Goal: Task Accomplishment & Management: Use online tool/utility

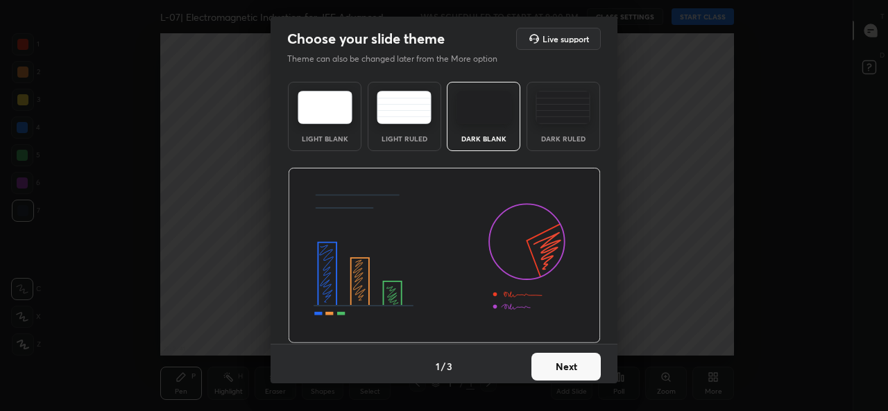
scroll to position [5, 0]
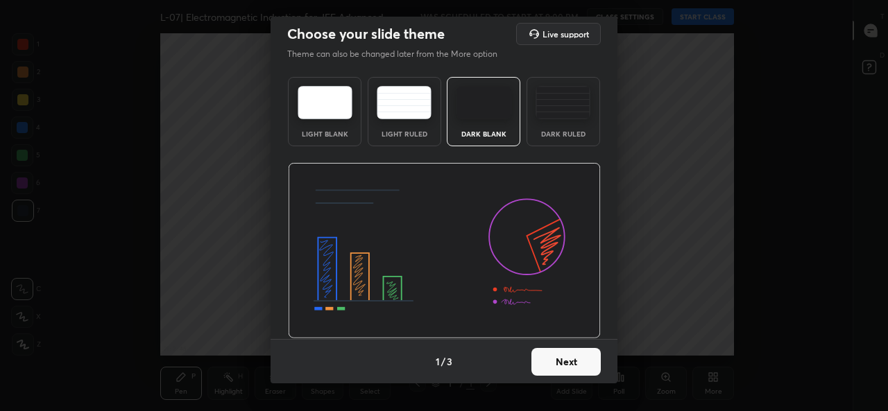
click at [557, 361] on button "Next" at bounding box center [565, 362] width 69 height 28
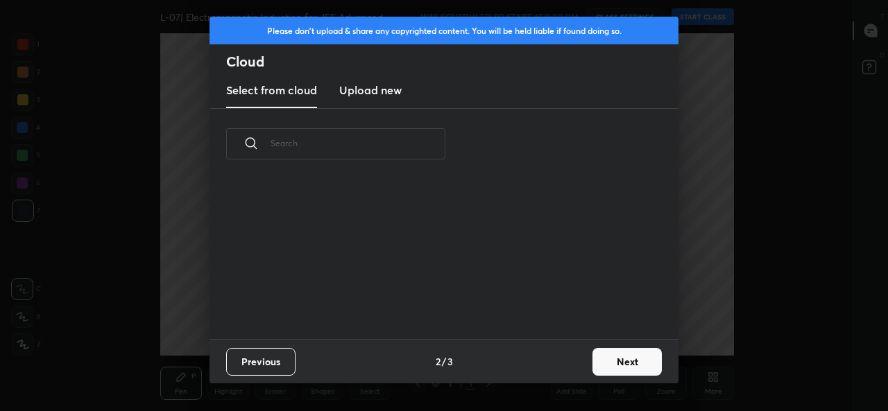
scroll to position [159, 445]
click at [621, 367] on button "Next" at bounding box center [626, 362] width 69 height 28
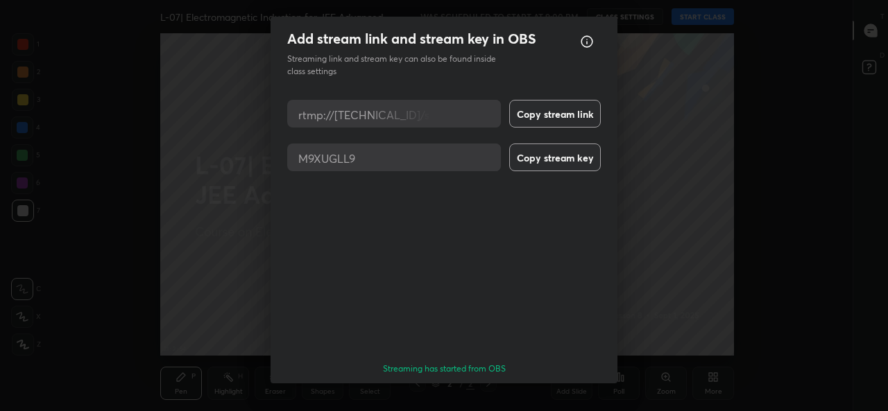
click at [571, 395] on button "Done" at bounding box center [565, 409] width 69 height 28
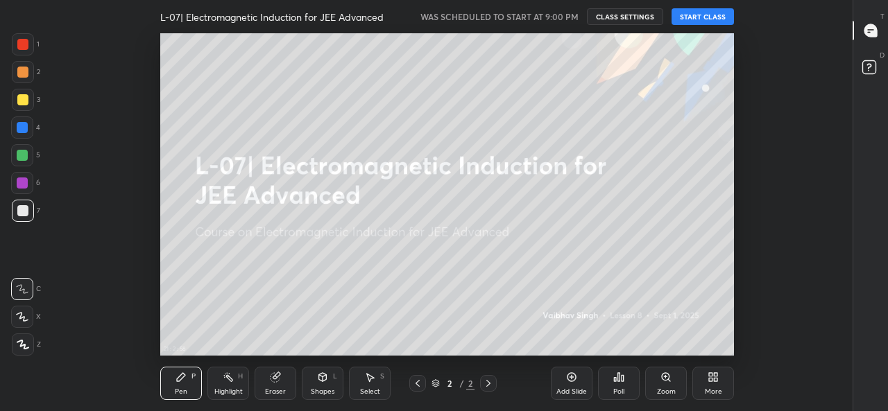
click at [715, 379] on icon at bounding box center [714, 379] width 3 height 3
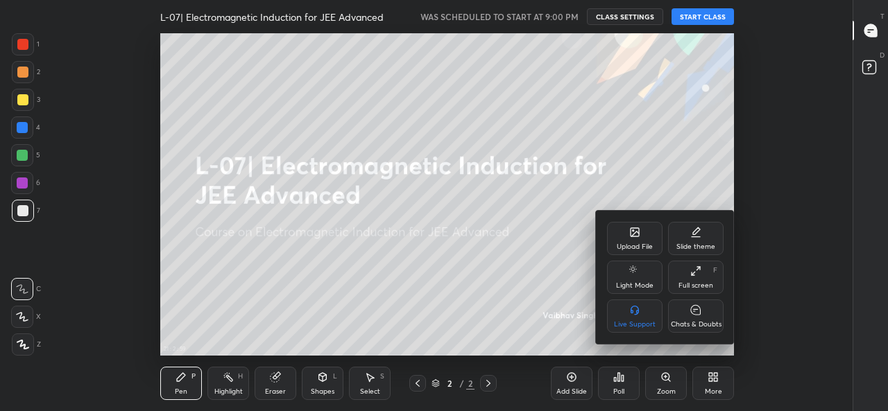
click at [634, 243] on div "Upload File" at bounding box center [634, 246] width 36 height 7
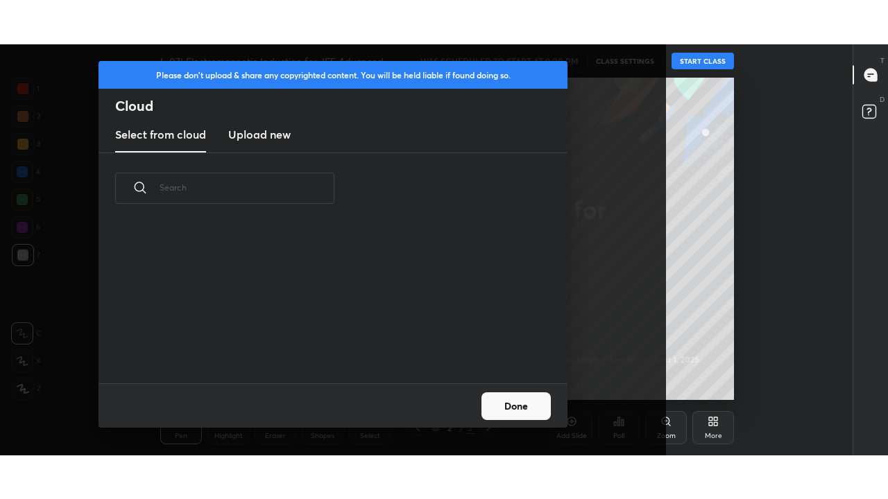
scroll to position [5, 8]
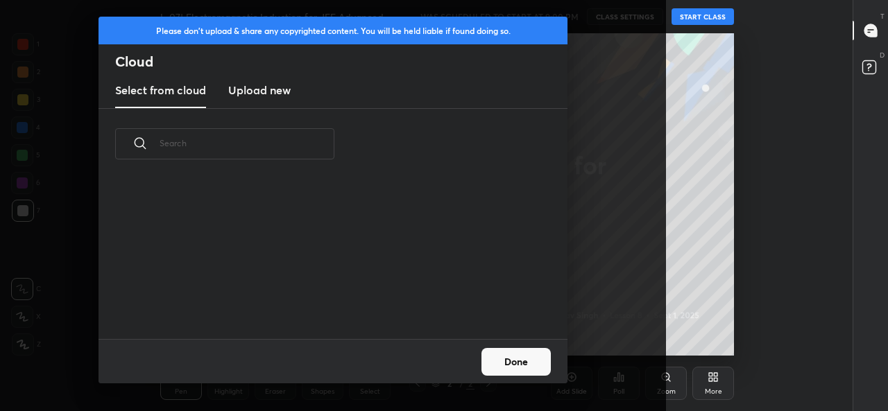
click at [277, 92] on h3 "Upload new" at bounding box center [259, 90] width 62 height 17
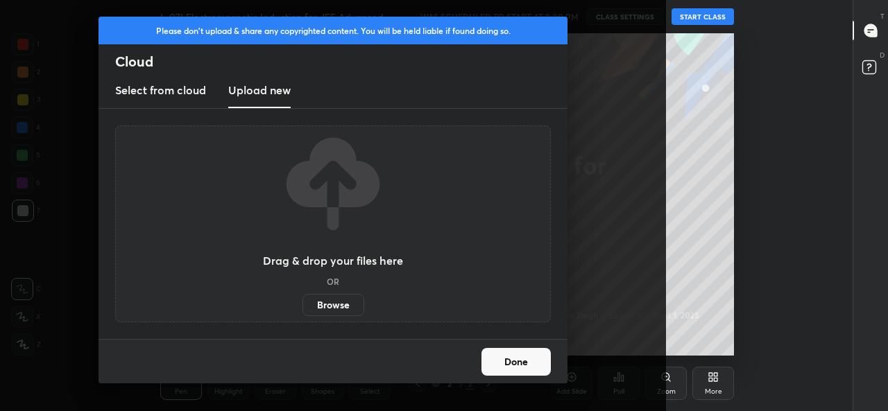
click at [334, 305] on label "Browse" at bounding box center [333, 305] width 62 height 22
click at [302, 305] on input "Browse" at bounding box center [302, 305] width 0 height 22
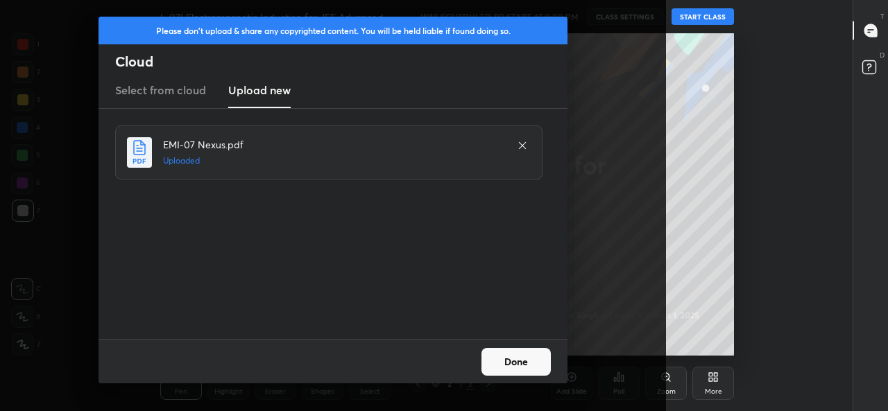
click at [512, 356] on button "Done" at bounding box center [515, 362] width 69 height 28
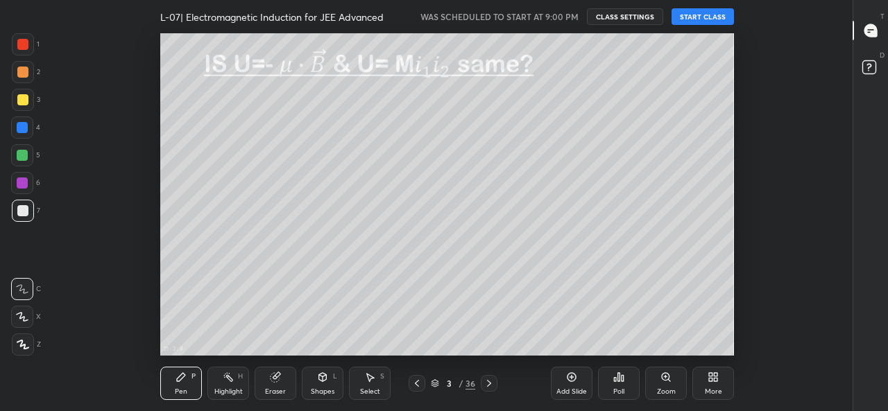
click at [417, 384] on icon at bounding box center [417, 383] width 4 height 7
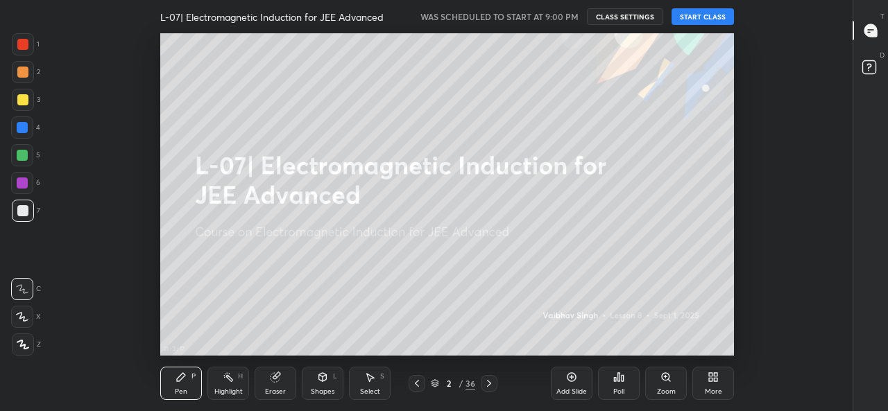
click at [709, 394] on div "More" at bounding box center [712, 391] width 17 height 7
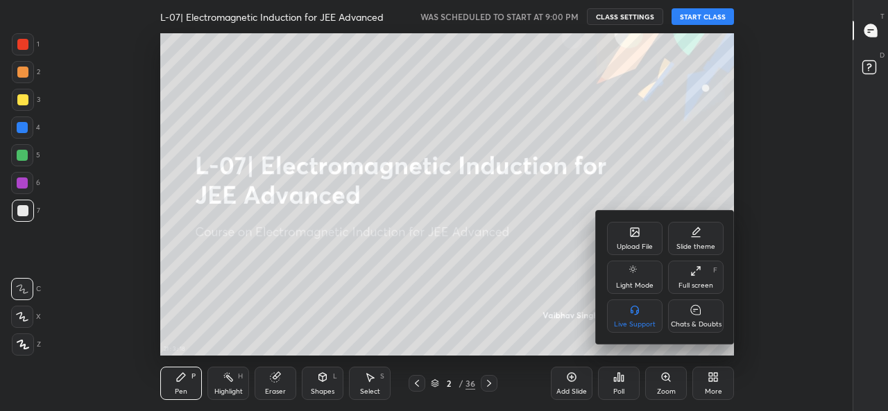
click at [697, 274] on icon at bounding box center [695, 271] width 11 height 11
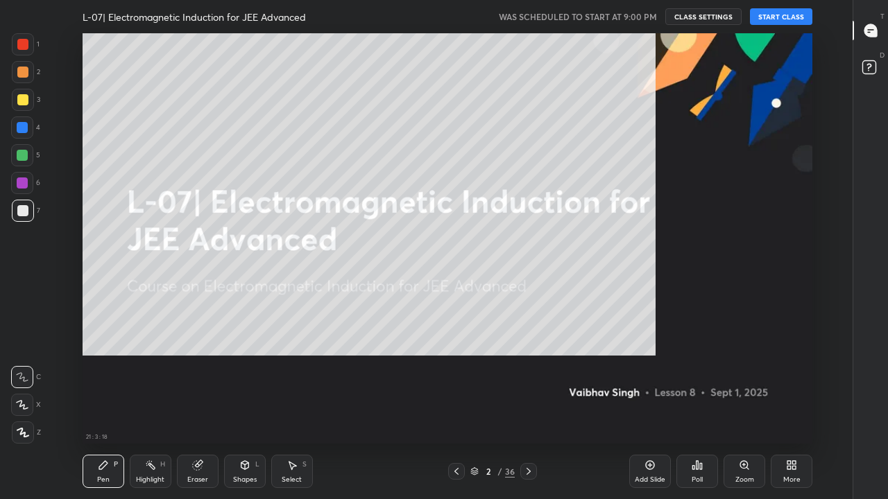
scroll to position [410, 805]
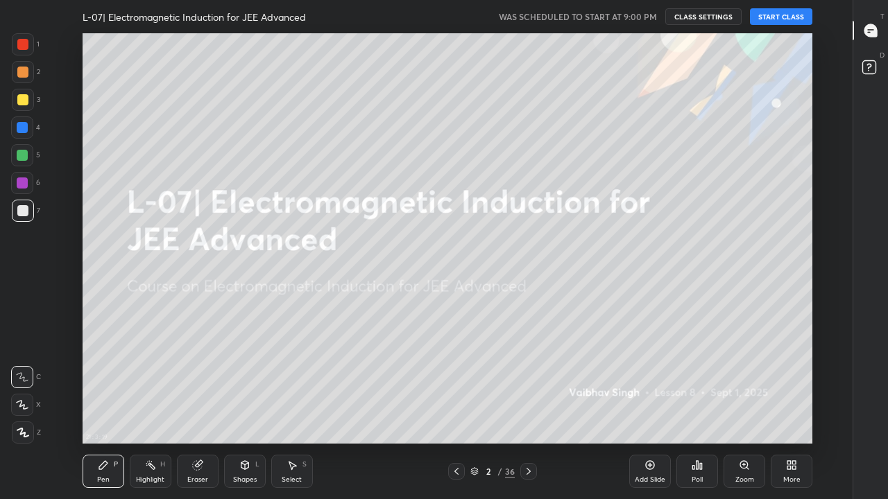
click at [777, 18] on button "START CLASS" at bounding box center [781, 16] width 62 height 17
click at [874, 62] on rect at bounding box center [870, 64] width 13 height 13
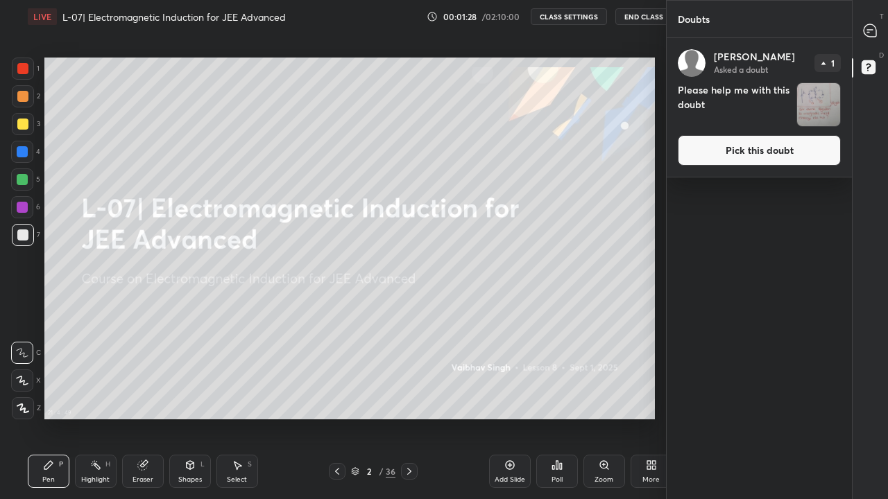
scroll to position [68928, 68728]
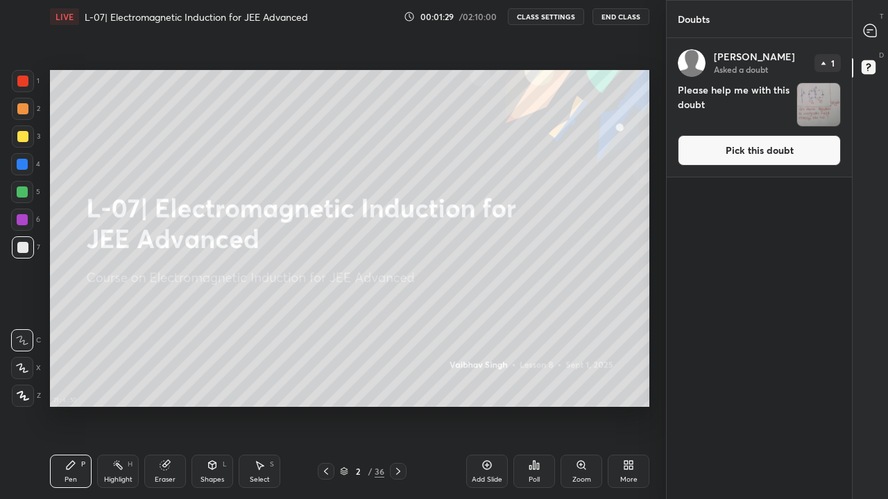
click at [713, 151] on button "Pick this doubt" at bounding box center [758, 150] width 163 height 31
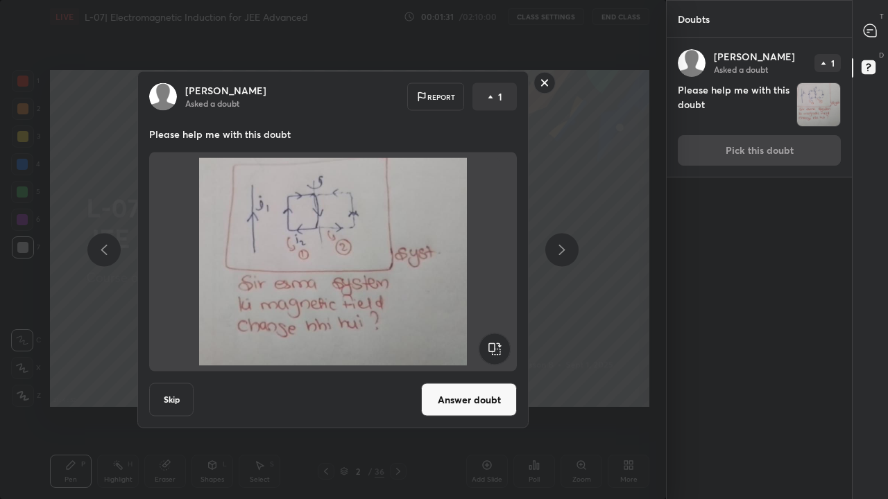
click at [458, 403] on button "Answer doubt" at bounding box center [469, 399] width 96 height 33
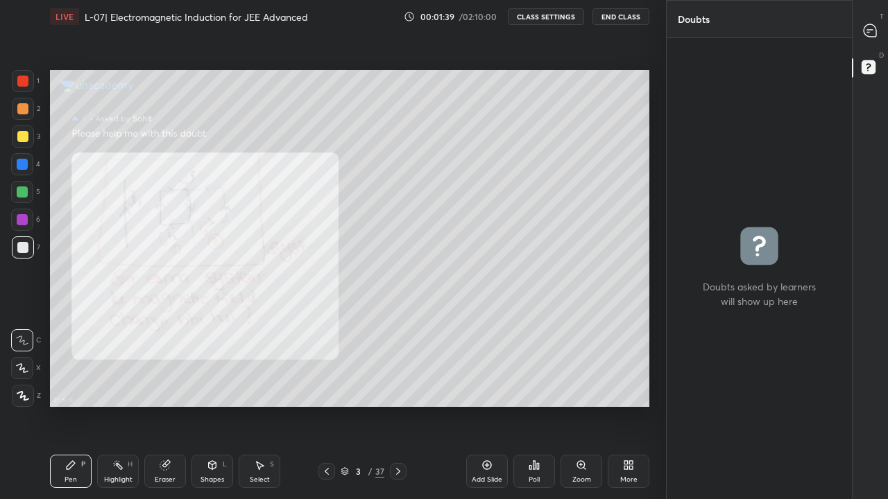
click at [15, 139] on div at bounding box center [23, 137] width 22 height 22
click at [870, 36] on icon at bounding box center [869, 30] width 12 height 12
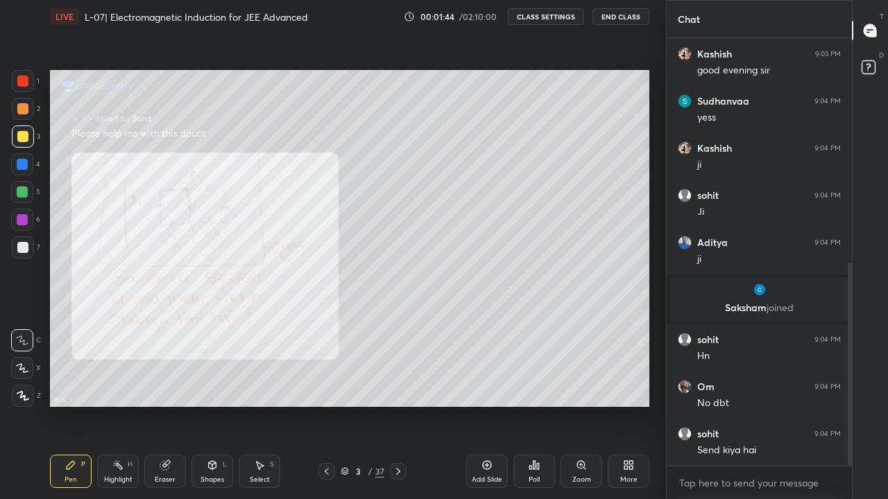
scroll to position [424, 181]
click at [630, 410] on div "More" at bounding box center [628, 471] width 42 height 33
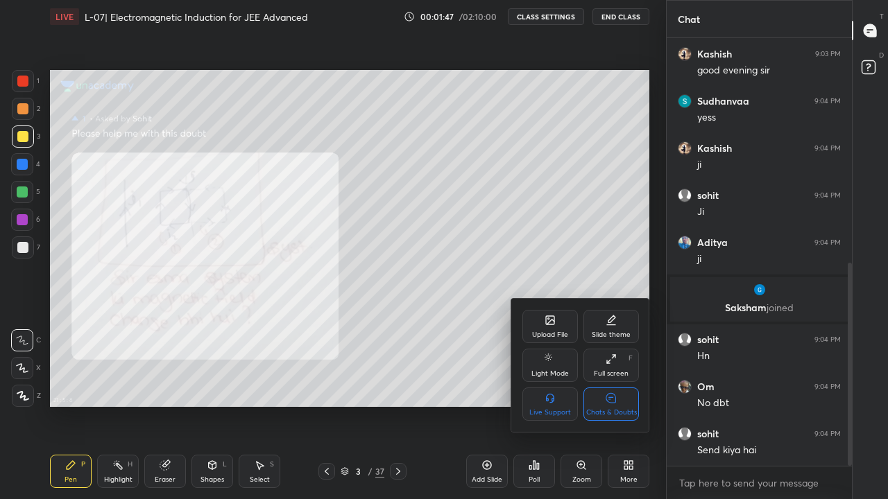
click at [611, 400] on icon at bounding box center [611, 398] width 10 height 10
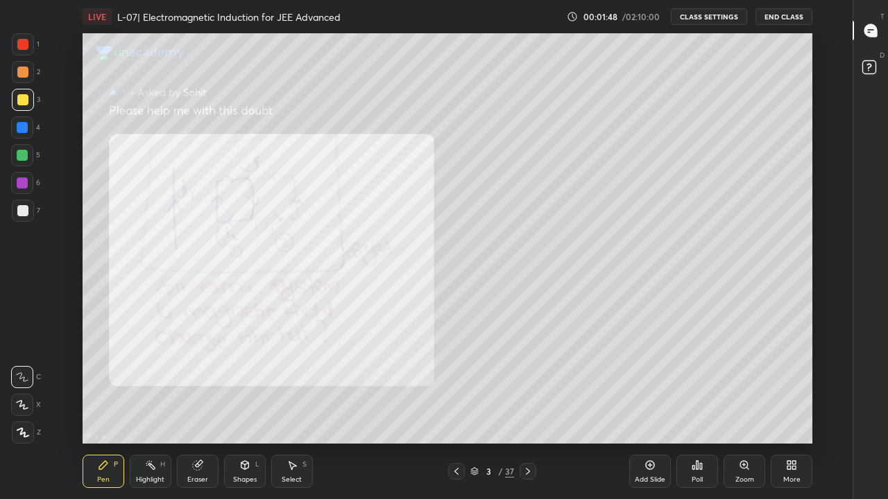
scroll to position [410, 805]
click at [155, 410] on div "Highlight" at bounding box center [150, 479] width 28 height 7
click at [197, 410] on icon at bounding box center [196, 465] width 9 height 9
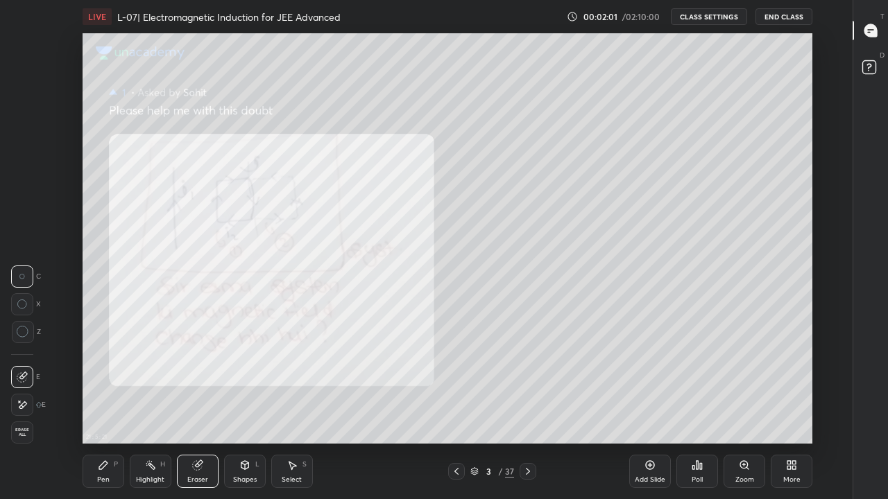
click at [108, 410] on div "Pen" at bounding box center [103, 479] width 12 height 7
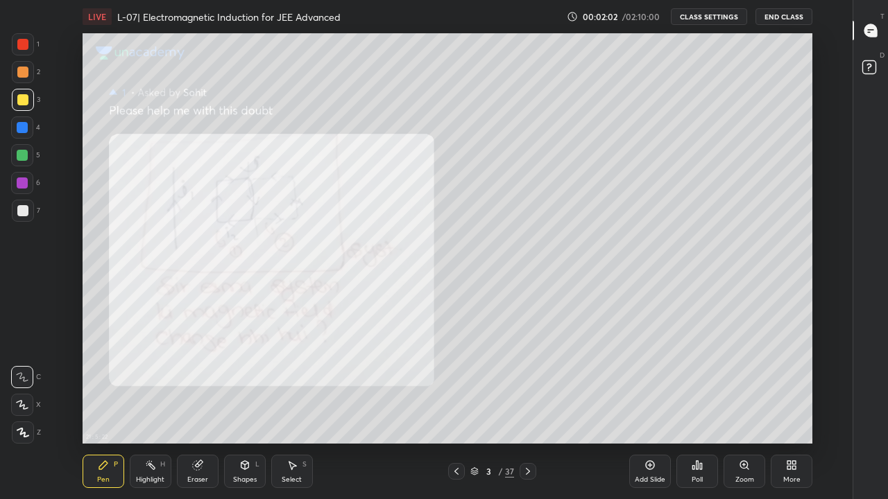
click at [15, 73] on div at bounding box center [23, 72] width 22 height 22
click at [18, 410] on icon at bounding box center [23, 433] width 12 height 10
click at [20, 101] on div at bounding box center [22, 99] width 11 height 11
click at [21, 72] on div at bounding box center [22, 72] width 11 height 11
click at [528, 410] on icon at bounding box center [527, 471] width 11 height 11
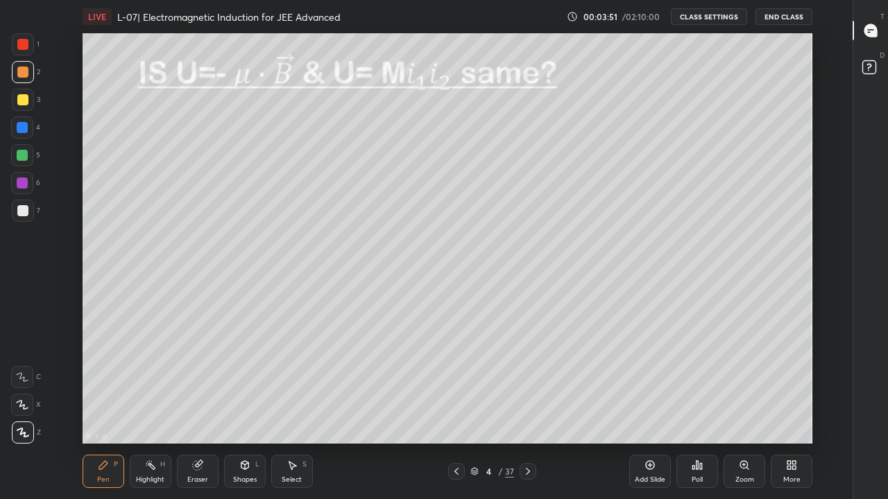
click at [191, 410] on div "Eraser" at bounding box center [198, 471] width 42 height 33
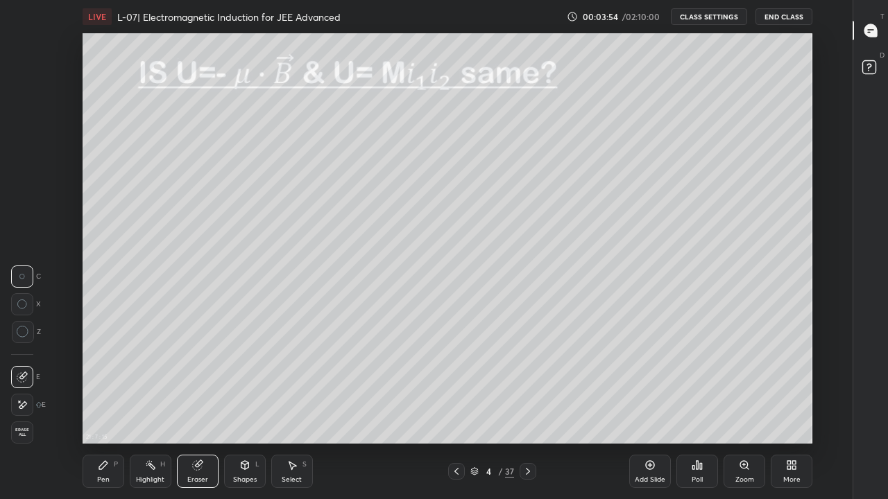
click at [105, 410] on icon at bounding box center [103, 465] width 11 height 11
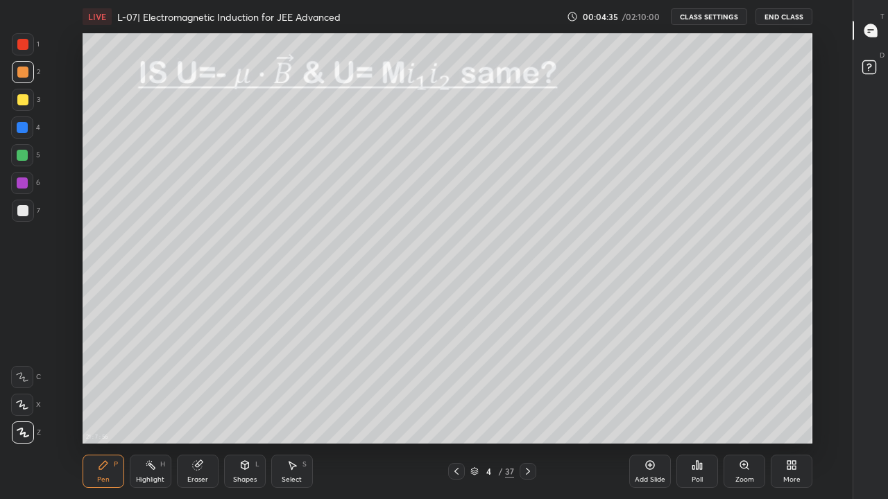
click at [20, 155] on div at bounding box center [22, 155] width 11 height 11
click at [196, 410] on div "Eraser" at bounding box center [197, 479] width 21 height 7
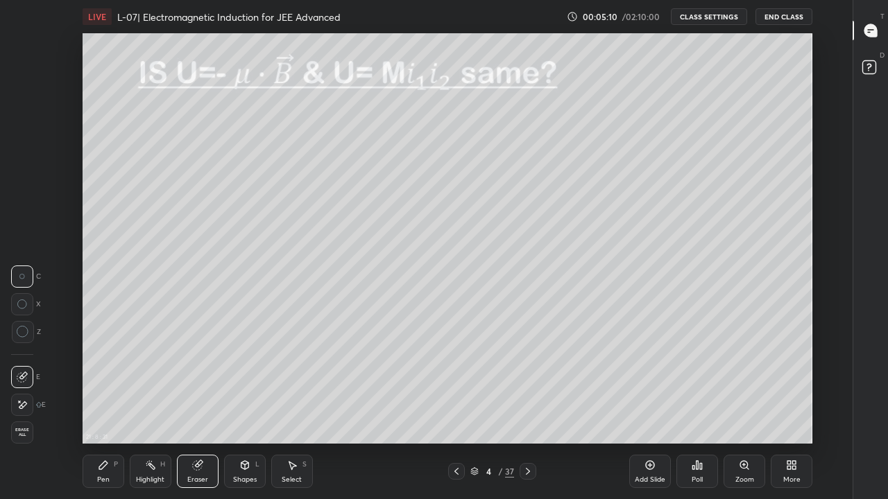
click at [107, 410] on div "Pen" at bounding box center [103, 479] width 12 height 7
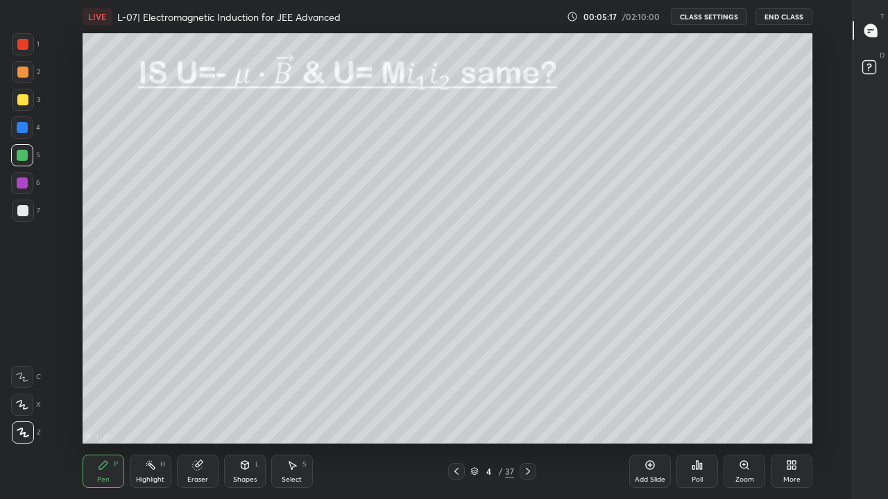
click at [29, 101] on div at bounding box center [23, 100] width 22 height 22
click at [21, 178] on div at bounding box center [22, 183] width 11 height 11
click at [528, 410] on icon at bounding box center [527, 471] width 11 height 11
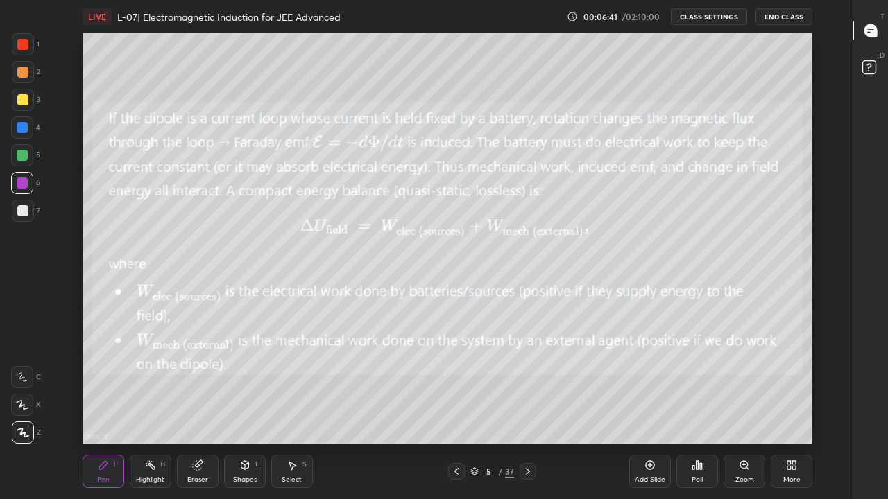
click at [527, 410] on icon at bounding box center [527, 471] width 11 height 11
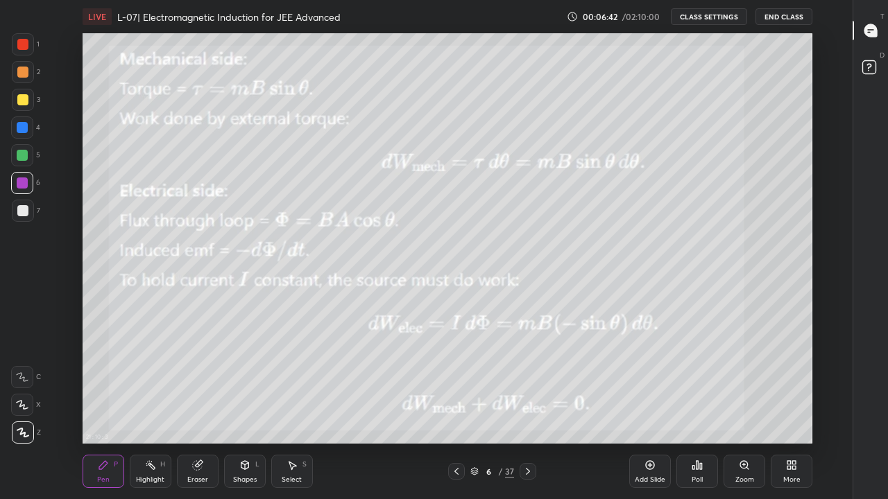
click at [526, 410] on icon at bounding box center [527, 471] width 11 height 11
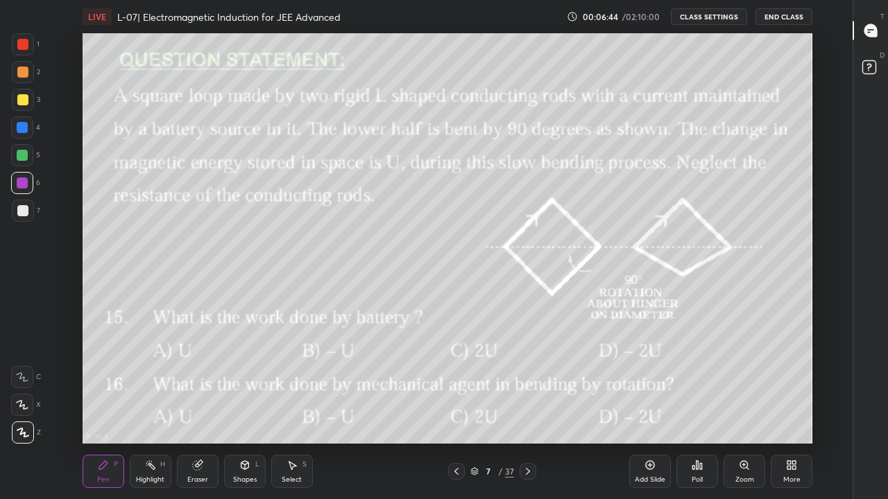
click at [454, 410] on icon at bounding box center [456, 471] width 11 height 11
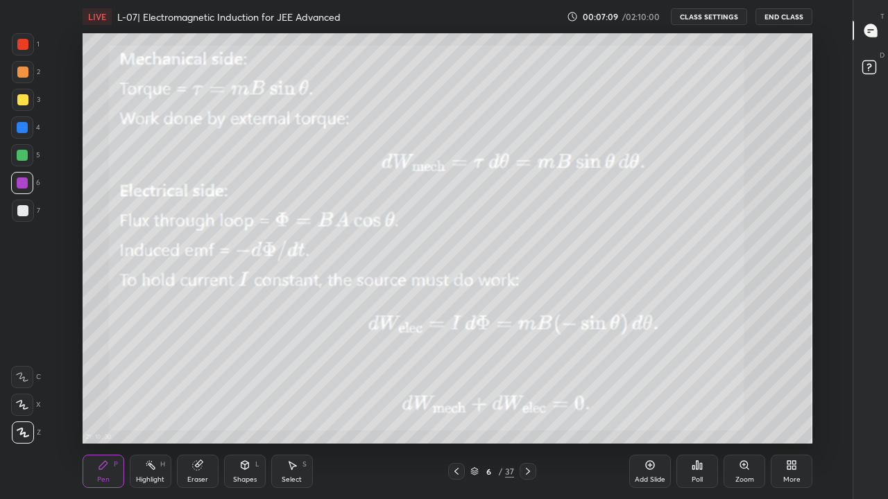
click at [22, 101] on div at bounding box center [22, 99] width 11 height 11
click at [528, 410] on icon at bounding box center [527, 471] width 11 height 11
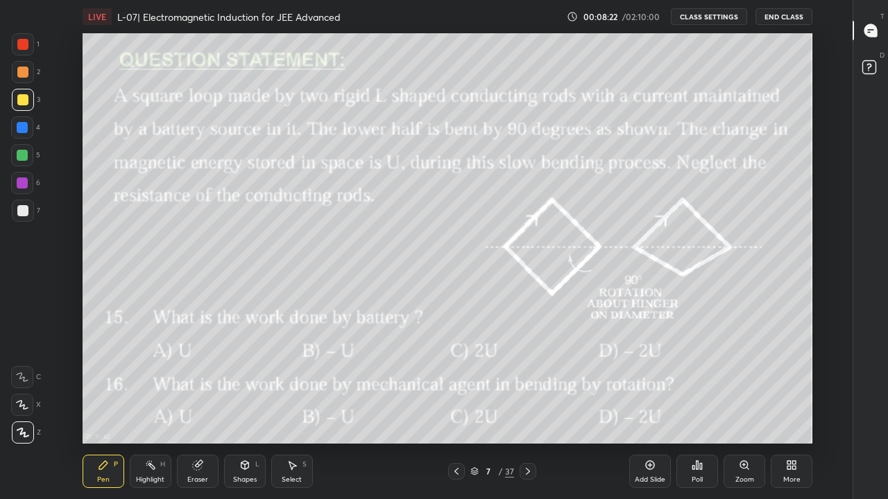
click at [241, 410] on div "Shapes" at bounding box center [245, 479] width 24 height 7
click at [201, 410] on div "Eraser" at bounding box center [197, 479] width 21 height 7
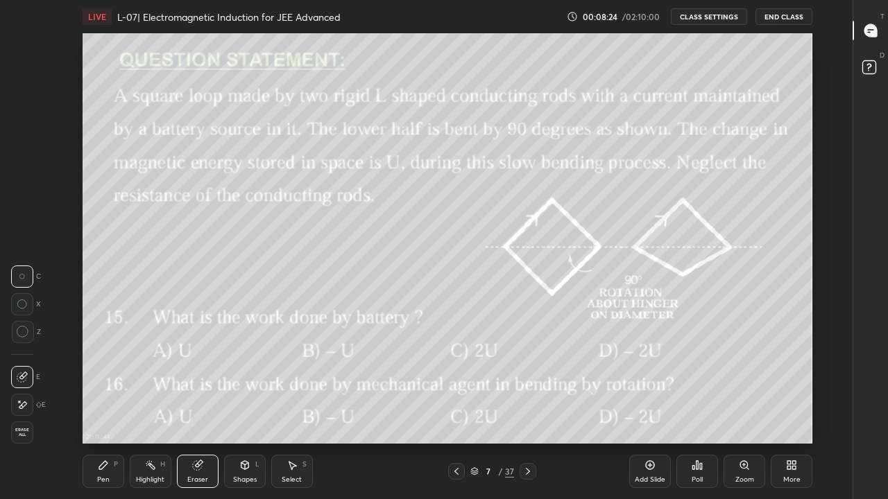
click at [103, 410] on div "Pen" at bounding box center [103, 479] width 12 height 7
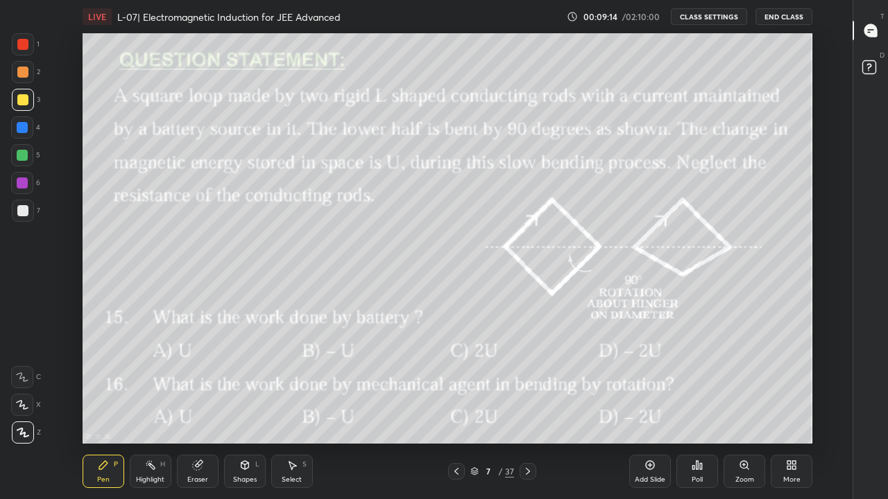
click at [457, 410] on icon at bounding box center [456, 471] width 11 height 11
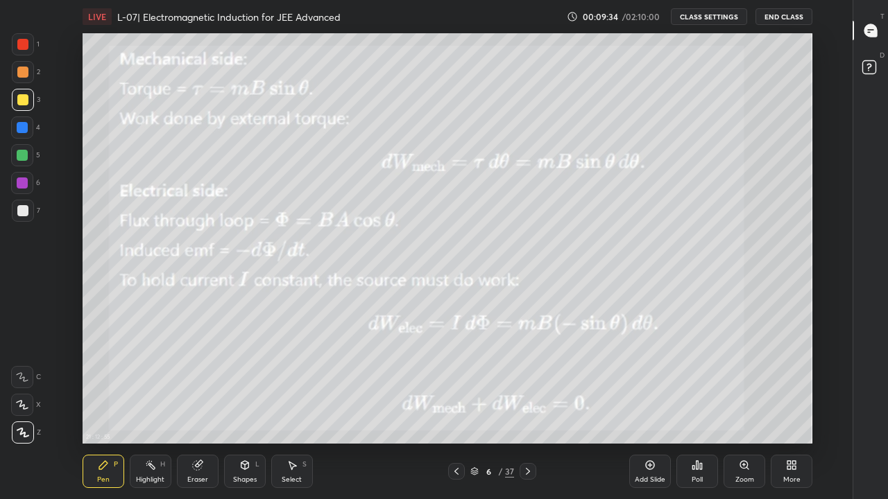
click at [198, 410] on icon at bounding box center [196, 465] width 9 height 9
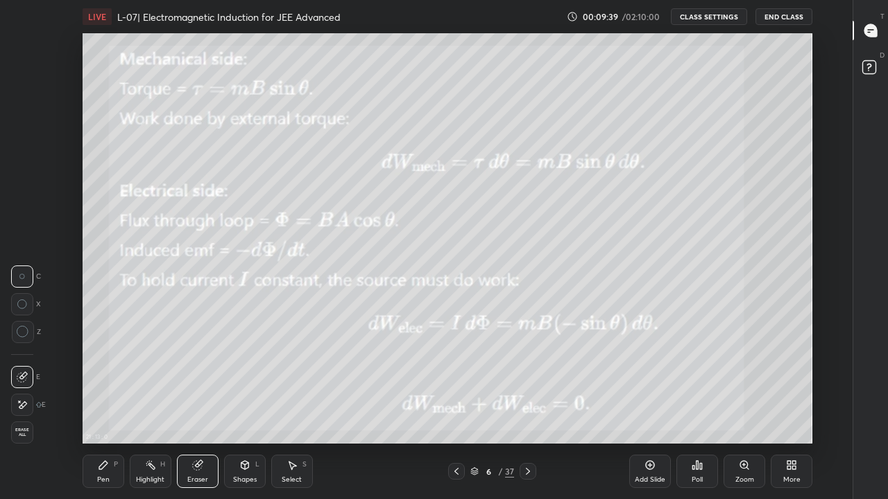
click at [114, 410] on div "P" at bounding box center [116, 464] width 4 height 7
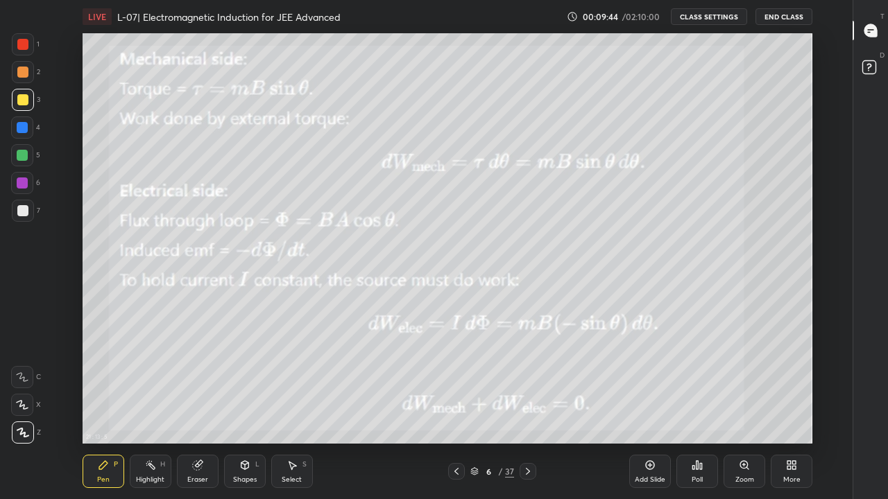
click at [204, 410] on div "Eraser" at bounding box center [198, 471] width 42 height 33
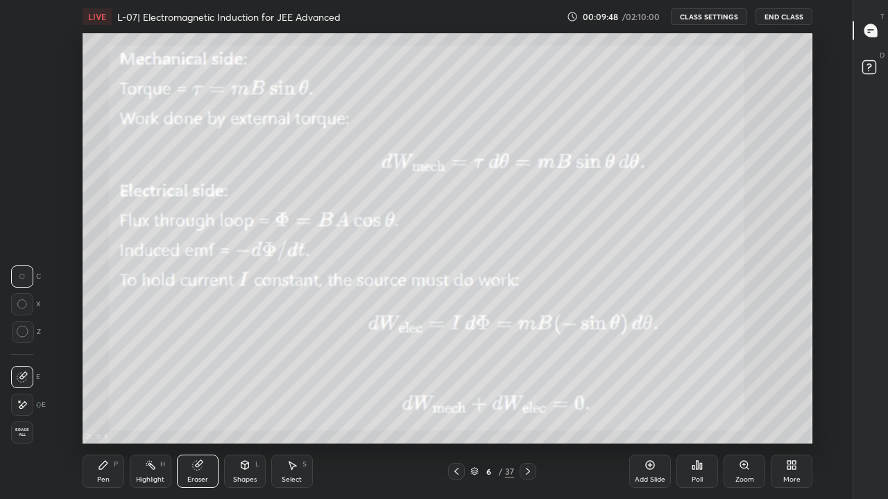
click at [103, 410] on div "Pen P" at bounding box center [104, 471] width 42 height 33
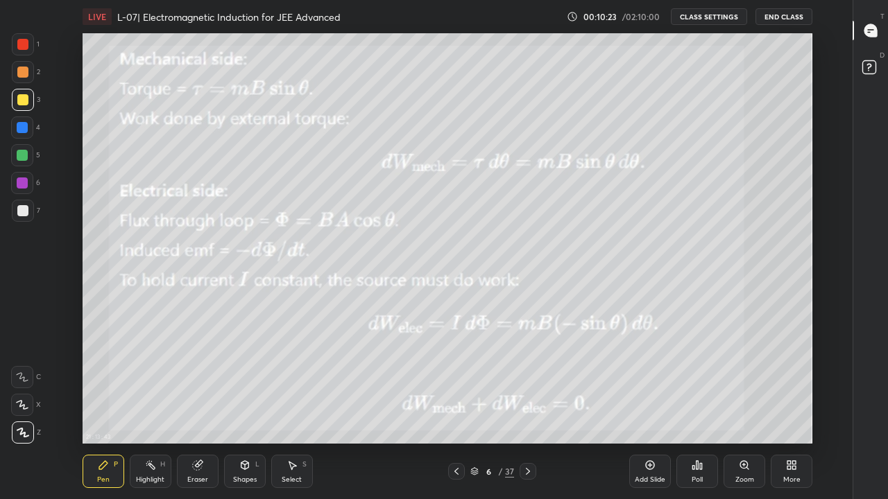
click at [527, 410] on icon at bounding box center [527, 471] width 11 height 11
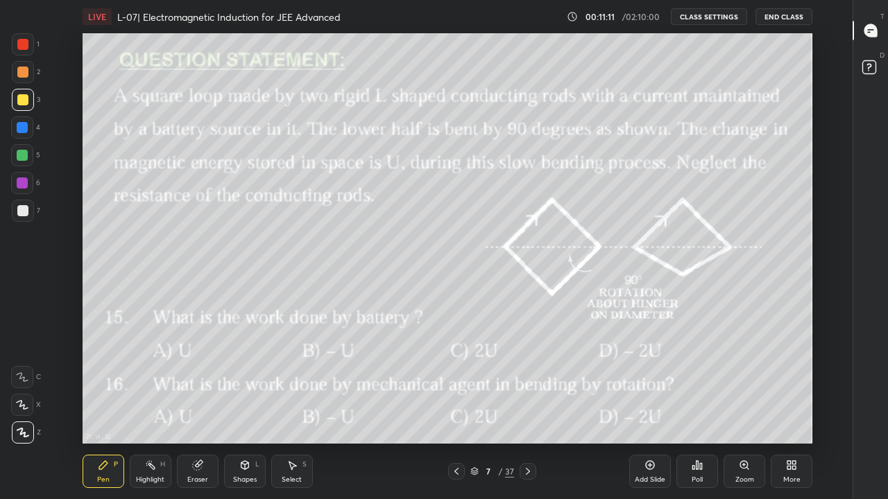
click at [528, 410] on icon at bounding box center [527, 471] width 11 height 11
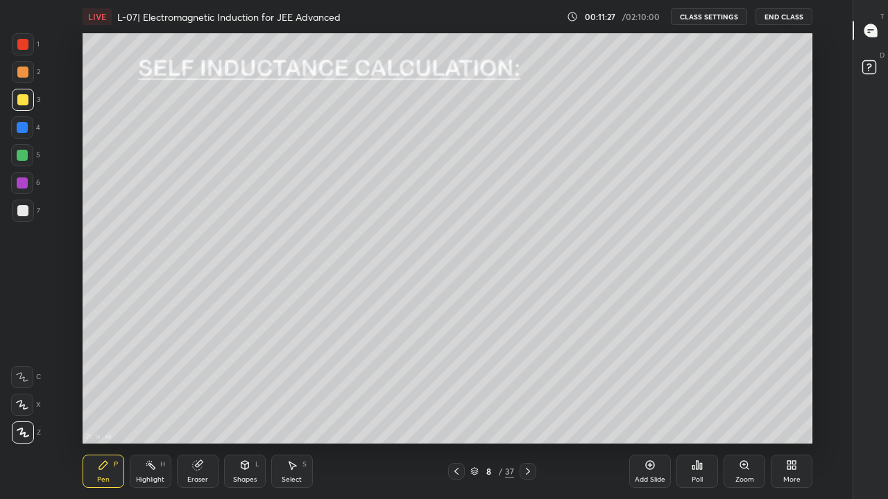
click at [24, 209] on div at bounding box center [22, 210] width 11 height 11
click at [23, 185] on div at bounding box center [22, 183] width 11 height 11
click at [21, 155] on div at bounding box center [22, 155] width 11 height 11
click at [100, 410] on div "Pen" at bounding box center [103, 479] width 12 height 7
click at [26, 100] on div at bounding box center [22, 99] width 11 height 11
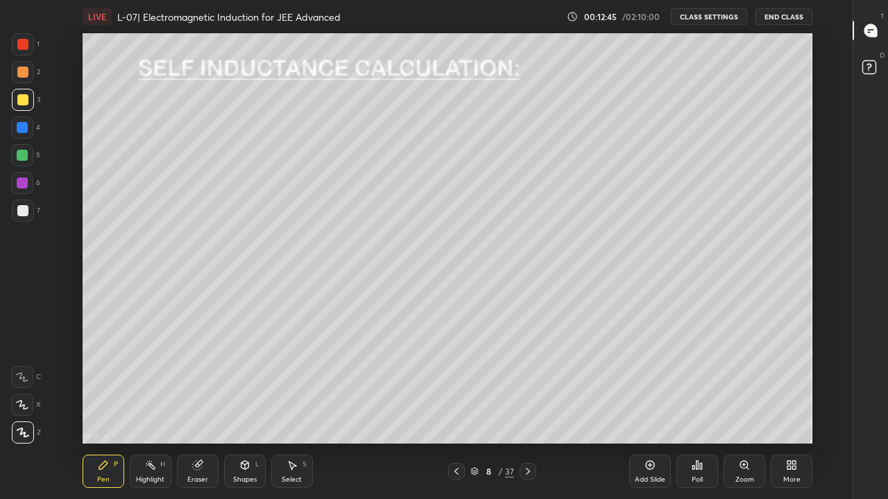
click at [527, 410] on icon at bounding box center [527, 471] width 11 height 11
click at [22, 185] on div at bounding box center [22, 183] width 11 height 11
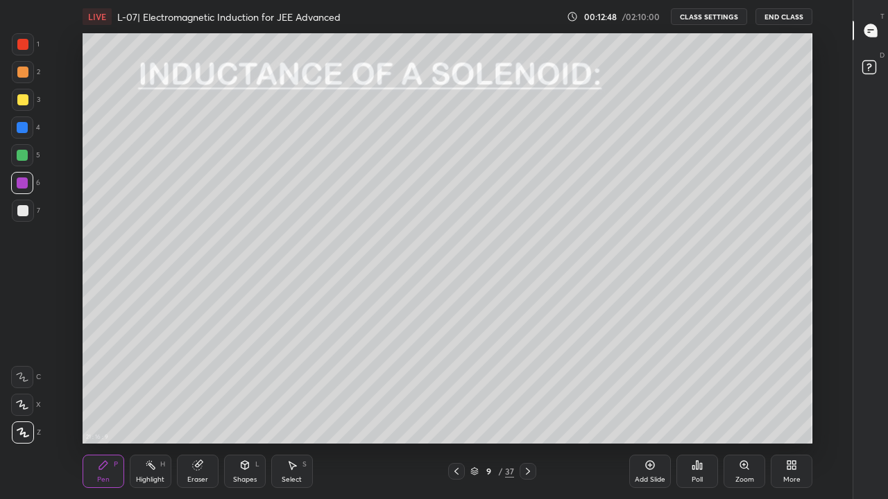
click at [20, 210] on div at bounding box center [22, 210] width 11 height 11
click at [23, 97] on div at bounding box center [22, 99] width 11 height 11
click at [24, 209] on div at bounding box center [22, 210] width 11 height 11
click at [24, 105] on div at bounding box center [22, 99] width 11 height 11
click at [21, 71] on div at bounding box center [22, 72] width 11 height 11
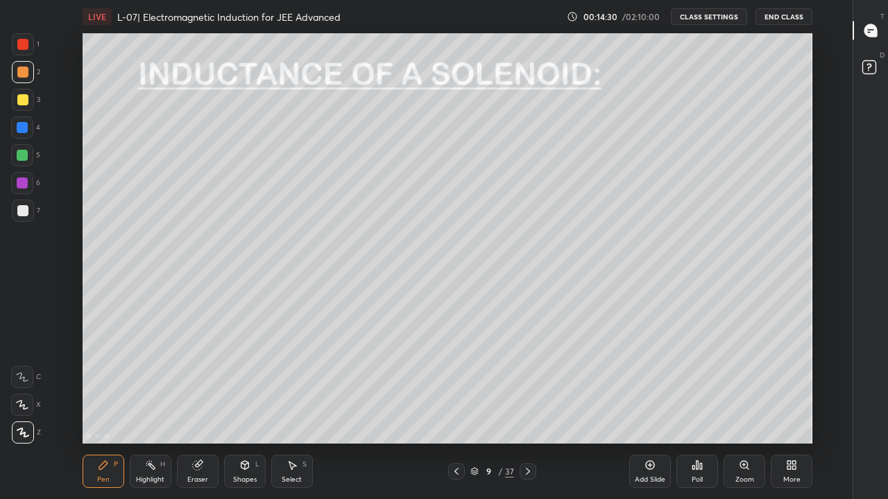
click at [23, 98] on div at bounding box center [22, 99] width 11 height 11
click at [207, 410] on div "Eraser" at bounding box center [198, 471] width 42 height 33
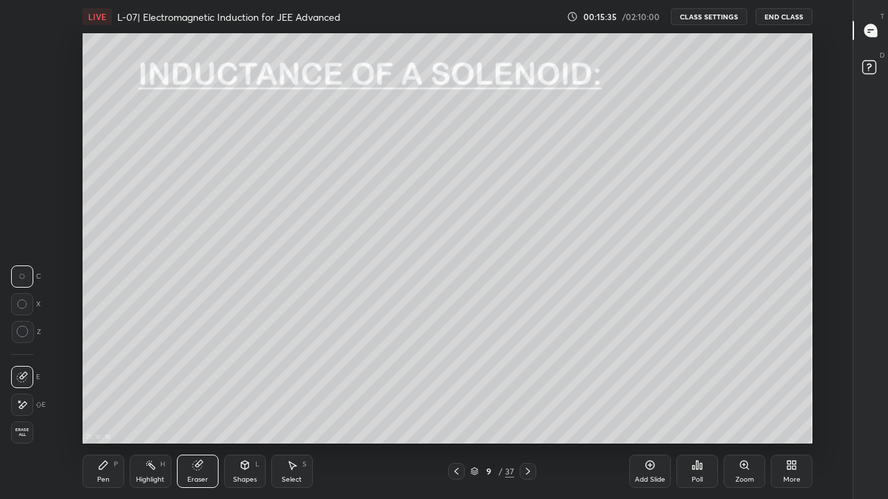
click at [105, 410] on div "Pen P" at bounding box center [104, 471] width 42 height 33
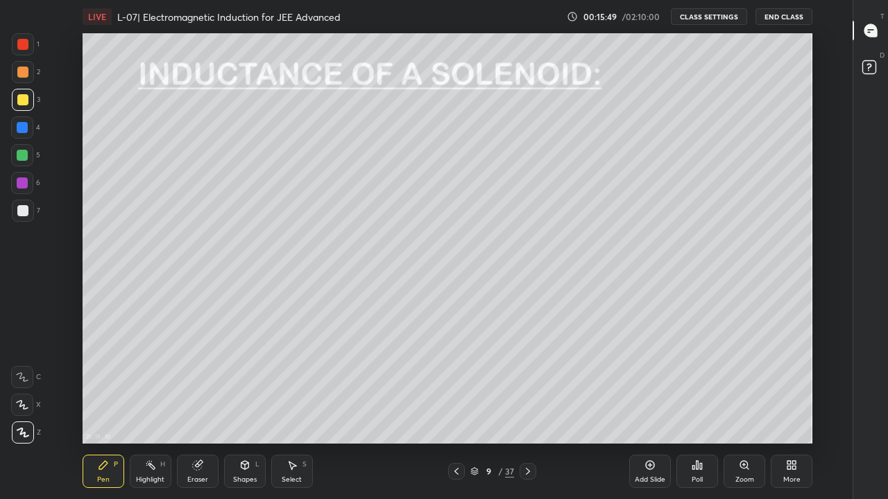
click at [22, 154] on div at bounding box center [22, 155] width 11 height 11
click at [24, 105] on div at bounding box center [22, 99] width 11 height 11
click at [21, 159] on div at bounding box center [22, 155] width 11 height 11
click at [24, 207] on div at bounding box center [22, 210] width 11 height 11
click at [648, 410] on div "Add Slide" at bounding box center [649, 479] width 31 height 7
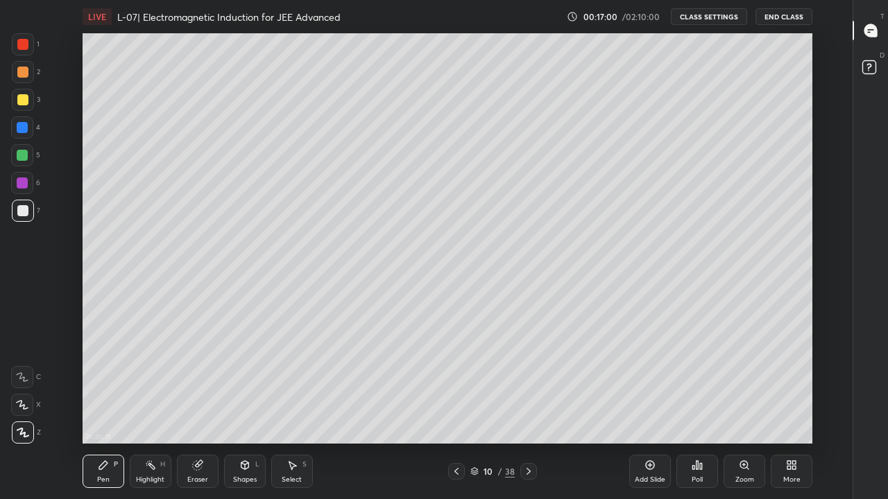
click at [22, 103] on div at bounding box center [22, 99] width 11 height 11
click at [193, 410] on div "Eraser" at bounding box center [198, 471] width 42 height 33
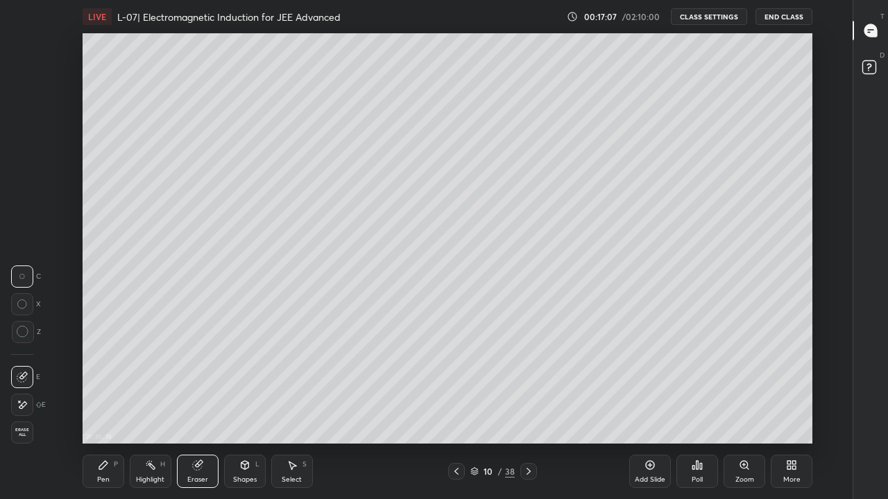
click at [103, 410] on div "Pen P" at bounding box center [104, 471] width 42 height 33
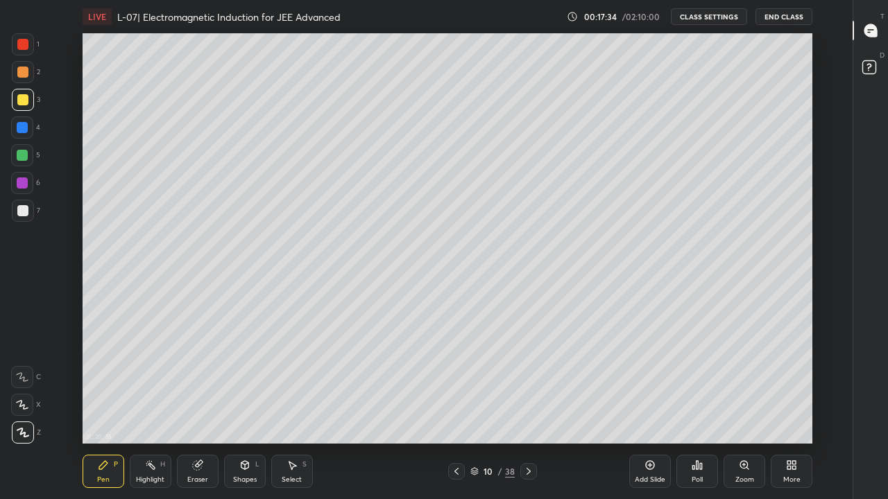
click at [24, 157] on div at bounding box center [22, 155] width 11 height 11
click at [249, 410] on icon at bounding box center [244, 465] width 11 height 11
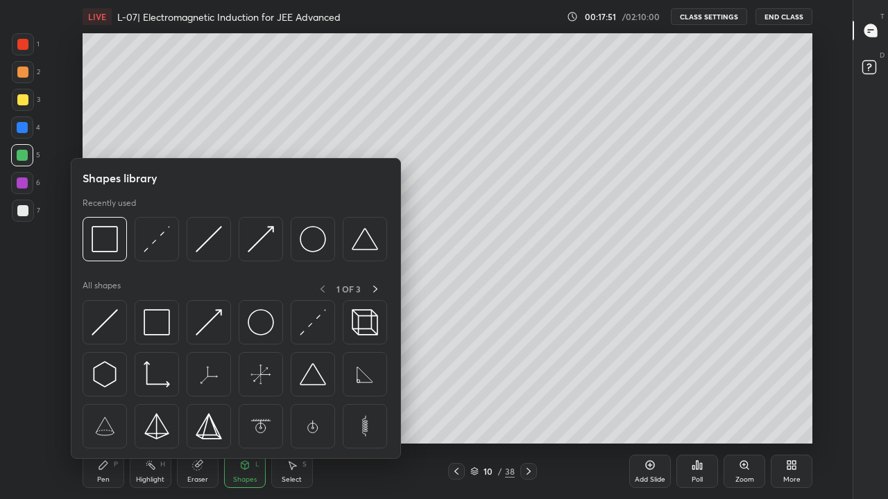
click at [173, 324] on div at bounding box center [157, 322] width 44 height 44
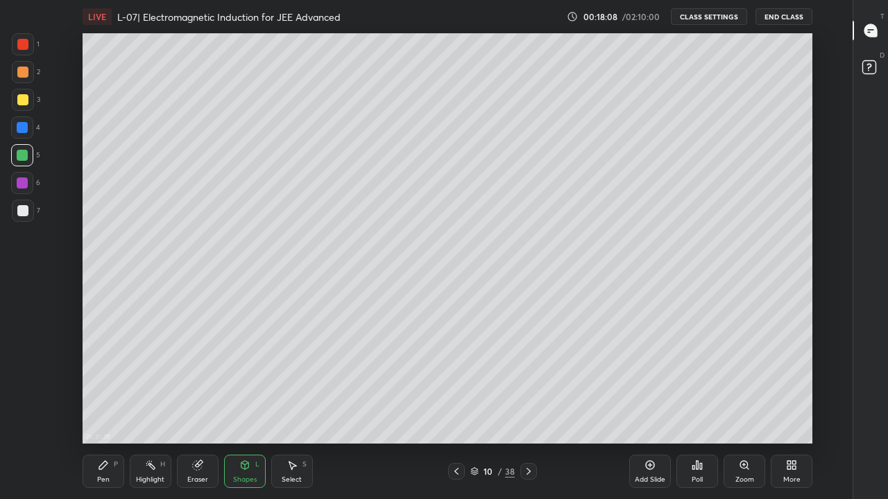
click at [456, 410] on div at bounding box center [456, 471] width 17 height 17
click at [533, 410] on icon at bounding box center [528, 471] width 11 height 11
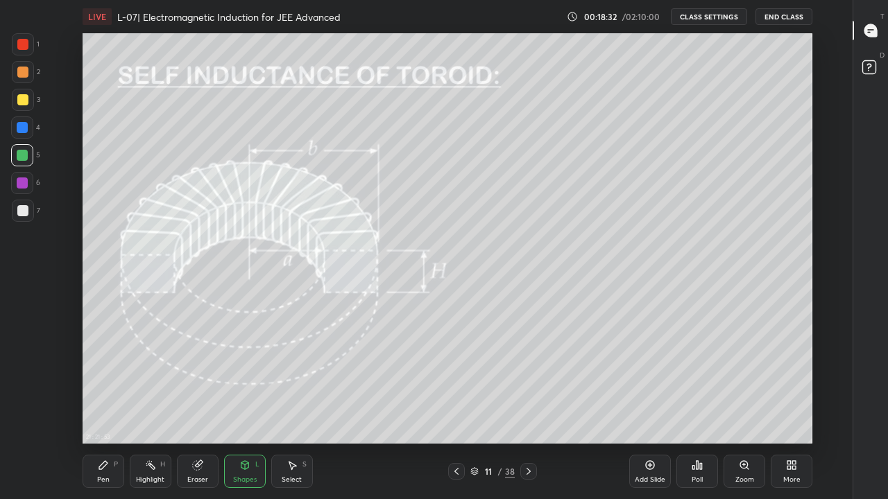
click at [21, 105] on div at bounding box center [23, 100] width 22 height 22
click at [199, 410] on icon at bounding box center [196, 465] width 9 height 9
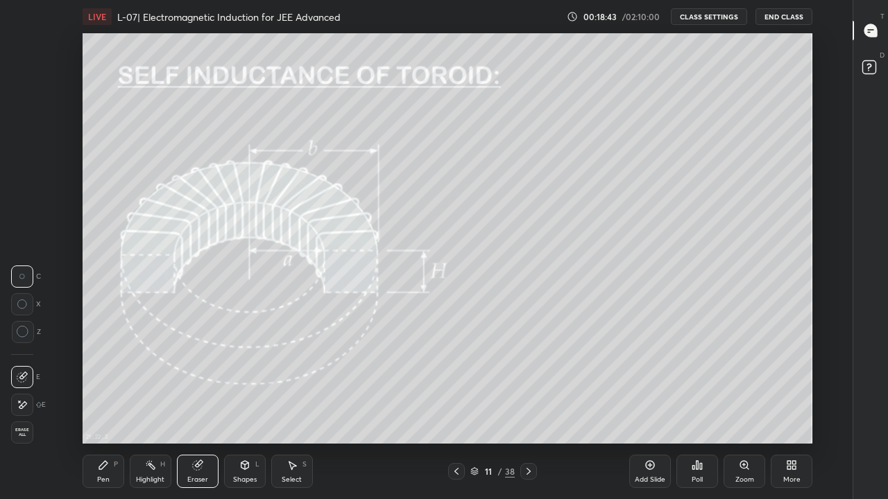
click at [110, 410] on div "Pen P" at bounding box center [104, 471] width 42 height 33
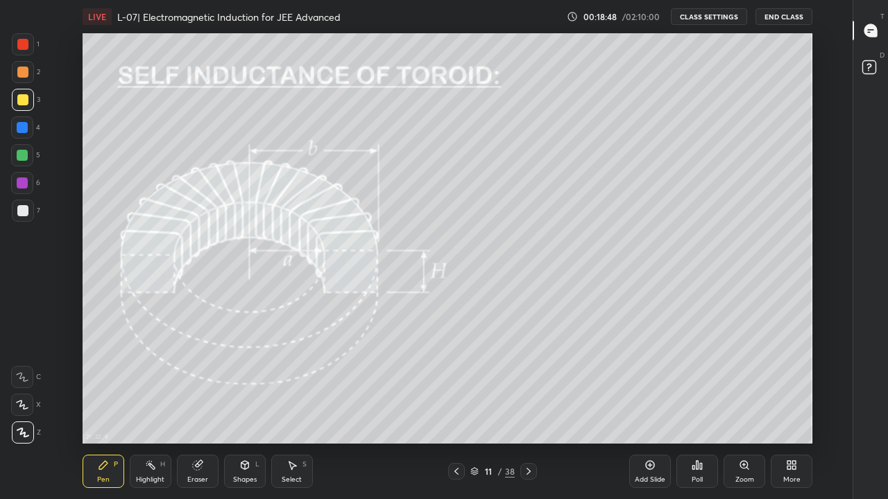
click at [203, 410] on div "Eraser" at bounding box center [197, 479] width 21 height 7
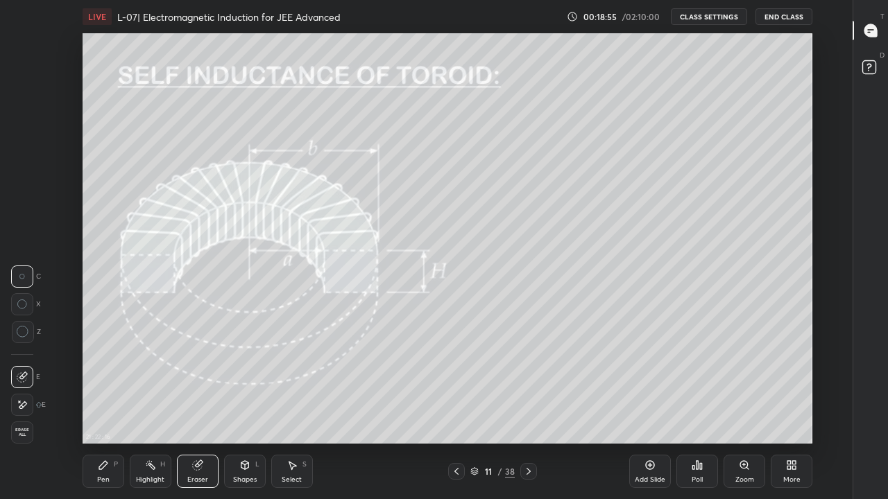
click at [99, 410] on div "Pen" at bounding box center [103, 479] width 12 height 7
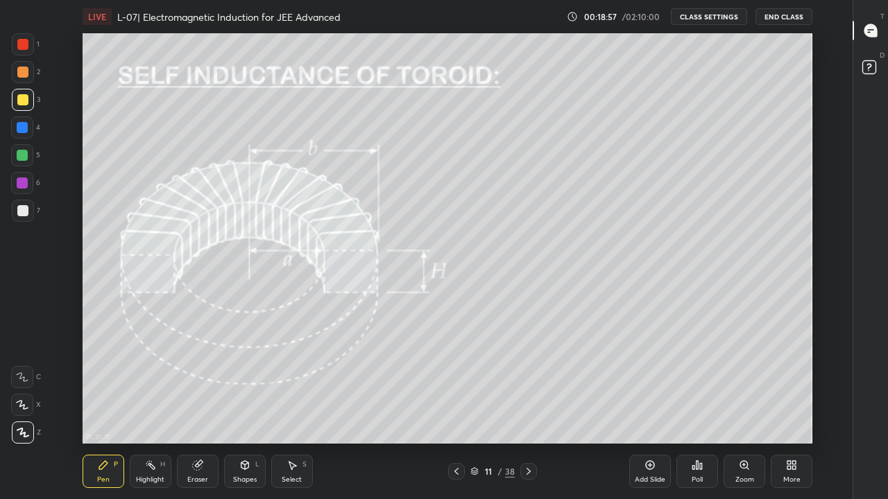
click at [657, 410] on div "Add Slide" at bounding box center [650, 471] width 42 height 33
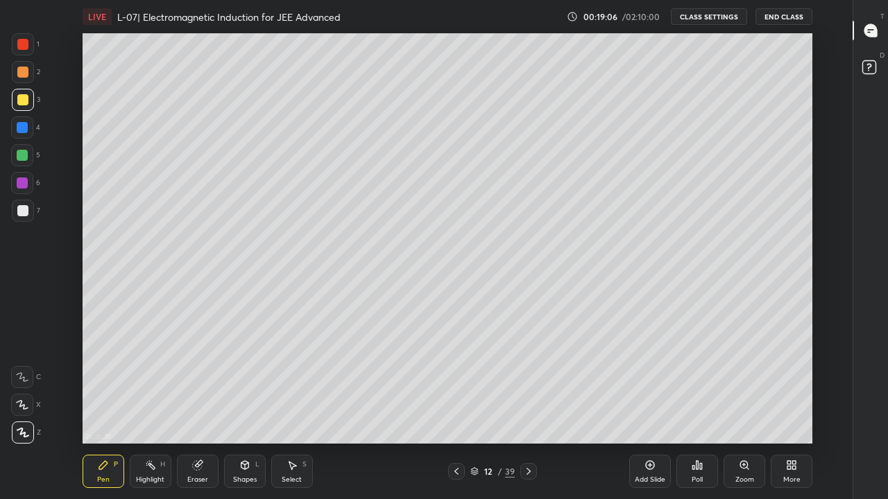
click at [25, 71] on div at bounding box center [22, 72] width 11 height 11
click at [18, 213] on div at bounding box center [22, 210] width 11 height 11
click at [196, 410] on icon at bounding box center [196, 465] width 9 height 9
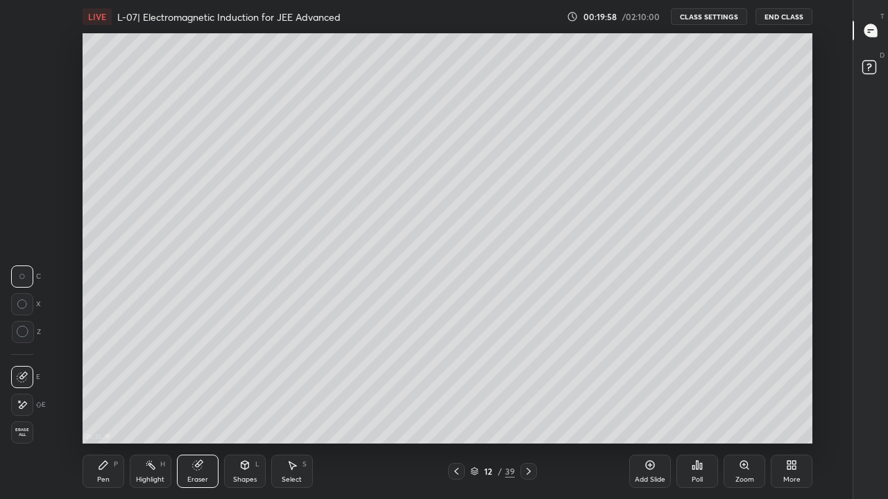
click at [108, 410] on div "Pen P" at bounding box center [104, 471] width 42 height 33
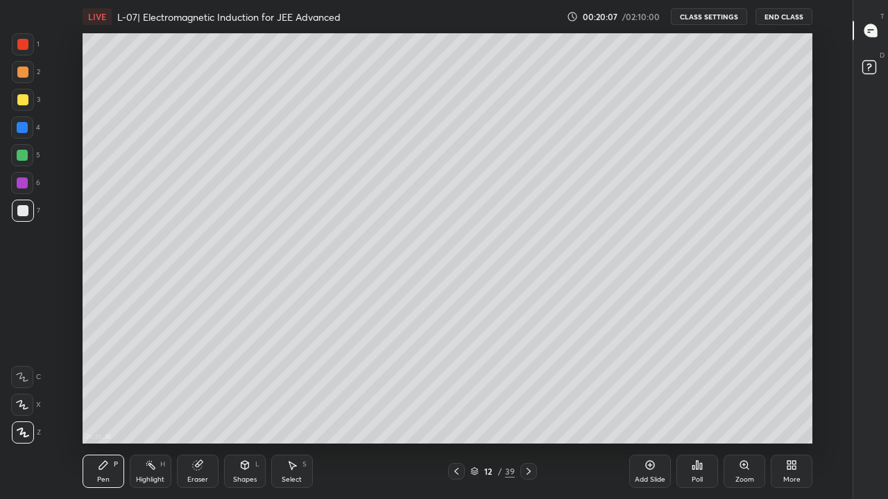
click at [199, 410] on div "Eraser" at bounding box center [198, 471] width 42 height 33
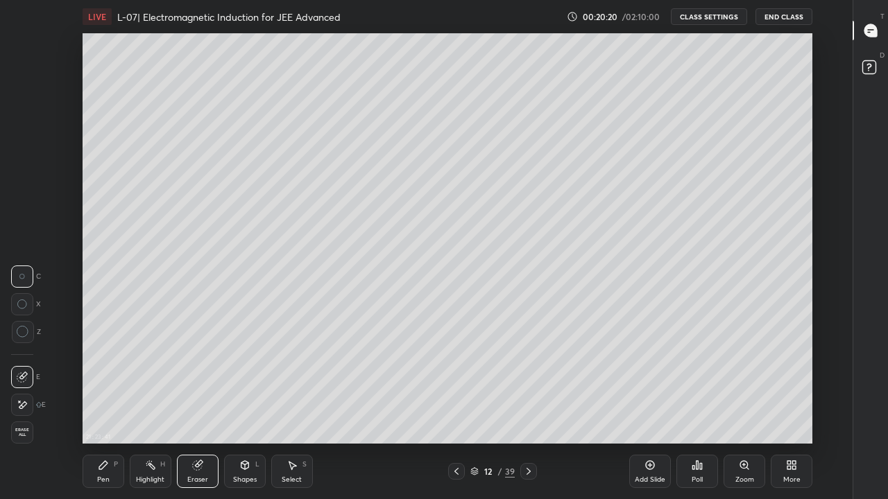
click at [462, 410] on div "Pen P Highlight H Eraser Shapes L Select S 12 / 39 Add Slide Poll Zoom More" at bounding box center [447, 471] width 729 height 55
click at [456, 410] on icon at bounding box center [456, 471] width 11 height 11
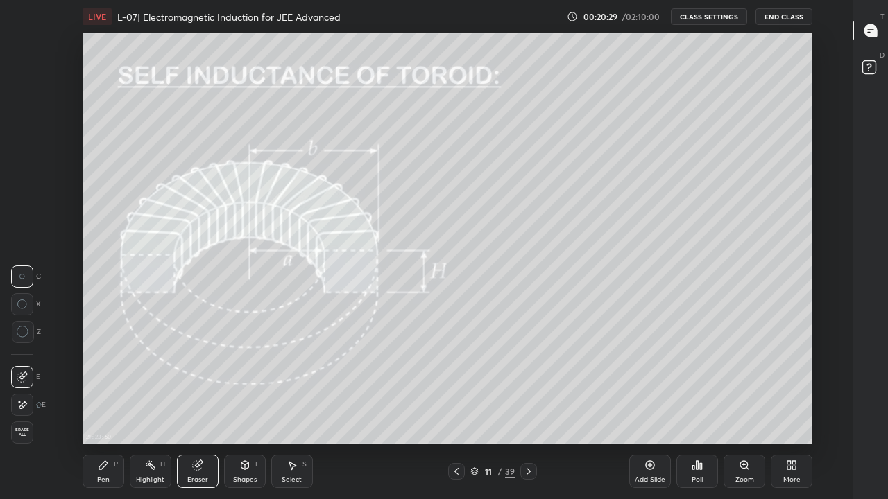
click at [102, 410] on div "Pen" at bounding box center [103, 479] width 12 height 7
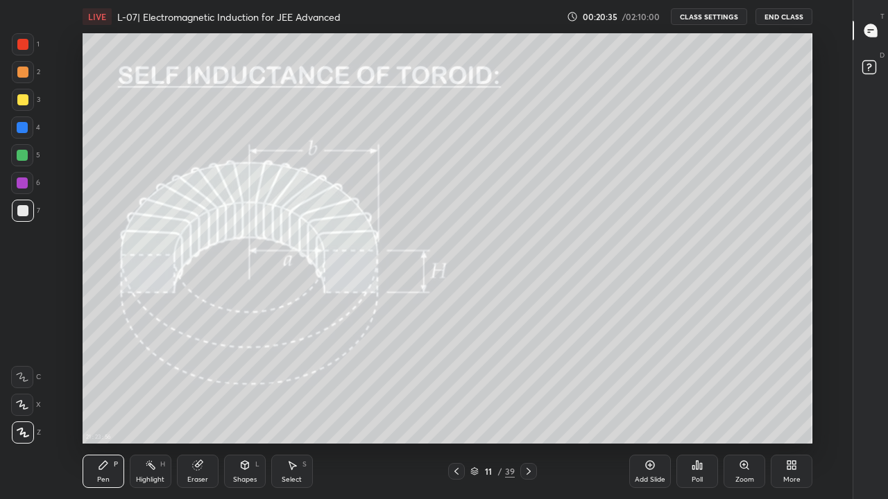
click at [529, 410] on icon at bounding box center [528, 471] width 4 height 7
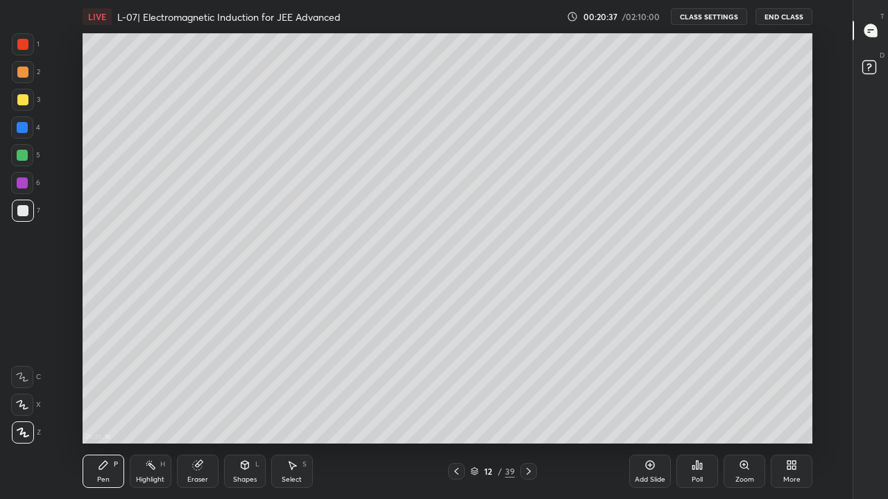
click at [198, 410] on div "Eraser" at bounding box center [198, 471] width 42 height 33
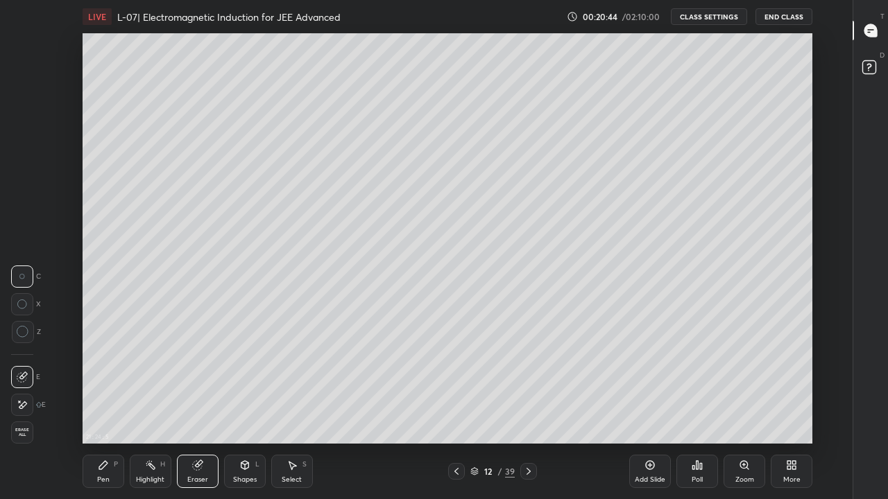
click at [110, 410] on div "Pen P" at bounding box center [104, 471] width 42 height 33
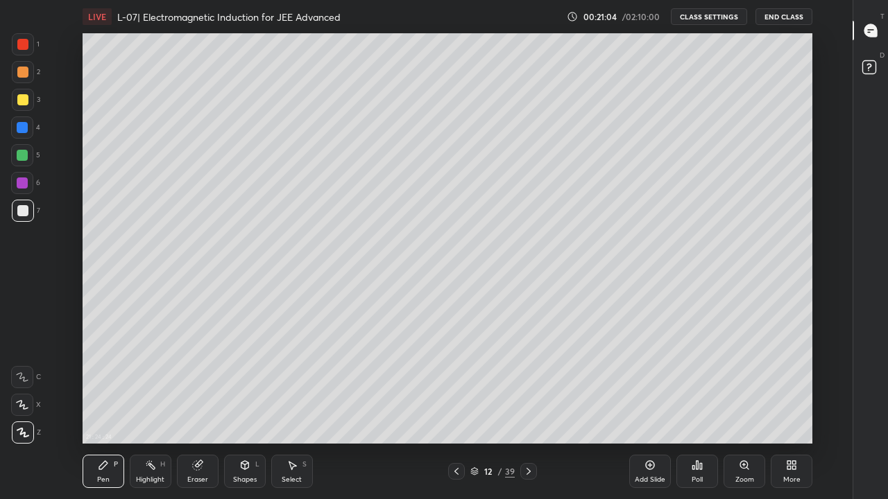
click at [196, 410] on div "Eraser" at bounding box center [198, 471] width 42 height 33
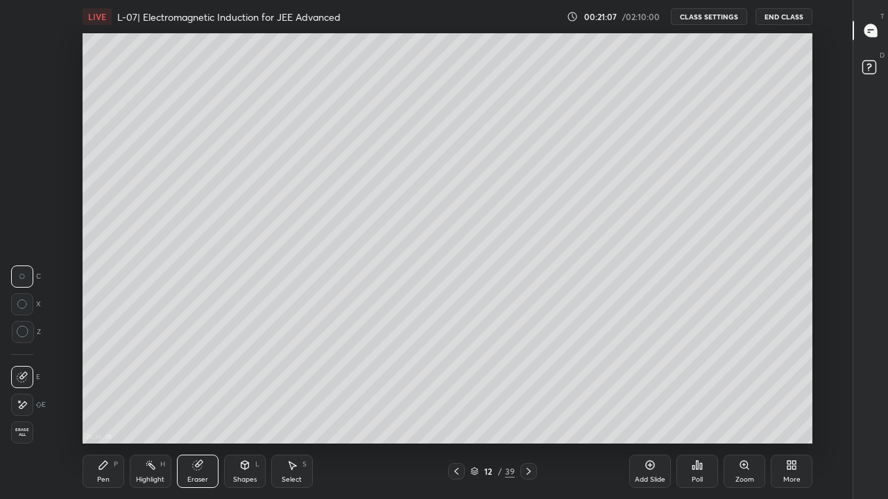
click at [101, 410] on icon at bounding box center [103, 465] width 11 height 11
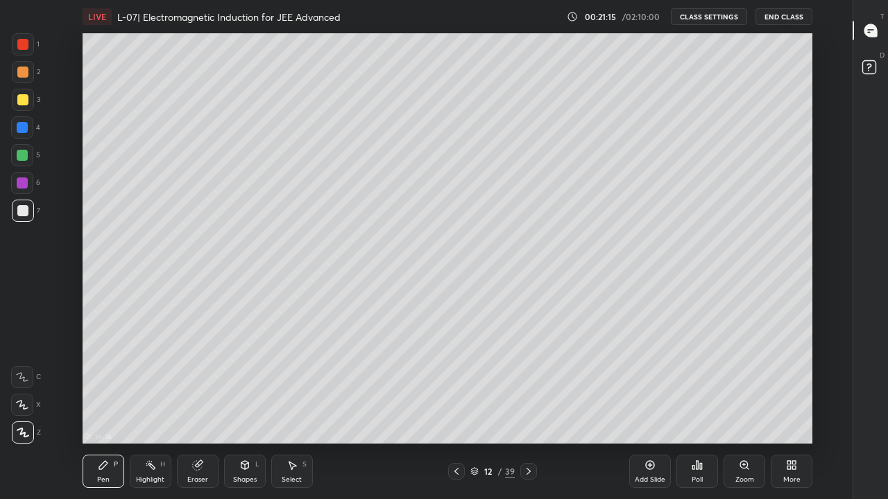
click at [456, 410] on icon at bounding box center [456, 471] width 4 height 7
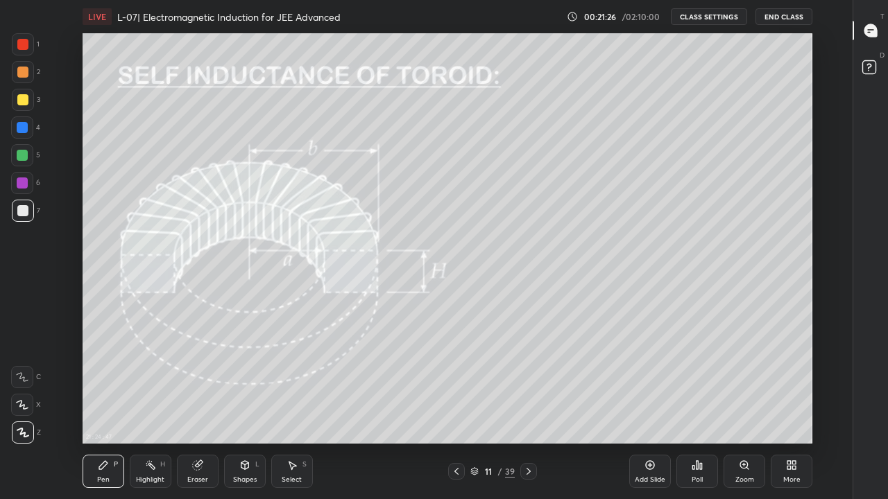
click at [527, 410] on icon at bounding box center [528, 471] width 11 height 11
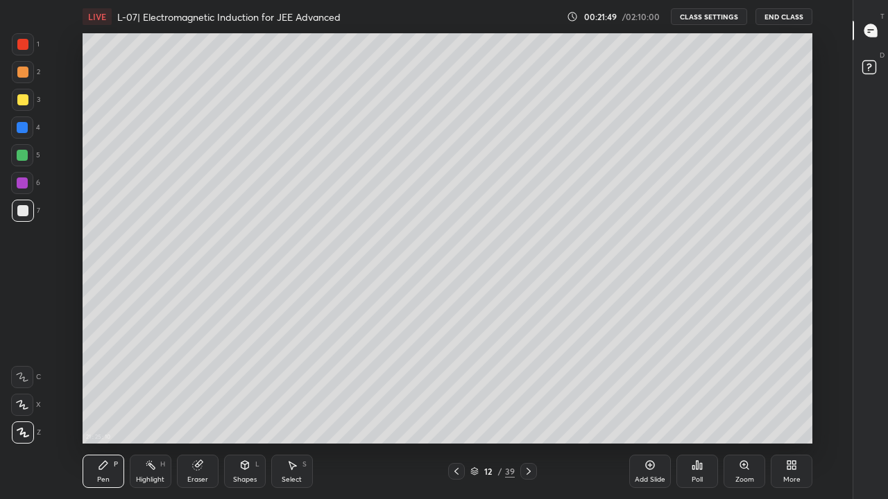
click at [24, 105] on div at bounding box center [22, 99] width 11 height 11
click at [456, 410] on icon at bounding box center [456, 471] width 4 height 7
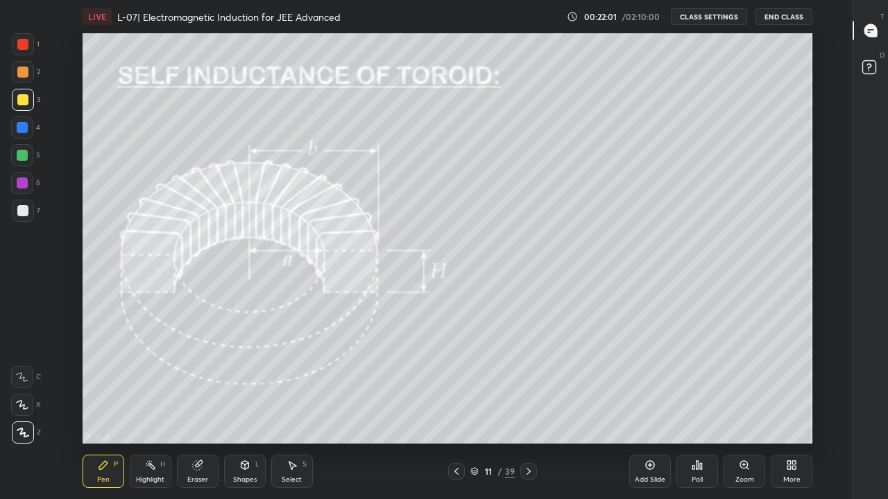
click at [19, 211] on div at bounding box center [22, 210] width 11 height 11
click at [21, 186] on div at bounding box center [22, 183] width 11 height 11
click at [22, 157] on div at bounding box center [22, 155] width 11 height 11
click at [21, 213] on div at bounding box center [22, 210] width 11 height 11
click at [28, 74] on div at bounding box center [23, 72] width 22 height 22
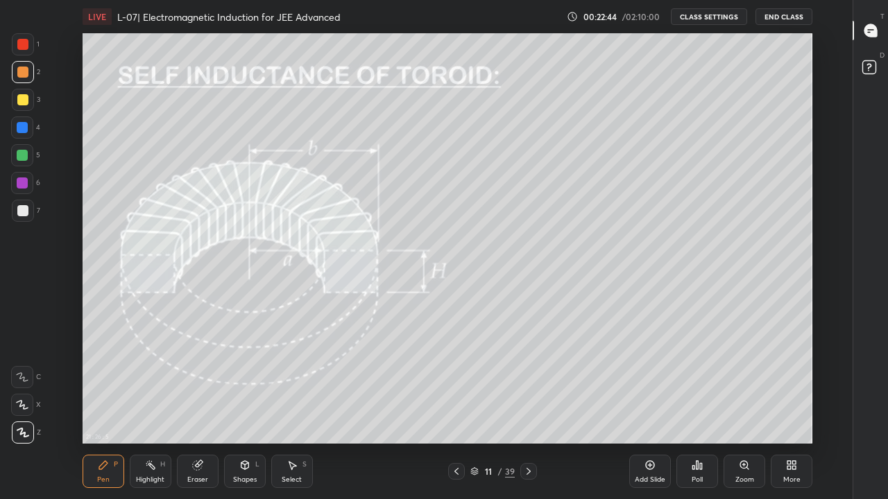
click at [456, 410] on div at bounding box center [456, 471] width 17 height 17
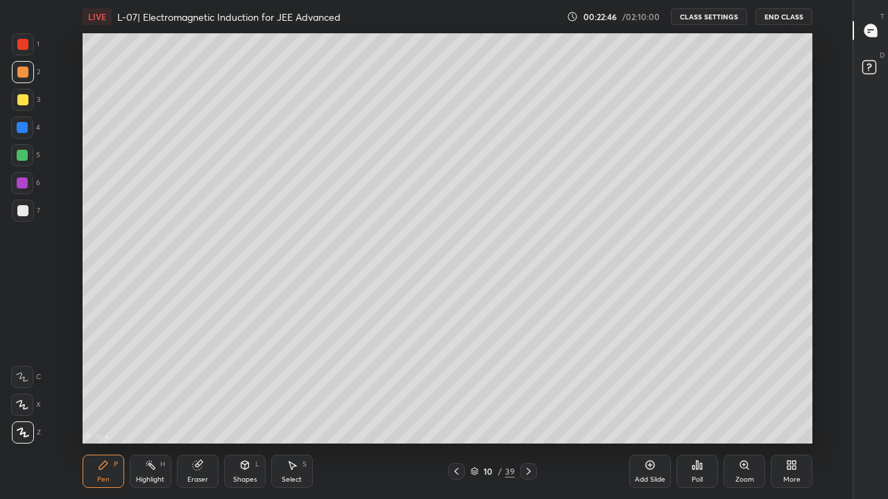
click at [528, 410] on icon at bounding box center [528, 471] width 11 height 11
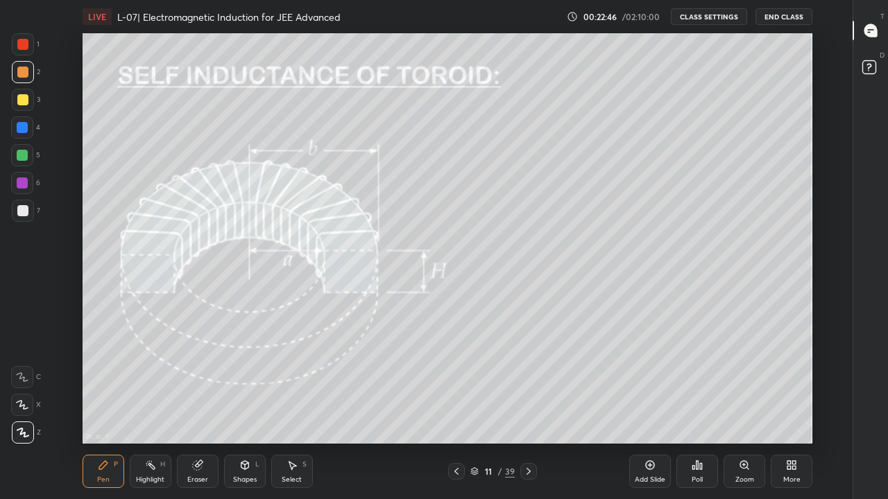
click at [528, 410] on icon at bounding box center [528, 471] width 11 height 11
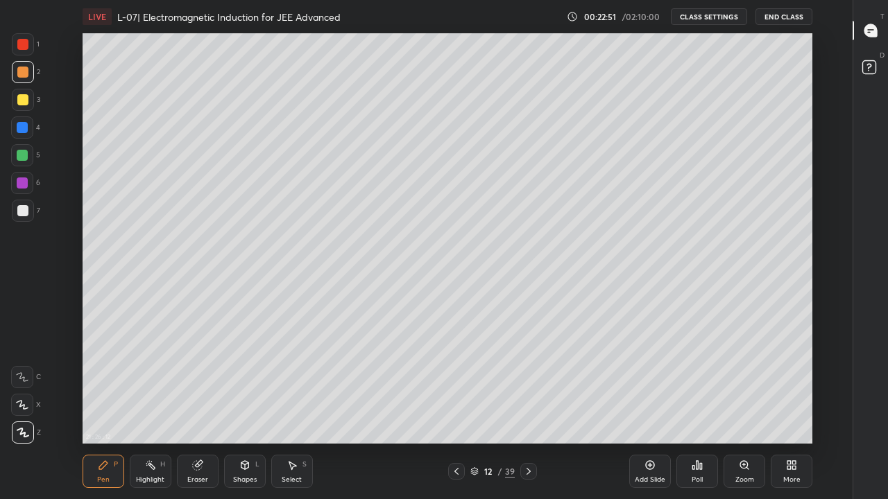
click at [458, 410] on div at bounding box center [456, 471] width 17 height 17
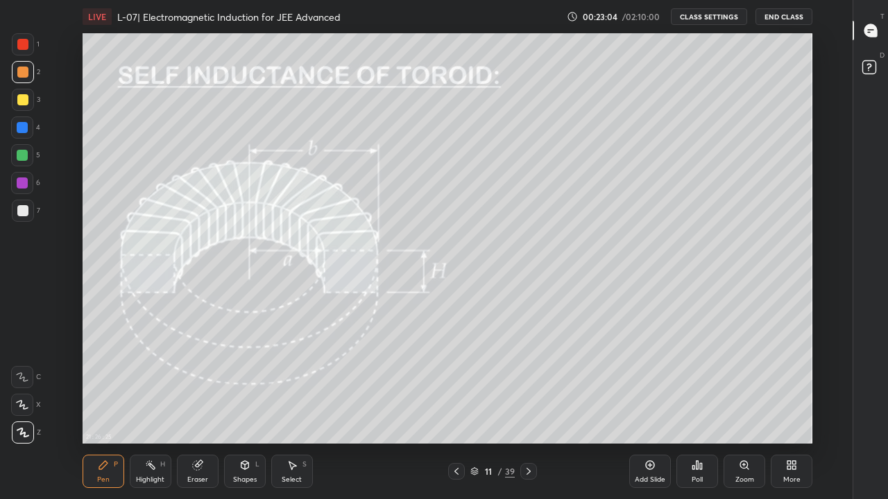
click at [201, 410] on div "Eraser" at bounding box center [197, 479] width 21 height 7
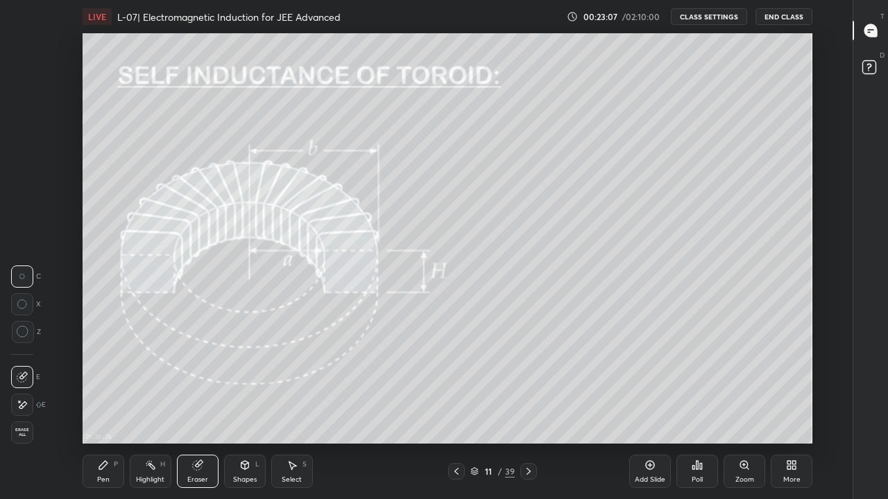
click at [102, 410] on div "Pen" at bounding box center [103, 479] width 12 height 7
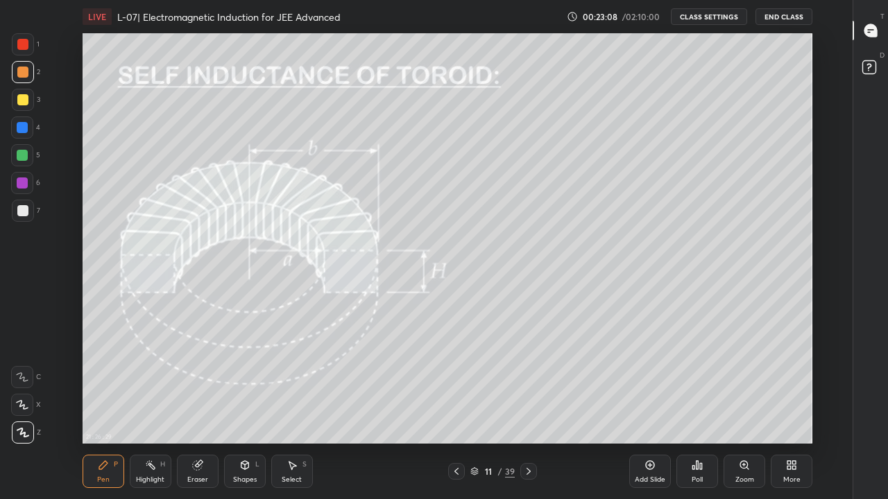
click at [528, 410] on icon at bounding box center [528, 471] width 4 height 7
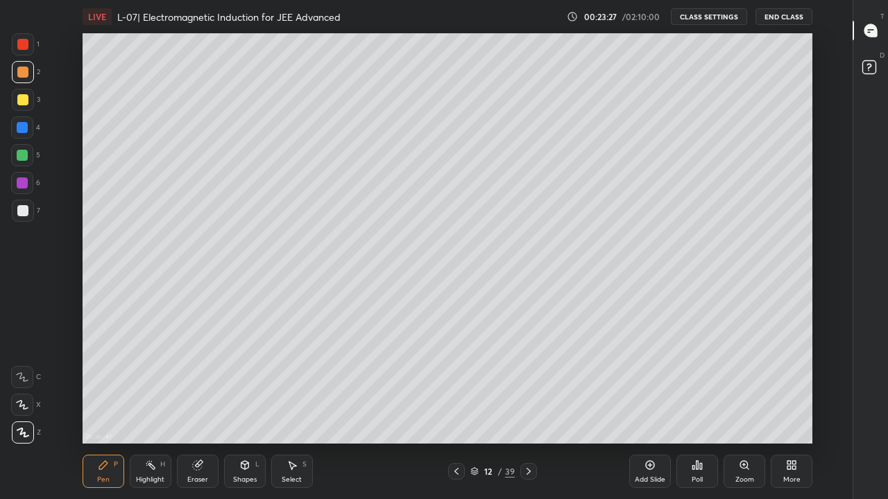
click at [456, 410] on icon at bounding box center [456, 471] width 11 height 11
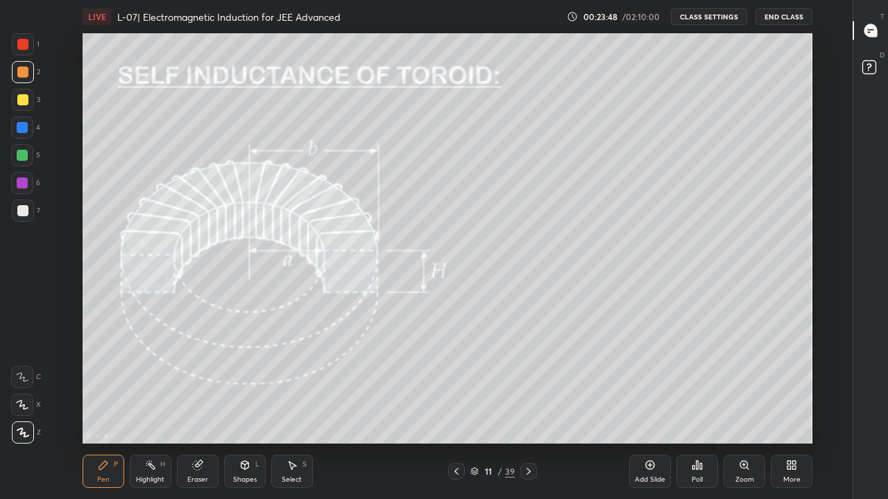
click at [200, 410] on div "Eraser" at bounding box center [197, 479] width 21 height 7
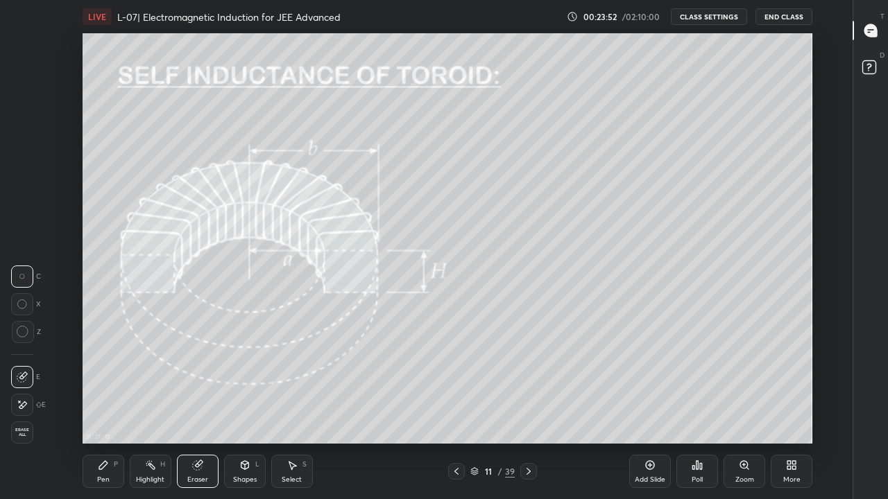
click at [106, 410] on div "Pen" at bounding box center [103, 479] width 12 height 7
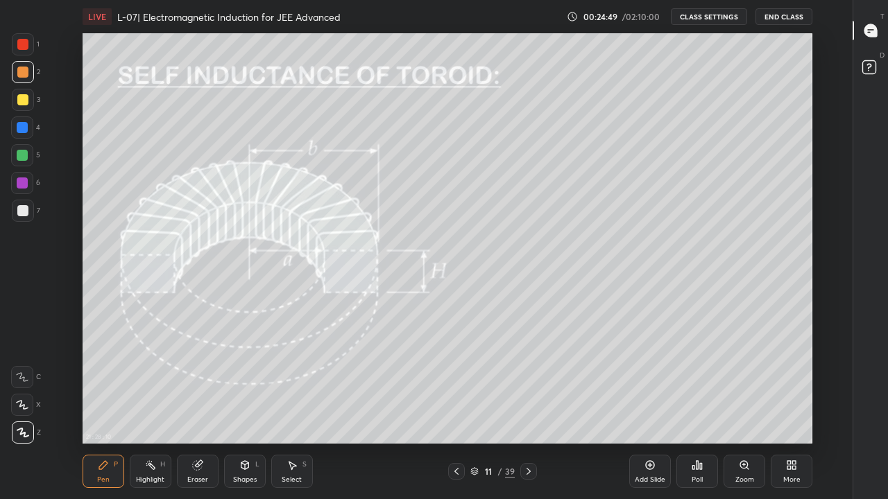
click at [20, 155] on div at bounding box center [22, 155] width 11 height 11
click at [206, 410] on div "Eraser" at bounding box center [198, 471] width 42 height 33
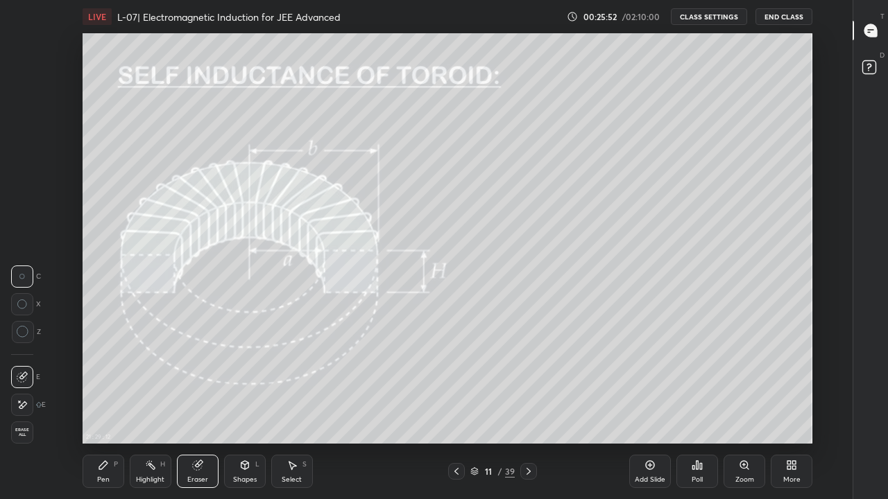
click at [454, 410] on icon at bounding box center [456, 471] width 11 height 11
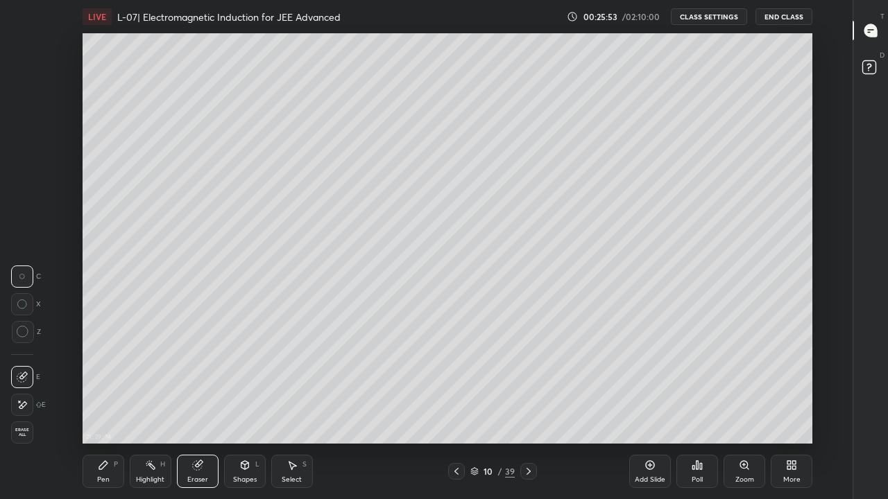
click at [528, 410] on icon at bounding box center [528, 471] width 11 height 11
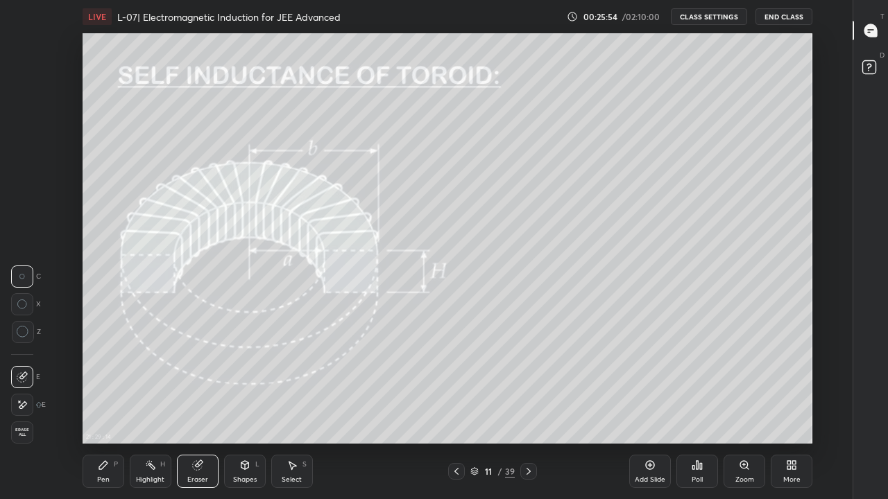
click at [529, 410] on icon at bounding box center [528, 471] width 11 height 11
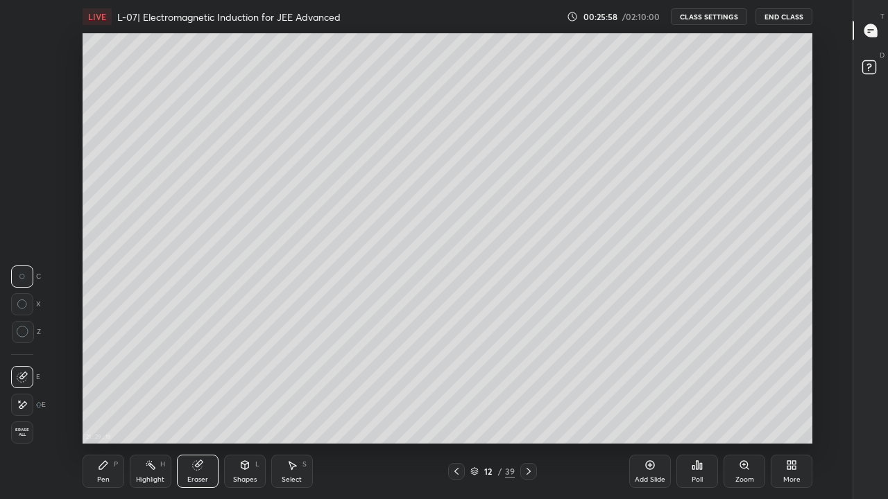
click at [103, 410] on div "Pen P" at bounding box center [104, 471] width 42 height 33
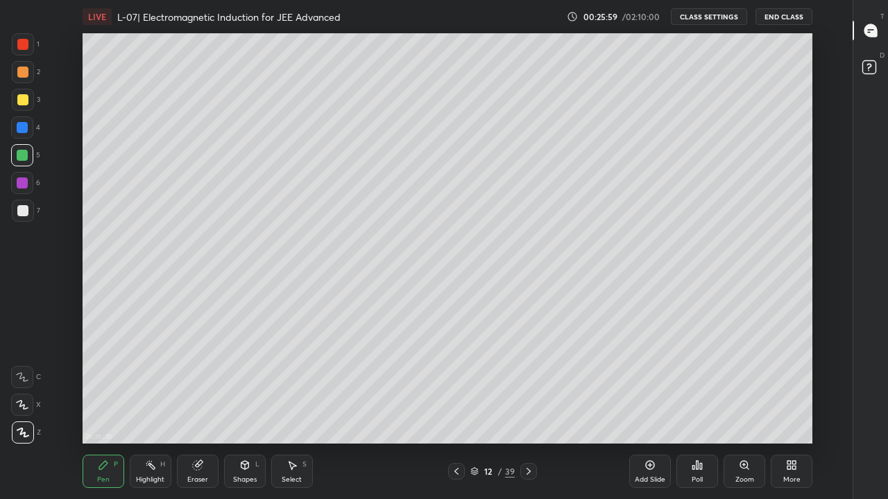
click at [21, 47] on div at bounding box center [22, 44] width 11 height 11
click at [462, 410] on div at bounding box center [456, 471] width 17 height 17
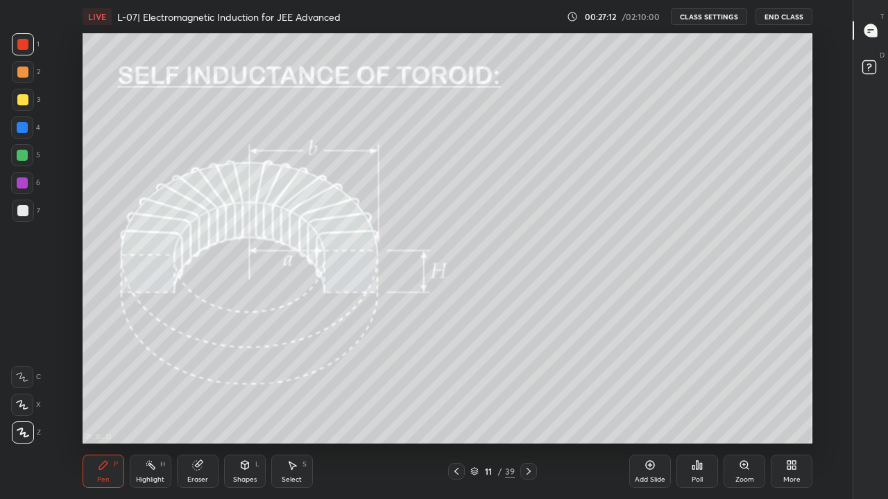
click at [530, 410] on div at bounding box center [528, 471] width 17 height 17
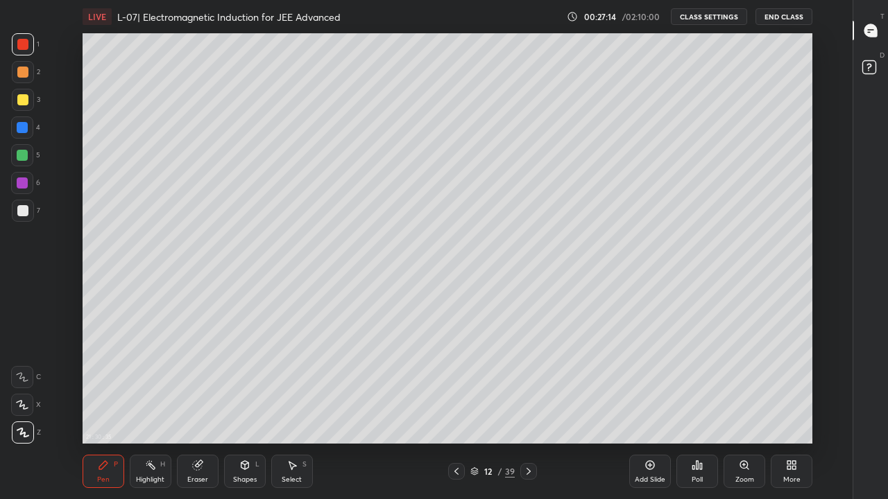
click at [533, 410] on icon at bounding box center [528, 471] width 11 height 11
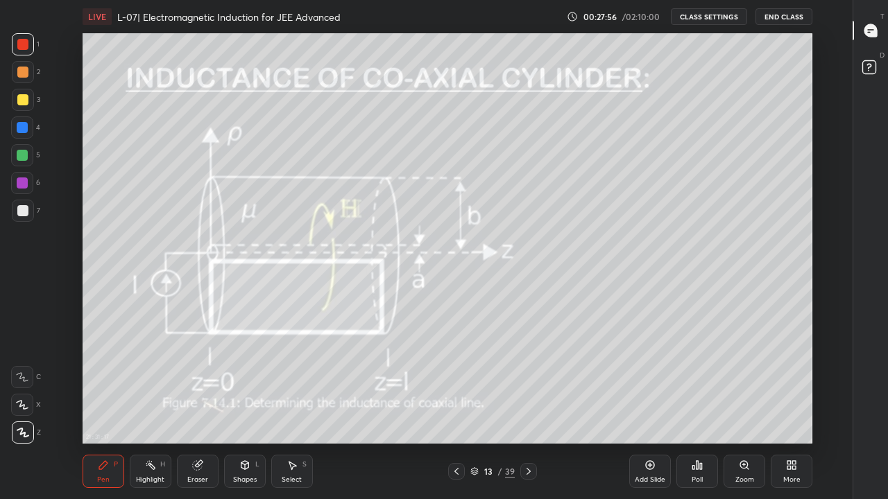
click at [24, 101] on div at bounding box center [22, 99] width 11 height 11
click at [22, 127] on div at bounding box center [22, 127] width 11 height 11
click at [24, 159] on div at bounding box center [22, 155] width 11 height 11
click at [21, 101] on div at bounding box center [22, 99] width 11 height 11
click at [21, 157] on div at bounding box center [22, 155] width 11 height 11
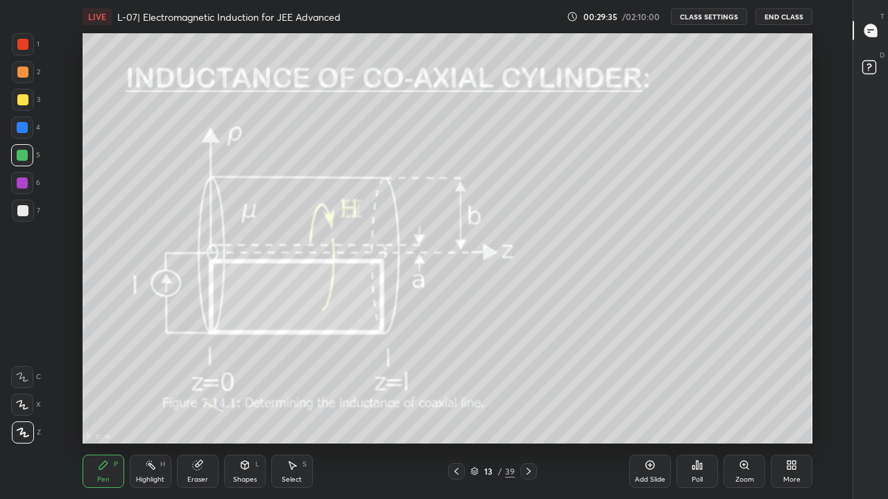
click at [24, 206] on div at bounding box center [22, 210] width 11 height 11
click at [648, 410] on div "Add Slide" at bounding box center [649, 479] width 31 height 7
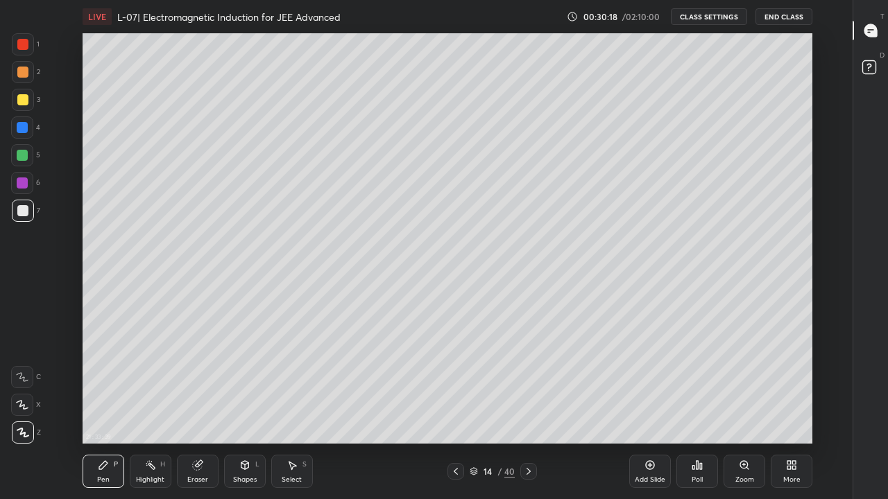
click at [26, 101] on div at bounding box center [22, 99] width 11 height 11
click at [22, 72] on div at bounding box center [22, 72] width 11 height 11
click at [194, 410] on div "Eraser" at bounding box center [198, 471] width 42 height 33
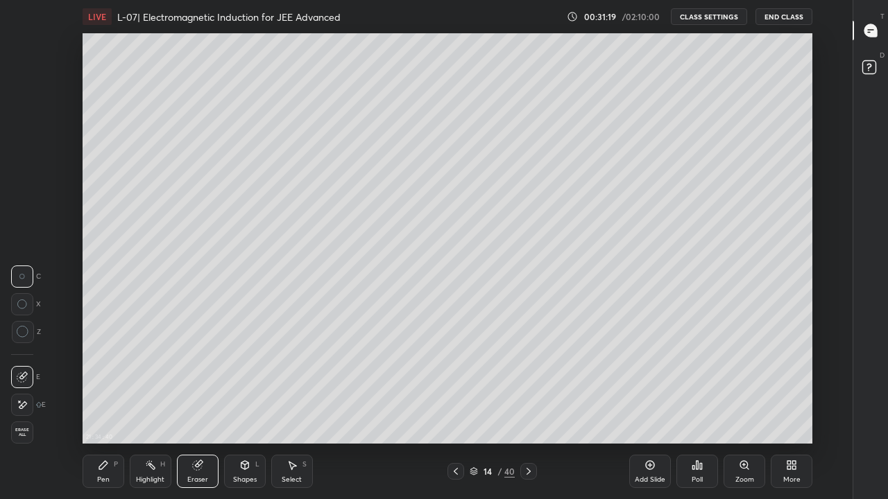
click at [106, 410] on icon at bounding box center [103, 465] width 11 height 11
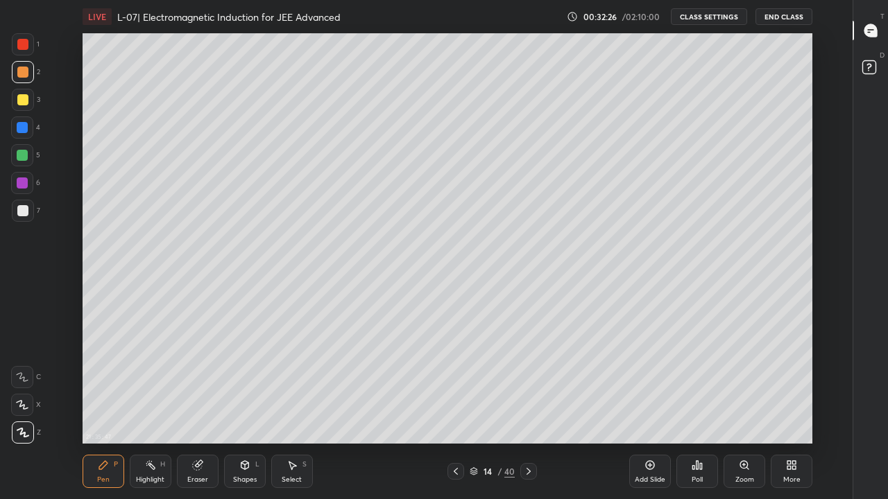
click at [24, 209] on div at bounding box center [22, 210] width 11 height 11
click at [195, 410] on div "Eraser" at bounding box center [198, 471] width 42 height 33
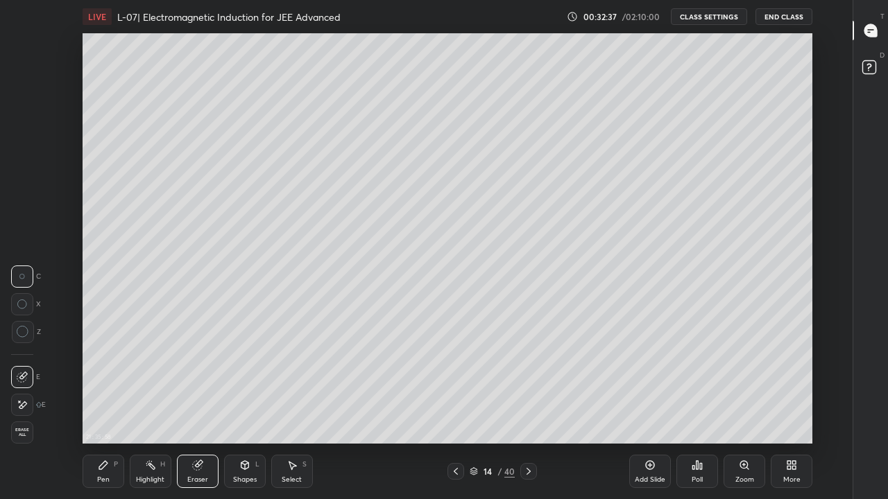
click at [23, 337] on circle at bounding box center [22, 332] width 11 height 11
click at [96, 410] on div "Pen P" at bounding box center [104, 471] width 42 height 33
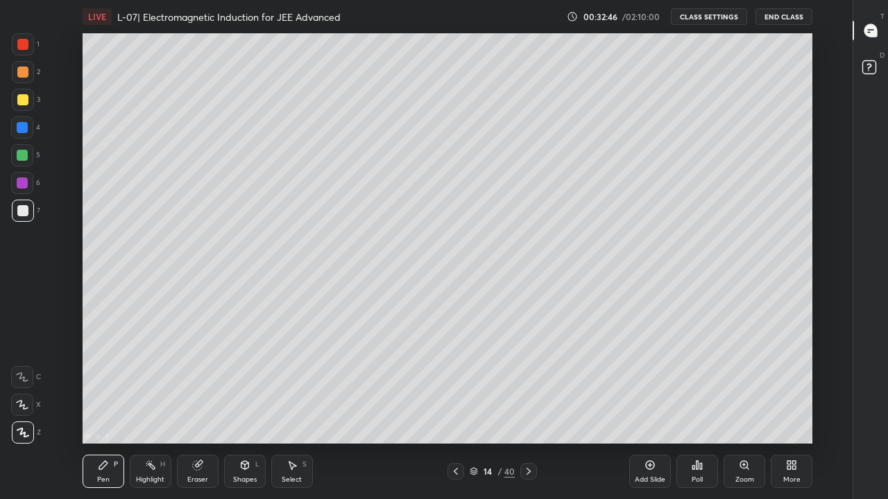
click at [20, 102] on div at bounding box center [22, 99] width 11 height 11
click at [198, 410] on div "Eraser" at bounding box center [197, 479] width 21 height 7
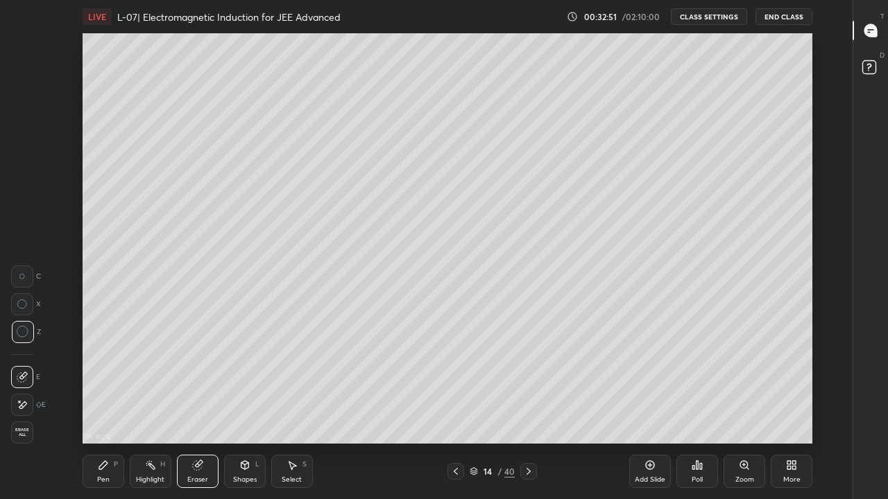
click at [99, 410] on icon at bounding box center [103, 465] width 11 height 11
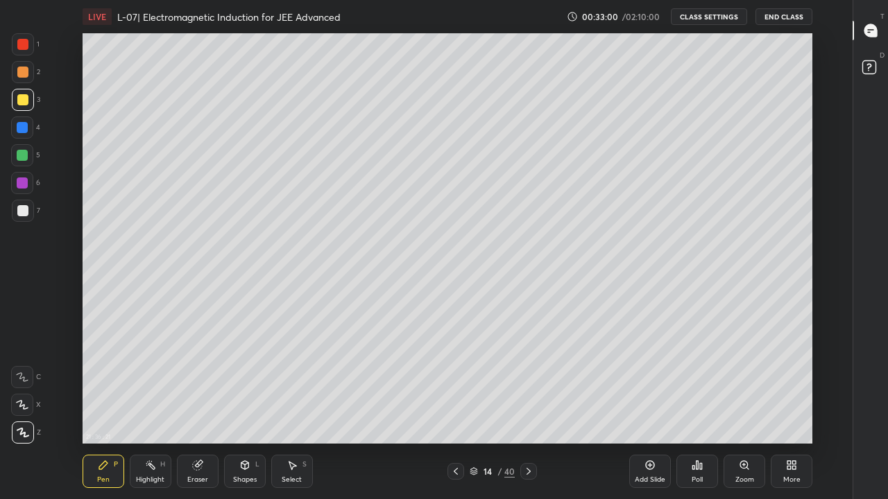
click at [22, 71] on div at bounding box center [22, 72] width 11 height 11
click at [453, 410] on icon at bounding box center [455, 471] width 11 height 11
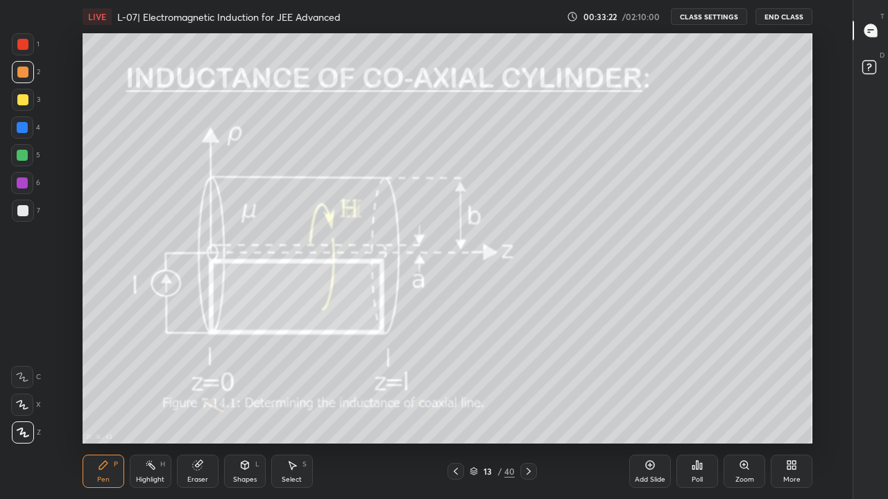
click at [527, 410] on icon at bounding box center [528, 471] width 11 height 11
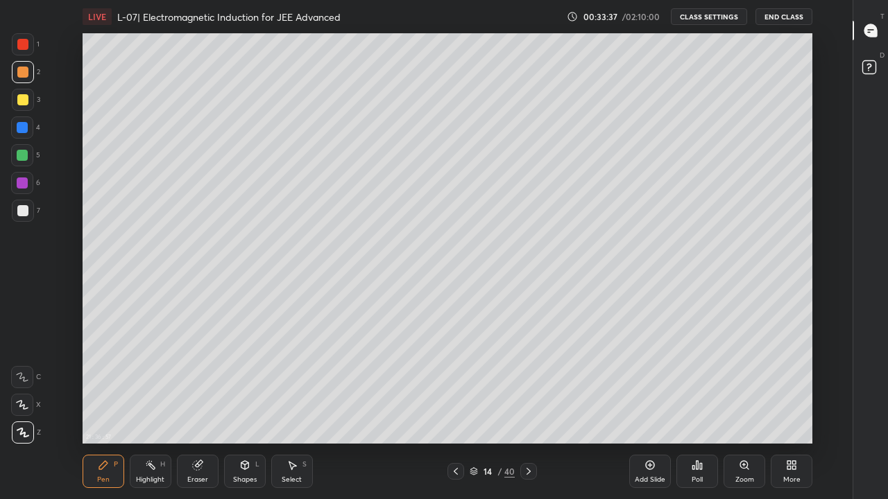
click at [24, 103] on div at bounding box center [22, 99] width 11 height 11
click at [19, 180] on div at bounding box center [22, 183] width 11 height 11
click at [19, 157] on div at bounding box center [22, 155] width 11 height 11
click at [20, 214] on div at bounding box center [22, 210] width 11 height 11
click at [455, 410] on div at bounding box center [455, 471] width 17 height 17
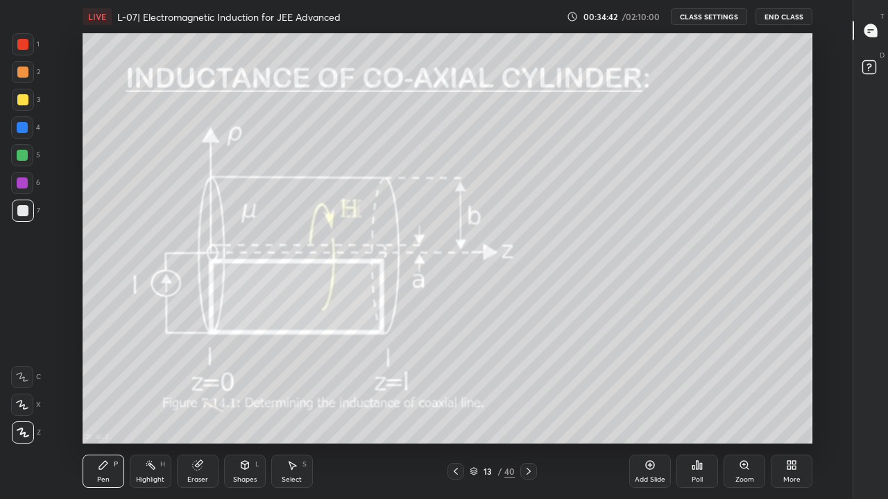
click at [528, 410] on div at bounding box center [528, 471] width 17 height 17
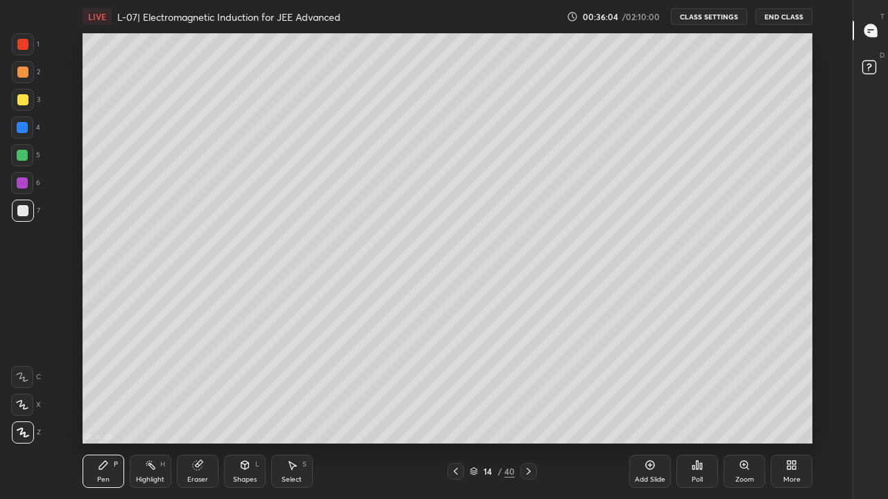
click at [195, 410] on icon at bounding box center [196, 465] width 9 height 9
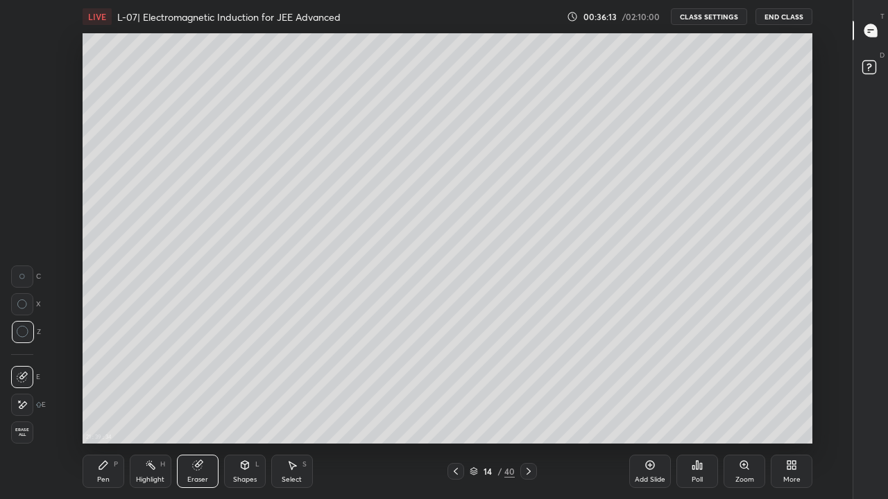
click at [199, 410] on div "Eraser" at bounding box center [197, 479] width 21 height 7
click at [103, 410] on div "Pen" at bounding box center [103, 479] width 12 height 7
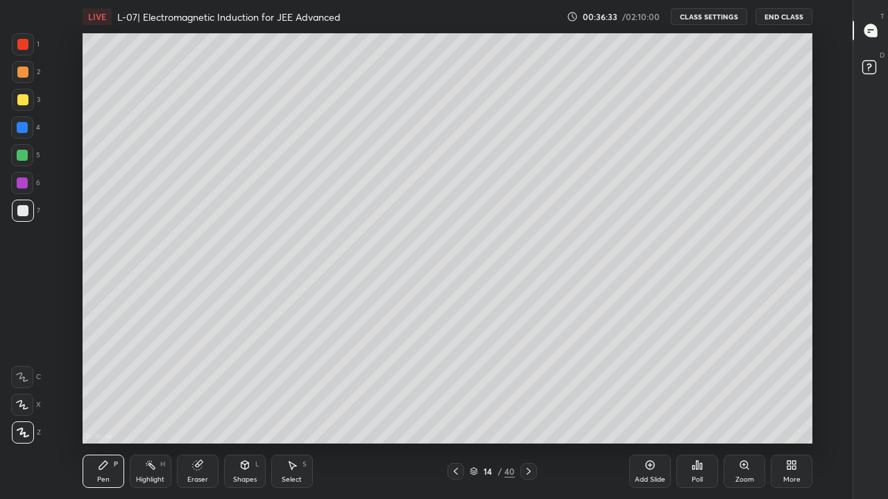
click at [456, 410] on icon at bounding box center [455, 471] width 11 height 11
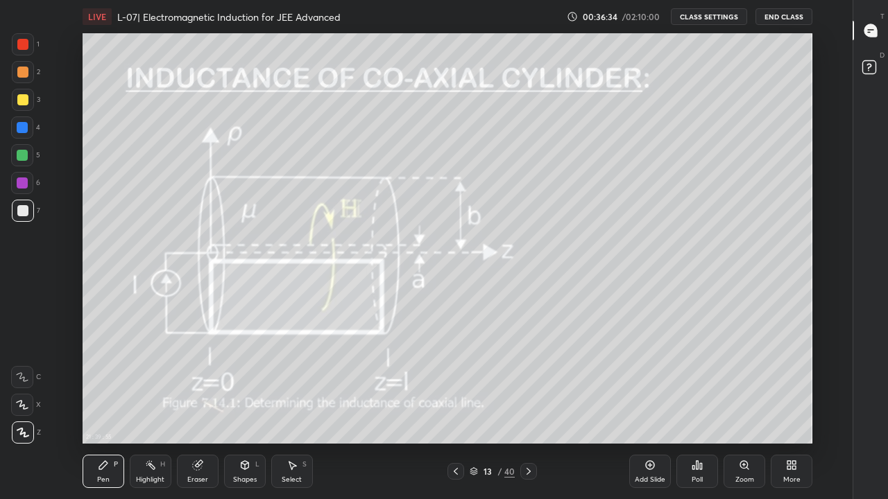
click at [461, 410] on icon at bounding box center [455, 471] width 11 height 11
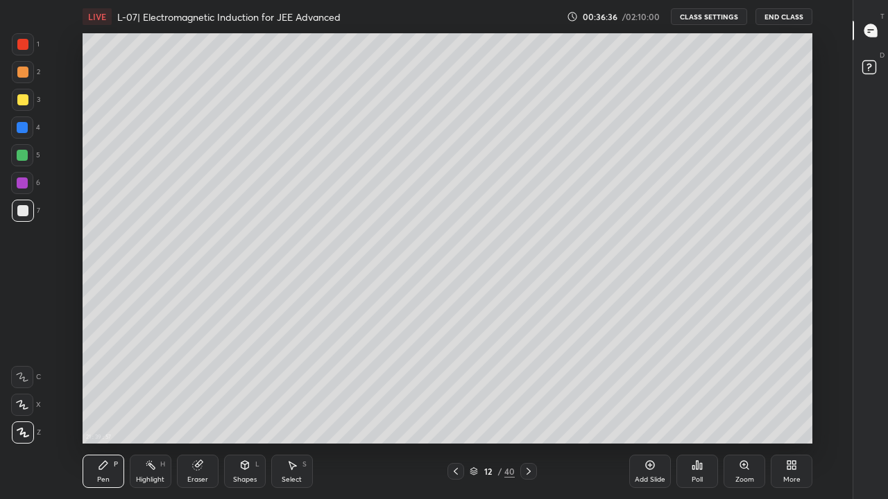
click at [474, 410] on icon at bounding box center [473, 471] width 8 height 8
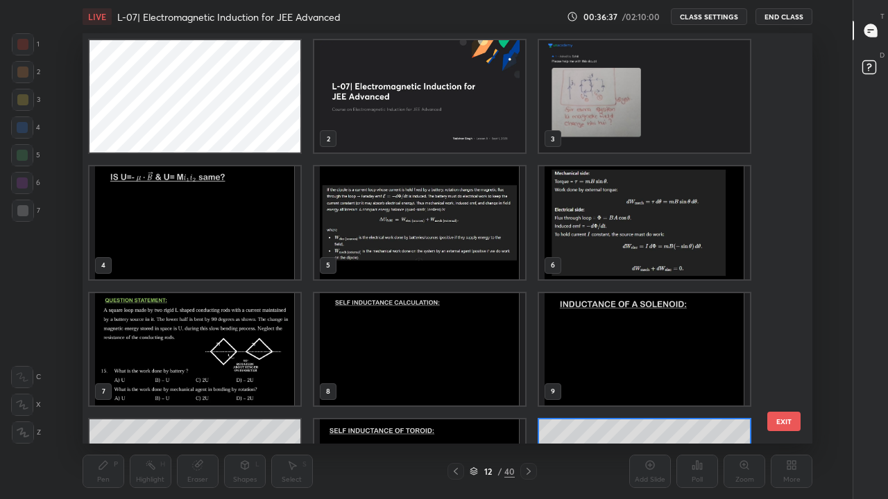
scroll to position [406, 723]
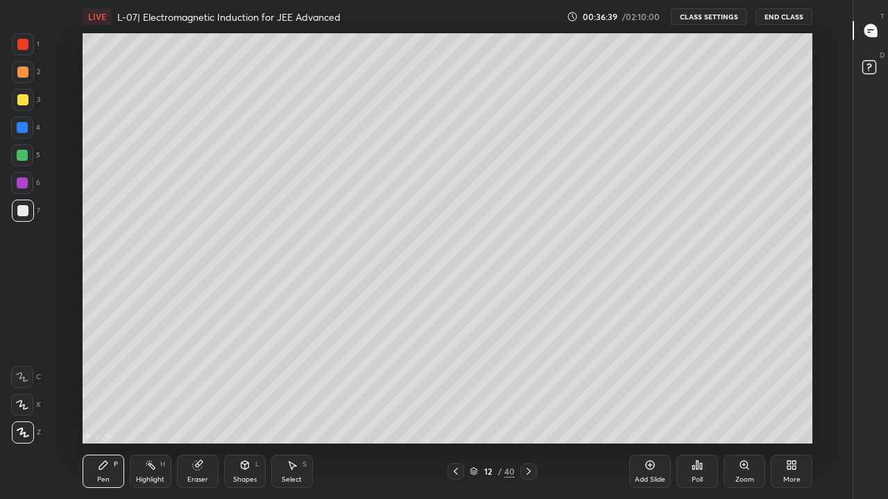
click at [462, 410] on div at bounding box center [455, 471] width 17 height 17
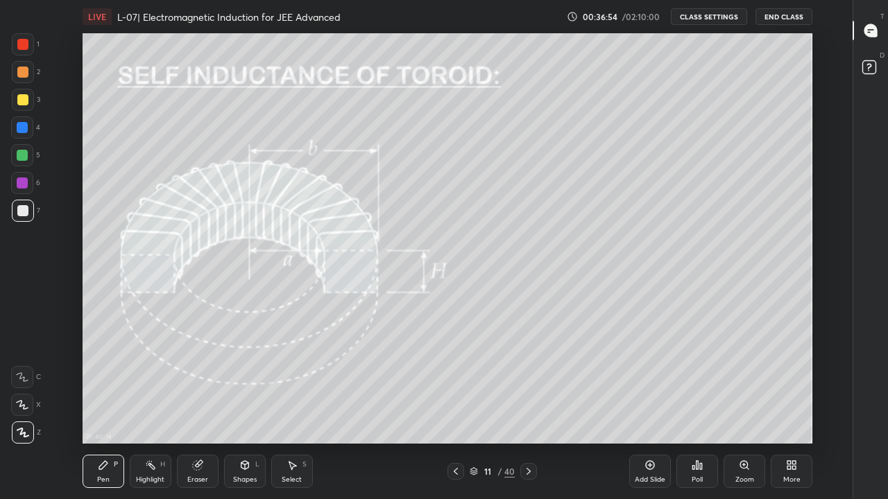
click at [528, 410] on icon at bounding box center [528, 471] width 11 height 11
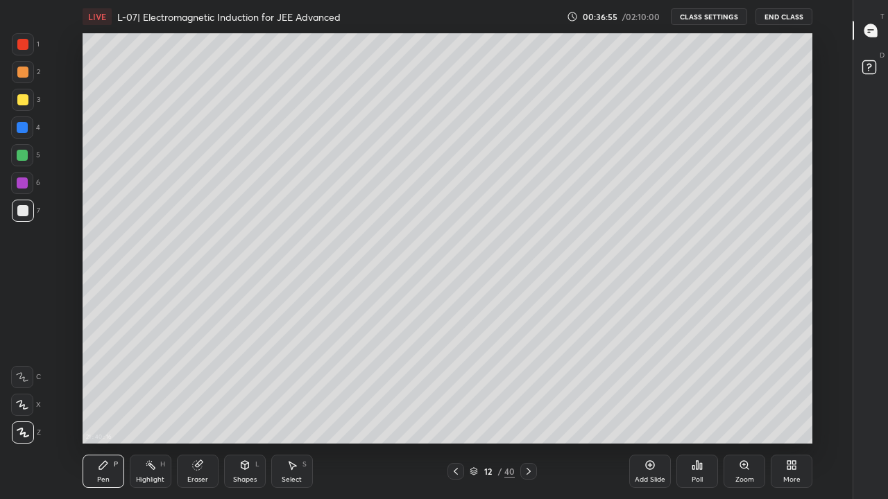
click at [528, 410] on div at bounding box center [528, 471] width 17 height 17
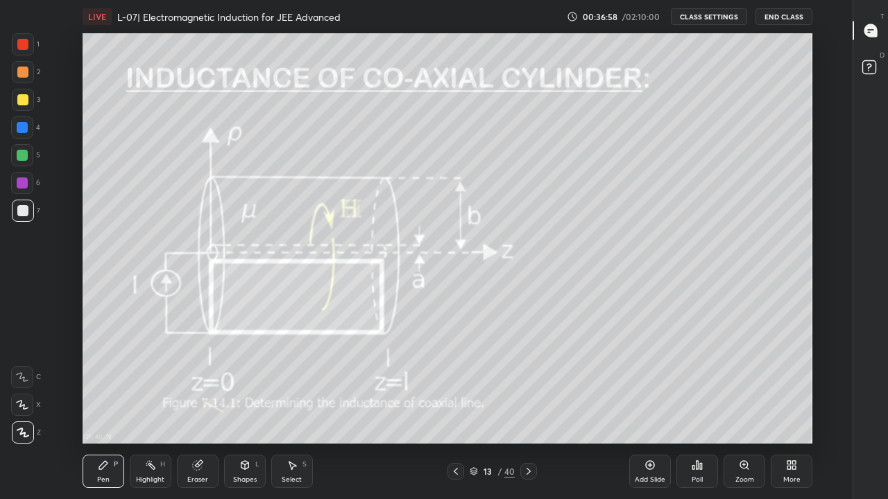
click at [530, 410] on div "Pen P Highlight H Eraser Shapes L Select S 13 / 40 Add Slide Poll Zoom More" at bounding box center [447, 471] width 729 height 55
click at [528, 410] on icon at bounding box center [528, 471] width 11 height 11
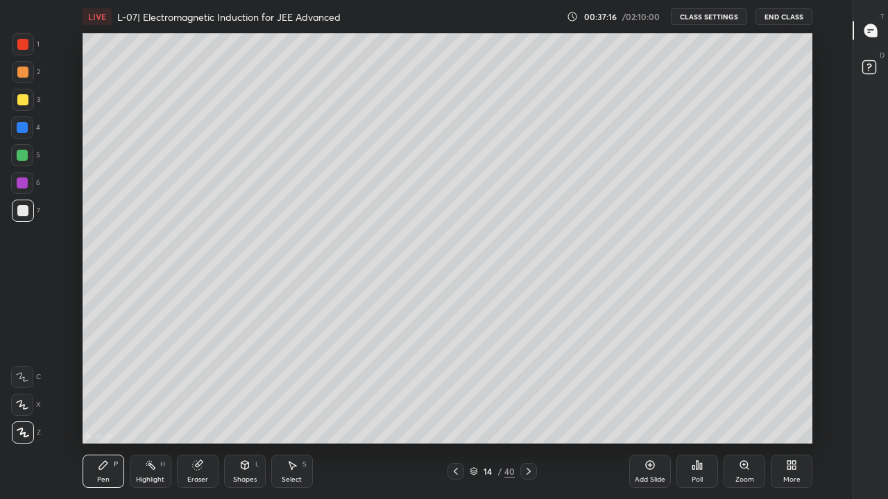
click at [21, 155] on div at bounding box center [22, 155] width 11 height 11
click at [456, 410] on icon at bounding box center [455, 471] width 11 height 11
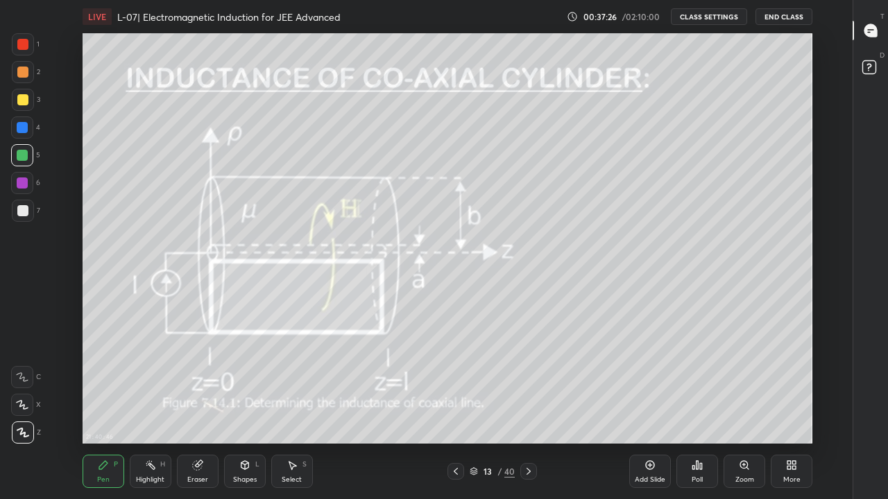
click at [24, 100] on div at bounding box center [22, 99] width 11 height 11
click at [24, 73] on div at bounding box center [22, 72] width 11 height 11
click at [93, 410] on div "Pen P" at bounding box center [104, 471] width 42 height 33
click at [22, 159] on div at bounding box center [22, 155] width 11 height 11
click at [21, 182] on div at bounding box center [22, 183] width 11 height 11
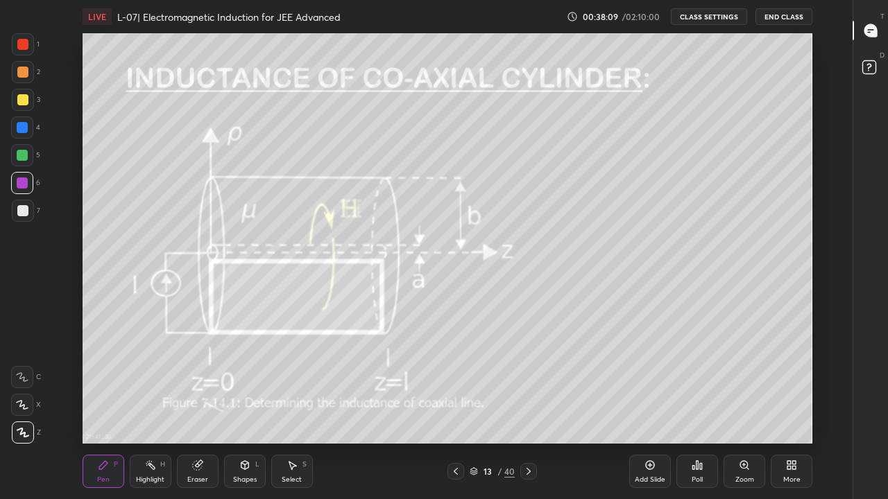
click at [24, 209] on div at bounding box center [22, 210] width 11 height 11
click at [532, 410] on icon at bounding box center [528, 471] width 11 height 11
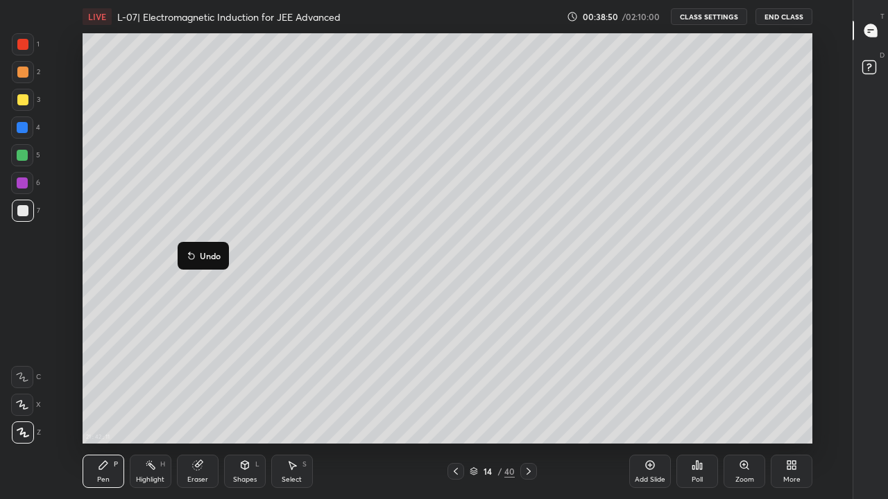
click at [199, 410] on div "Eraser" at bounding box center [197, 479] width 21 height 7
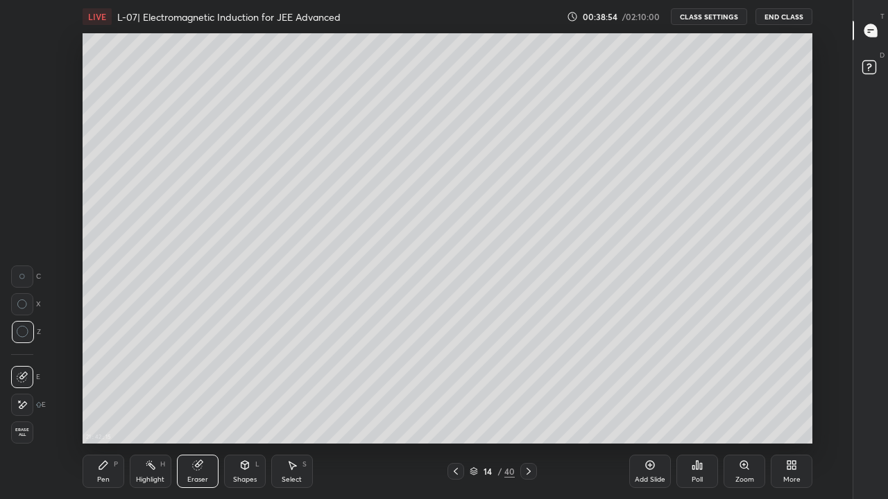
click at [105, 410] on div "Pen P" at bounding box center [104, 471] width 42 height 33
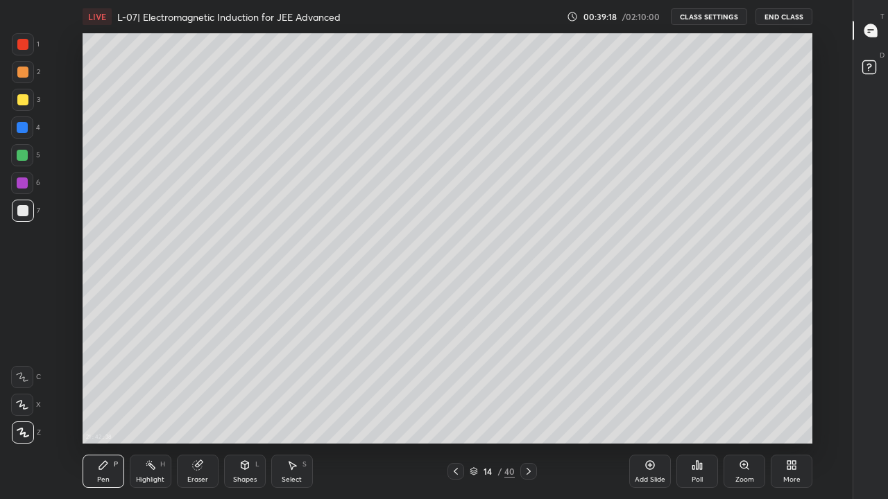
click at [196, 410] on div "Eraser" at bounding box center [197, 479] width 21 height 7
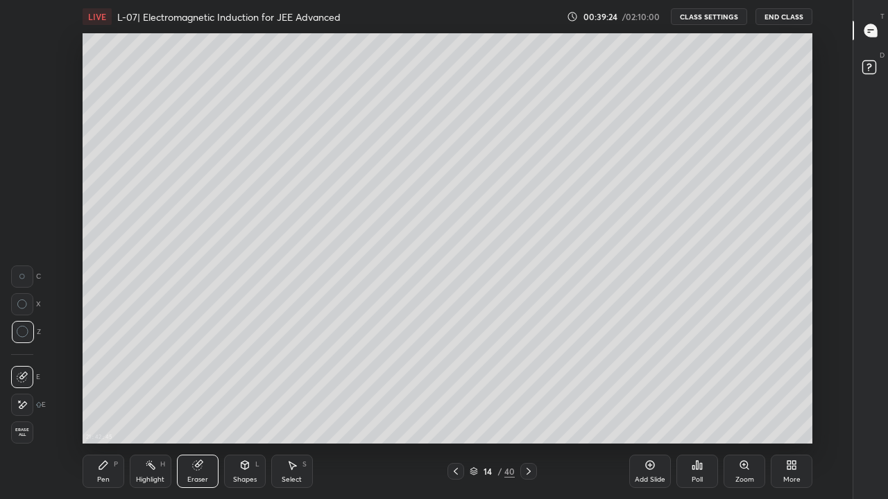
click at [101, 410] on div "Pen" at bounding box center [103, 479] width 12 height 7
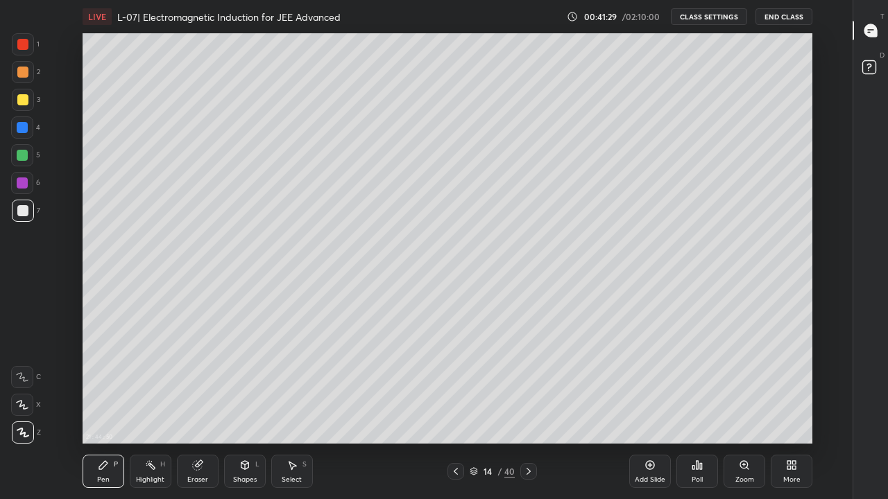
click at [26, 98] on div at bounding box center [22, 99] width 11 height 11
click at [21, 73] on div at bounding box center [22, 72] width 11 height 11
click at [457, 410] on icon at bounding box center [455, 471] width 11 height 11
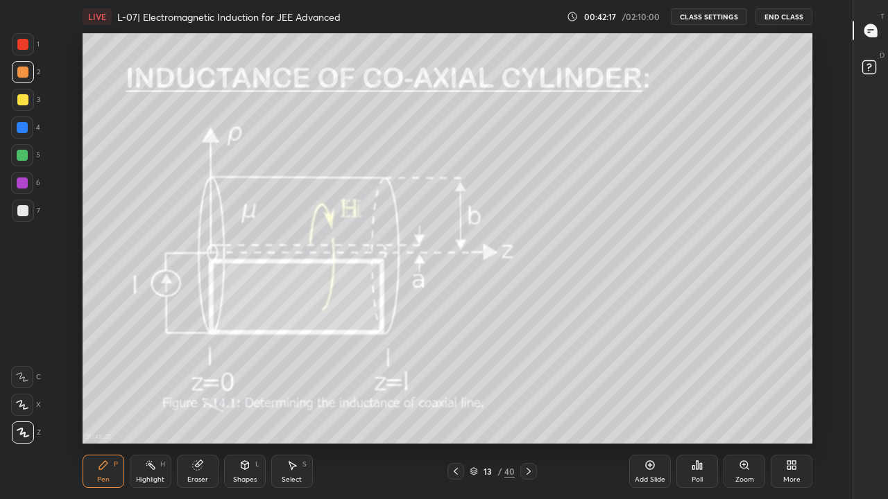
click at [528, 410] on icon at bounding box center [528, 471] width 11 height 11
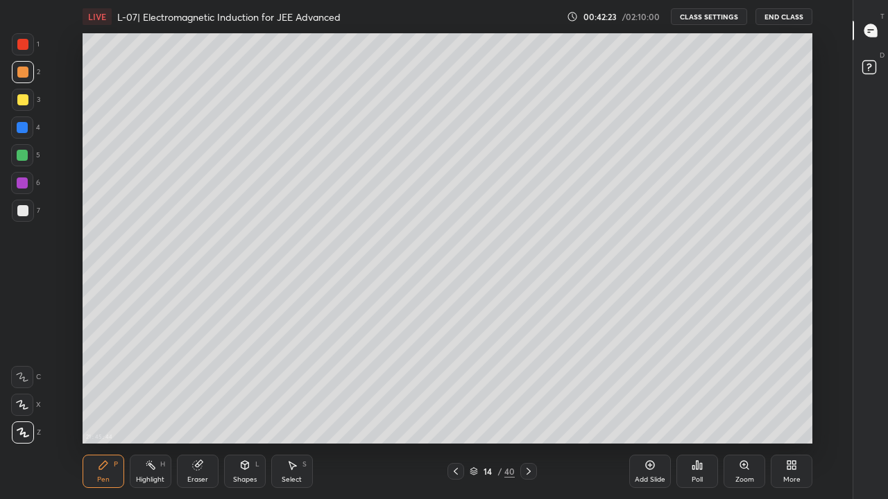
click at [22, 156] on div at bounding box center [22, 155] width 11 height 11
click at [21, 99] on div at bounding box center [22, 99] width 11 height 11
click at [22, 74] on div at bounding box center [22, 72] width 11 height 11
click at [533, 410] on div at bounding box center [528, 471] width 17 height 17
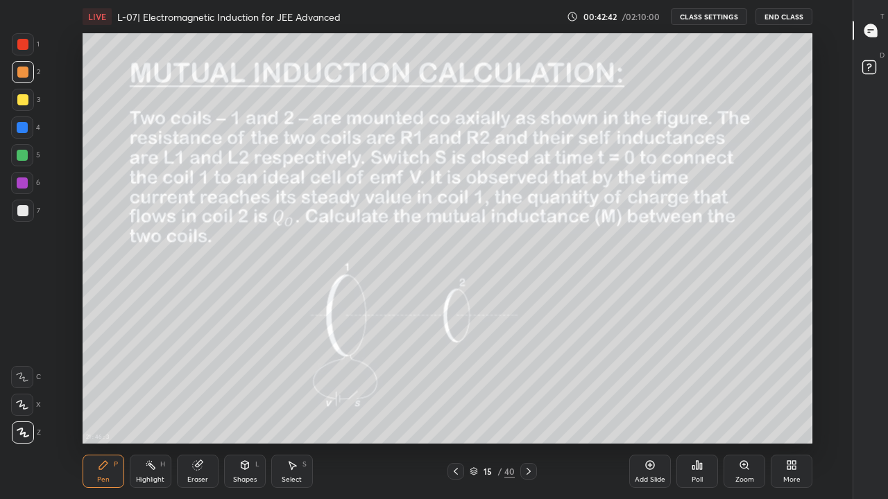
click at [462, 410] on div at bounding box center [455, 471] width 17 height 17
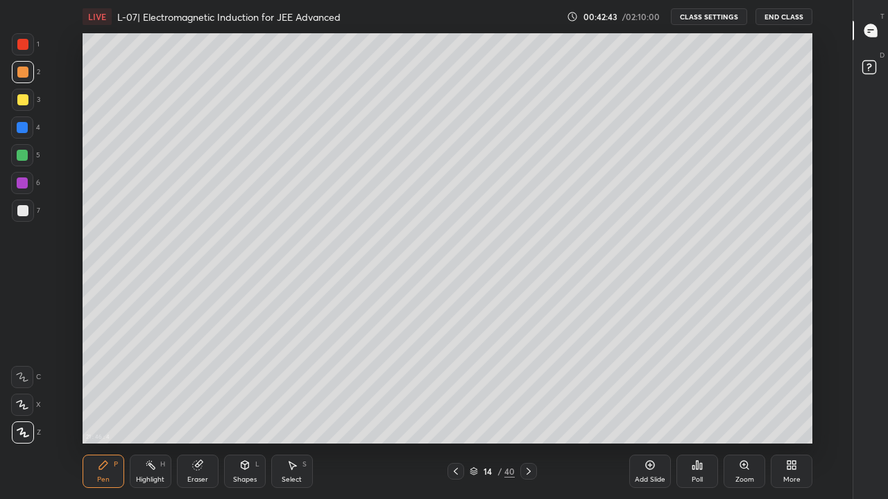
click at [652, 410] on div "Add Slide" at bounding box center [649, 479] width 31 height 7
click at [24, 100] on div at bounding box center [22, 99] width 11 height 11
click at [19, 153] on div at bounding box center [22, 155] width 11 height 11
click at [17, 101] on div at bounding box center [22, 99] width 11 height 11
click at [20, 158] on div at bounding box center [22, 155] width 11 height 11
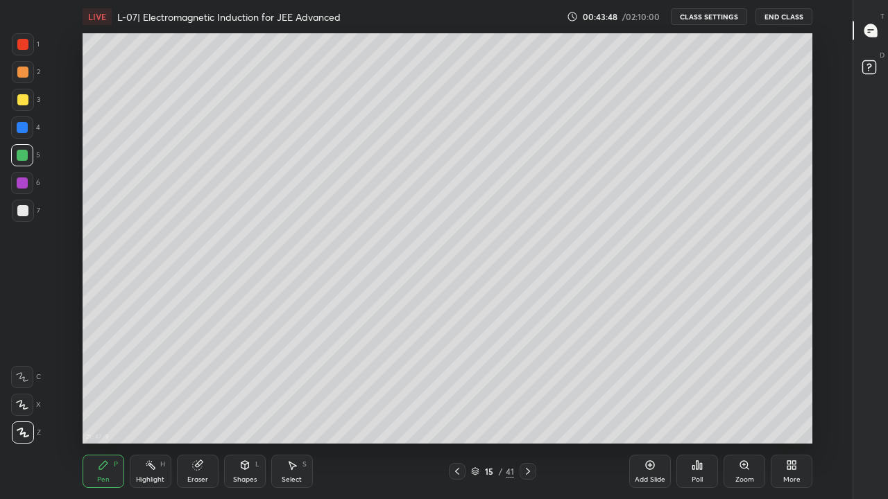
click at [239, 410] on div "Shapes L" at bounding box center [245, 471] width 42 height 33
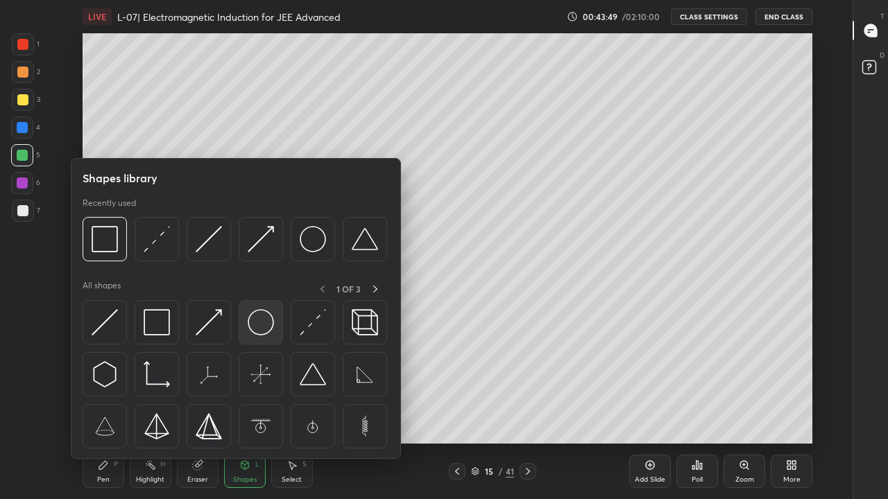
click at [265, 325] on img at bounding box center [261, 322] width 26 height 26
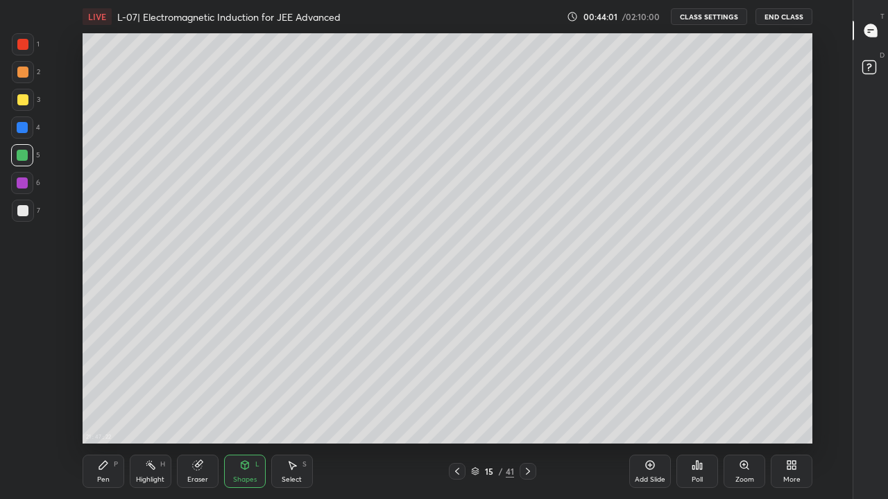
click at [239, 410] on div "Shapes" at bounding box center [245, 479] width 24 height 7
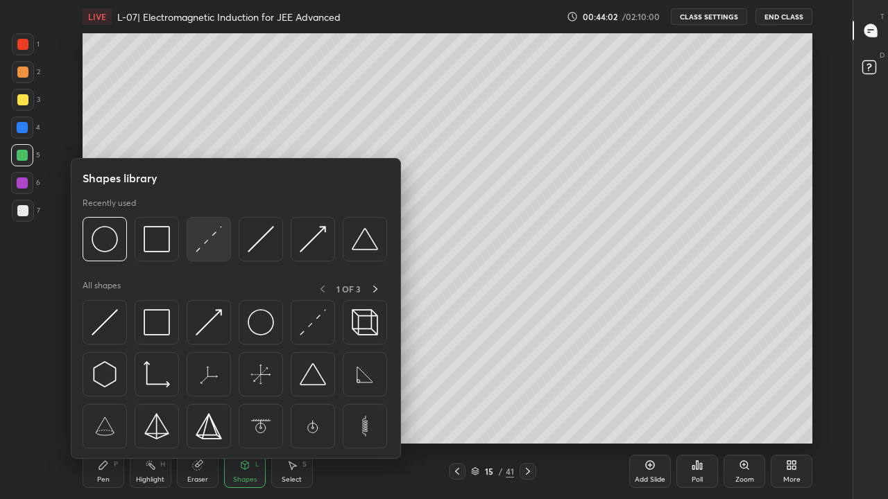
click at [204, 239] on img at bounding box center [209, 239] width 26 height 26
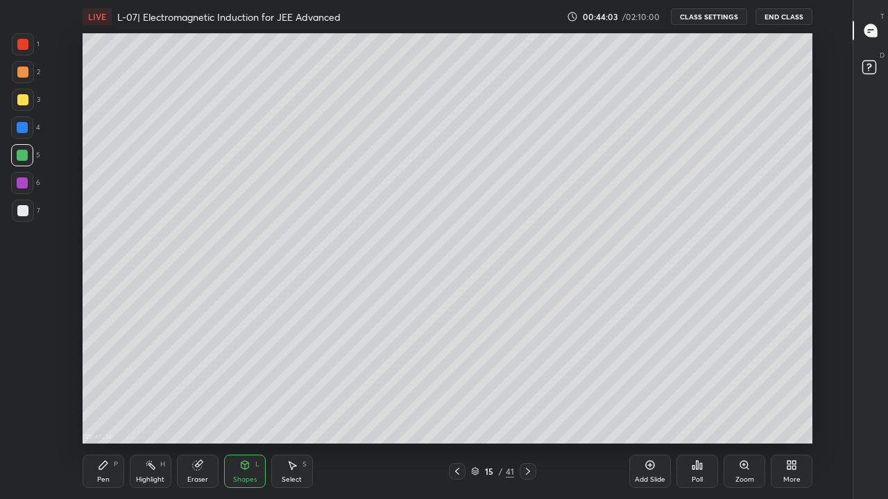
click at [27, 98] on div at bounding box center [22, 99] width 11 height 11
click at [24, 74] on div at bounding box center [22, 72] width 11 height 11
click at [97, 410] on div "Pen P" at bounding box center [104, 471] width 42 height 33
click at [22, 101] on div at bounding box center [22, 99] width 11 height 11
click at [24, 46] on div at bounding box center [22, 44] width 11 height 11
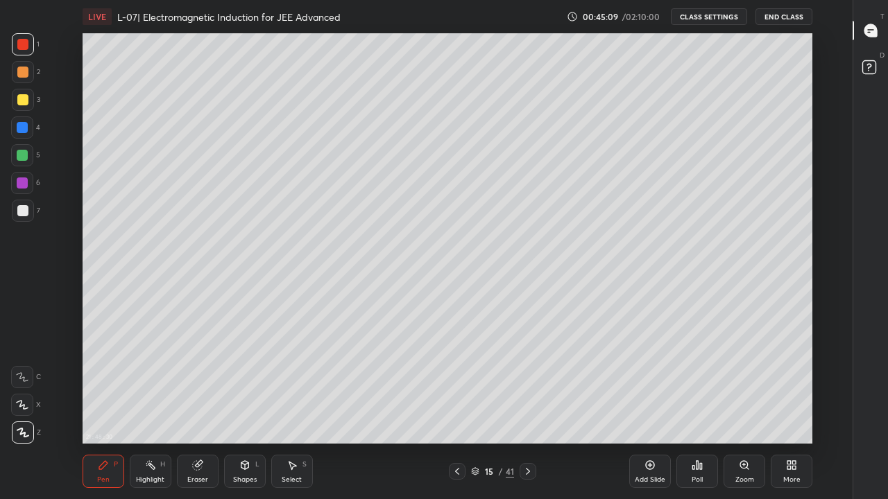
click at [22, 209] on div at bounding box center [22, 210] width 11 height 11
click at [203, 410] on div "Eraser" at bounding box center [198, 471] width 42 height 33
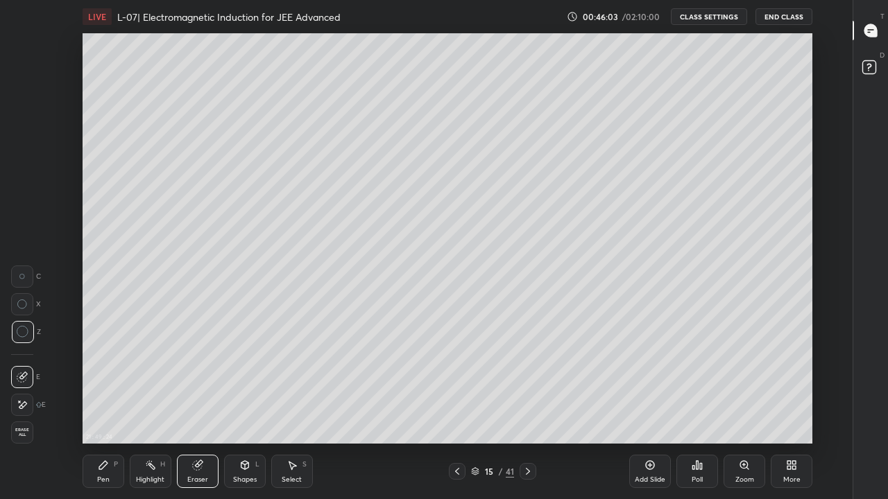
click at [115, 410] on div "P" at bounding box center [116, 464] width 4 height 7
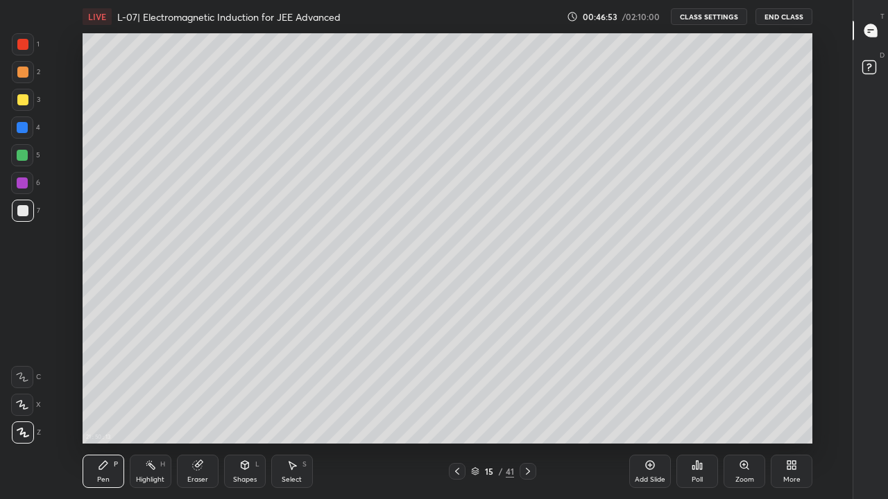
click at [527, 410] on icon at bounding box center [527, 471] width 11 height 11
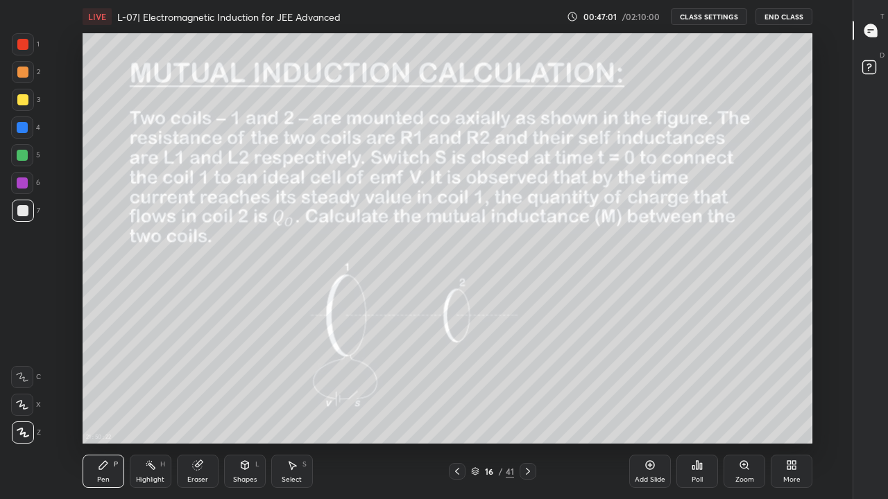
click at [23, 94] on div at bounding box center [22, 99] width 11 height 11
click at [451, 410] on div at bounding box center [457, 471] width 17 height 17
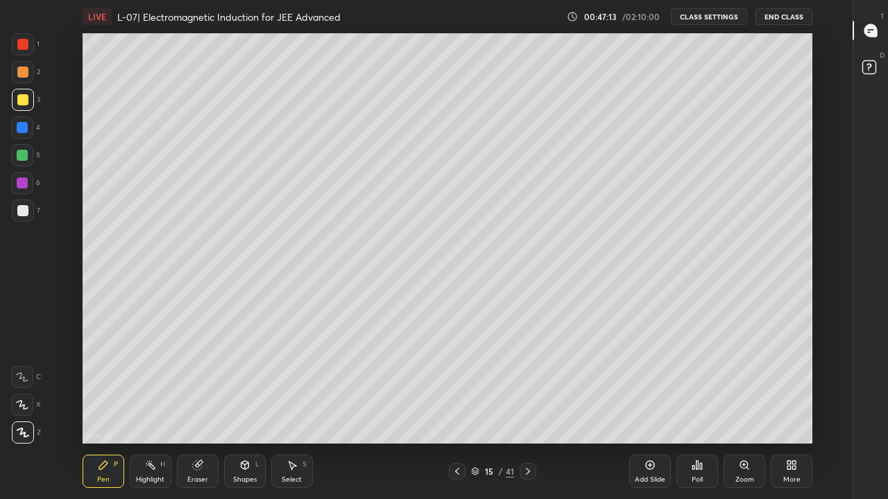
click at [521, 410] on div at bounding box center [527, 471] width 17 height 17
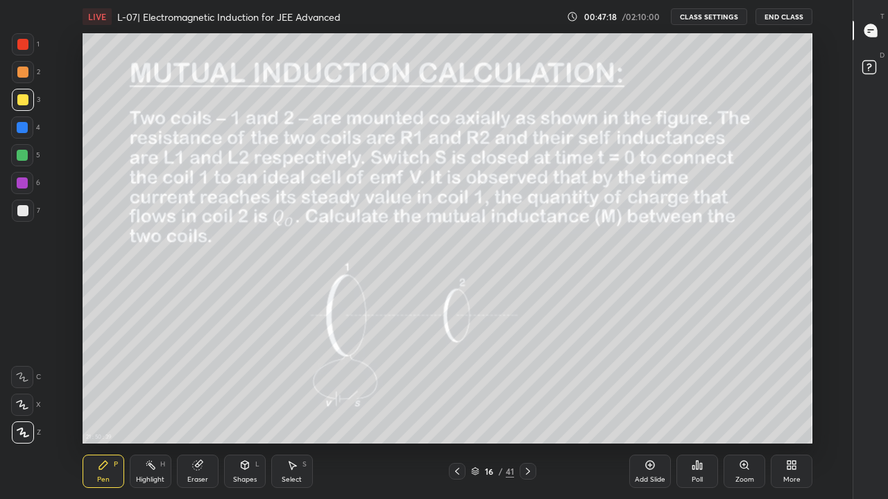
click at [19, 209] on div at bounding box center [22, 210] width 11 height 11
click at [19, 105] on div at bounding box center [23, 100] width 22 height 22
click at [20, 78] on div at bounding box center [23, 72] width 22 height 22
click at [643, 410] on div "Add Slide" at bounding box center [649, 479] width 31 height 7
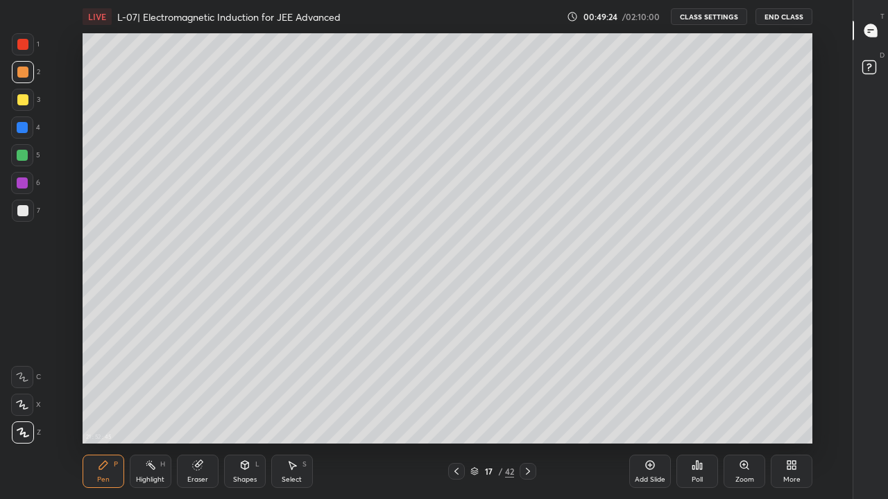
click at [526, 410] on div at bounding box center [527, 471] width 17 height 17
click at [456, 410] on icon at bounding box center [456, 471] width 11 height 11
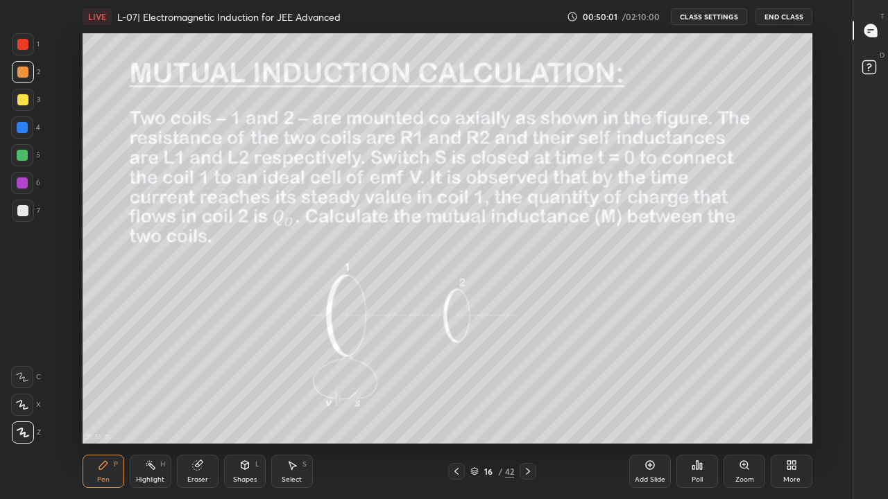
click at [193, 410] on div "Eraser" at bounding box center [198, 471] width 42 height 33
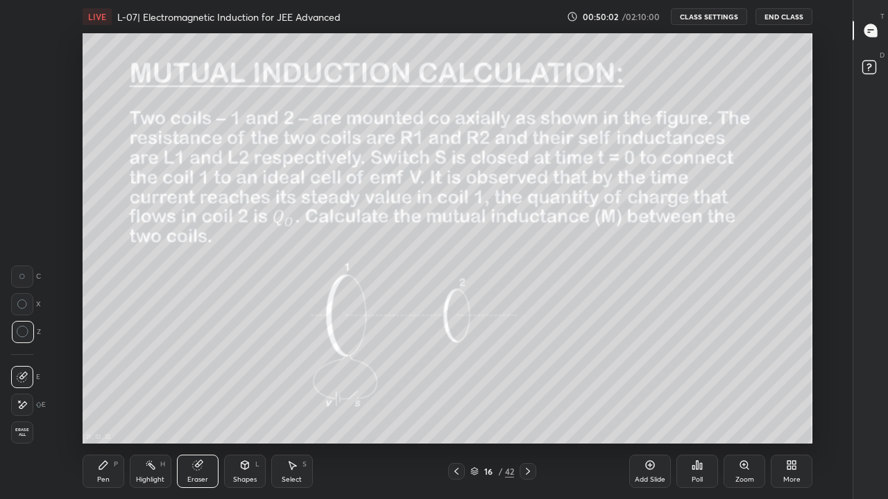
click at [101, 410] on div "Pen P" at bounding box center [104, 471] width 42 height 33
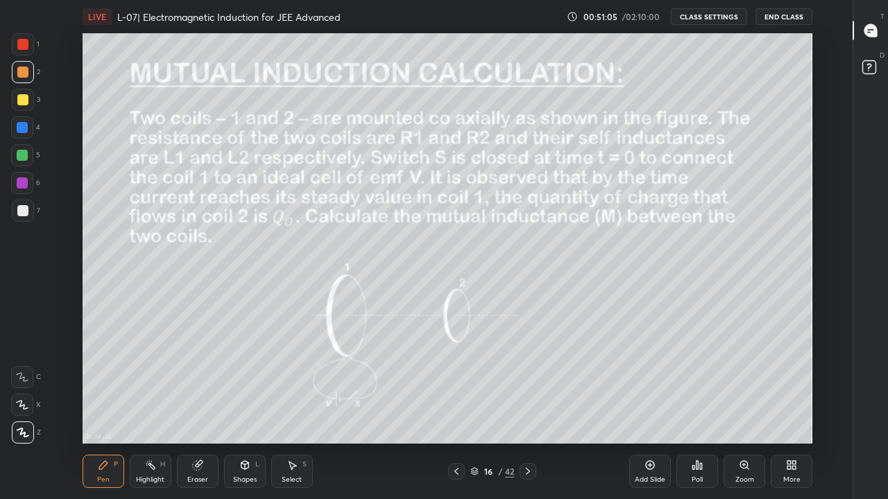
click at [654, 410] on div "Add Slide" at bounding box center [649, 479] width 31 height 7
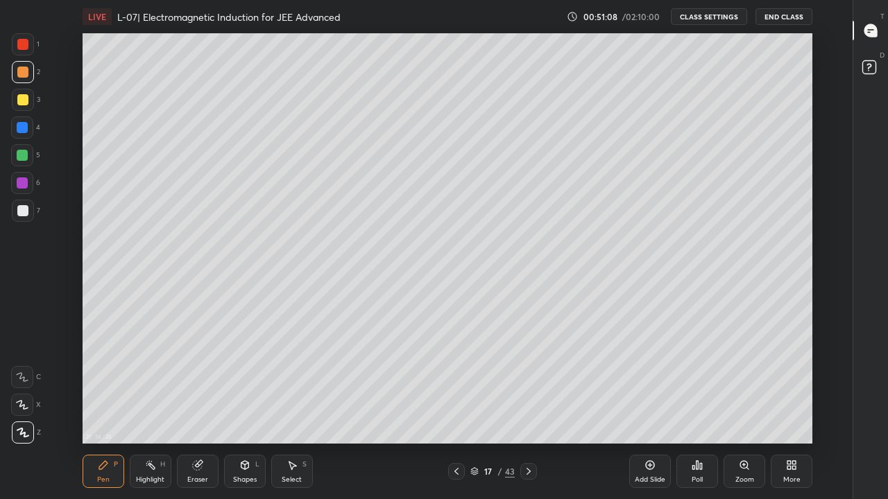
click at [243, 410] on div "Shapes" at bounding box center [245, 479] width 24 height 7
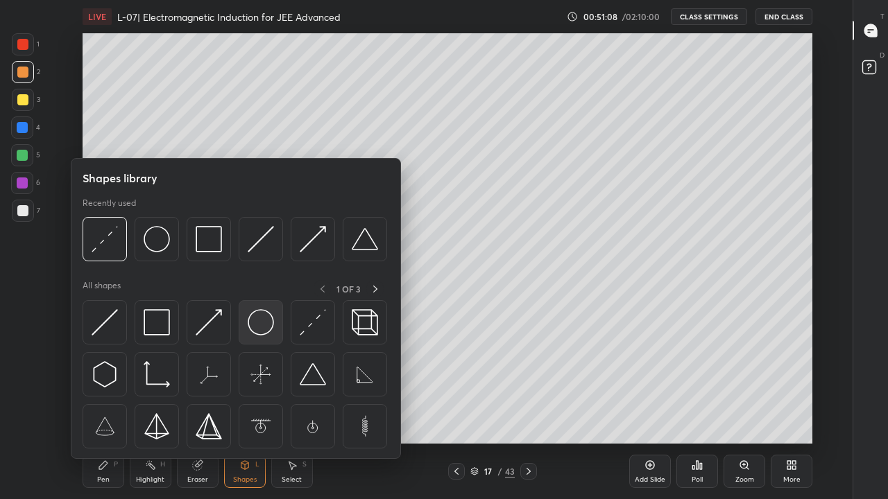
click at [261, 327] on img at bounding box center [261, 322] width 26 height 26
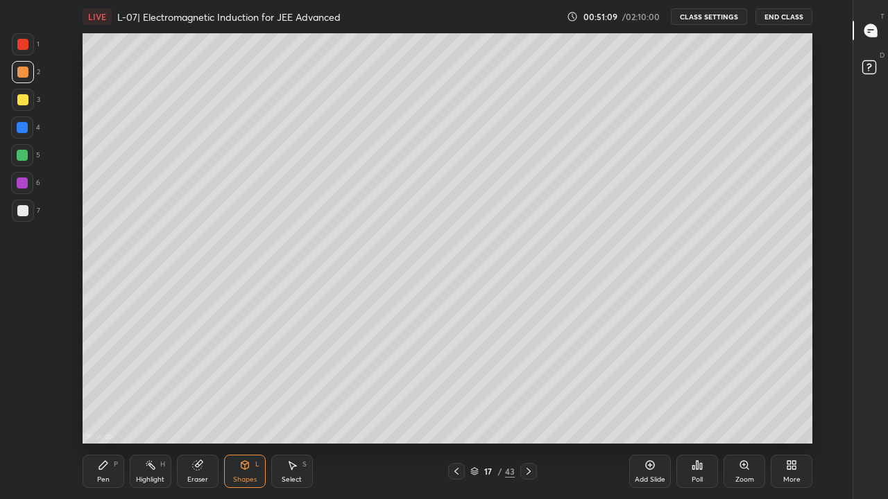
click at [26, 103] on div at bounding box center [22, 99] width 11 height 11
click at [22, 157] on div at bounding box center [22, 155] width 11 height 11
click at [191, 410] on div "Eraser" at bounding box center [198, 471] width 42 height 33
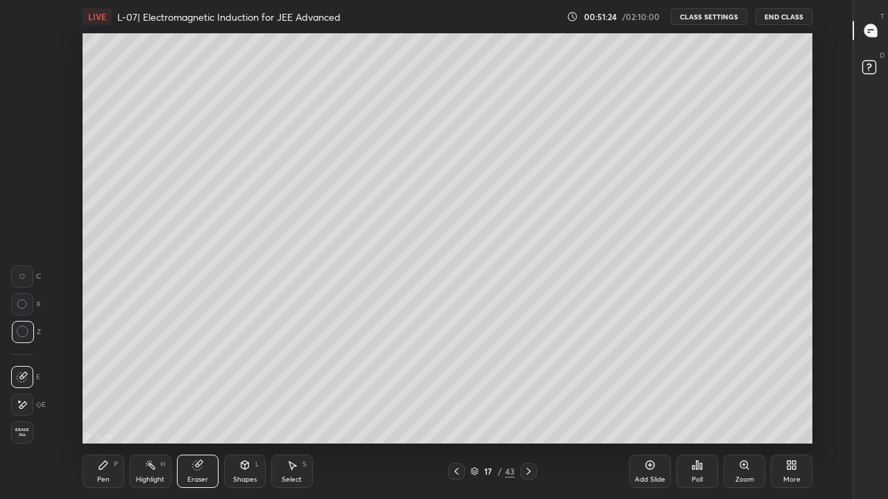
click at [108, 410] on div "Pen" at bounding box center [103, 479] width 12 height 7
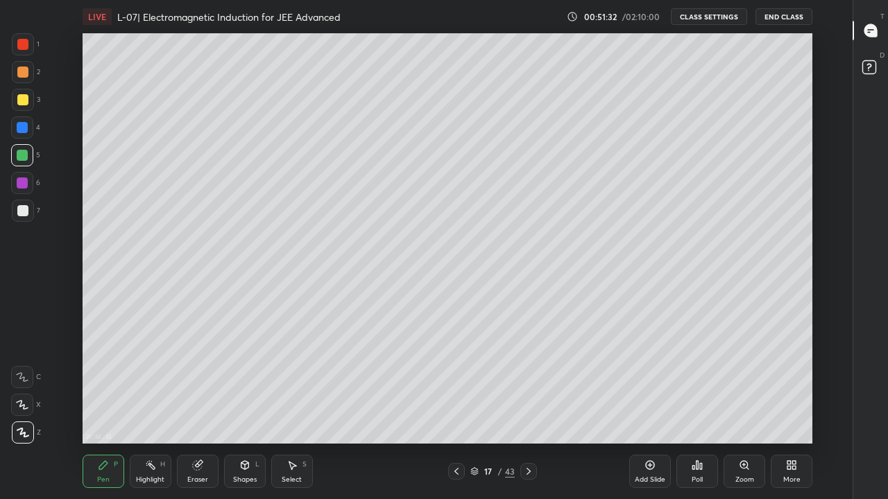
click at [23, 73] on div at bounding box center [22, 72] width 11 height 11
click at [26, 47] on div at bounding box center [22, 44] width 11 height 11
click at [24, 150] on div at bounding box center [22, 155] width 11 height 11
click at [24, 76] on div at bounding box center [22, 72] width 11 height 11
click at [23, 96] on div at bounding box center [22, 99] width 11 height 11
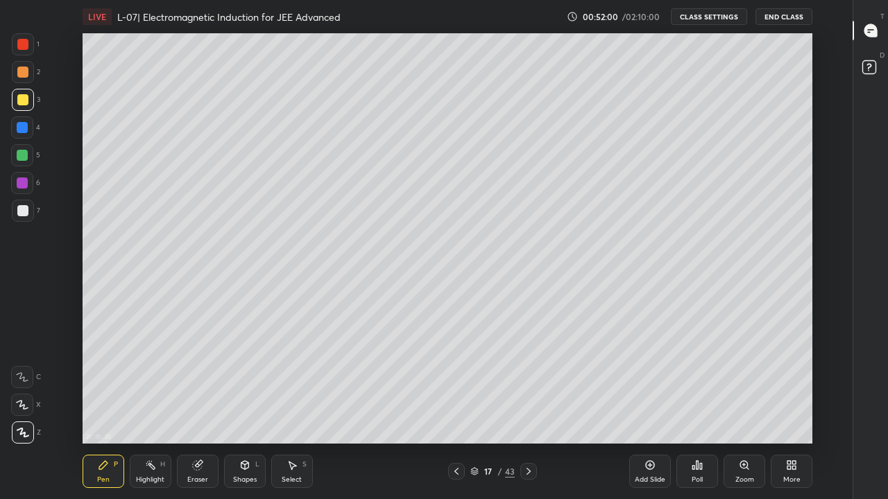
click at [24, 157] on div at bounding box center [22, 155] width 11 height 11
click at [458, 410] on icon at bounding box center [456, 471] width 11 height 11
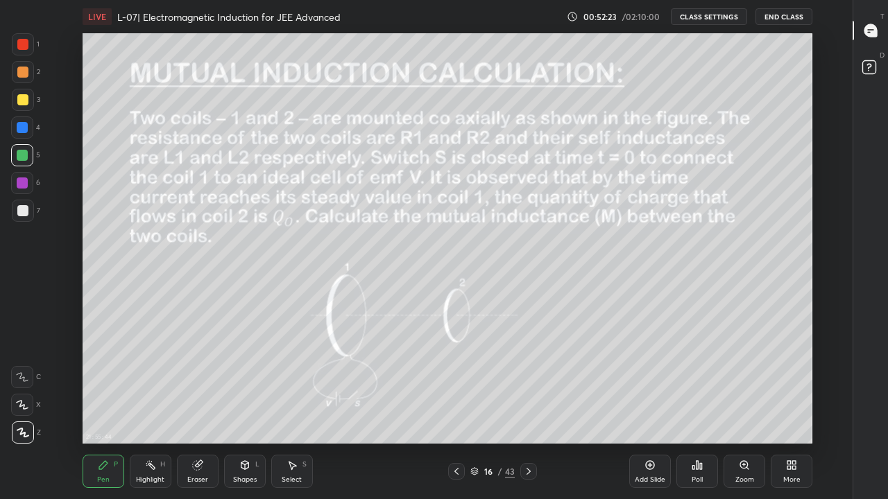
click at [526, 410] on icon at bounding box center [528, 471] width 11 height 11
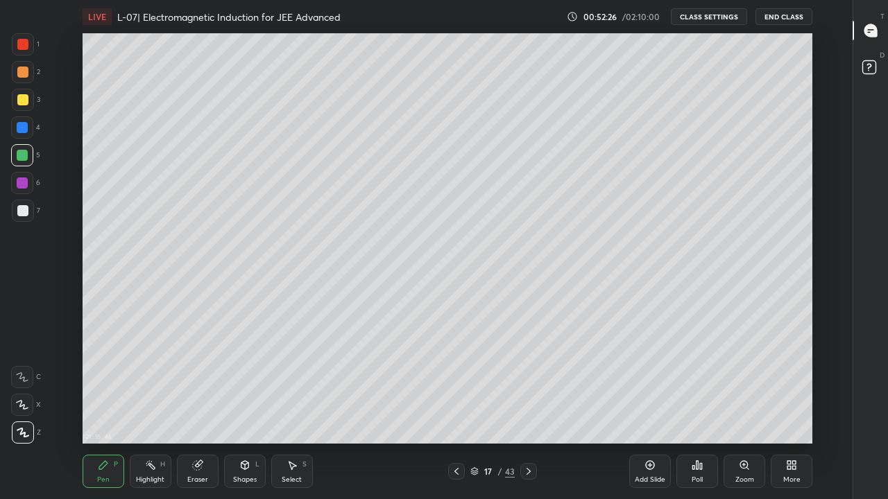
click at [24, 212] on div at bounding box center [22, 210] width 11 height 11
click at [27, 76] on div at bounding box center [22, 72] width 11 height 11
click at [207, 410] on div "Eraser" at bounding box center [198, 471] width 42 height 33
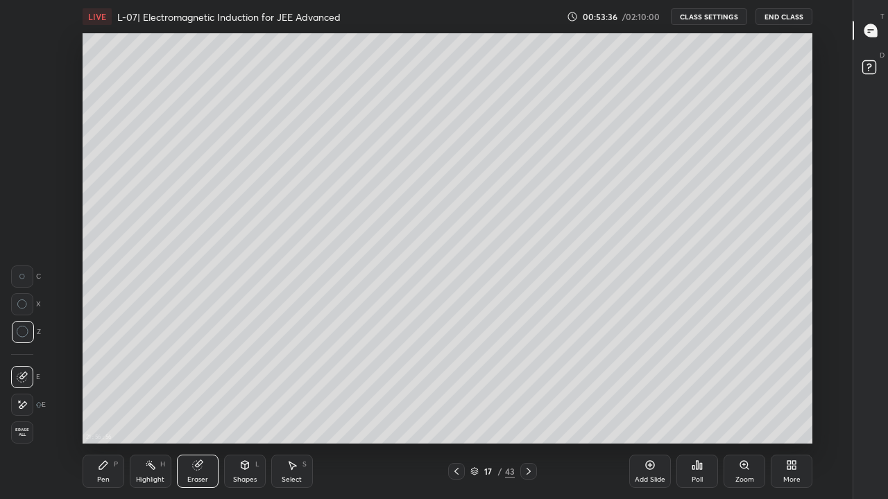
click at [241, 410] on icon at bounding box center [245, 465] width 8 height 8
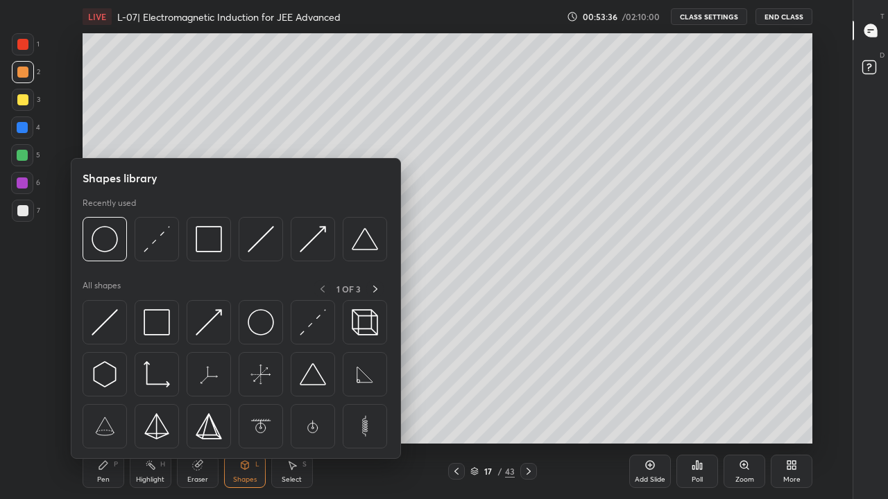
click at [260, 325] on img at bounding box center [261, 322] width 26 height 26
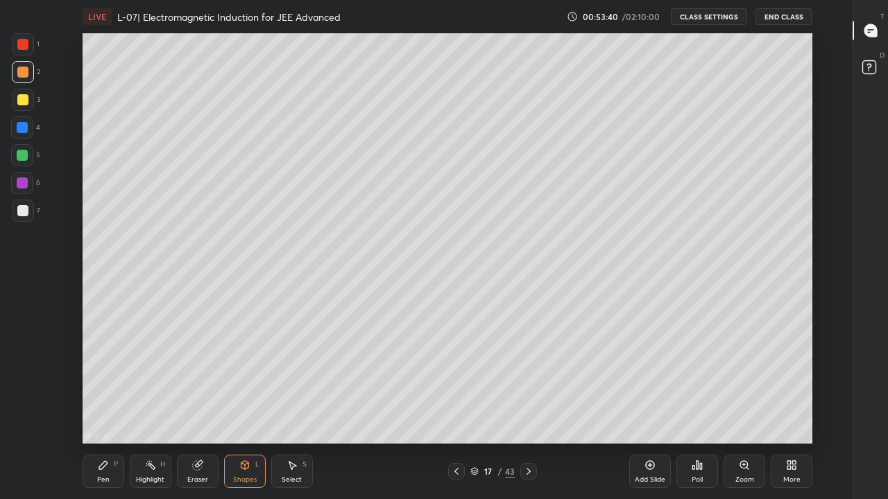
click at [109, 410] on div "Pen P" at bounding box center [104, 471] width 42 height 33
click at [26, 98] on div at bounding box center [22, 99] width 11 height 11
click at [27, 76] on div at bounding box center [22, 72] width 11 height 11
click at [819, 155] on div "21 : 58 : 59 Setting up your live class" at bounding box center [447, 238] width 806 height 410
click at [815, 156] on div "21 : 59 : 0 Setting up your live class" at bounding box center [447, 238] width 806 height 410
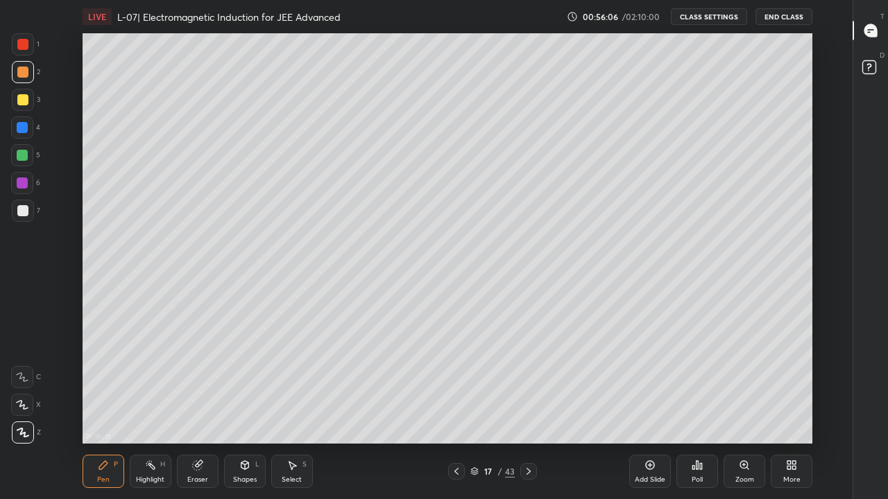
click at [457, 410] on icon at bounding box center [456, 471] width 11 height 11
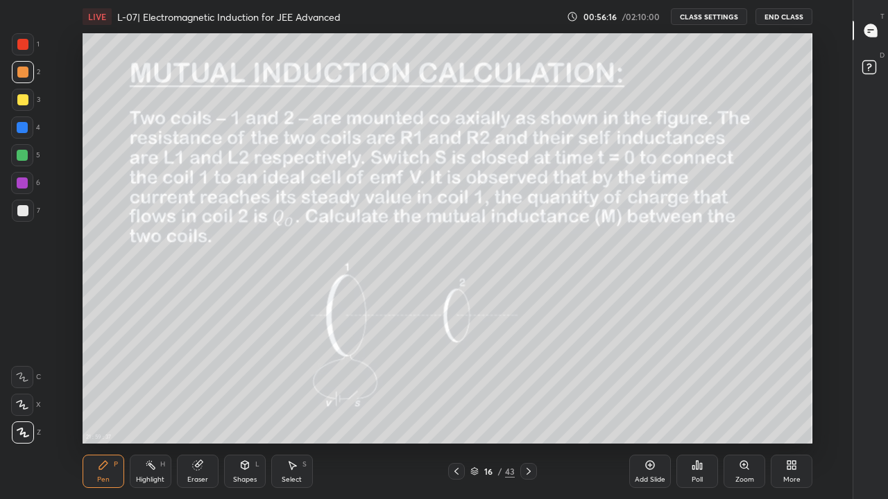
click at [528, 410] on div at bounding box center [528, 471] width 17 height 17
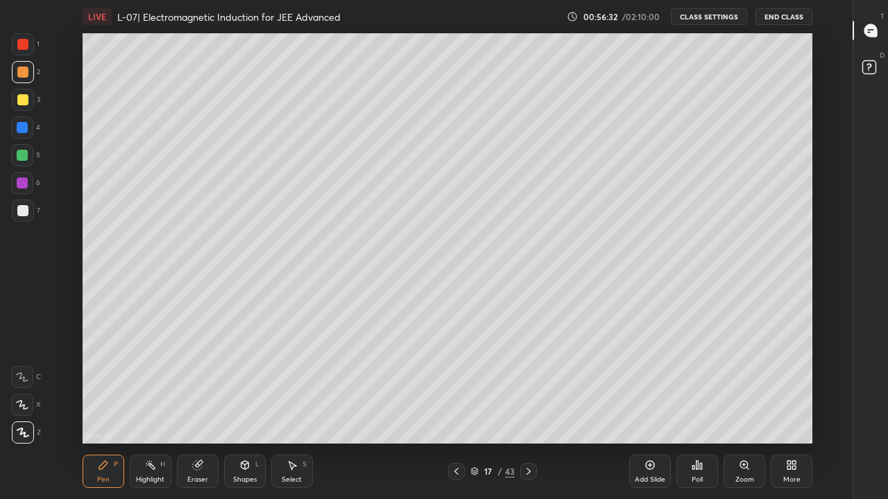
click at [198, 410] on div "Eraser" at bounding box center [198, 471] width 42 height 33
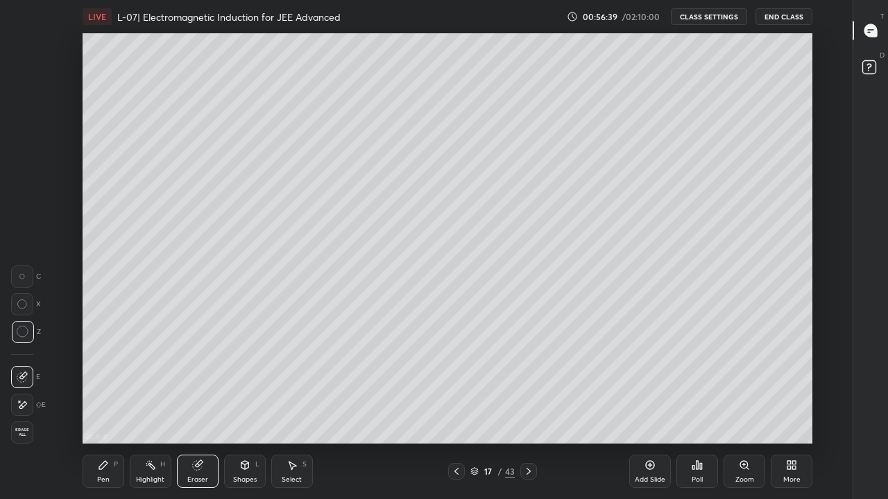
click at [96, 410] on div "Pen P" at bounding box center [104, 471] width 42 height 33
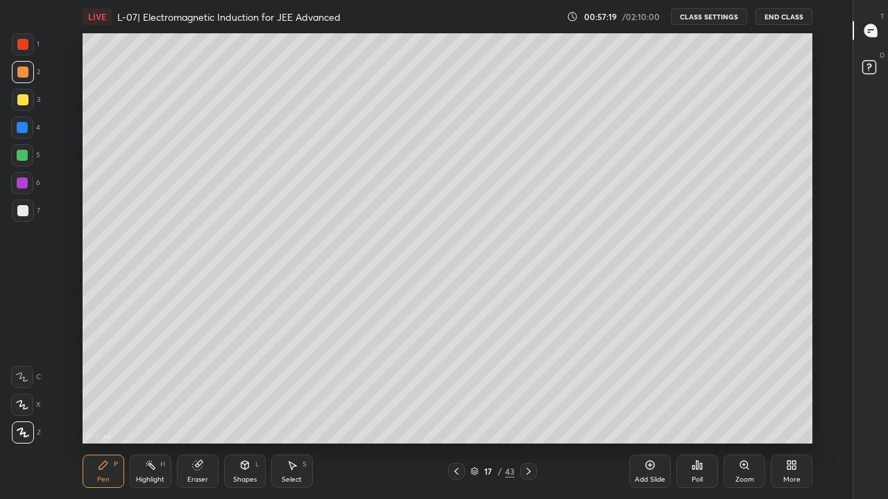
click at [205, 410] on div "Eraser" at bounding box center [198, 471] width 42 height 33
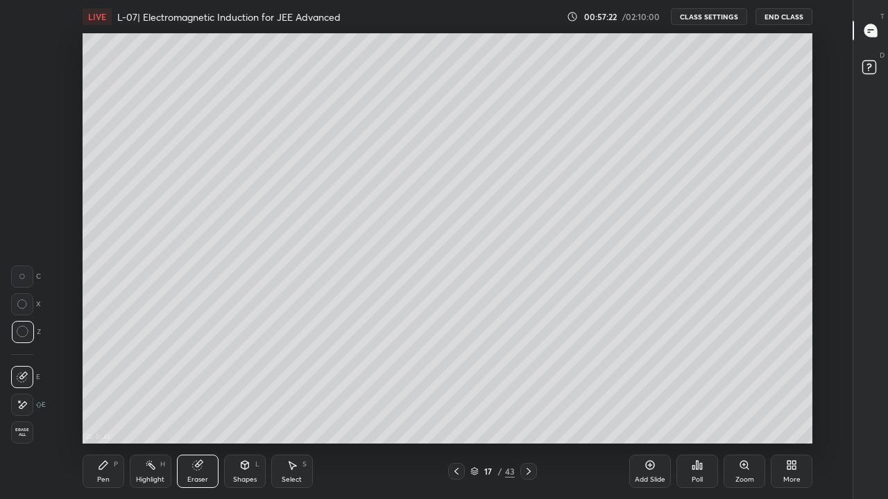
click at [107, 410] on icon at bounding box center [103, 465] width 11 height 11
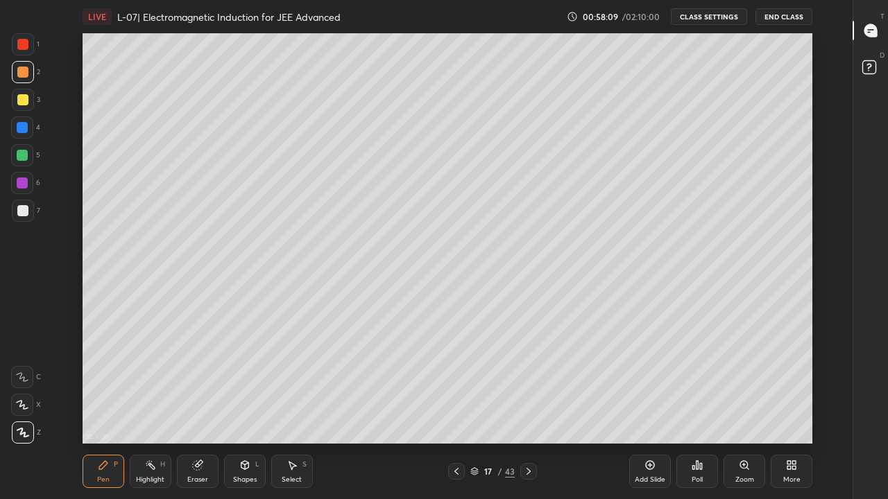
click at [23, 214] on div at bounding box center [22, 210] width 11 height 11
click at [528, 410] on icon at bounding box center [528, 471] width 11 height 11
click at [526, 410] on icon at bounding box center [528, 471] width 11 height 11
click at [529, 410] on icon at bounding box center [528, 471] width 11 height 11
click at [25, 96] on div at bounding box center [22, 99] width 11 height 11
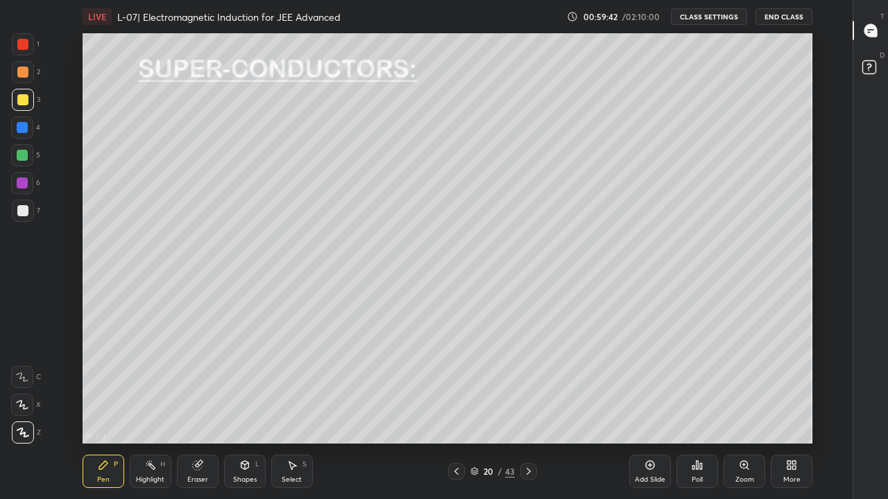
click at [24, 69] on div at bounding box center [22, 72] width 11 height 11
click at [21, 210] on div at bounding box center [22, 210] width 11 height 11
click at [24, 157] on div at bounding box center [22, 155] width 11 height 11
click at [21, 212] on div at bounding box center [22, 210] width 11 height 11
click at [23, 103] on div at bounding box center [22, 99] width 11 height 11
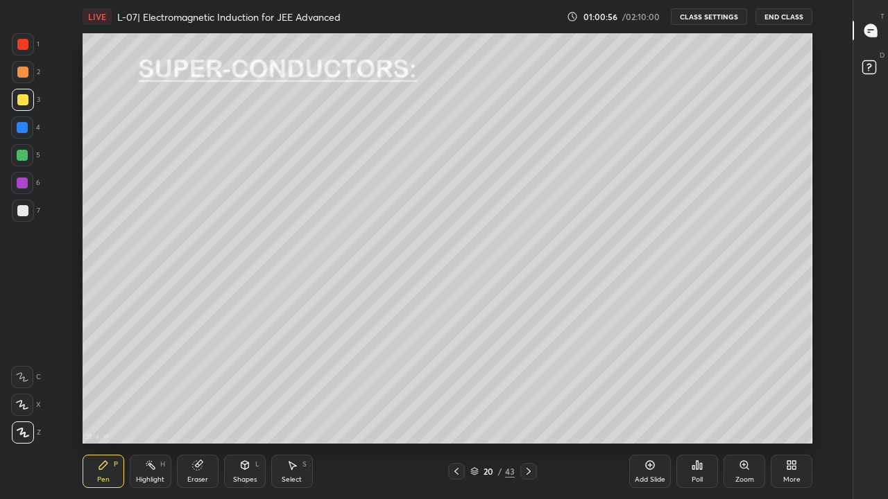
click at [250, 410] on div "Shapes L" at bounding box center [245, 471] width 42 height 33
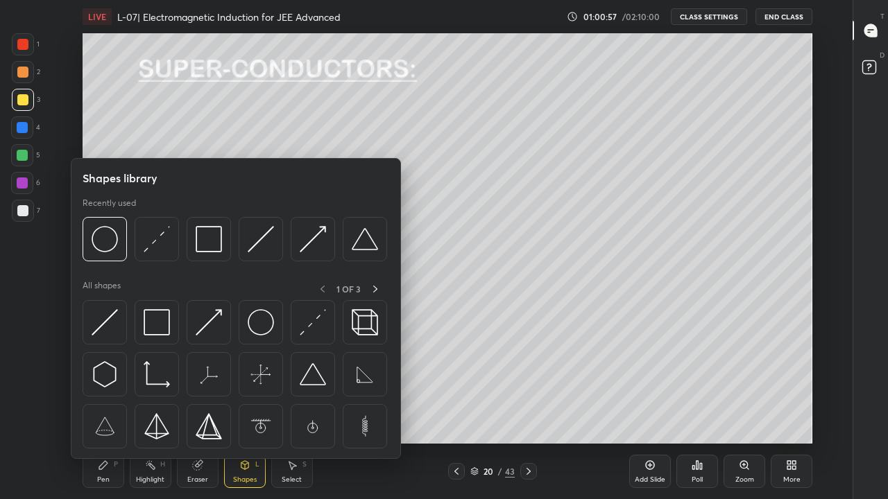
click at [200, 248] on img at bounding box center [209, 239] width 26 height 26
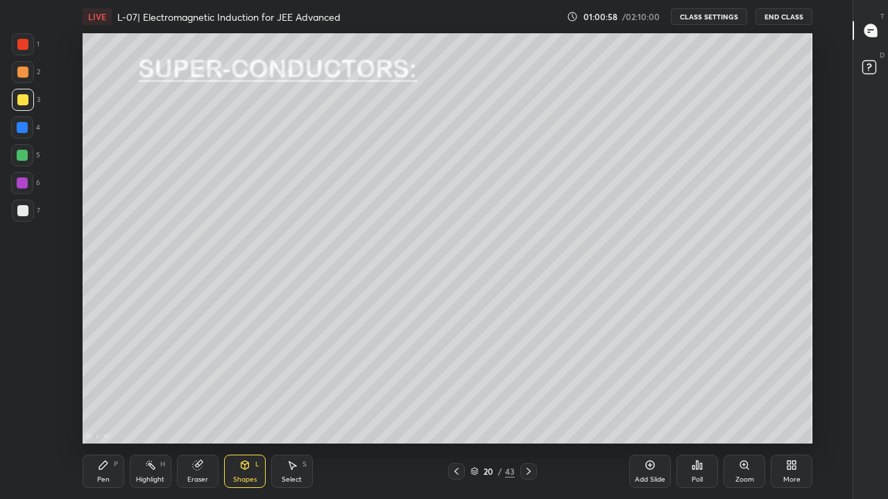
click at [18, 71] on div at bounding box center [22, 72] width 11 height 11
click at [21, 106] on div at bounding box center [23, 100] width 22 height 22
click at [193, 410] on div "Eraser" at bounding box center [198, 471] width 42 height 33
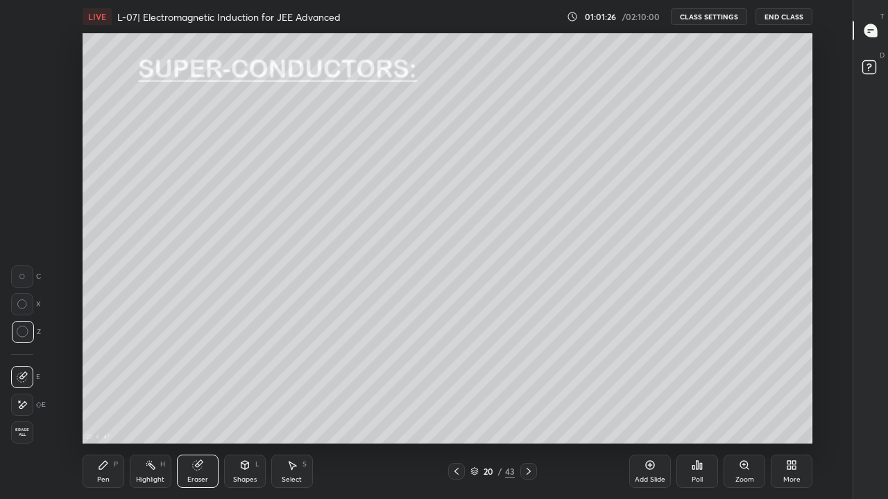
click at [109, 410] on div "Pen P" at bounding box center [104, 471] width 42 height 33
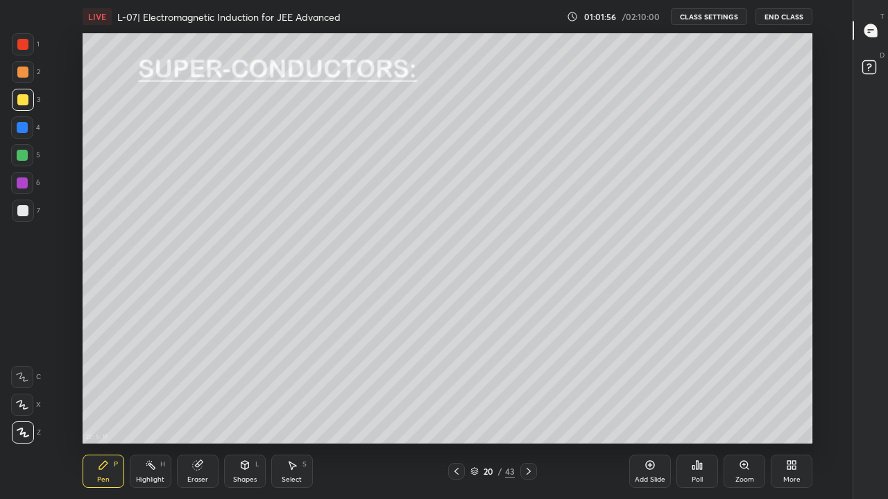
click at [252, 410] on div "Shapes" at bounding box center [245, 479] width 24 height 7
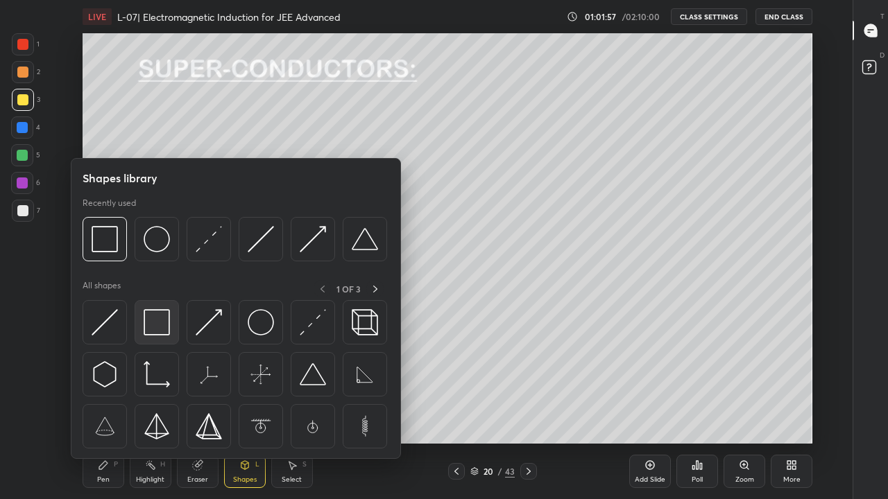
click at [163, 338] on div at bounding box center [157, 322] width 44 height 44
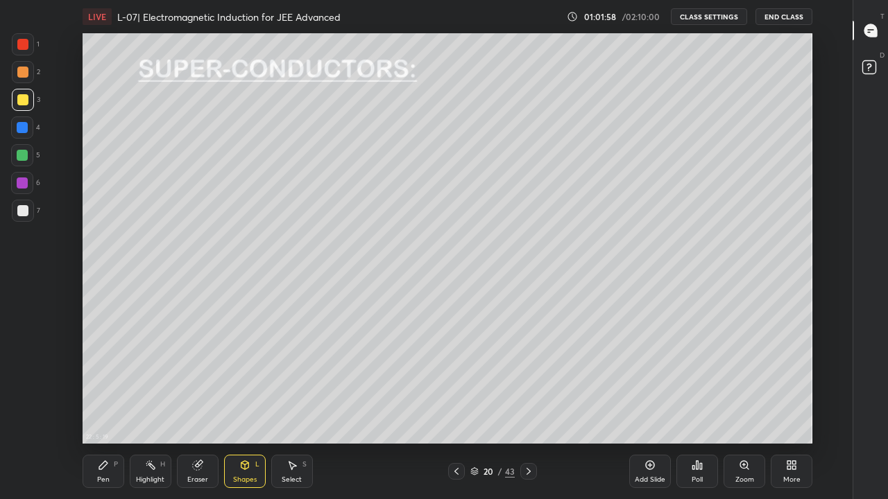
click at [26, 78] on div at bounding box center [23, 72] width 22 height 22
click at [108, 410] on div "Pen" at bounding box center [103, 479] width 12 height 7
click at [26, 46] on div at bounding box center [22, 44] width 11 height 11
click at [21, 101] on div at bounding box center [22, 99] width 11 height 11
click at [526, 410] on icon at bounding box center [528, 471] width 11 height 11
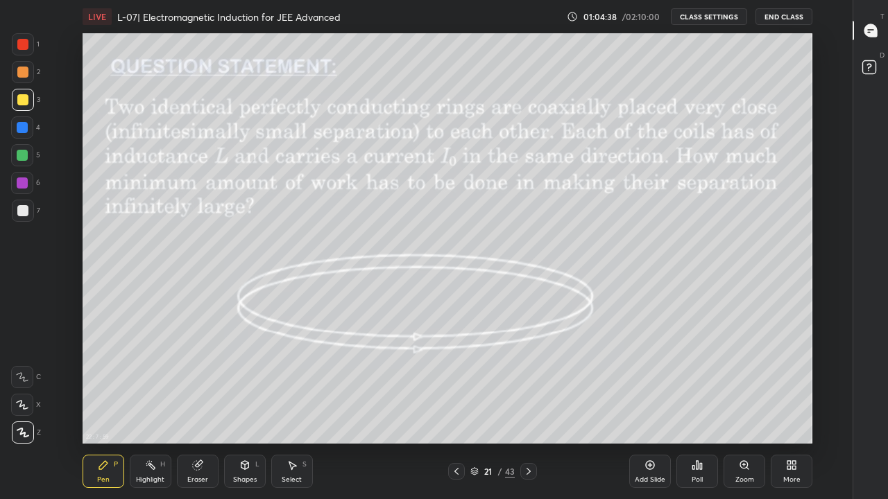
click at [152, 410] on div "Highlight H" at bounding box center [151, 471] width 42 height 33
click at [654, 410] on div "Add Slide" at bounding box center [649, 479] width 31 height 7
click at [249, 410] on div "Shapes" at bounding box center [245, 479] width 24 height 7
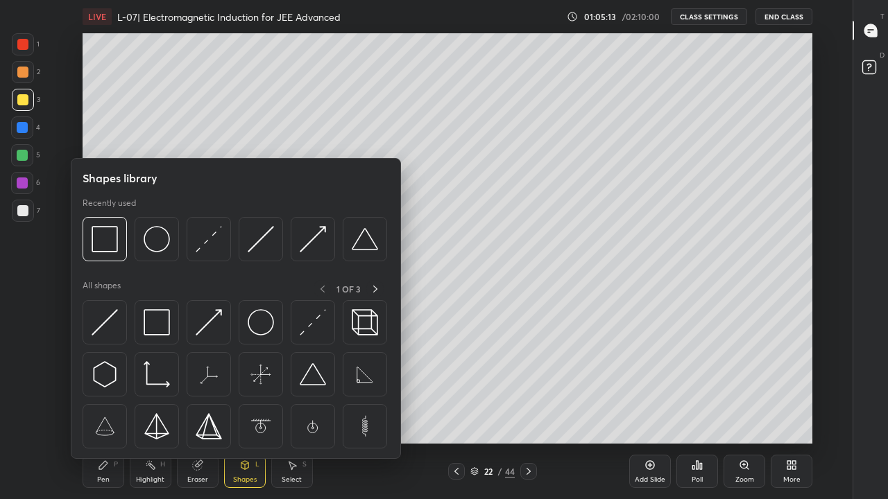
click at [258, 327] on img at bounding box center [261, 322] width 26 height 26
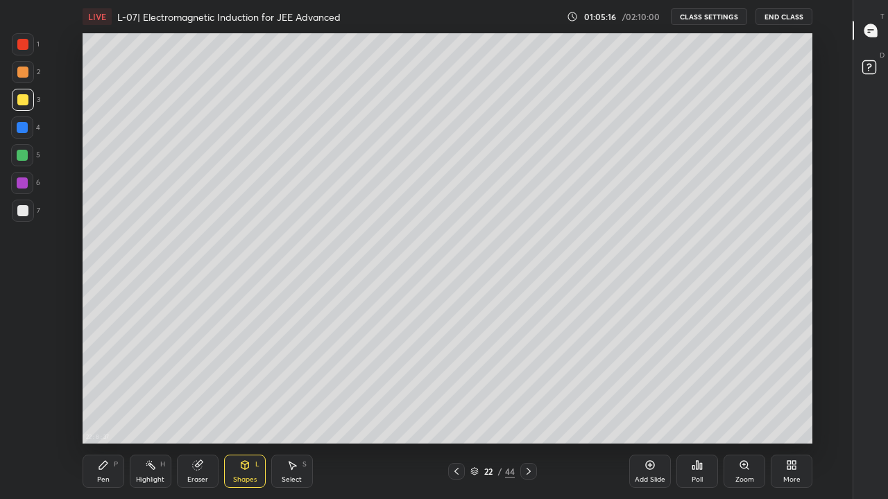
click at [24, 47] on div at bounding box center [22, 44] width 11 height 11
click at [22, 210] on div at bounding box center [22, 210] width 11 height 11
click at [110, 410] on div "Pen P" at bounding box center [104, 471] width 42 height 33
click at [21, 73] on div at bounding box center [22, 72] width 11 height 11
click at [456, 410] on icon at bounding box center [456, 471] width 11 height 11
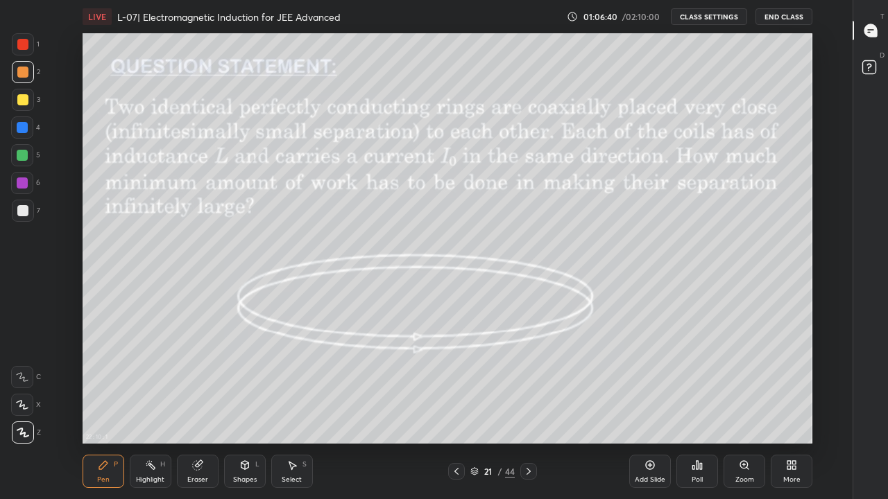
click at [528, 410] on icon at bounding box center [528, 471] width 11 height 11
click at [33, 101] on div at bounding box center [23, 100] width 22 height 22
click at [26, 70] on div at bounding box center [22, 72] width 11 height 11
click at [17, 155] on div at bounding box center [22, 155] width 11 height 11
click at [456, 410] on div at bounding box center [456, 471] width 17 height 17
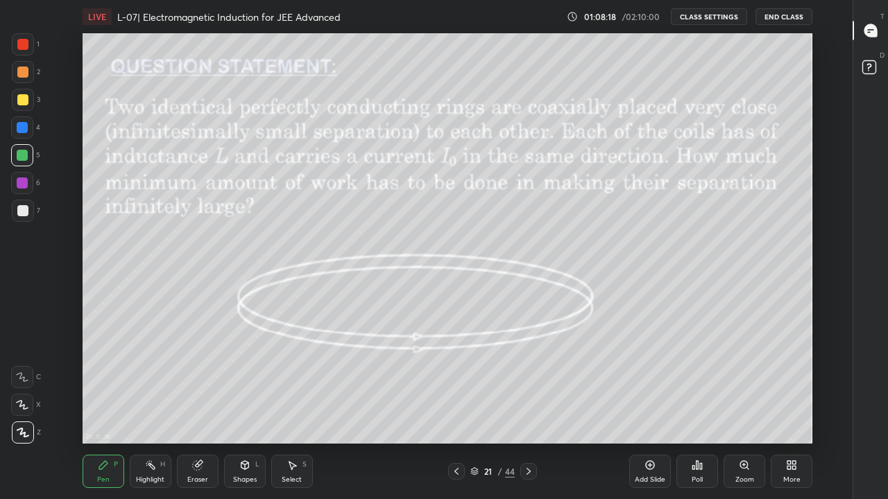
click at [528, 410] on icon at bounding box center [528, 471] width 4 height 7
click at [651, 410] on div "Add Slide" at bounding box center [649, 479] width 31 height 7
click at [234, 410] on div "Shapes L" at bounding box center [245, 471] width 42 height 33
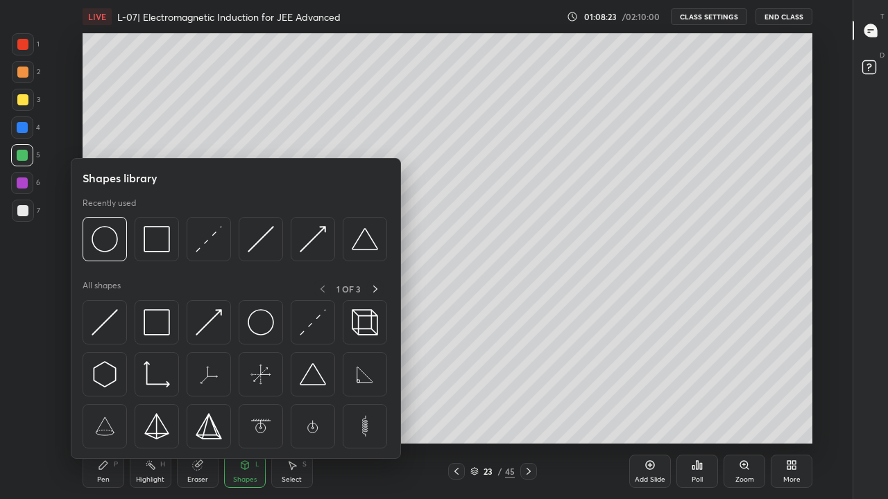
click at [259, 330] on img at bounding box center [261, 322] width 26 height 26
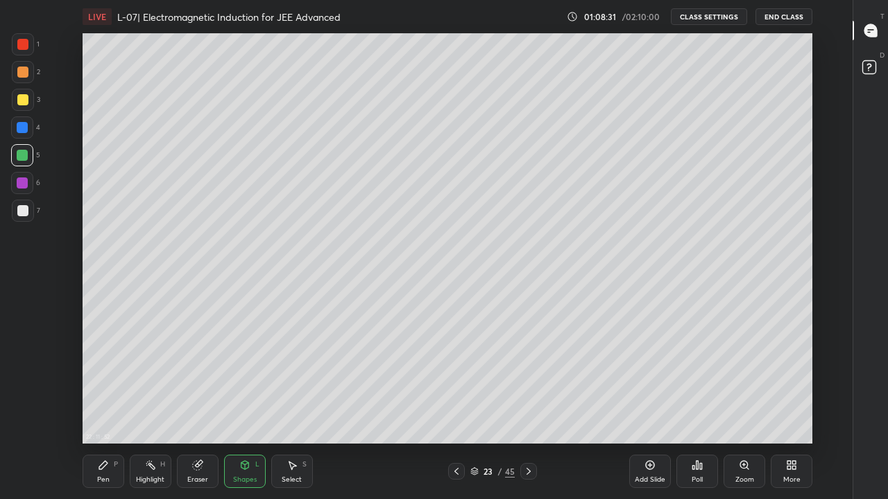
click at [105, 410] on div "Pen" at bounding box center [103, 479] width 12 height 7
click at [24, 101] on div at bounding box center [22, 99] width 11 height 11
click at [21, 212] on div at bounding box center [22, 210] width 11 height 11
click at [460, 410] on icon at bounding box center [456, 471] width 11 height 11
click at [529, 410] on icon at bounding box center [528, 471] width 4 height 7
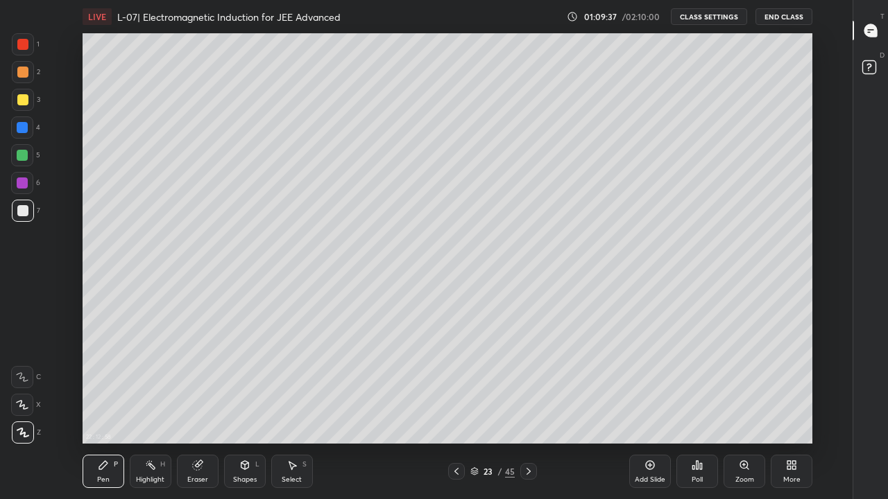
click at [25, 100] on div at bounding box center [22, 99] width 11 height 11
click at [20, 69] on div at bounding box center [22, 72] width 11 height 11
click at [193, 410] on div "Eraser" at bounding box center [198, 471] width 42 height 33
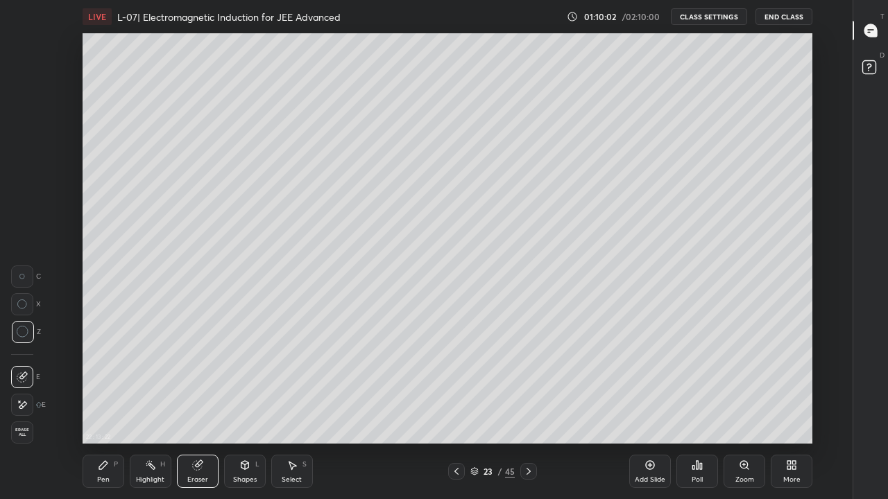
click at [106, 410] on icon at bounding box center [103, 465] width 11 height 11
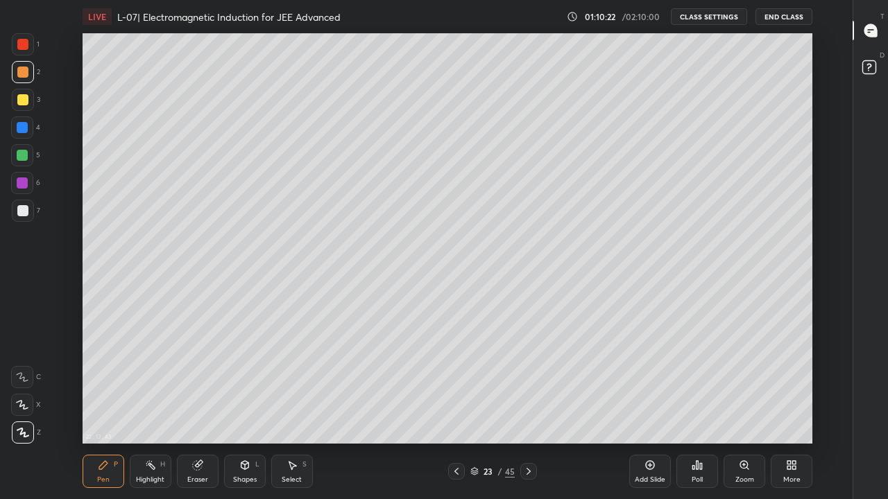
click at [456, 410] on icon at bounding box center [456, 471] width 11 height 11
click at [460, 410] on div at bounding box center [456, 471] width 17 height 17
click at [528, 410] on icon at bounding box center [528, 471] width 4 height 7
click at [528, 410] on icon at bounding box center [528, 471] width 11 height 11
click at [21, 95] on div at bounding box center [22, 99] width 11 height 11
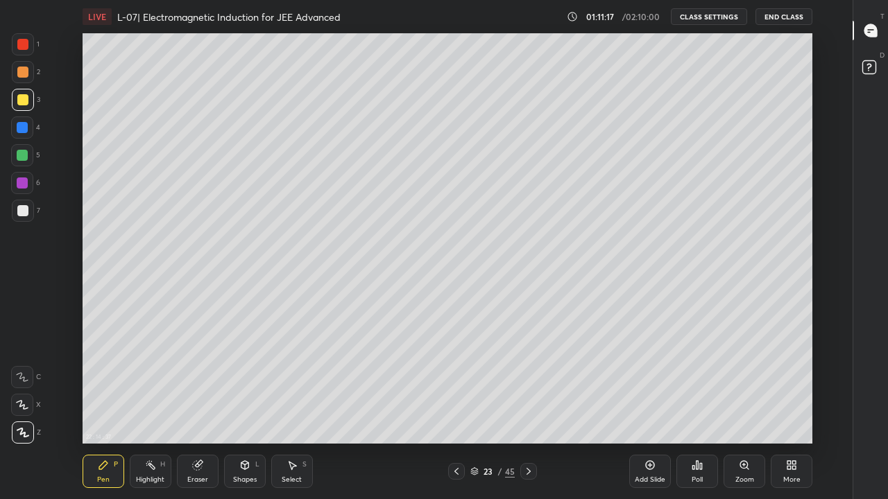
click at [23, 76] on div at bounding box center [22, 72] width 11 height 11
click at [458, 410] on div at bounding box center [456, 471] width 17 height 17
click at [531, 410] on div at bounding box center [528, 471] width 17 height 17
click at [456, 410] on icon at bounding box center [456, 471] width 11 height 11
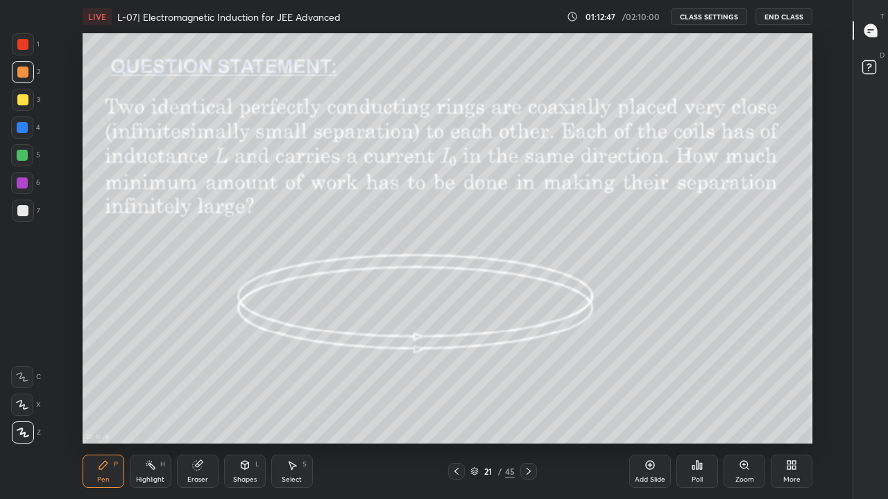
click at [456, 410] on icon at bounding box center [456, 471] width 11 height 11
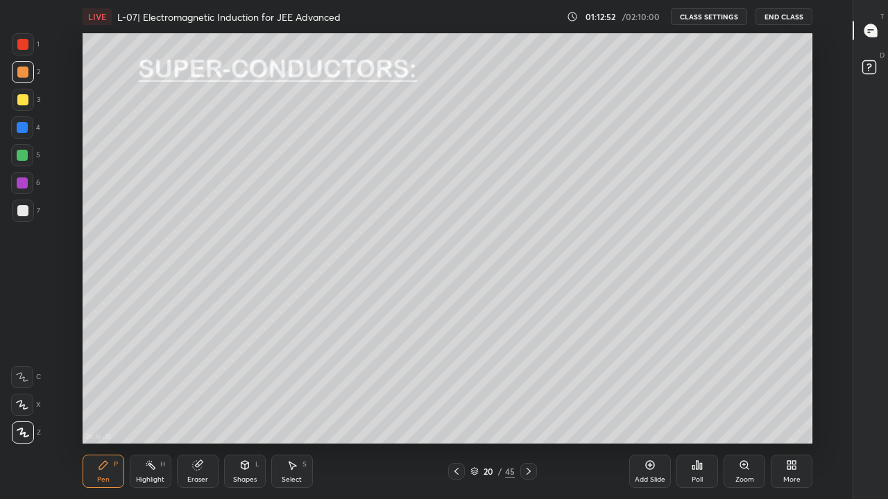
click at [528, 410] on icon at bounding box center [528, 471] width 11 height 11
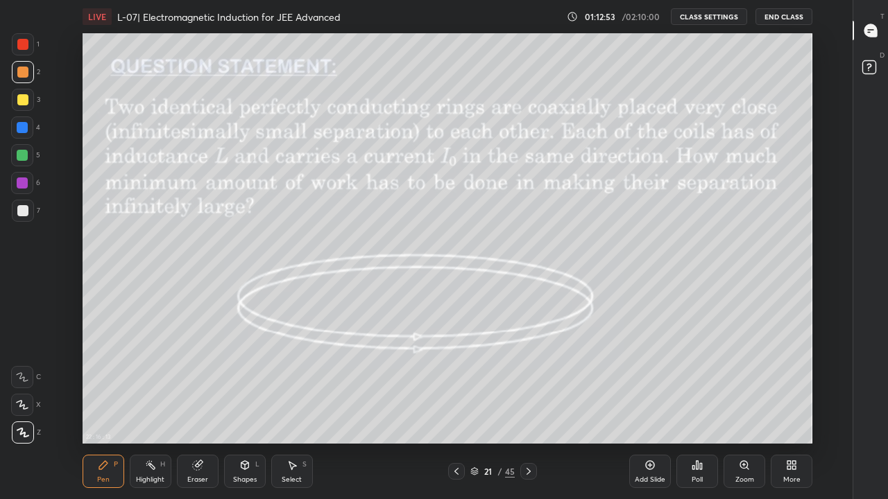
click at [528, 410] on icon at bounding box center [528, 471] width 11 height 11
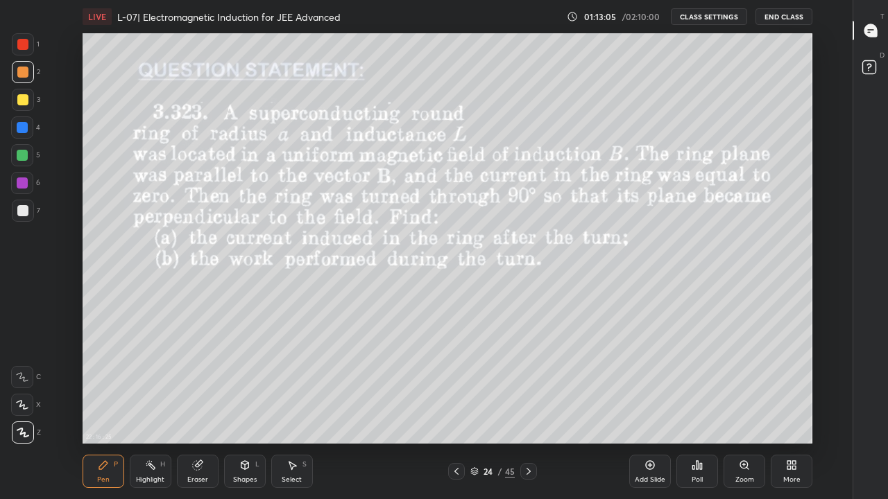
click at [526, 410] on icon at bounding box center [528, 471] width 11 height 11
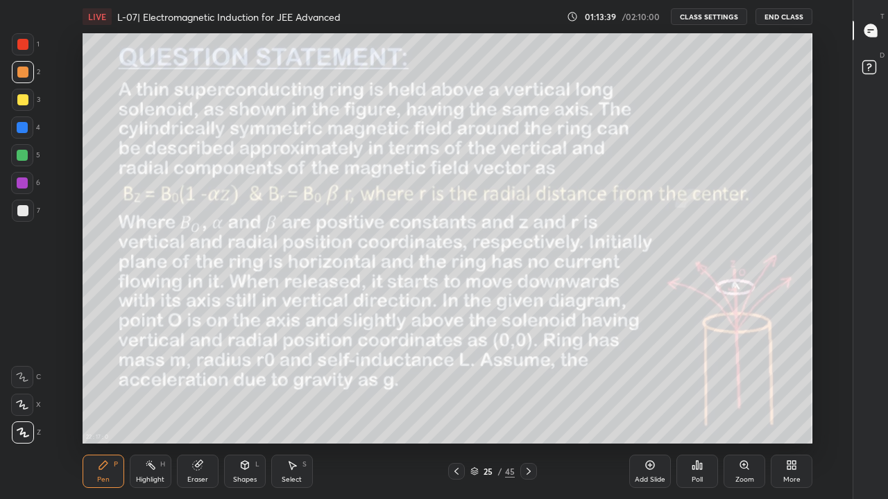
click at [459, 410] on div at bounding box center [456, 471] width 17 height 17
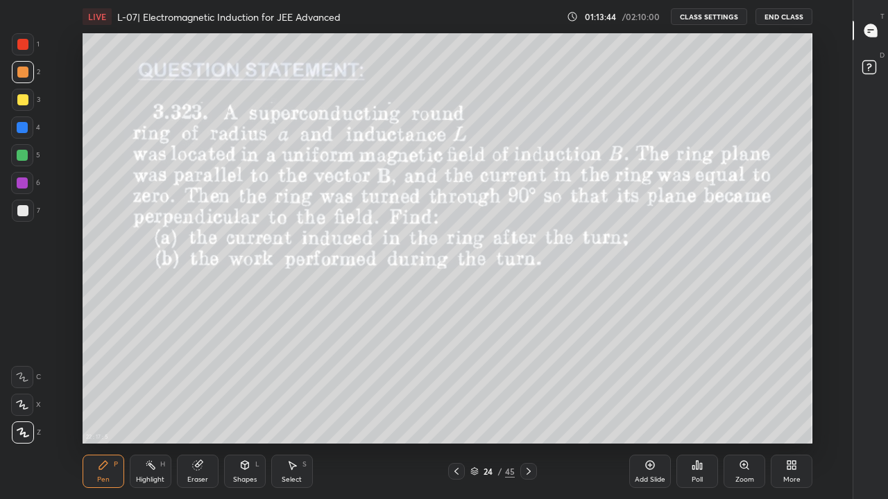
click at [22, 157] on div at bounding box center [22, 155] width 11 height 11
click at [251, 410] on div "Shapes" at bounding box center [245, 479] width 24 height 7
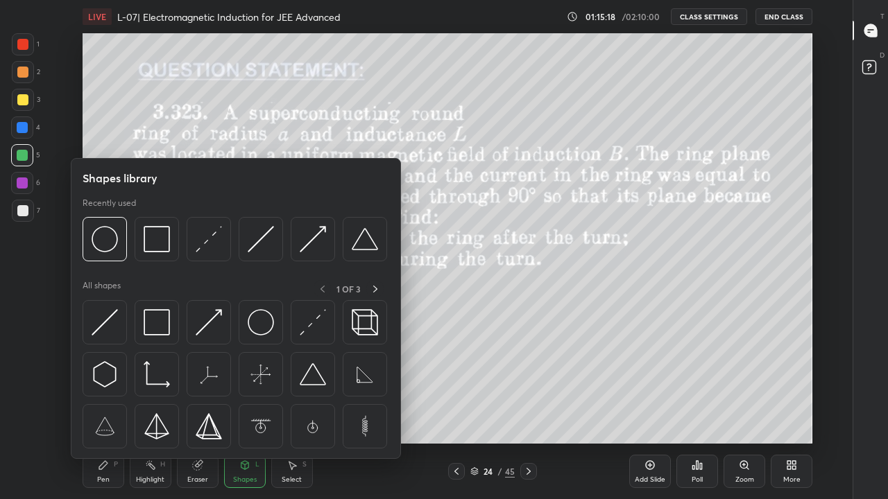
click at [161, 325] on img at bounding box center [157, 322] width 26 height 26
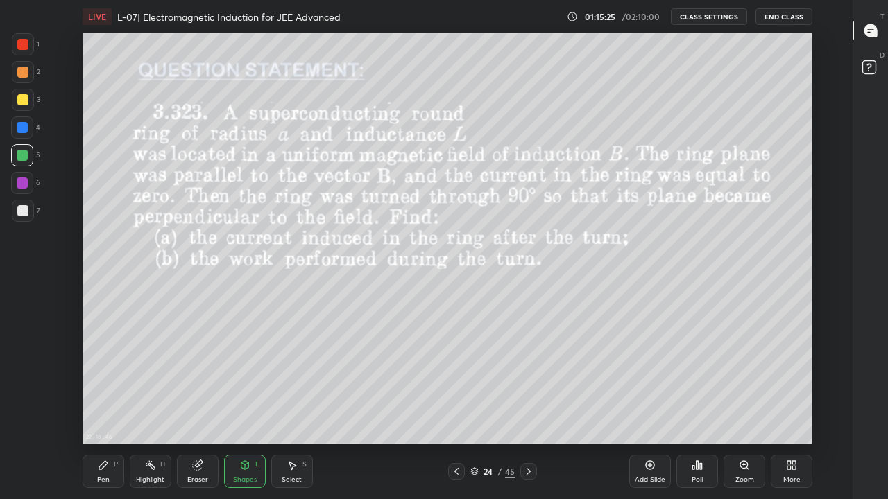
click at [25, 205] on div at bounding box center [22, 210] width 11 height 11
click at [21, 70] on div at bounding box center [22, 72] width 11 height 11
click at [26, 51] on div at bounding box center [23, 44] width 22 height 22
click at [104, 410] on div "Pen" at bounding box center [103, 479] width 12 height 7
click at [648, 410] on div "Add Slide" at bounding box center [650, 471] width 42 height 33
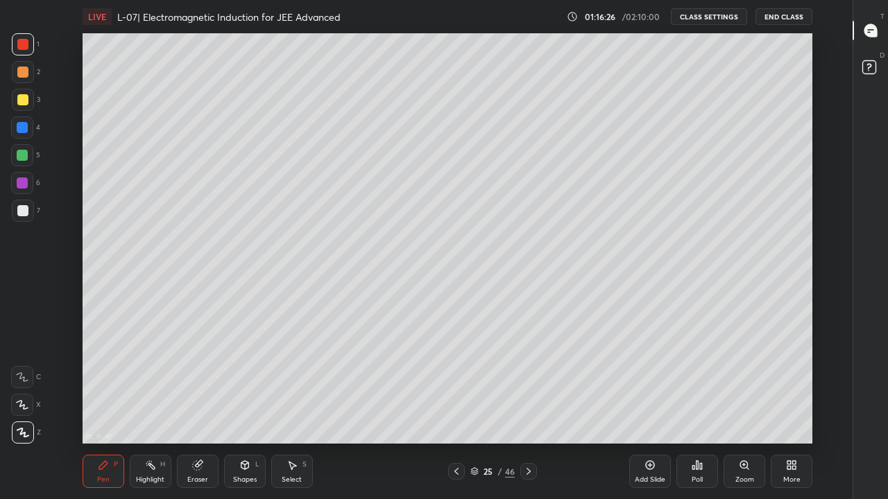
click at [238, 410] on div "Shapes" at bounding box center [245, 479] width 24 height 7
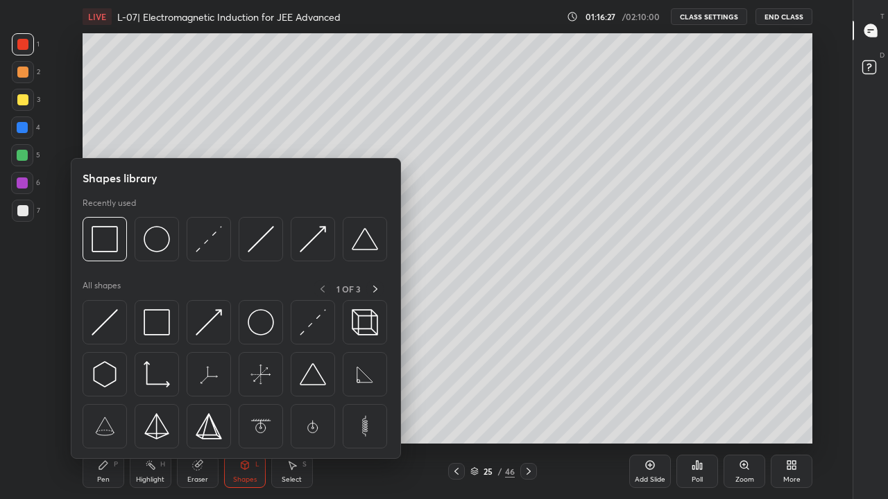
click at [209, 327] on img at bounding box center [209, 322] width 26 height 26
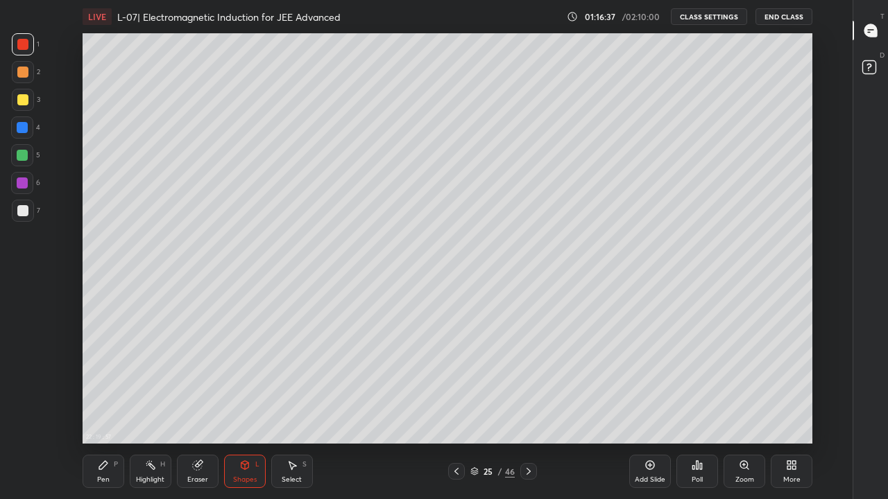
click at [244, 410] on div "Shapes L" at bounding box center [245, 471] width 42 height 33
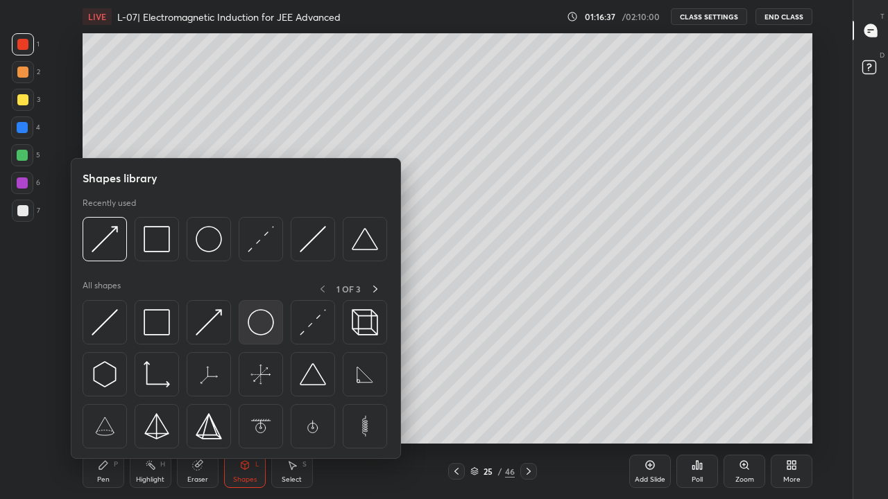
click at [259, 328] on img at bounding box center [261, 322] width 26 height 26
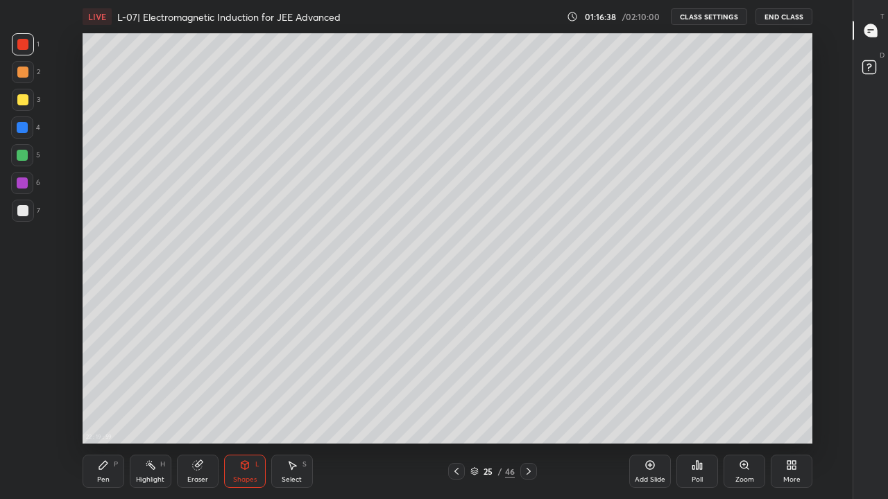
click at [20, 100] on div at bounding box center [22, 99] width 11 height 11
click at [453, 410] on icon at bounding box center [456, 471] width 11 height 11
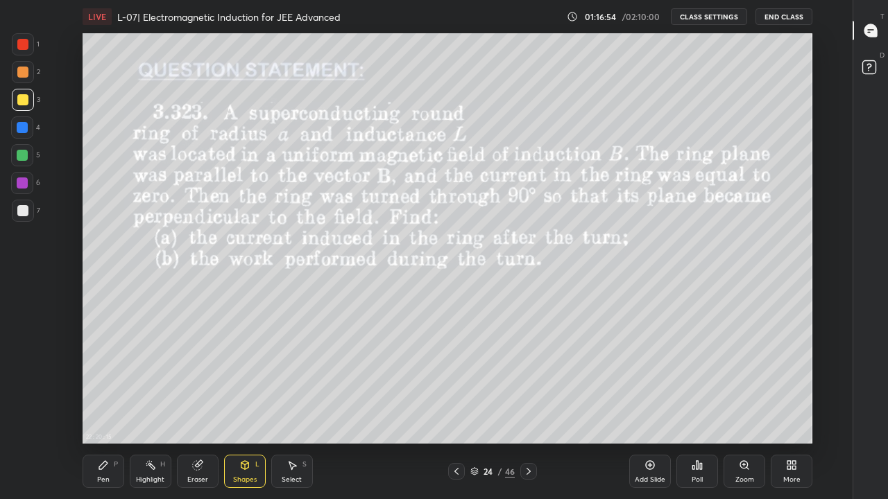
click at [528, 410] on icon at bounding box center [528, 471] width 11 height 11
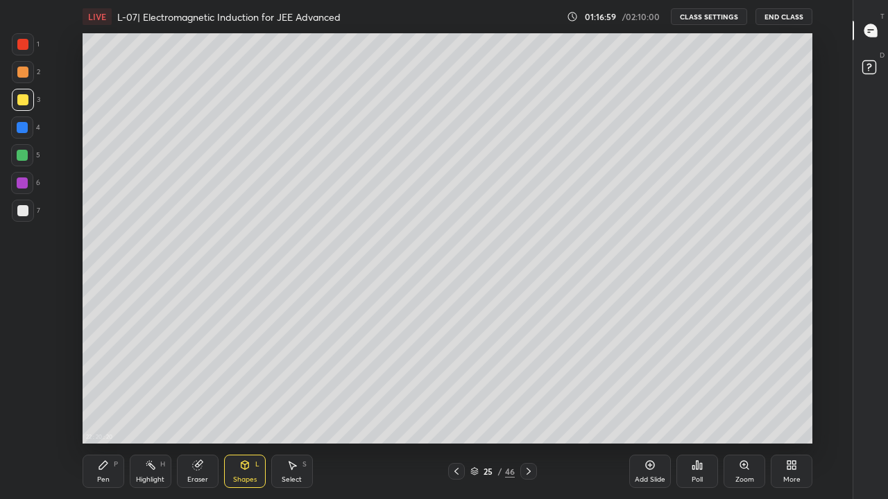
click at [96, 410] on div "Pen P" at bounding box center [104, 471] width 42 height 33
click at [22, 67] on div at bounding box center [22, 72] width 11 height 11
click at [17, 154] on div at bounding box center [22, 155] width 11 height 11
click at [462, 410] on div at bounding box center [456, 471] width 17 height 17
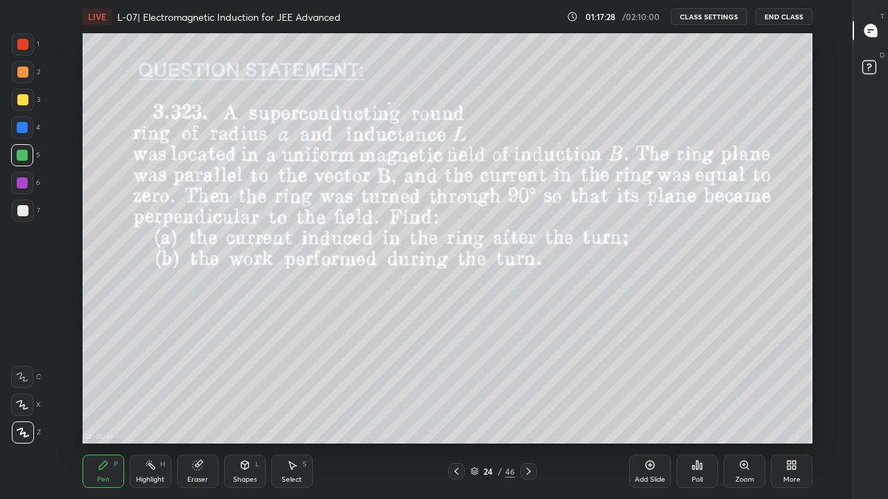
click at [529, 410] on icon at bounding box center [528, 471] width 11 height 11
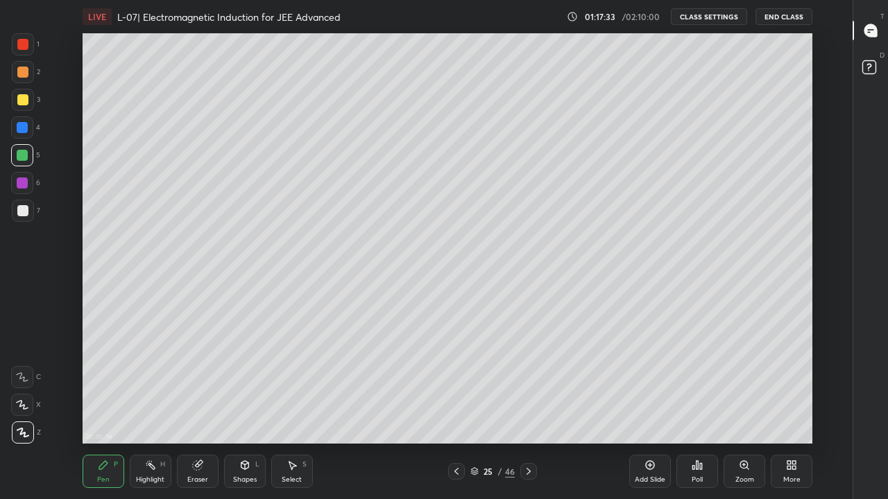
click at [456, 410] on icon at bounding box center [456, 471] width 11 height 11
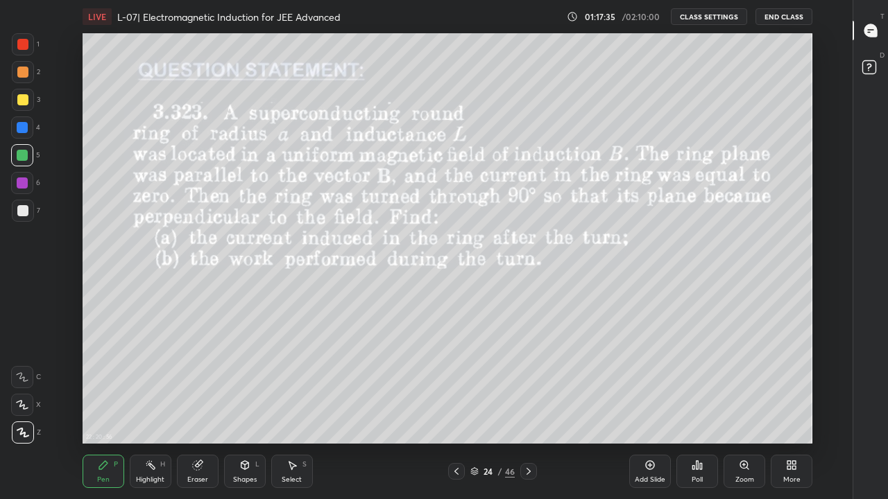
click at [531, 410] on div at bounding box center [528, 471] width 17 height 17
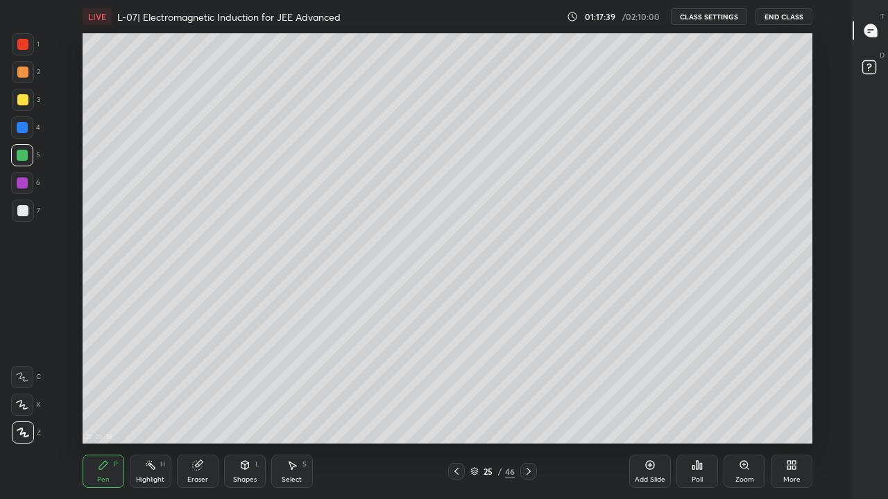
click at [458, 410] on div at bounding box center [456, 471] width 17 height 17
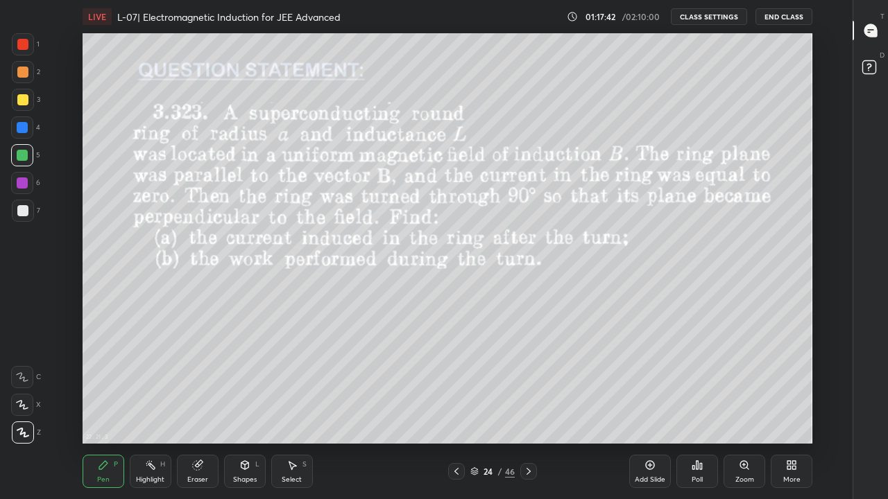
click at [534, 410] on div at bounding box center [528, 471] width 17 height 17
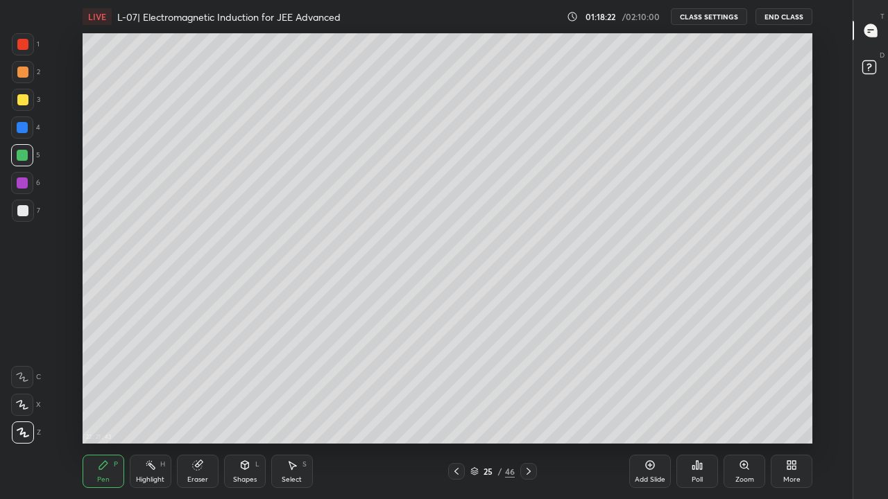
click at [456, 410] on icon at bounding box center [456, 471] width 11 height 11
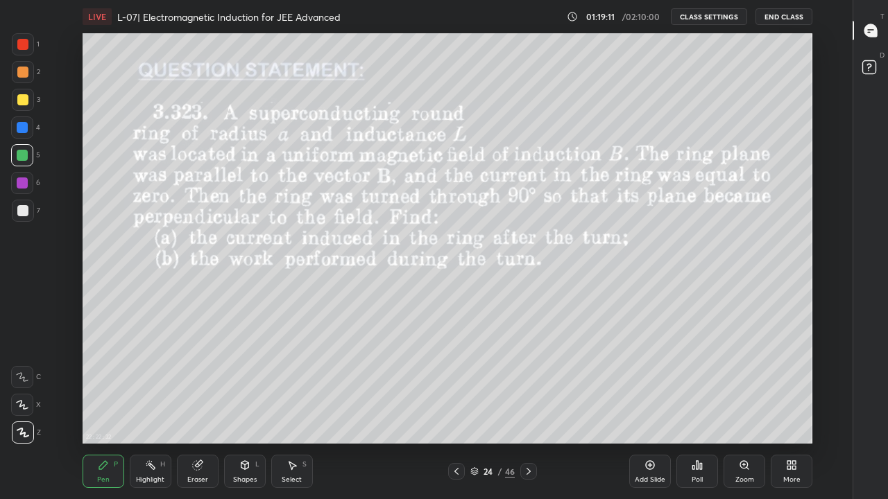
click at [21, 103] on div at bounding box center [22, 99] width 11 height 11
click at [528, 410] on icon at bounding box center [528, 471] width 11 height 11
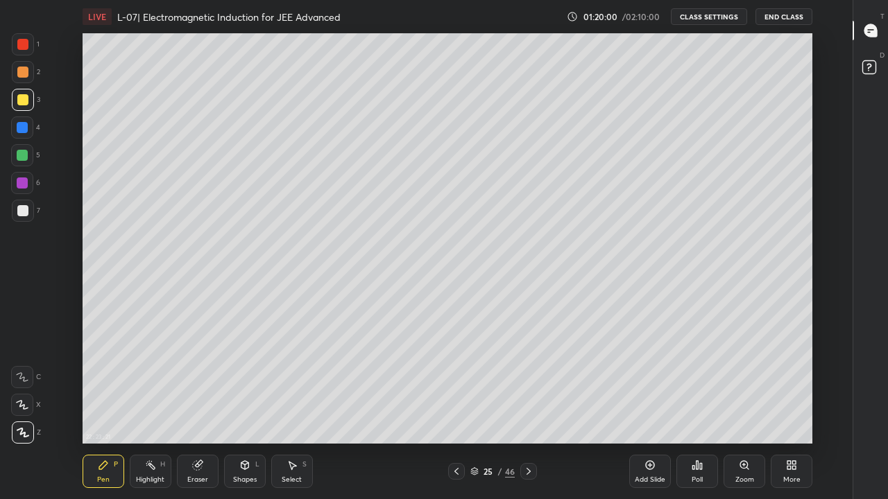
click at [20, 130] on div at bounding box center [22, 127] width 11 height 11
click at [27, 78] on div at bounding box center [23, 72] width 22 height 22
click at [23, 98] on div at bounding box center [22, 99] width 11 height 11
click at [457, 410] on icon at bounding box center [456, 471] width 4 height 7
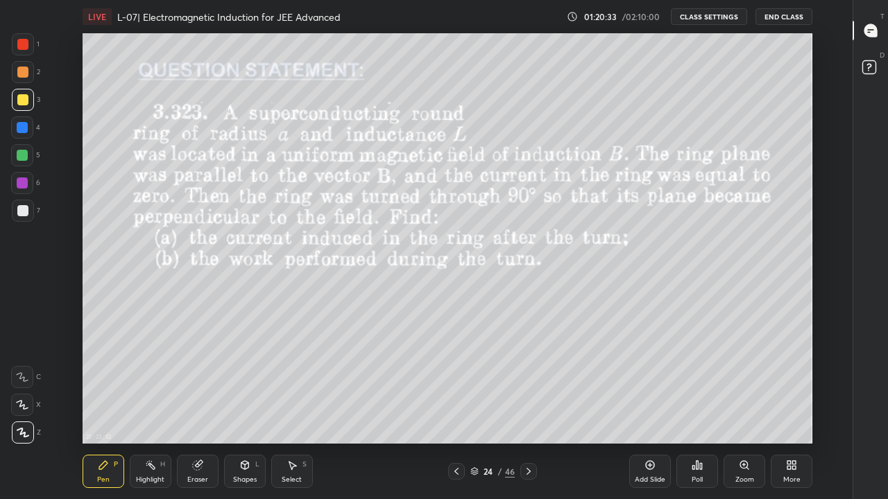
click at [528, 410] on icon at bounding box center [528, 471] width 11 height 11
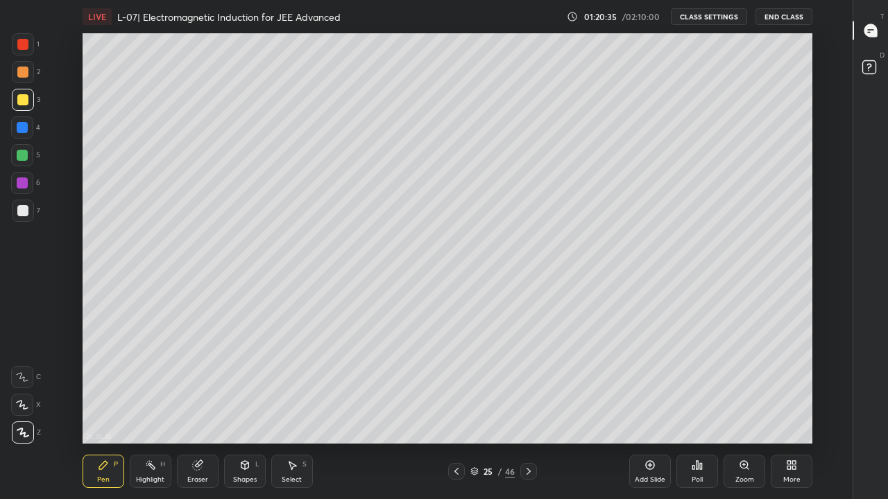
click at [646, 410] on div "Add Slide" at bounding box center [649, 479] width 31 height 7
click at [24, 155] on div at bounding box center [22, 155] width 11 height 11
click at [449, 410] on div at bounding box center [456, 471] width 17 height 17
click at [526, 410] on icon at bounding box center [527, 471] width 11 height 11
click at [462, 410] on div at bounding box center [456, 471] width 17 height 17
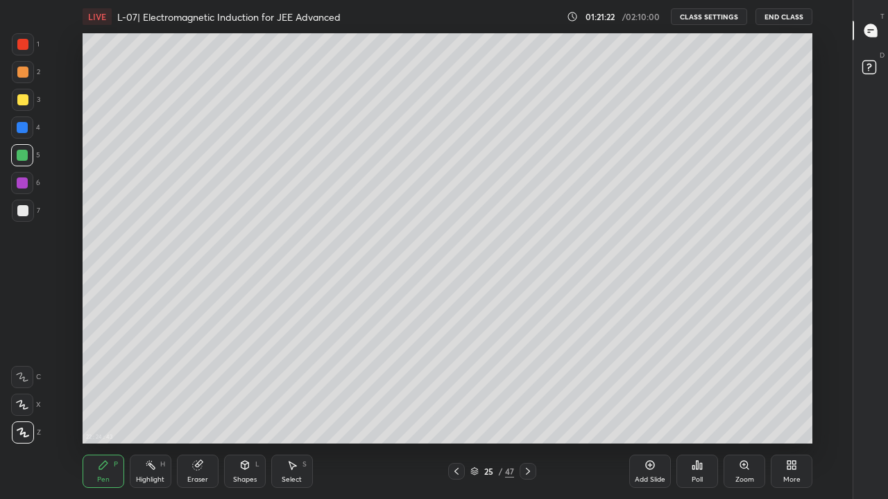
click at [527, 410] on div at bounding box center [527, 471] width 17 height 17
click at [457, 410] on icon at bounding box center [456, 471] width 4 height 7
click at [526, 410] on div at bounding box center [527, 471] width 17 height 17
click at [22, 101] on div at bounding box center [22, 99] width 11 height 11
click at [455, 410] on icon at bounding box center [456, 471] width 4 height 7
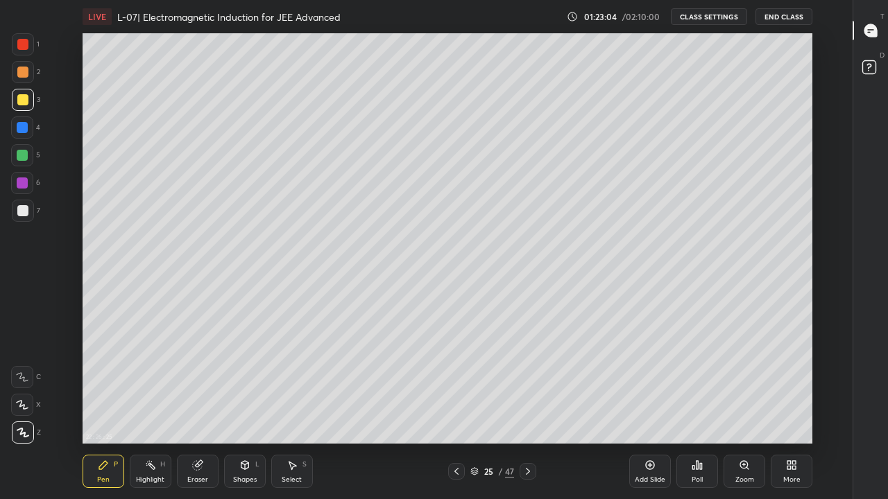
click at [533, 410] on div at bounding box center [527, 471] width 17 height 17
click at [28, 76] on div at bounding box center [23, 72] width 22 height 22
click at [28, 44] on div at bounding box center [23, 44] width 22 height 22
click at [21, 213] on div at bounding box center [22, 210] width 11 height 11
click at [202, 410] on div "Eraser" at bounding box center [198, 471] width 42 height 33
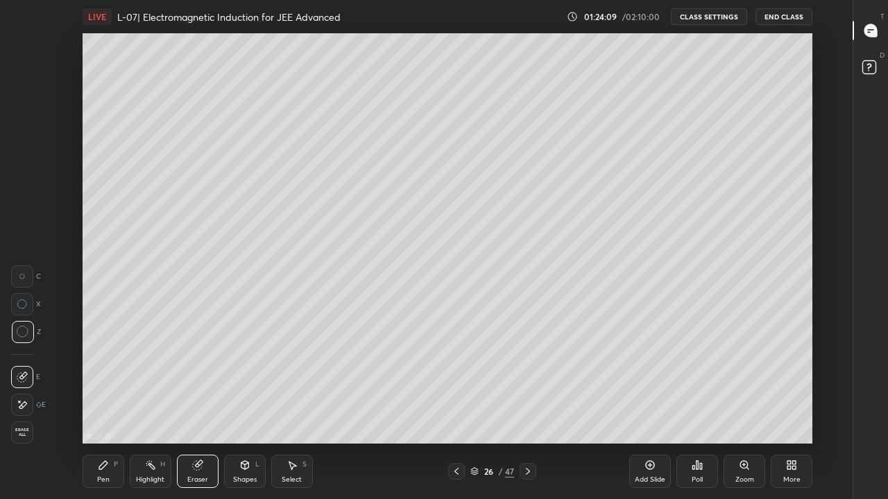
click at [106, 410] on icon at bounding box center [103, 465] width 11 height 11
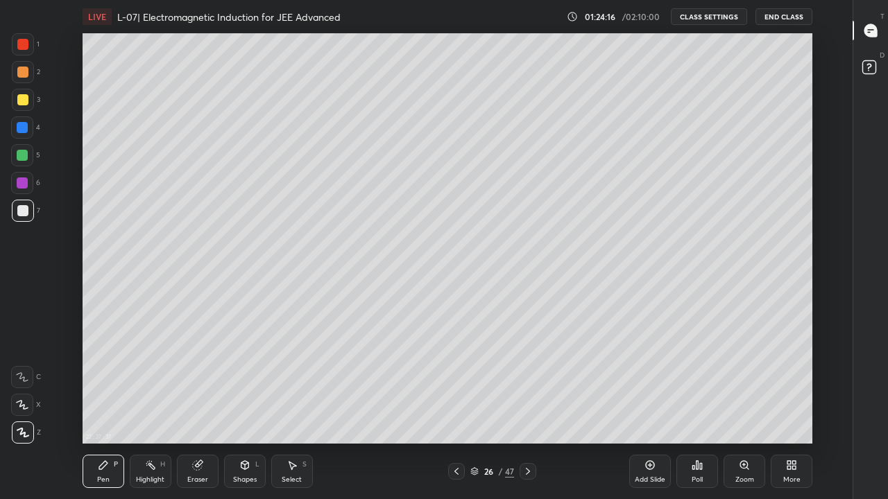
click at [20, 100] on div at bounding box center [22, 99] width 11 height 11
click at [158, 410] on div "Highlight H" at bounding box center [151, 471] width 42 height 33
click at [198, 410] on div "Eraser" at bounding box center [197, 479] width 21 height 7
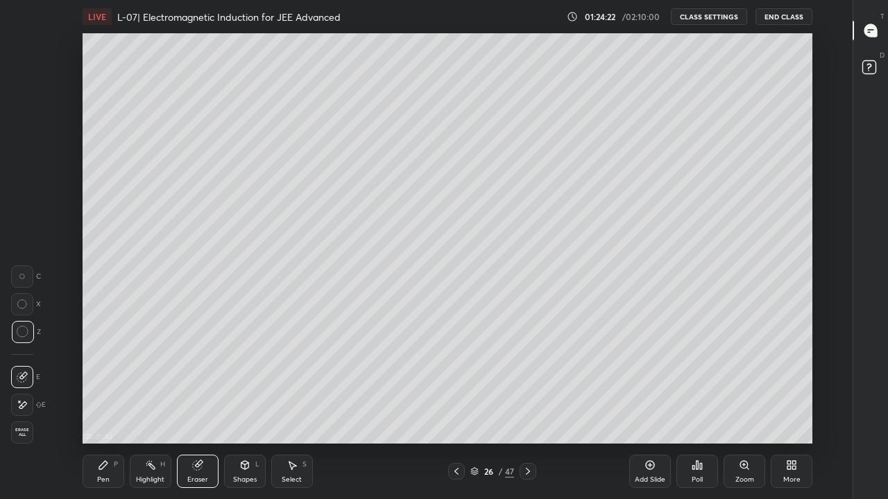
click at [107, 410] on div "Pen P" at bounding box center [104, 471] width 42 height 33
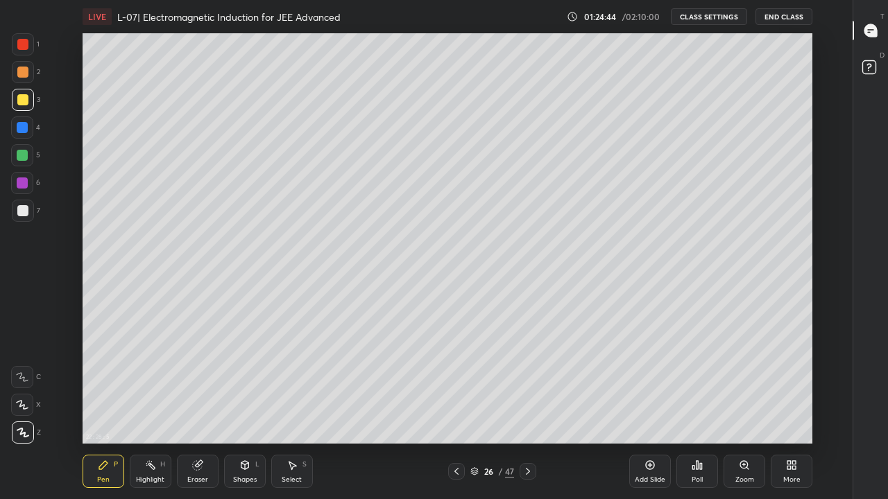
click at [458, 410] on div at bounding box center [456, 471] width 17 height 17
click at [528, 410] on icon at bounding box center [527, 471] width 11 height 11
click at [461, 410] on div at bounding box center [456, 471] width 17 height 17
click at [458, 410] on div at bounding box center [456, 471] width 17 height 17
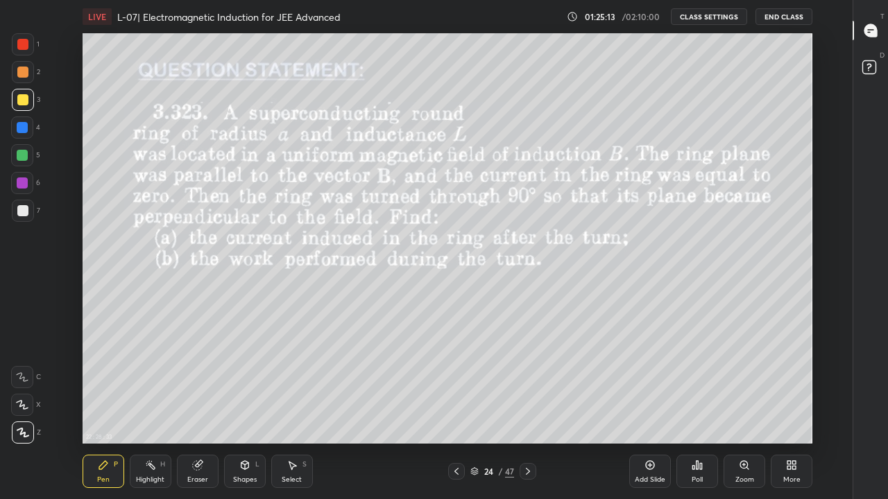
click at [530, 410] on div at bounding box center [527, 471] width 17 height 17
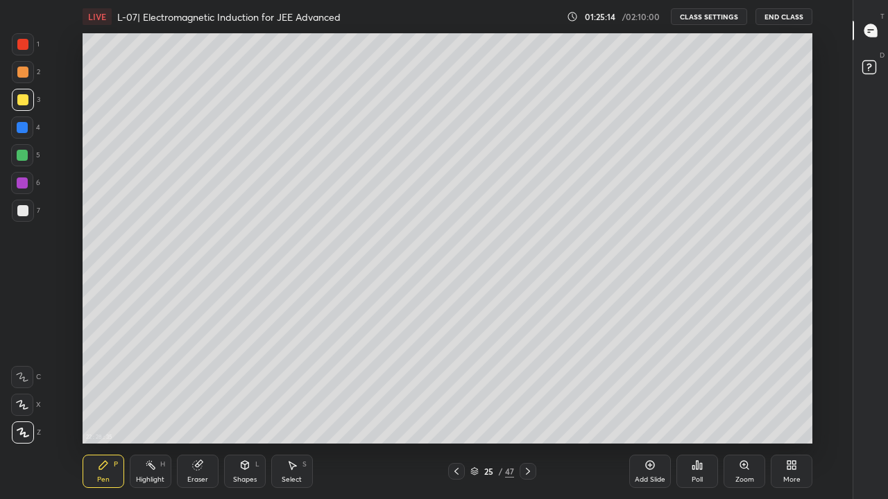
click at [528, 410] on div at bounding box center [527, 471] width 17 height 17
click at [457, 410] on div at bounding box center [456, 471] width 17 height 17
click at [455, 410] on icon at bounding box center [456, 471] width 11 height 11
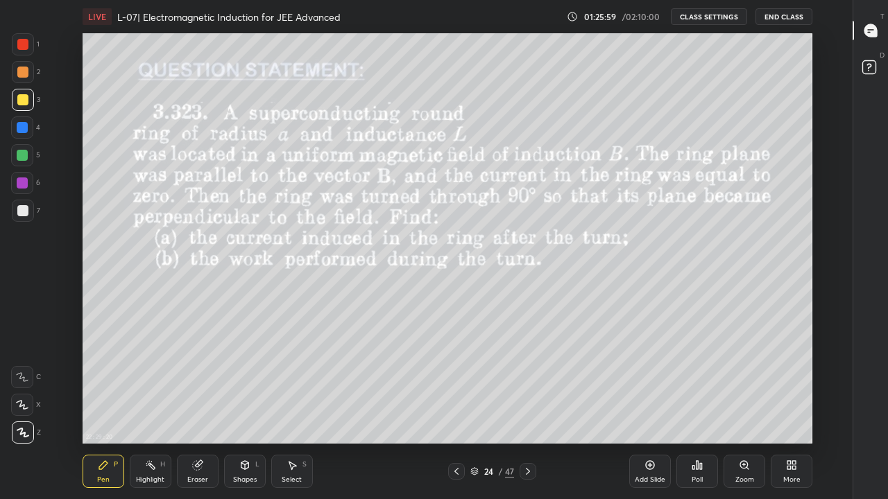
click at [531, 410] on icon at bounding box center [527, 471] width 11 height 11
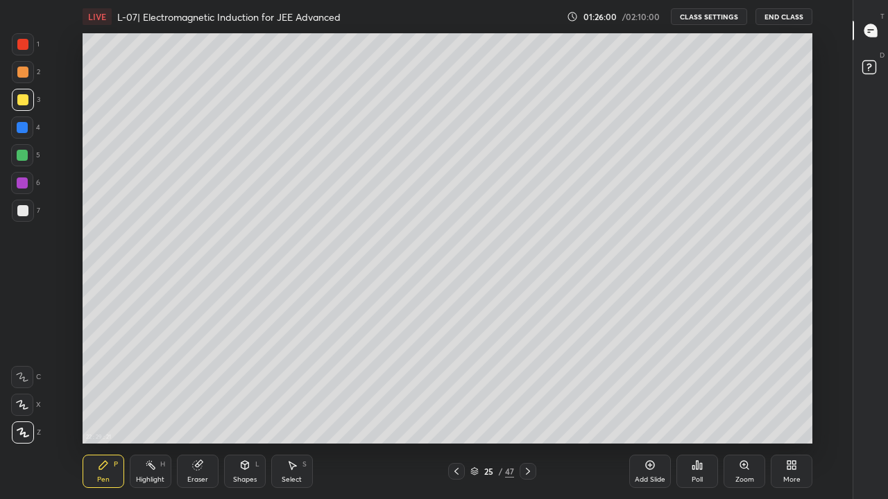
click at [533, 410] on icon at bounding box center [527, 471] width 11 height 11
click at [456, 410] on icon at bounding box center [456, 471] width 11 height 11
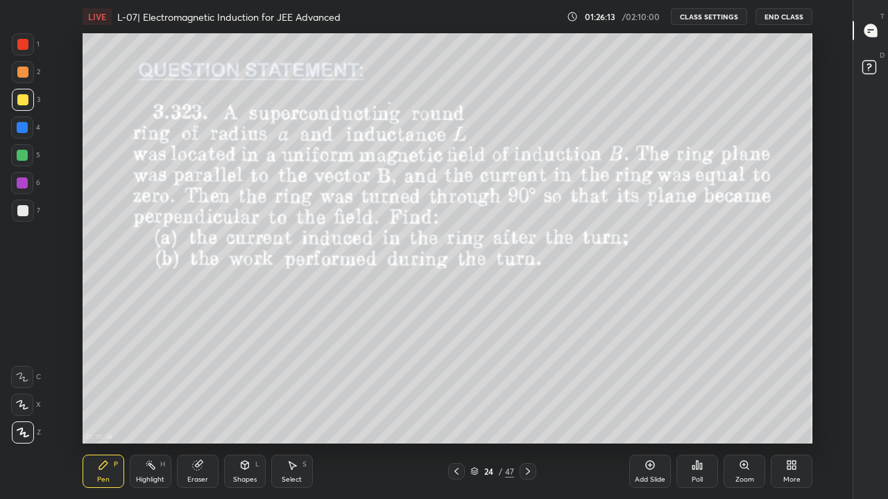
click at [643, 410] on div "Add Slide" at bounding box center [649, 479] width 31 height 7
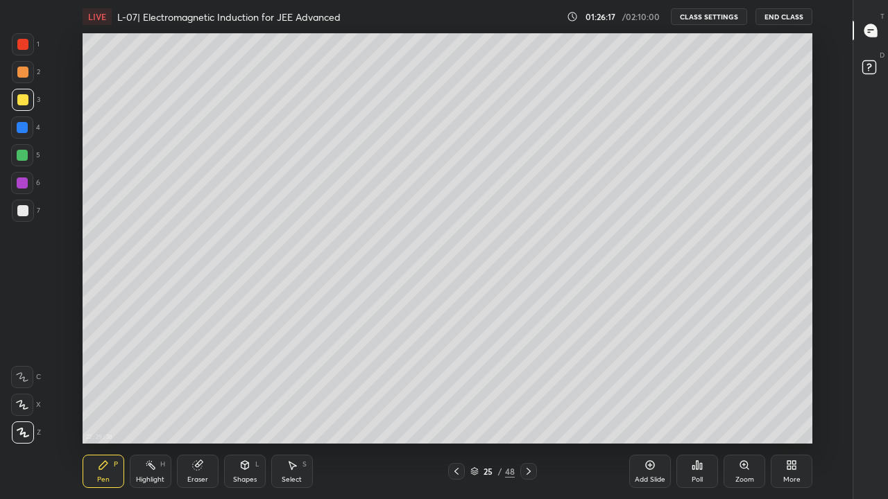
click at [209, 410] on div "Eraser" at bounding box center [198, 471] width 42 height 33
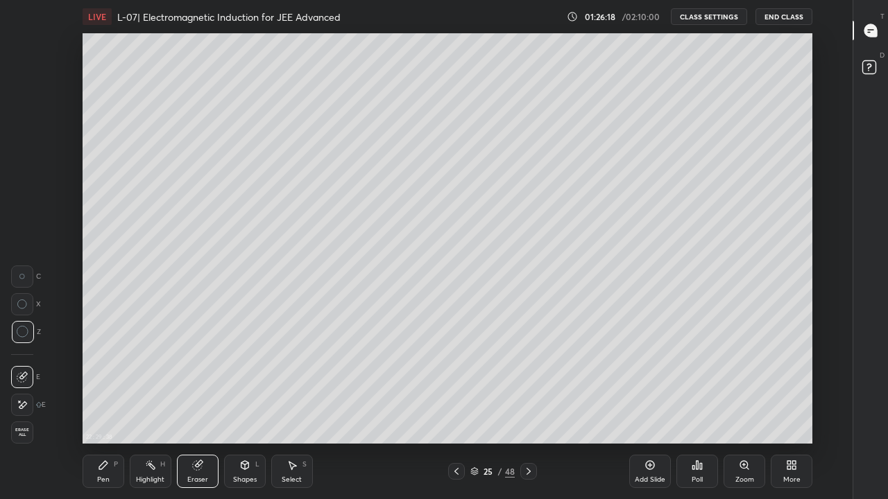
click at [247, 410] on div "Shapes" at bounding box center [245, 479] width 24 height 7
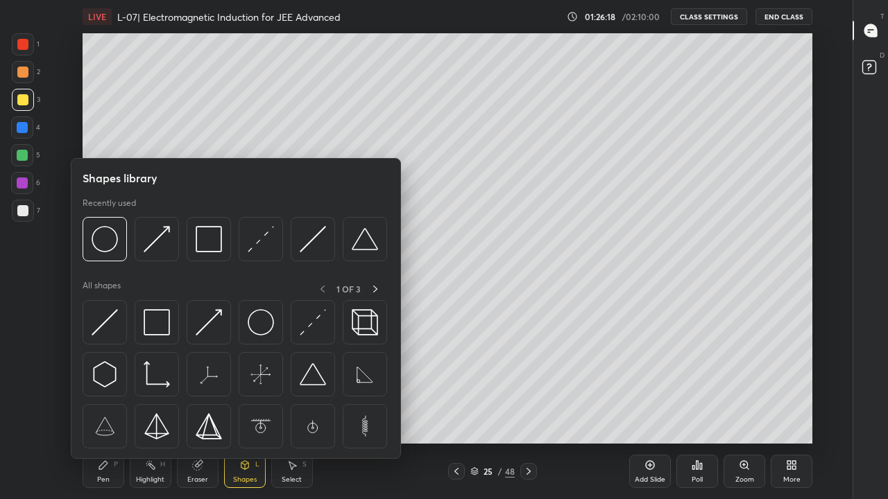
click at [264, 325] on img at bounding box center [261, 322] width 26 height 26
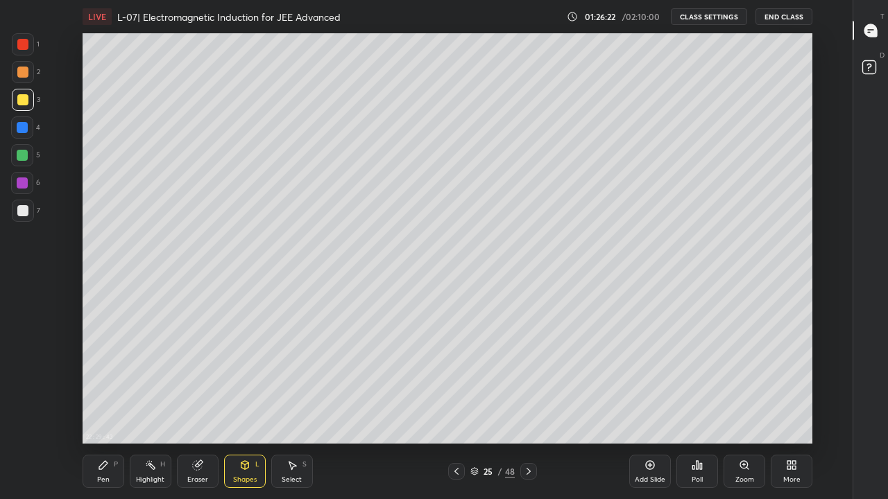
click at [101, 410] on div "Pen" at bounding box center [103, 479] width 12 height 7
click at [243, 410] on div "Shapes L" at bounding box center [245, 471] width 42 height 33
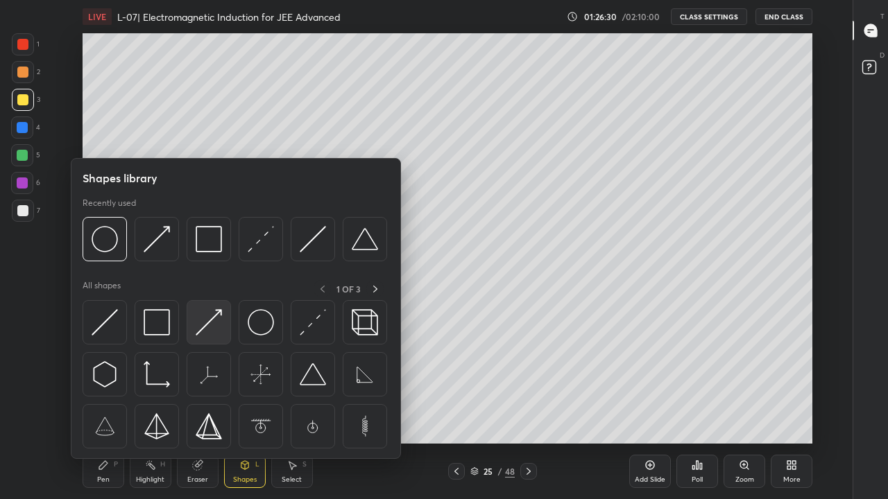
click at [204, 324] on img at bounding box center [209, 322] width 26 height 26
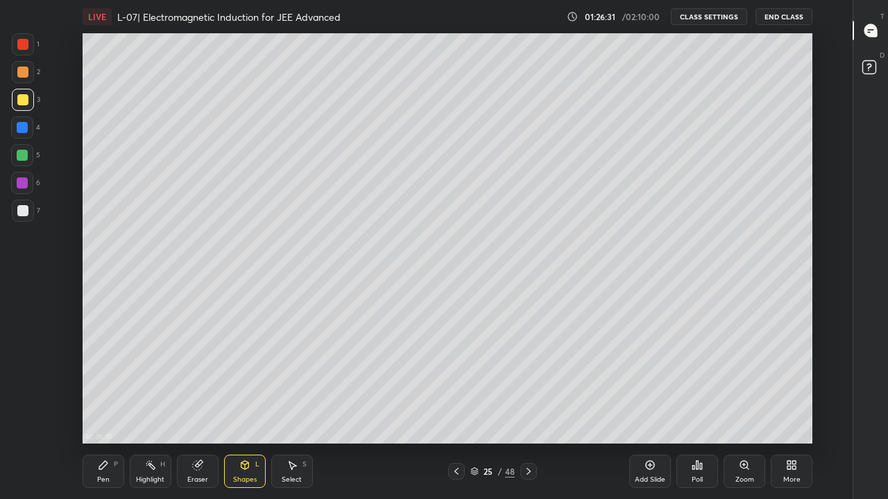
click at [24, 49] on div at bounding box center [22, 44] width 11 height 11
click at [98, 410] on icon at bounding box center [103, 465] width 11 height 11
click at [22, 101] on div at bounding box center [22, 99] width 11 height 11
click at [202, 410] on div "Eraser" at bounding box center [197, 479] width 21 height 7
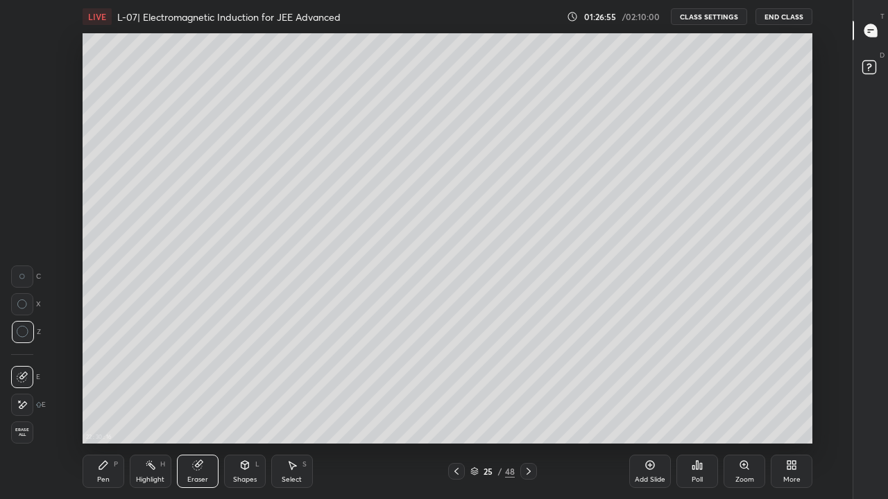
click at [112, 410] on div "Pen P" at bounding box center [104, 471] width 42 height 33
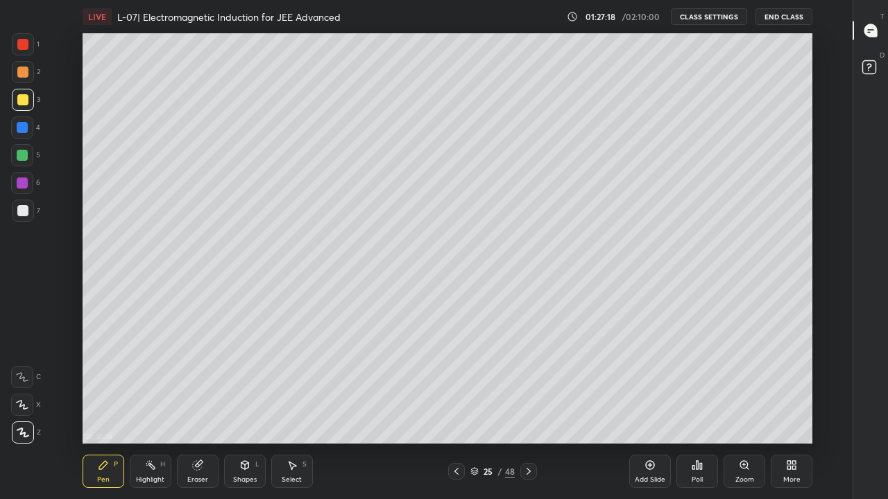
click at [22, 132] on div at bounding box center [22, 127] width 11 height 11
click at [19, 159] on div at bounding box center [22, 155] width 11 height 11
click at [24, 211] on div at bounding box center [22, 210] width 11 height 11
click at [209, 410] on div "Eraser" at bounding box center [198, 471] width 42 height 33
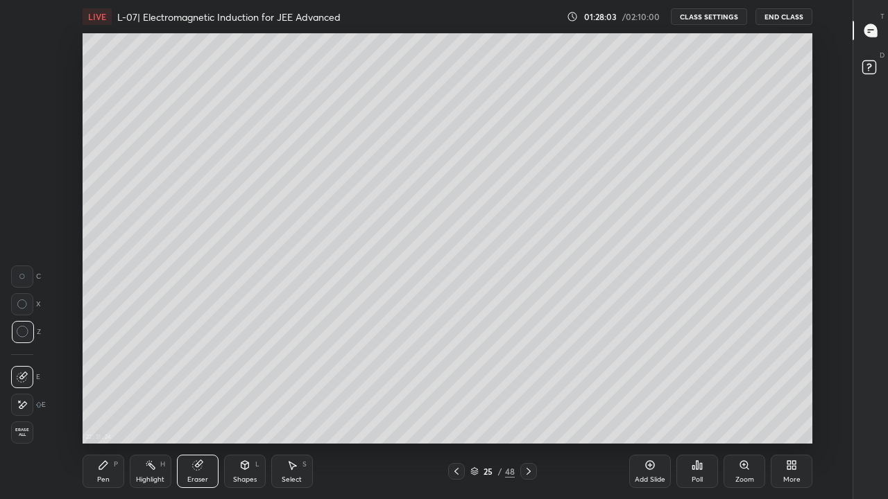
click at [457, 410] on div at bounding box center [456, 471] width 17 height 17
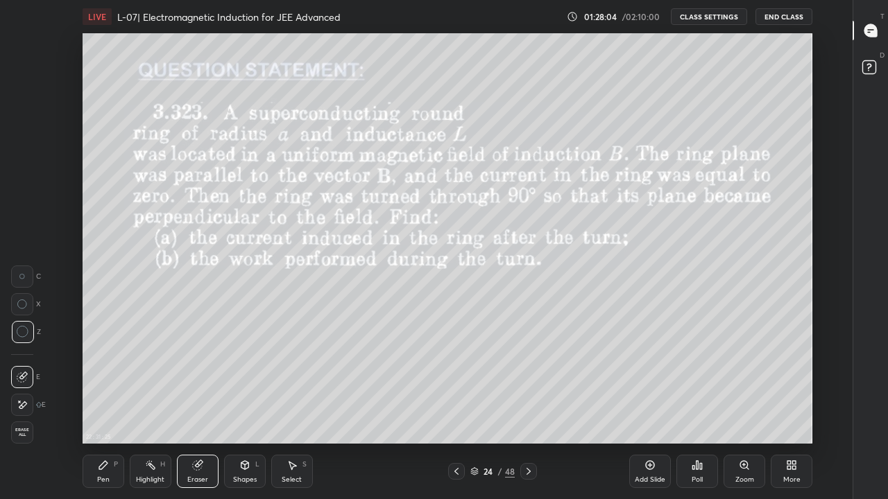
click at [526, 410] on div at bounding box center [528, 471] width 17 height 17
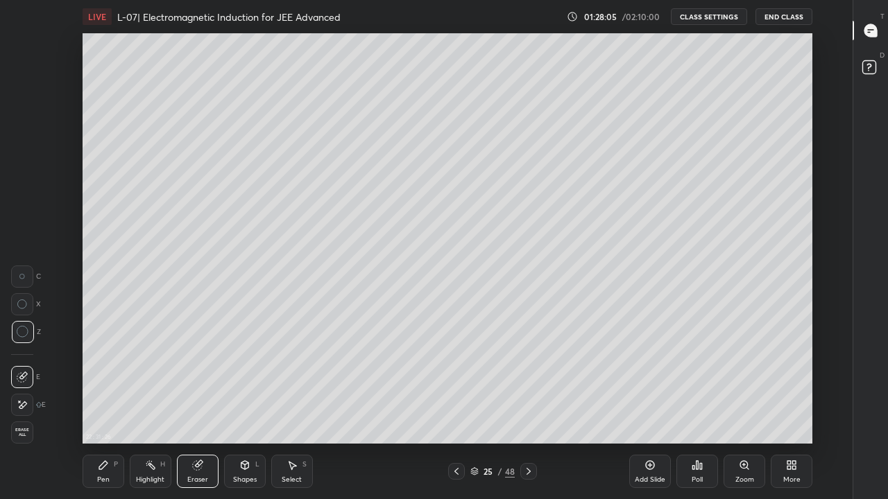
click at [460, 410] on div at bounding box center [456, 471] width 17 height 17
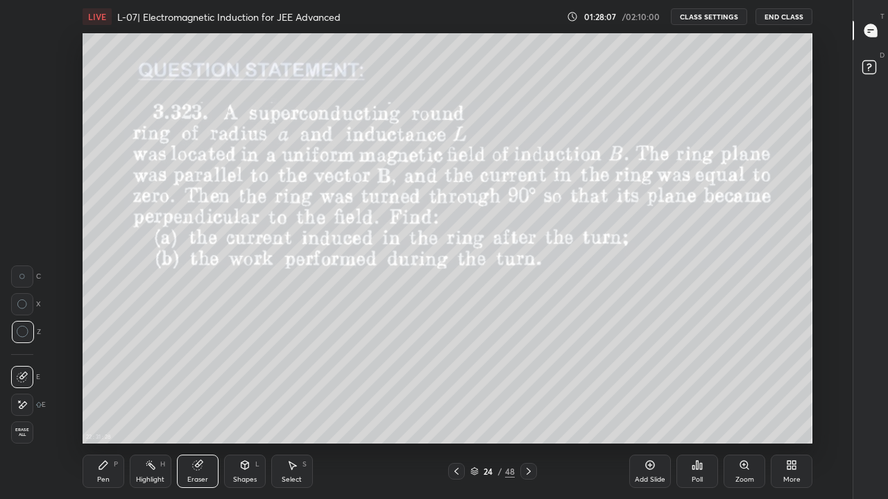
click at [528, 410] on icon at bounding box center [528, 471] width 11 height 11
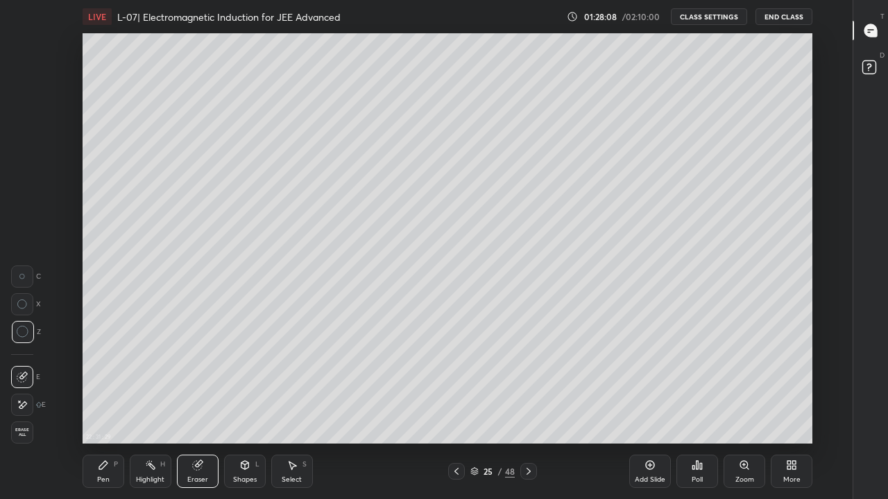
click at [528, 410] on icon at bounding box center [528, 471] width 11 height 11
click at [157, 410] on div "Highlight H" at bounding box center [151, 471] width 42 height 33
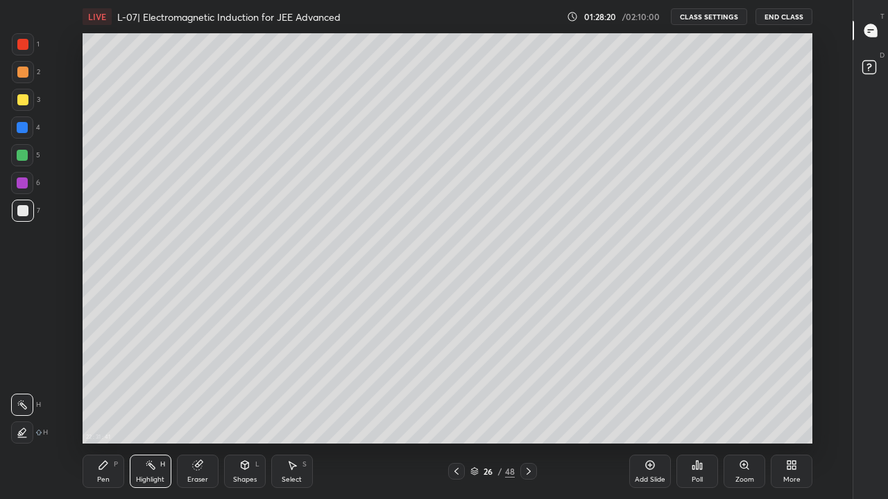
click at [530, 410] on div at bounding box center [528, 471] width 17 height 17
click at [457, 410] on icon at bounding box center [456, 471] width 11 height 11
click at [456, 410] on icon at bounding box center [456, 471] width 11 height 11
click at [23, 71] on div at bounding box center [22, 72] width 11 height 11
click at [25, 216] on div at bounding box center [23, 211] width 22 height 22
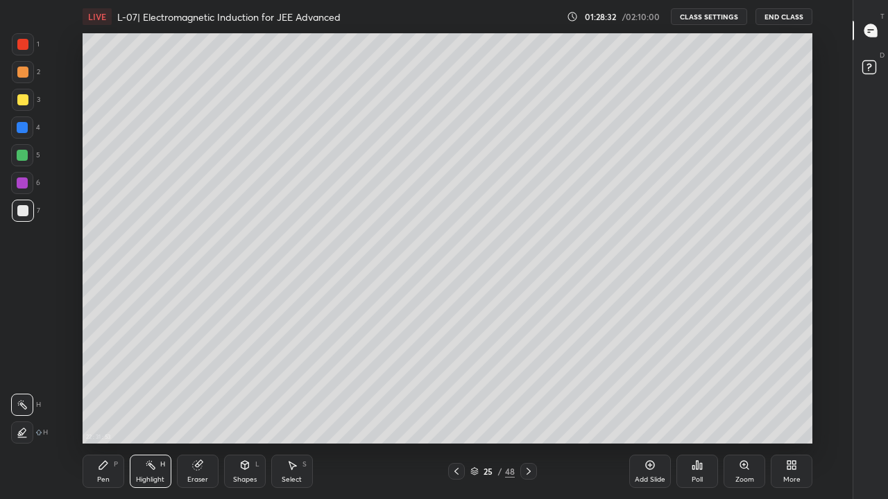
click at [192, 410] on div "Eraser" at bounding box center [198, 471] width 42 height 33
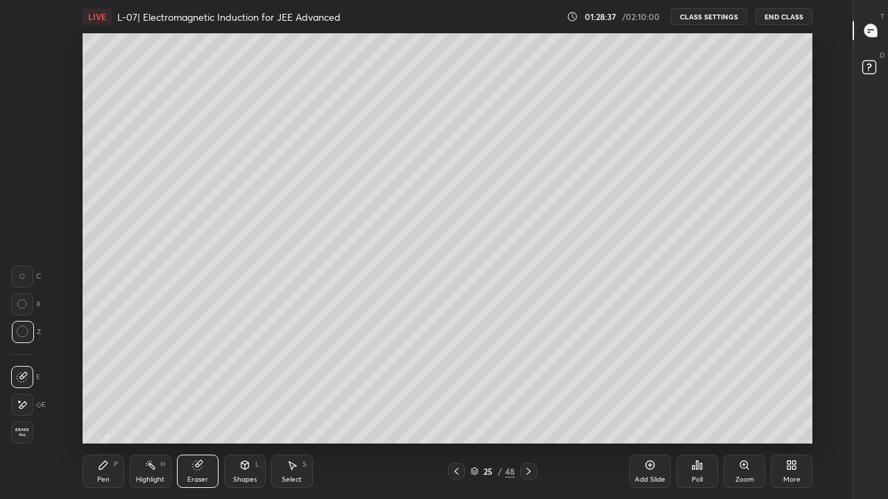
click at [107, 410] on div "Pen" at bounding box center [103, 479] width 12 height 7
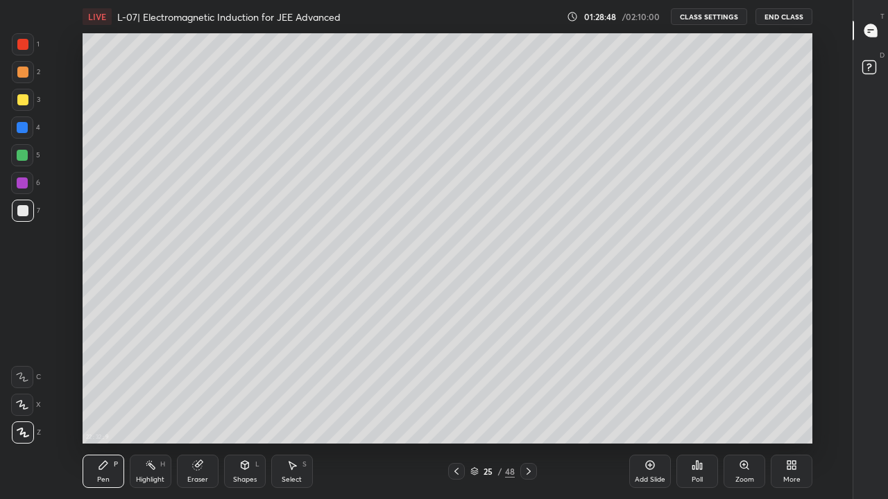
click at [193, 410] on div "Eraser" at bounding box center [197, 479] width 21 height 7
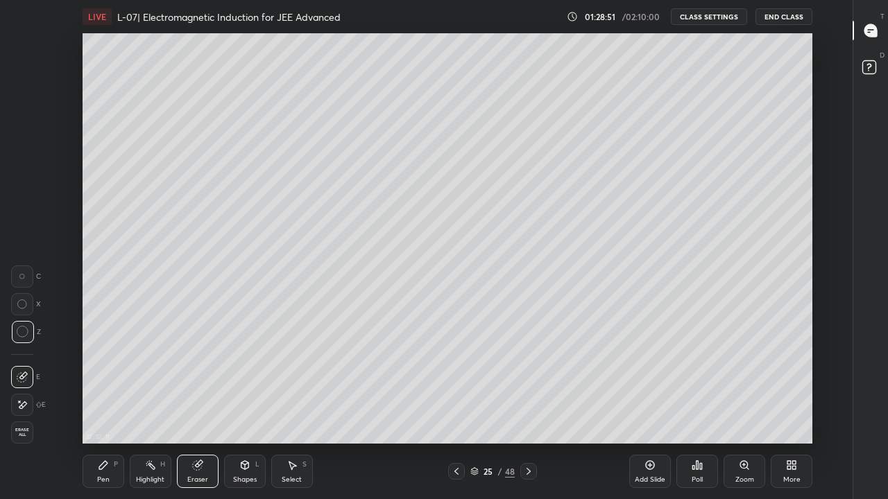
click at [103, 410] on div "Pen P" at bounding box center [104, 471] width 42 height 33
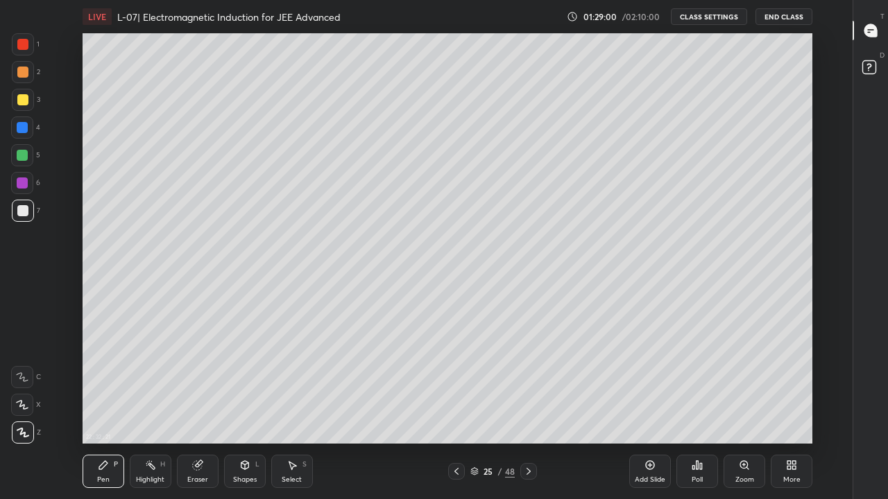
click at [19, 97] on div at bounding box center [22, 99] width 11 height 11
click at [200, 410] on div "Eraser" at bounding box center [197, 479] width 21 height 7
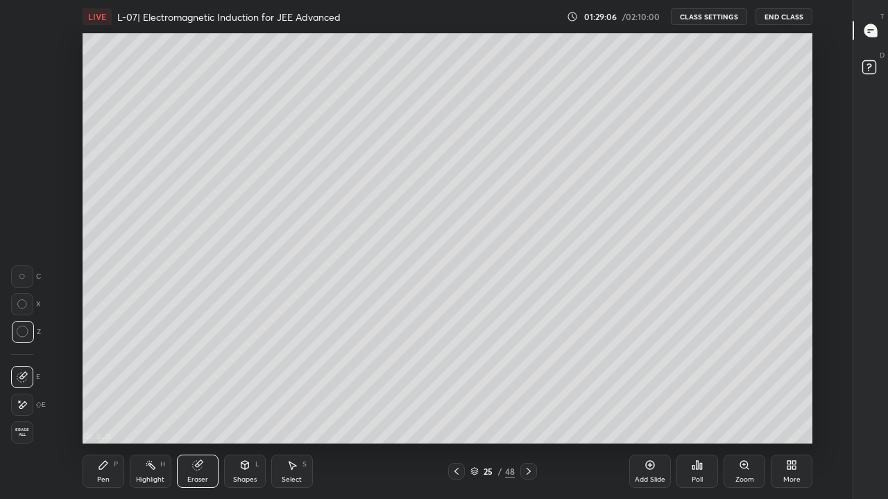
click at [99, 410] on div "Pen P" at bounding box center [104, 471] width 42 height 33
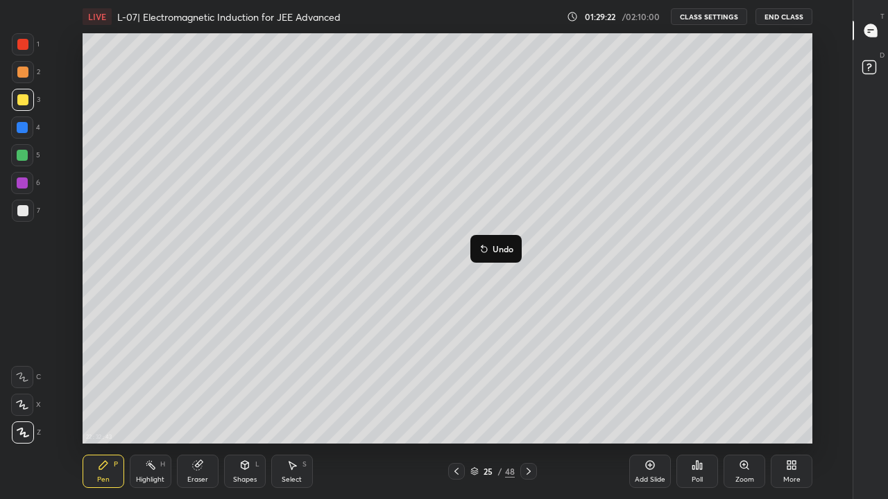
click at [496, 244] on p "Undo" at bounding box center [502, 248] width 21 height 11
click at [198, 410] on div "Eraser" at bounding box center [197, 479] width 21 height 7
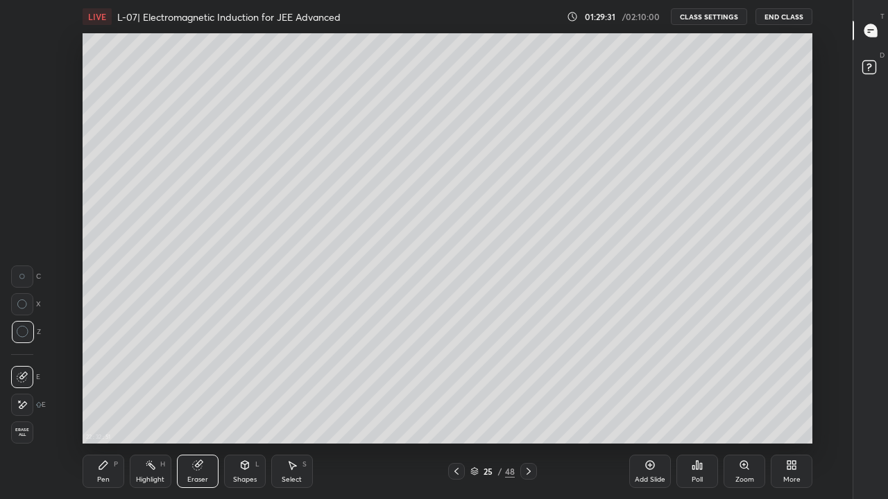
click at [103, 410] on icon at bounding box center [103, 465] width 11 height 11
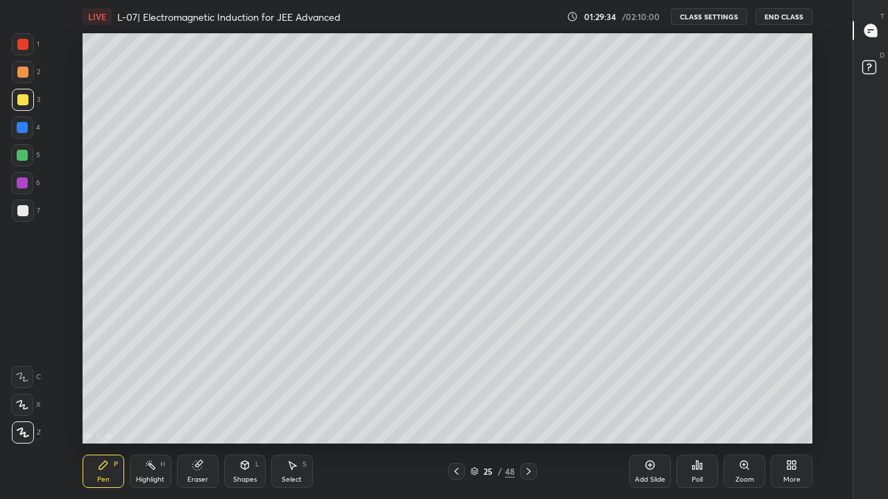
click at [249, 410] on icon at bounding box center [244, 465] width 11 height 11
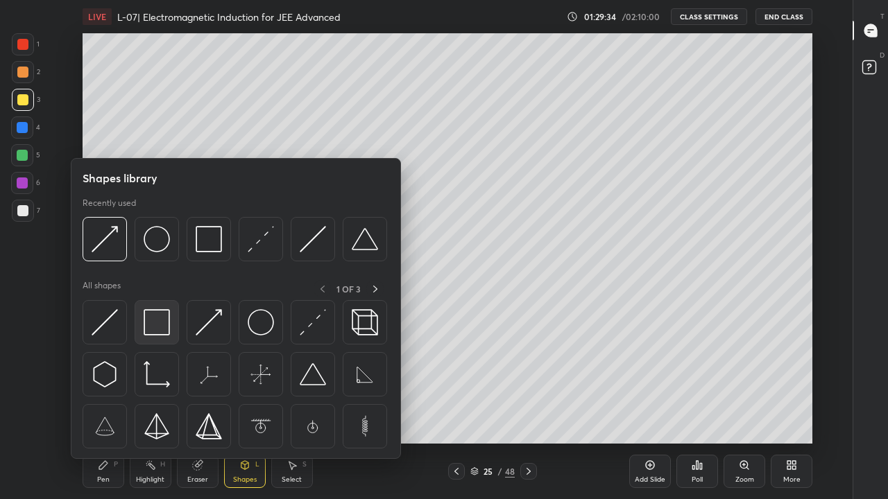
click at [162, 320] on img at bounding box center [157, 322] width 26 height 26
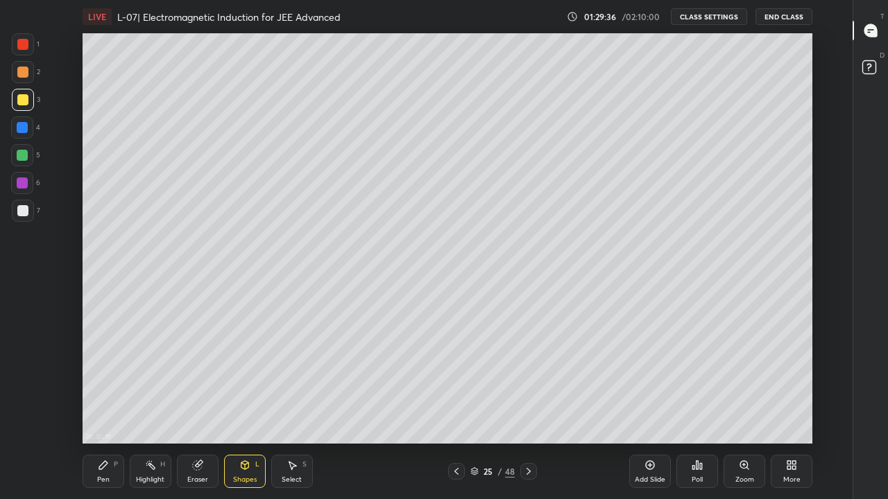
click at [28, 48] on div at bounding box center [22, 44] width 11 height 11
click at [24, 105] on div at bounding box center [22, 99] width 11 height 11
click at [22, 72] on div at bounding box center [22, 72] width 11 height 11
click at [24, 100] on div at bounding box center [22, 99] width 11 height 11
click at [26, 209] on div at bounding box center [22, 210] width 11 height 11
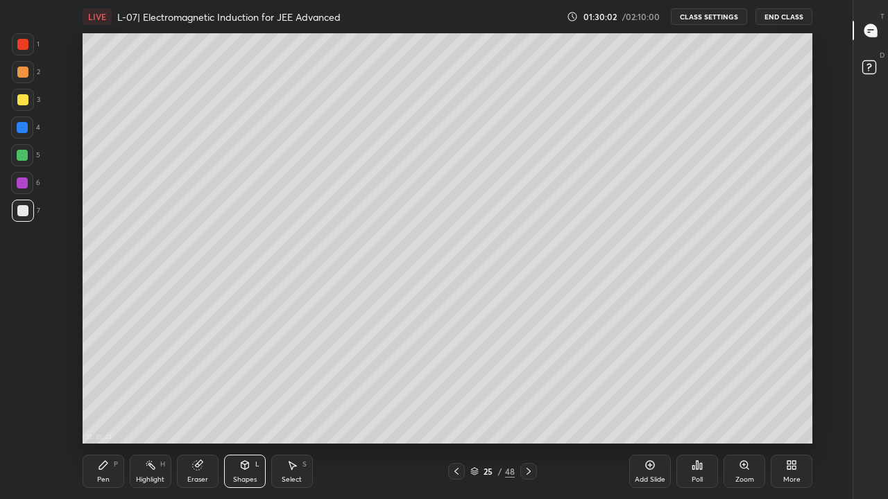
click at [22, 184] on div at bounding box center [22, 183] width 11 height 11
click at [201, 410] on div "Eraser" at bounding box center [197, 479] width 21 height 7
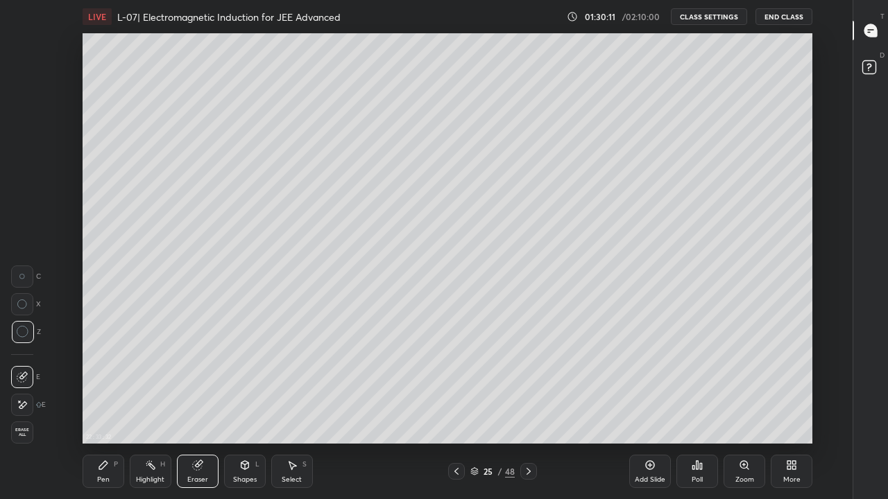
click at [98, 410] on icon at bounding box center [103, 465] width 11 height 11
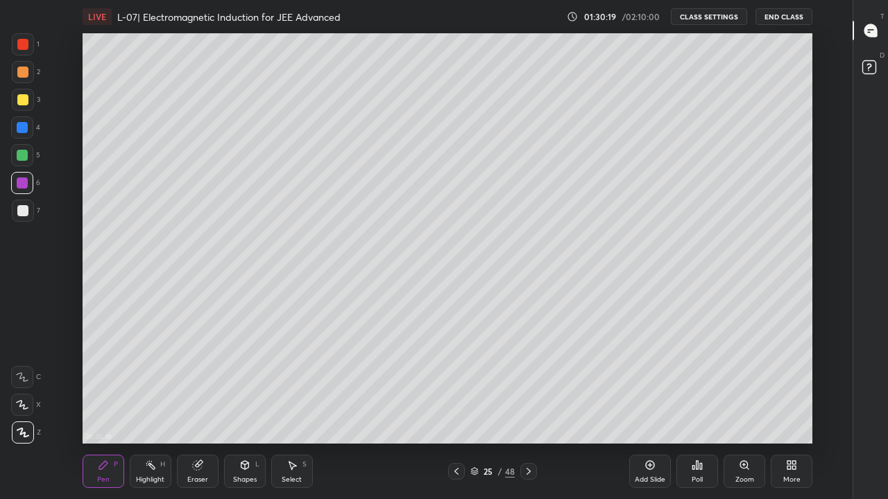
click at [202, 410] on icon at bounding box center [197, 465] width 11 height 11
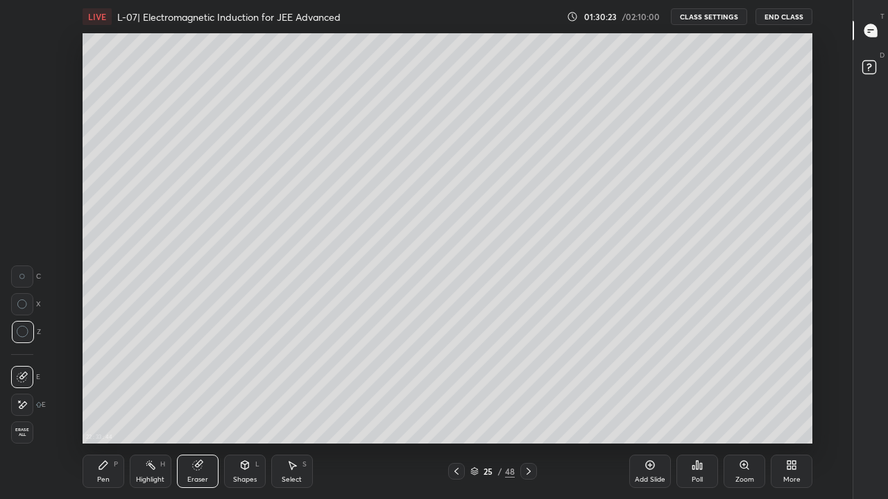
click at [107, 410] on icon at bounding box center [103, 465] width 11 height 11
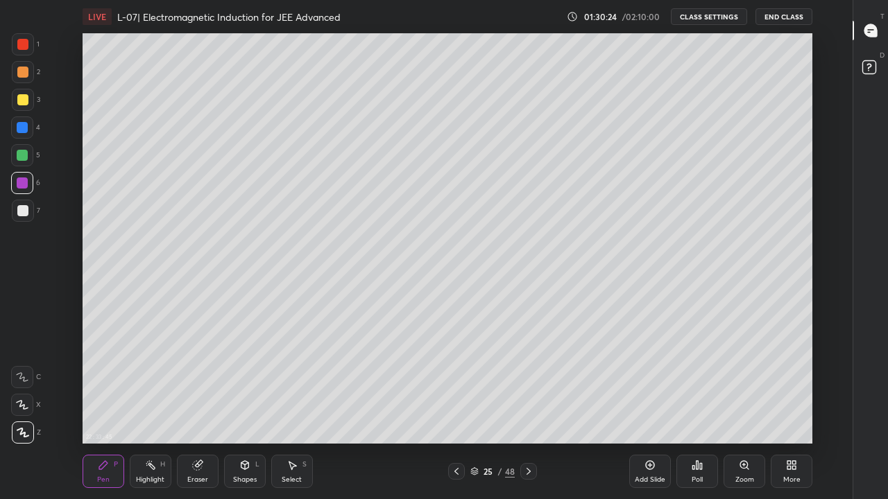
click at [28, 102] on div at bounding box center [23, 100] width 22 height 22
click at [204, 410] on div "Eraser" at bounding box center [198, 471] width 42 height 33
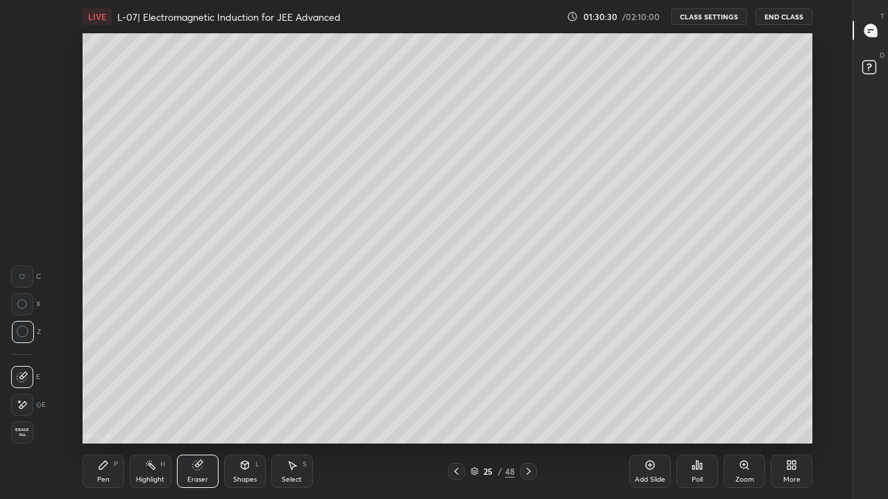
click at [110, 410] on div "Pen P" at bounding box center [104, 471] width 42 height 33
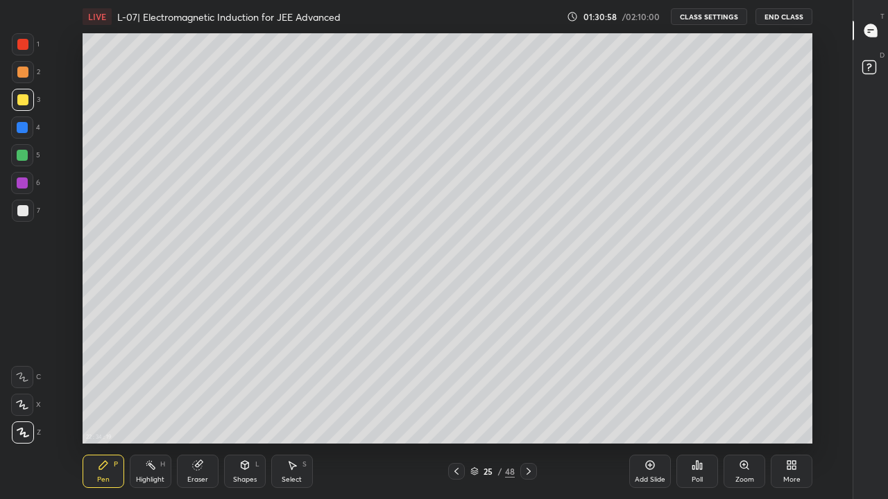
click at [211, 410] on div "Eraser" at bounding box center [198, 471] width 42 height 33
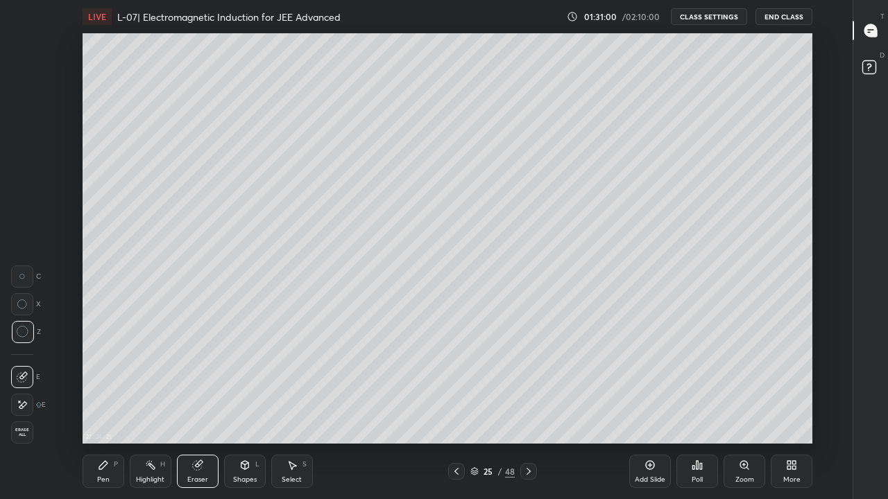
click at [108, 410] on div "Pen P" at bounding box center [104, 471] width 42 height 33
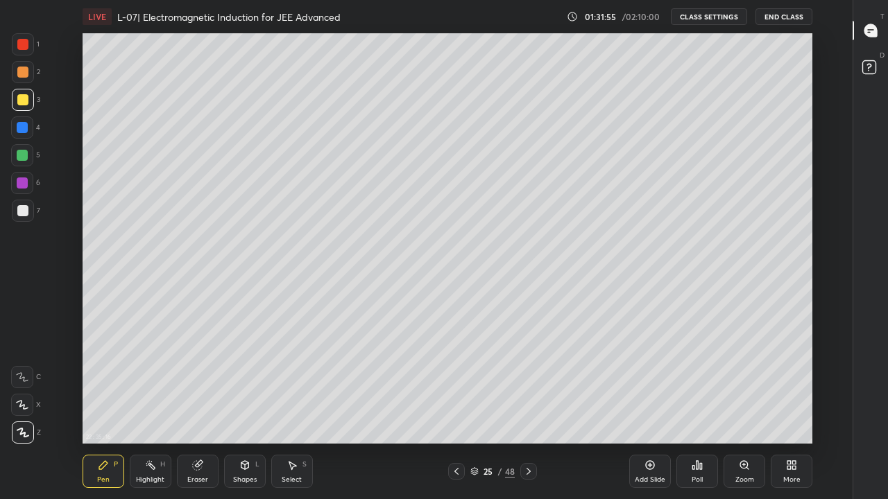
click at [21, 128] on div at bounding box center [22, 127] width 11 height 11
click at [458, 410] on div at bounding box center [456, 471] width 17 height 17
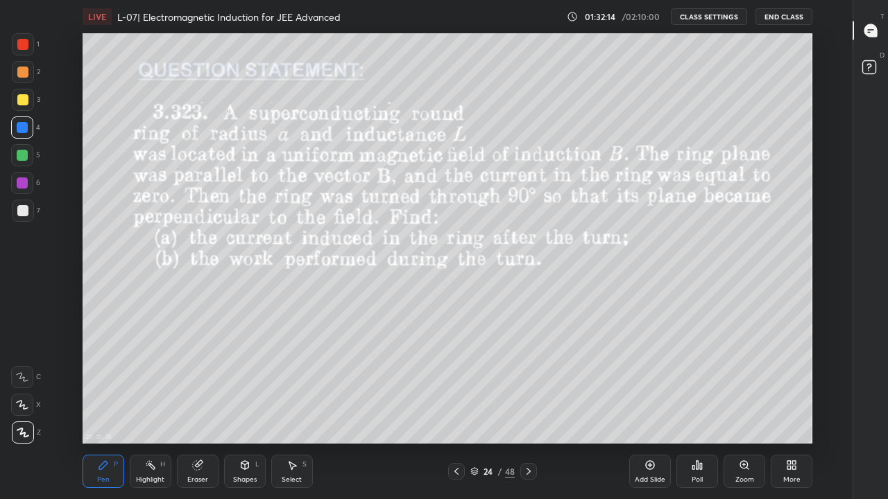
click at [535, 410] on div at bounding box center [528, 471] width 17 height 17
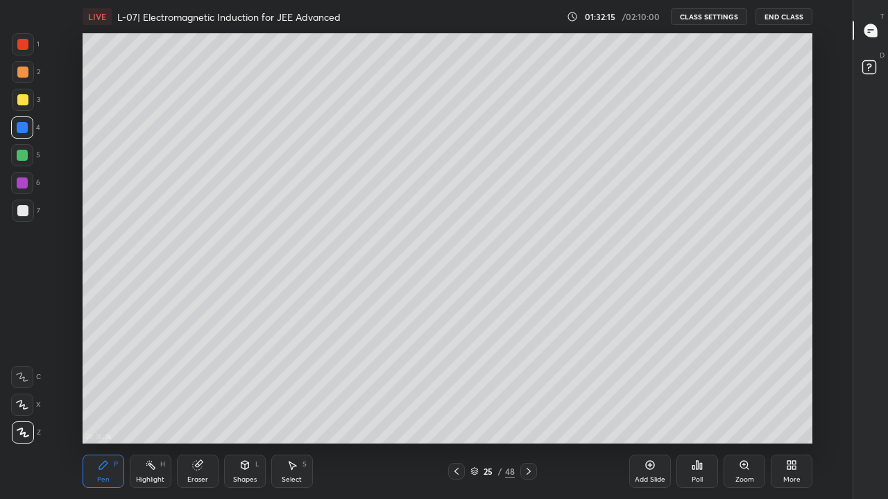
click at [528, 410] on icon at bounding box center [528, 471] width 11 height 11
click at [534, 410] on div at bounding box center [528, 471] width 17 height 17
click at [529, 410] on icon at bounding box center [528, 471] width 11 height 11
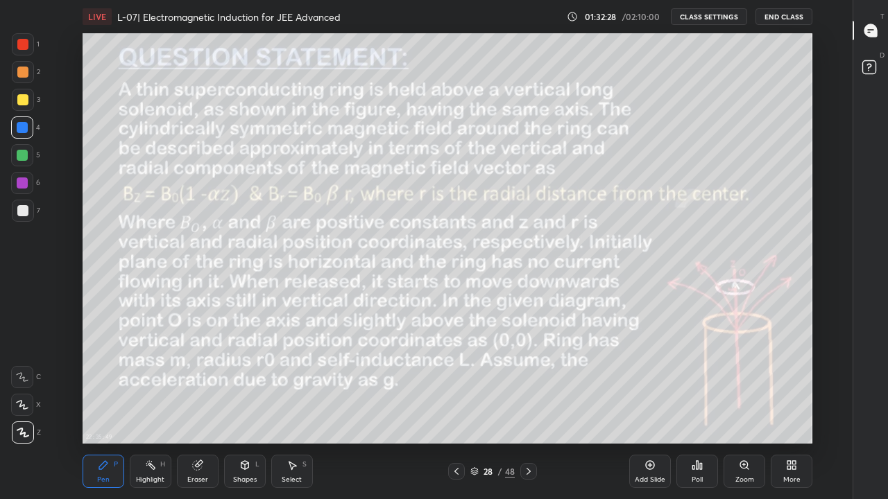
click at [464, 410] on div at bounding box center [456, 471] width 17 height 17
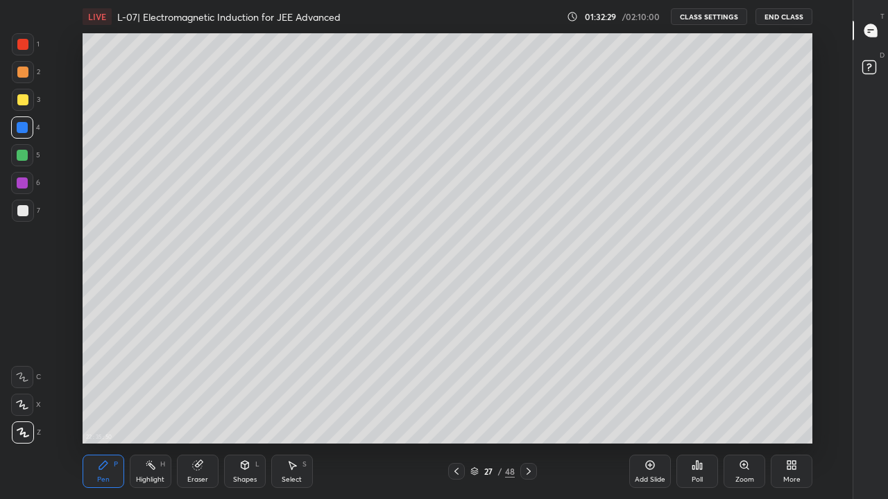
click at [456, 410] on icon at bounding box center [456, 471] width 11 height 11
click at [202, 410] on icon at bounding box center [197, 465] width 11 height 11
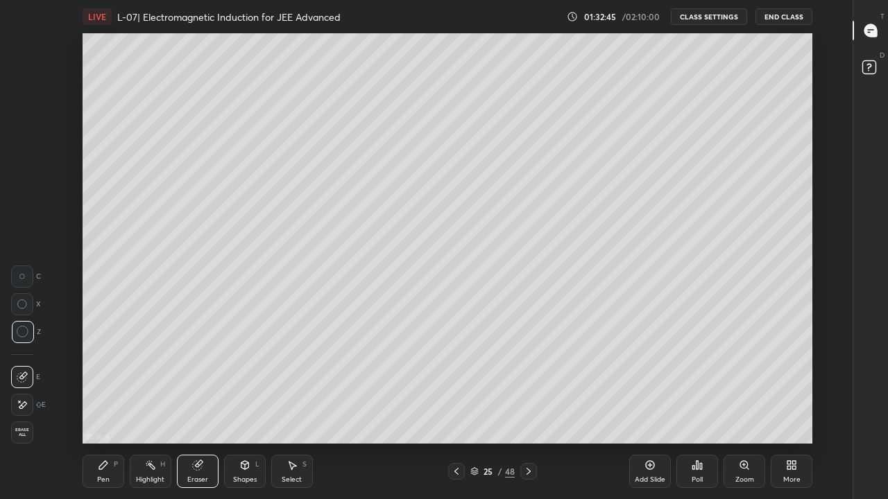
click at [107, 410] on icon at bounding box center [103, 465] width 11 height 11
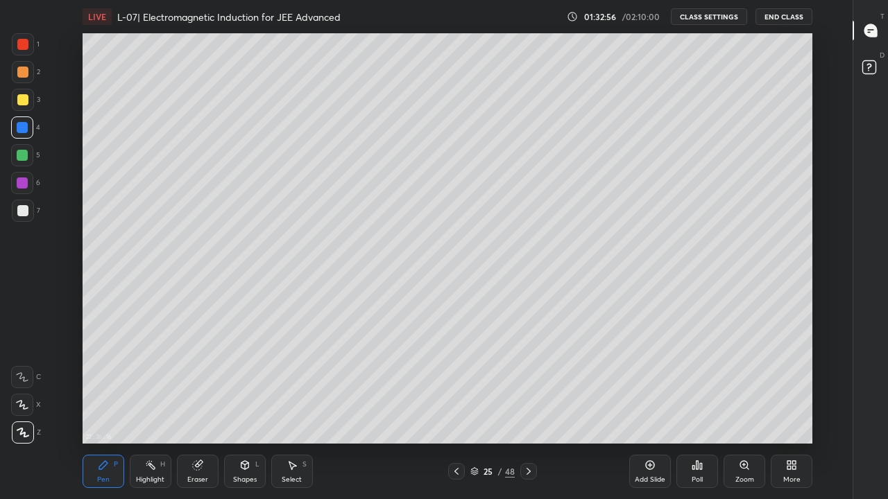
click at [17, 207] on div at bounding box center [22, 210] width 11 height 11
click at [24, 184] on div at bounding box center [22, 183] width 11 height 11
click at [521, 410] on div at bounding box center [528, 471] width 17 height 17
click at [528, 410] on icon at bounding box center [528, 471] width 11 height 11
click at [21, 103] on div at bounding box center [22, 99] width 11 height 11
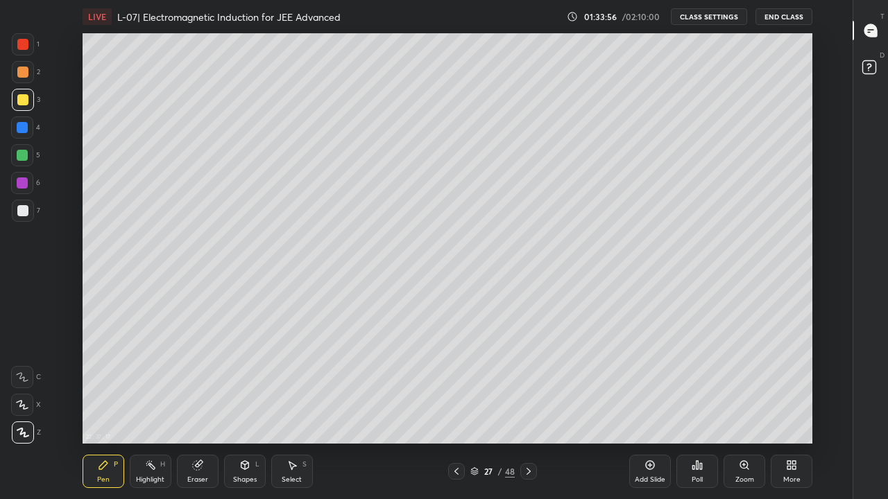
click at [21, 46] on div at bounding box center [22, 44] width 11 height 11
click at [21, 76] on div at bounding box center [22, 72] width 11 height 11
click at [26, 100] on div at bounding box center [22, 99] width 11 height 11
click at [456, 410] on icon at bounding box center [456, 471] width 11 height 11
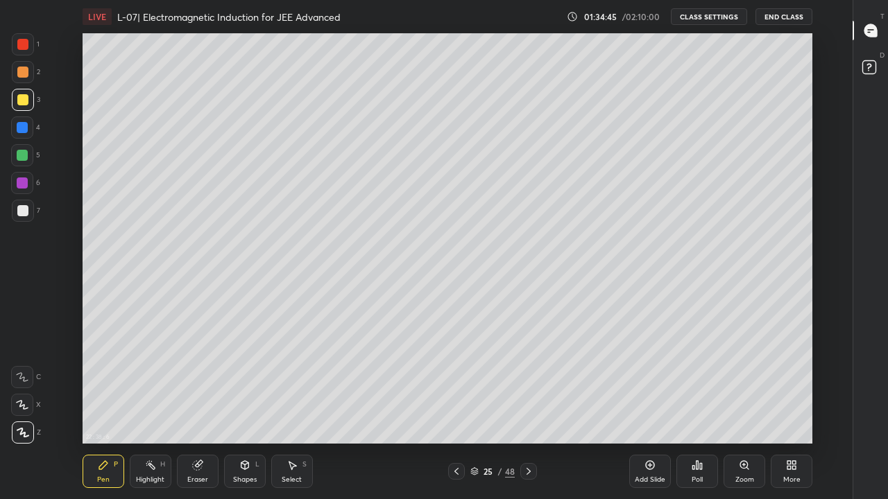
click at [528, 410] on icon at bounding box center [528, 471] width 11 height 11
click at [523, 410] on icon at bounding box center [528, 471] width 11 height 11
click at [206, 410] on div "Eraser" at bounding box center [198, 471] width 42 height 33
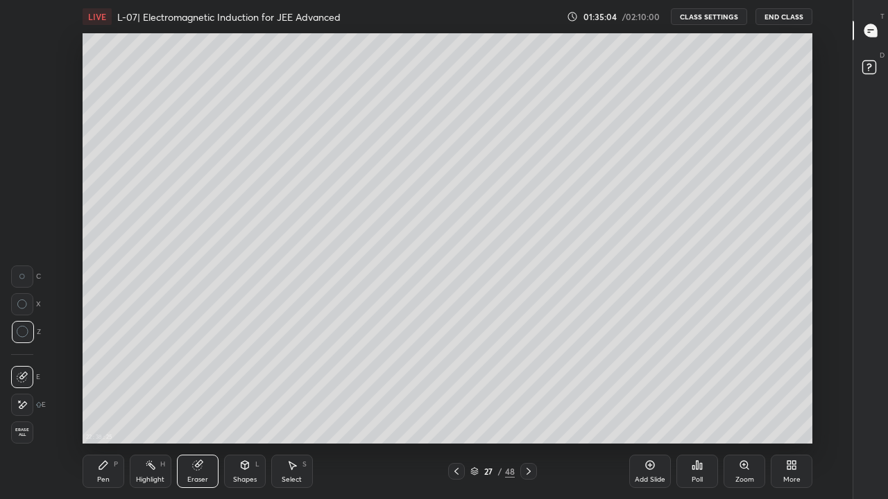
click at [105, 410] on icon at bounding box center [103, 465] width 8 height 8
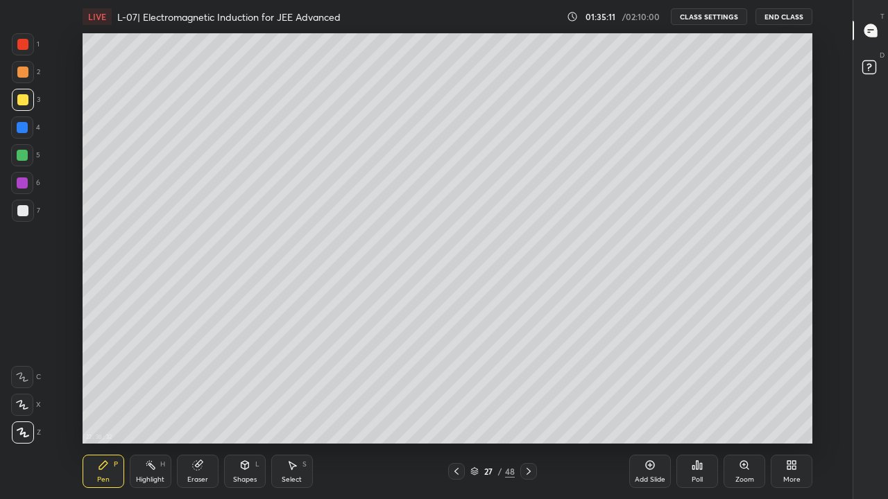
click at [206, 410] on div "Eraser" at bounding box center [198, 471] width 42 height 33
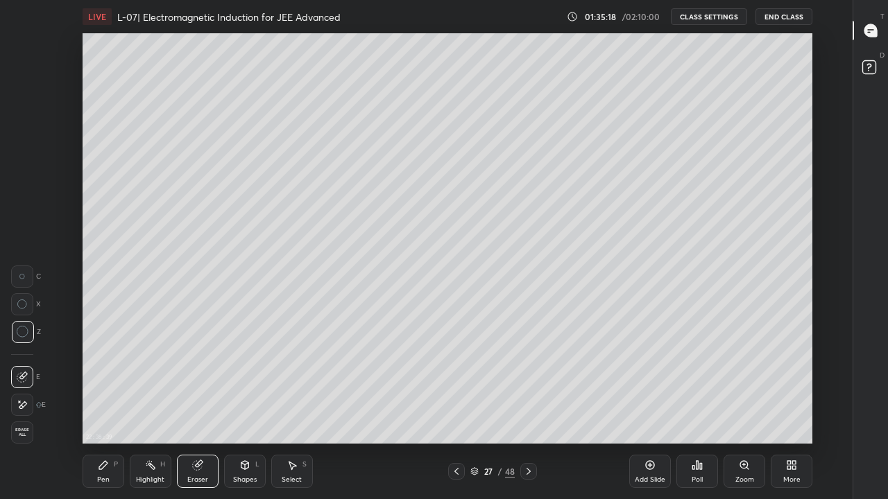
click at [103, 410] on icon at bounding box center [103, 465] width 11 height 11
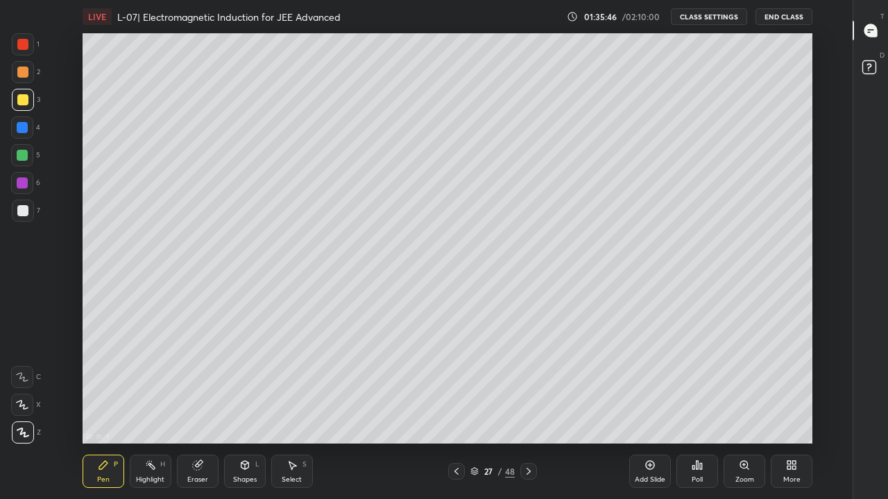
click at [456, 410] on div at bounding box center [456, 471] width 17 height 17
click at [454, 410] on icon at bounding box center [456, 471] width 11 height 11
click at [528, 410] on icon at bounding box center [528, 471] width 11 height 11
click at [527, 410] on icon at bounding box center [528, 471] width 11 height 11
click at [528, 410] on icon at bounding box center [528, 471] width 4 height 7
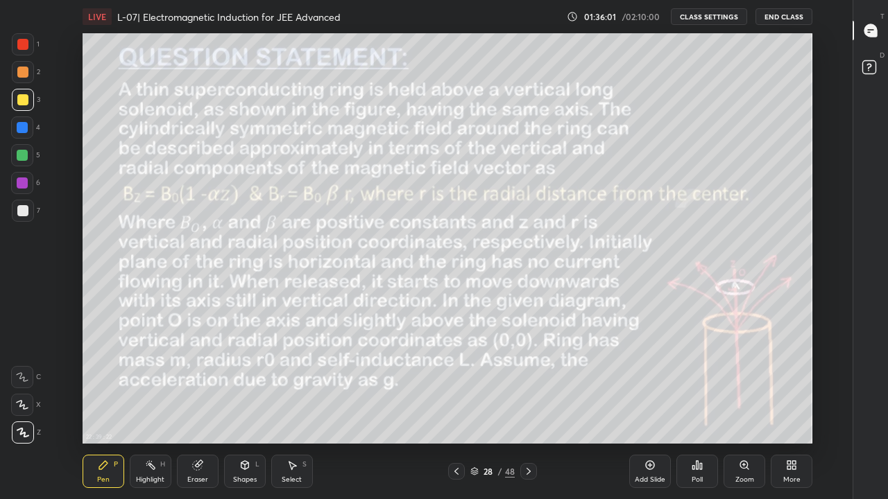
click at [461, 410] on icon at bounding box center [456, 471] width 11 height 11
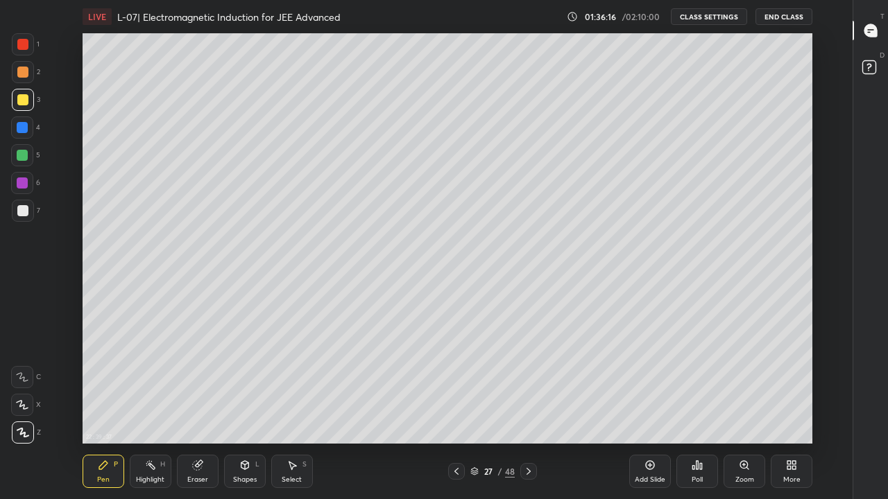
click at [459, 410] on div at bounding box center [456, 471] width 17 height 17
click at [527, 410] on icon at bounding box center [528, 471] width 11 height 11
click at [456, 410] on icon at bounding box center [456, 471] width 11 height 11
click at [529, 410] on icon at bounding box center [528, 471] width 11 height 11
click at [205, 410] on div "Eraser" at bounding box center [198, 471] width 42 height 33
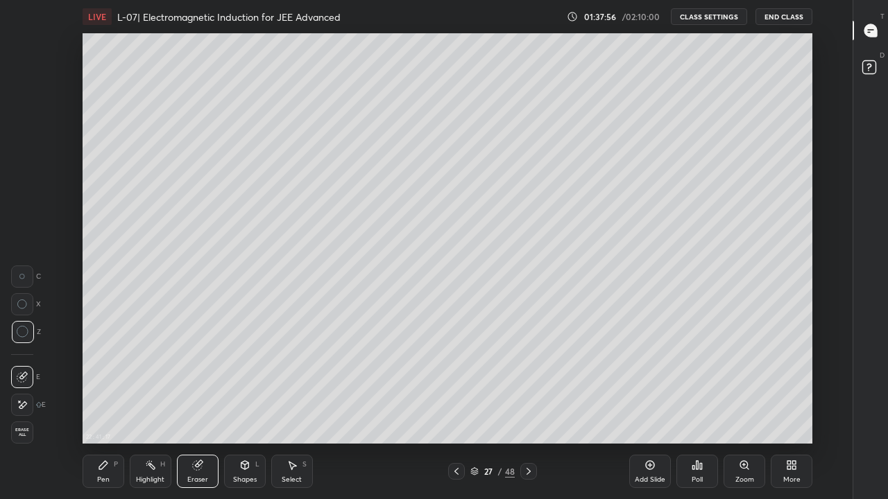
click at [108, 410] on icon at bounding box center [103, 465] width 11 height 11
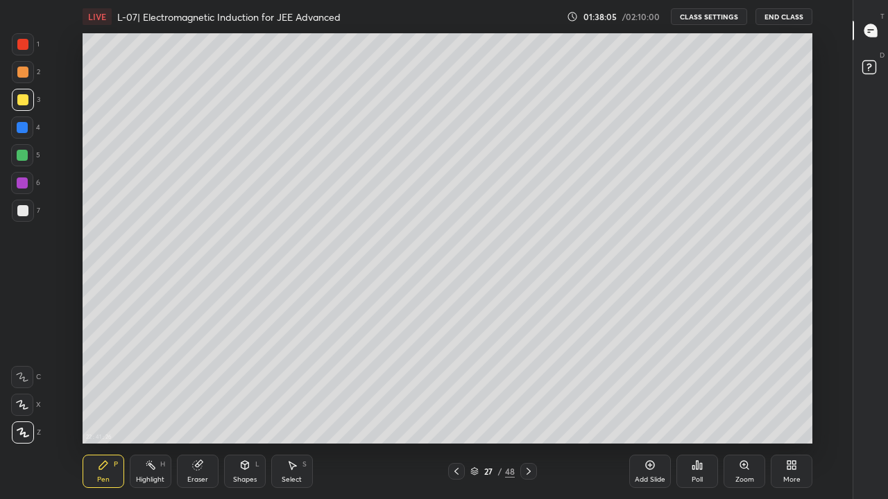
click at [202, 410] on icon at bounding box center [197, 465] width 11 height 11
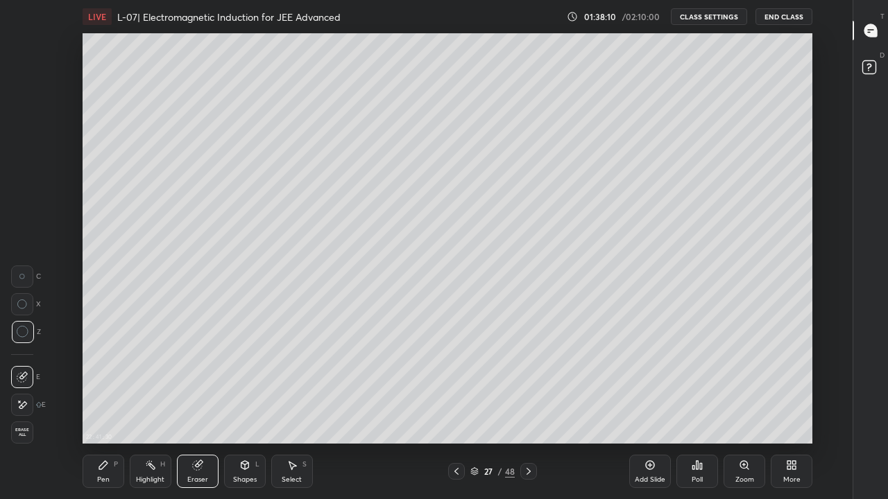
click at [106, 410] on icon at bounding box center [103, 465] width 11 height 11
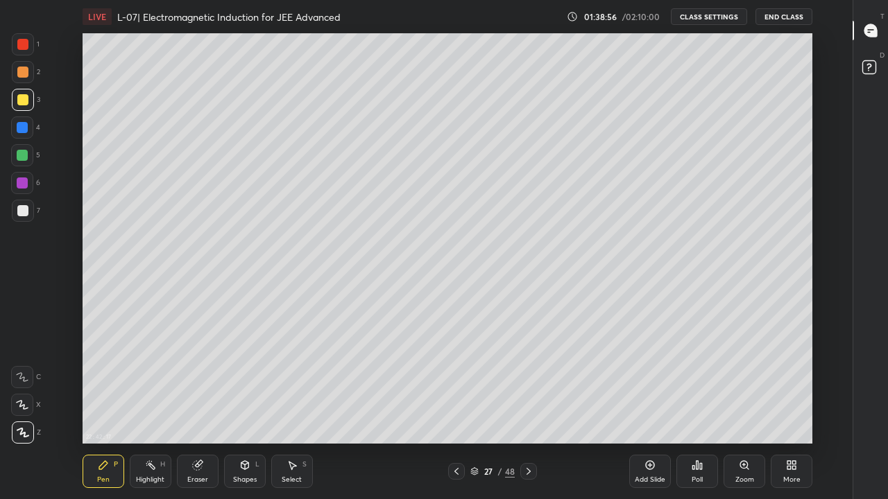
click at [641, 410] on div "Add Slide Poll Zoom More" at bounding box center [720, 472] width 183 height 78
click at [698, 410] on div "Poll" at bounding box center [697, 472] width 42 height 78
click at [723, 410] on div "Add Slide Poll Zoom More" at bounding box center [720, 472] width 183 height 78
click at [737, 410] on div "Add Slide Poll Zoom More" at bounding box center [720, 472] width 183 height 78
click at [18, 209] on div at bounding box center [22, 210] width 11 height 11
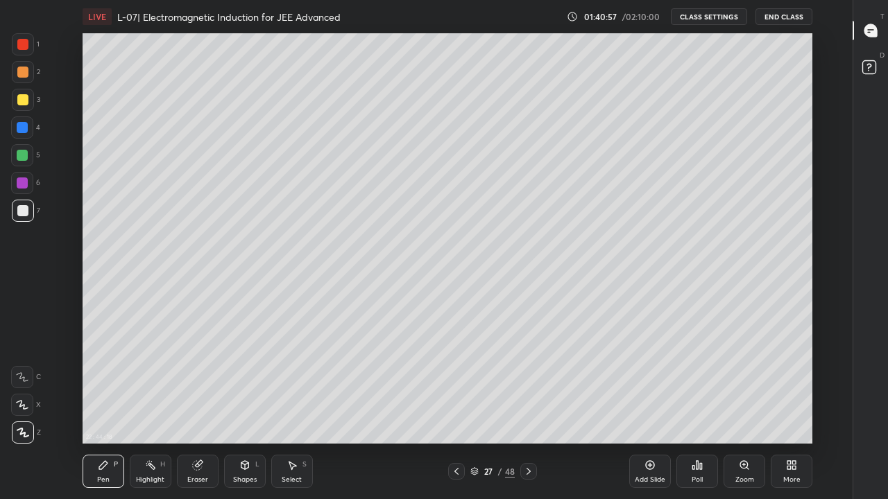
click at [19, 162] on div at bounding box center [22, 155] width 22 height 22
click at [205, 410] on div "Eraser" at bounding box center [198, 471] width 42 height 33
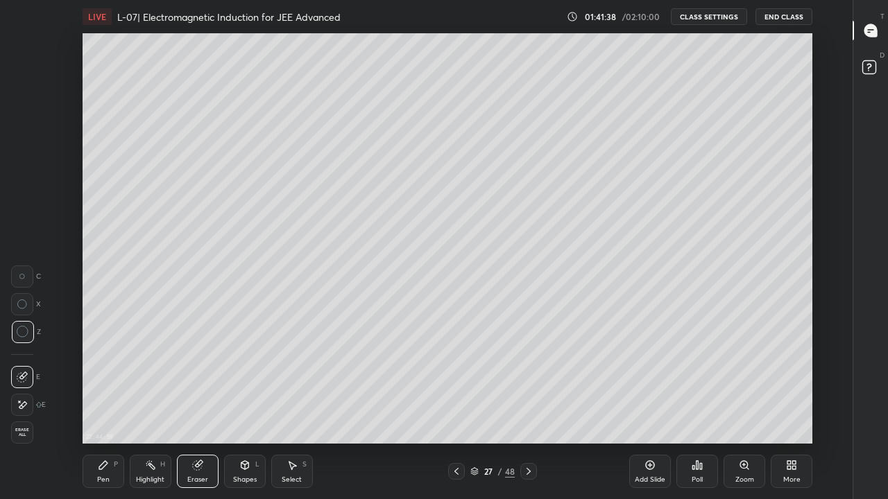
click at [105, 410] on div "Pen P" at bounding box center [104, 471] width 42 height 33
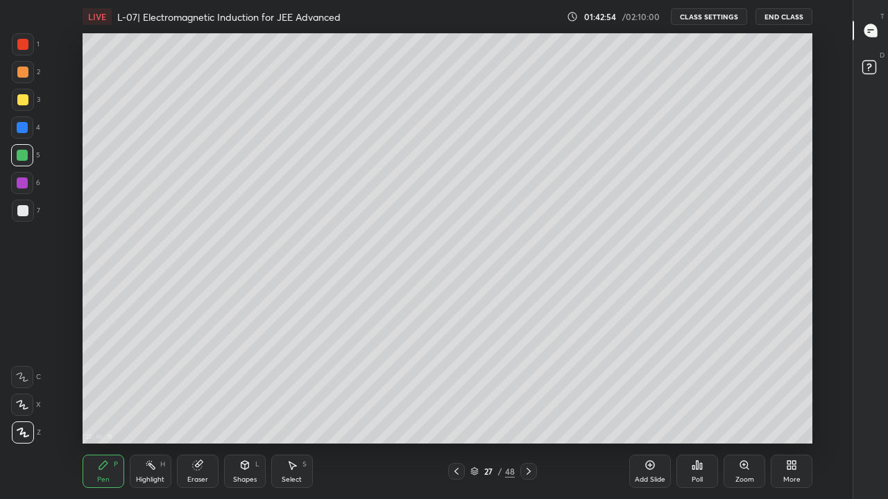
click at [457, 410] on div at bounding box center [456, 471] width 17 height 17
click at [462, 410] on div at bounding box center [456, 471] width 17 height 17
click at [521, 410] on div at bounding box center [528, 471] width 17 height 17
click at [528, 410] on icon at bounding box center [528, 471] width 11 height 11
click at [451, 410] on div at bounding box center [456, 471] width 17 height 17
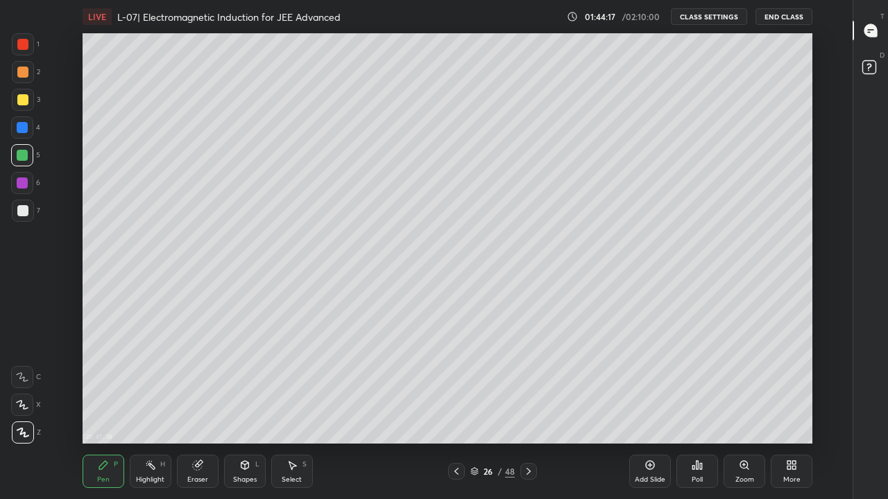
click at [453, 410] on div at bounding box center [456, 471] width 17 height 17
click at [522, 410] on div at bounding box center [528, 471] width 17 height 17
click at [528, 410] on icon at bounding box center [528, 471] width 11 height 11
click at [21, 216] on div at bounding box center [23, 211] width 22 height 22
click at [455, 410] on icon at bounding box center [456, 471] width 4 height 7
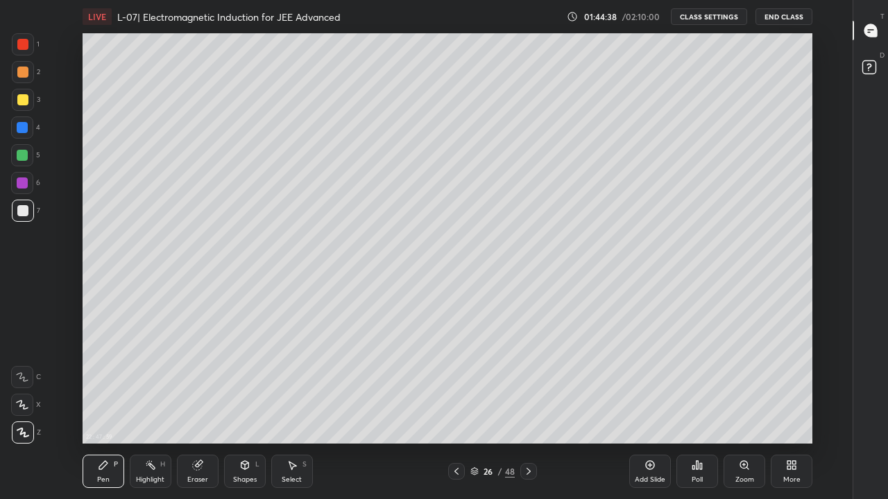
click at [456, 410] on icon at bounding box center [456, 471] width 11 height 11
click at [528, 410] on icon at bounding box center [528, 471] width 11 height 11
click at [530, 410] on icon at bounding box center [528, 471] width 11 height 11
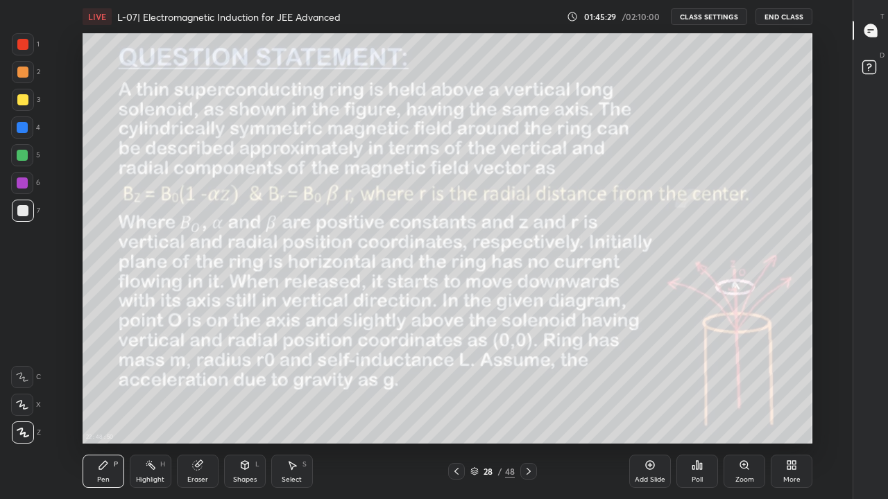
click at [533, 410] on div at bounding box center [528, 471] width 17 height 17
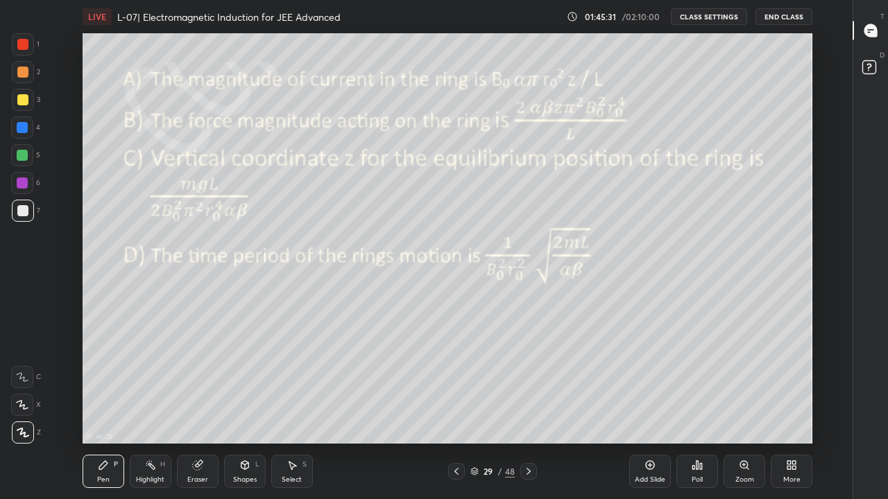
click at [534, 410] on div at bounding box center [528, 471] width 17 height 17
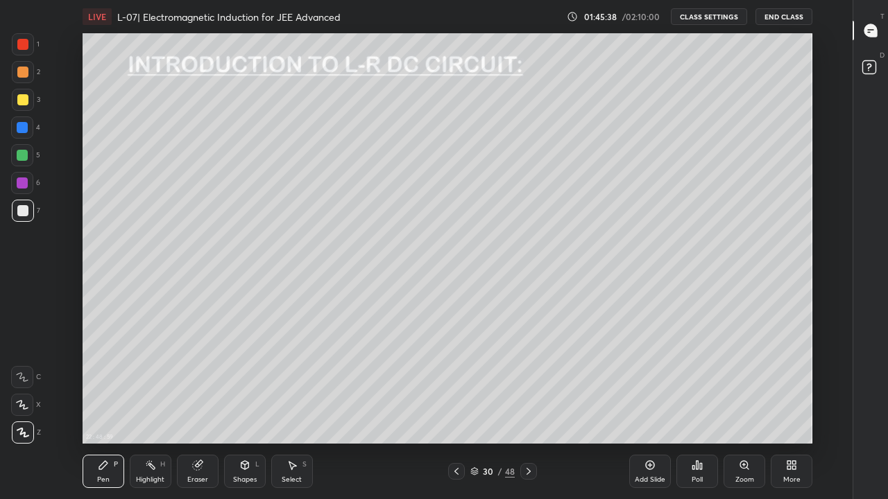
click at [19, 103] on div at bounding box center [22, 99] width 11 height 11
click at [529, 410] on div at bounding box center [528, 471] width 17 height 17
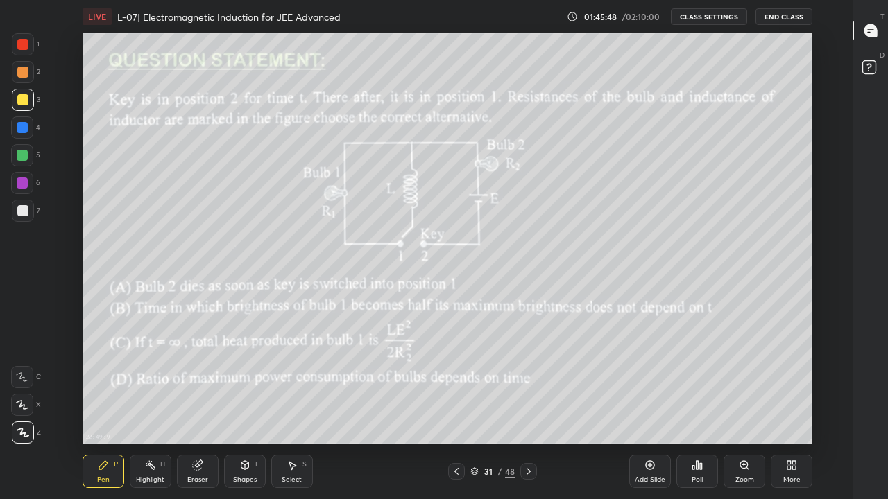
click at [462, 410] on div at bounding box center [456, 471] width 17 height 17
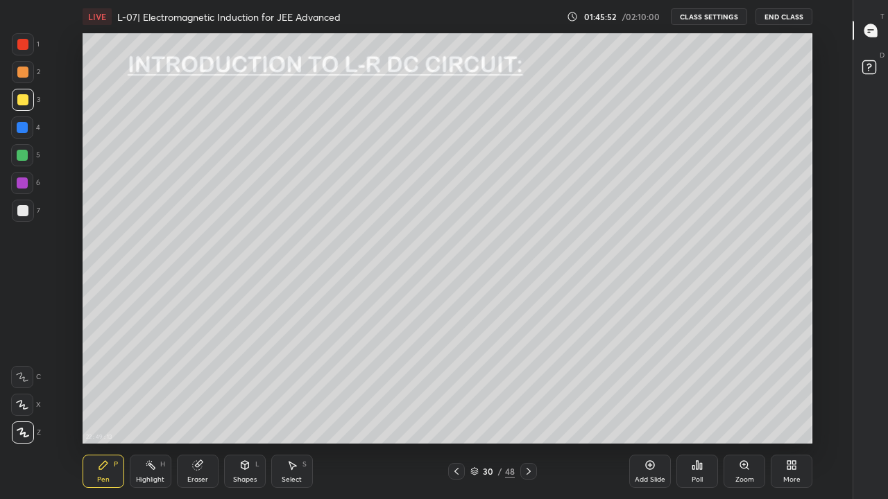
click at [20, 156] on div at bounding box center [22, 155] width 11 height 11
click at [21, 209] on div at bounding box center [22, 210] width 11 height 11
click at [19, 182] on div at bounding box center [22, 183] width 11 height 11
click at [17, 104] on div at bounding box center [22, 99] width 11 height 11
click at [19, 179] on div at bounding box center [22, 183] width 11 height 11
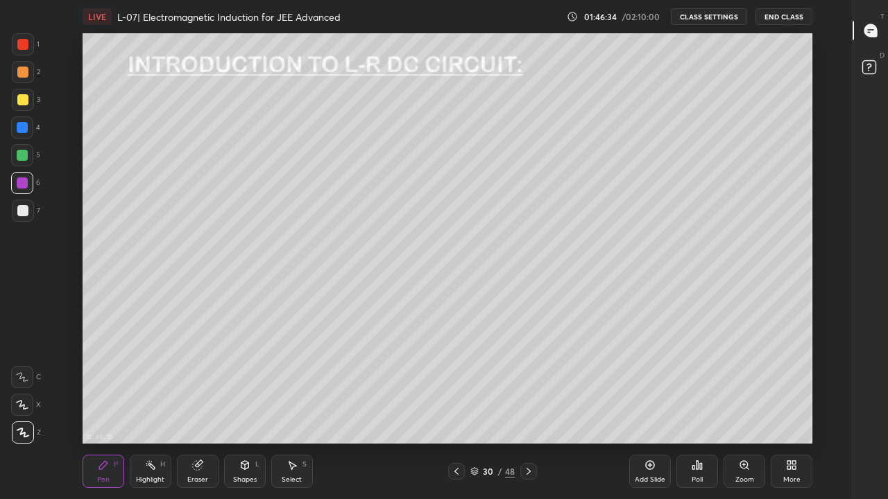
click at [24, 73] on div at bounding box center [22, 72] width 11 height 11
click at [24, 100] on div at bounding box center [22, 99] width 11 height 11
click at [27, 155] on div at bounding box center [22, 155] width 11 height 11
click at [24, 73] on div at bounding box center [22, 72] width 11 height 11
click at [205, 410] on div "Eraser" at bounding box center [198, 471] width 42 height 33
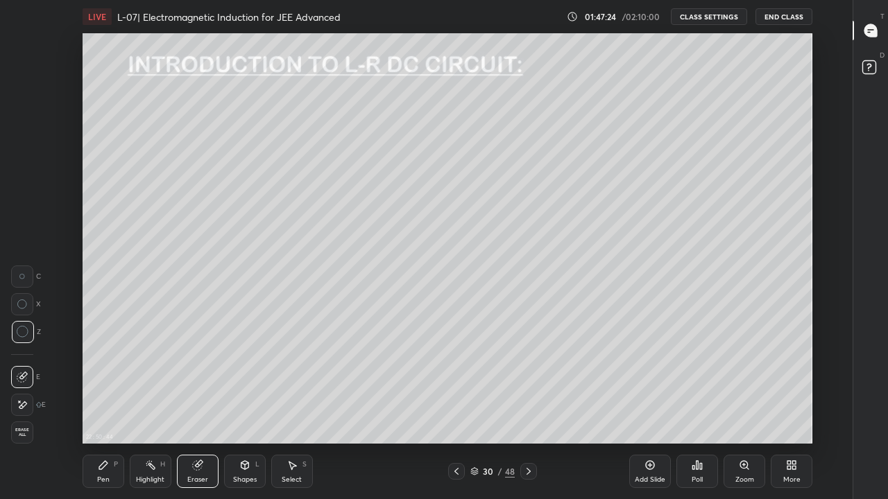
click at [112, 410] on div "Pen P" at bounding box center [104, 471] width 42 height 33
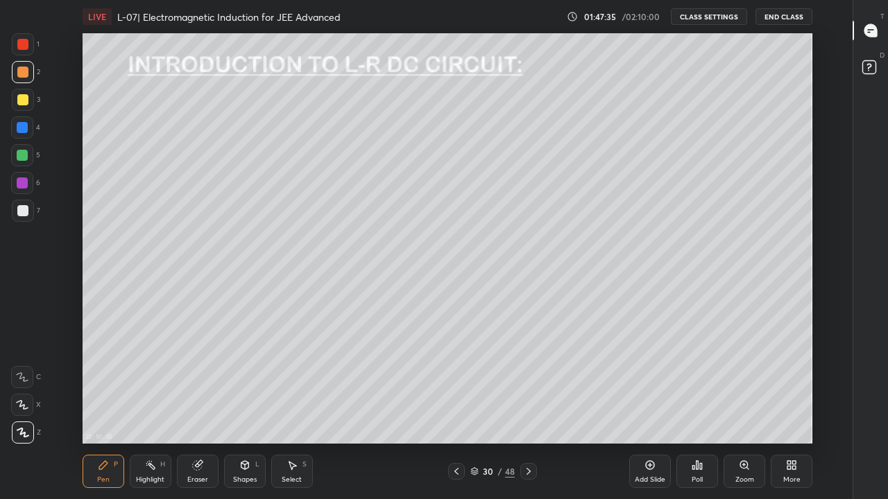
click at [27, 99] on div at bounding box center [22, 99] width 11 height 11
click at [21, 209] on div at bounding box center [22, 210] width 11 height 11
click at [24, 182] on div at bounding box center [22, 183] width 11 height 11
click at [26, 154] on div at bounding box center [22, 155] width 11 height 11
click at [20, 207] on div at bounding box center [22, 210] width 11 height 11
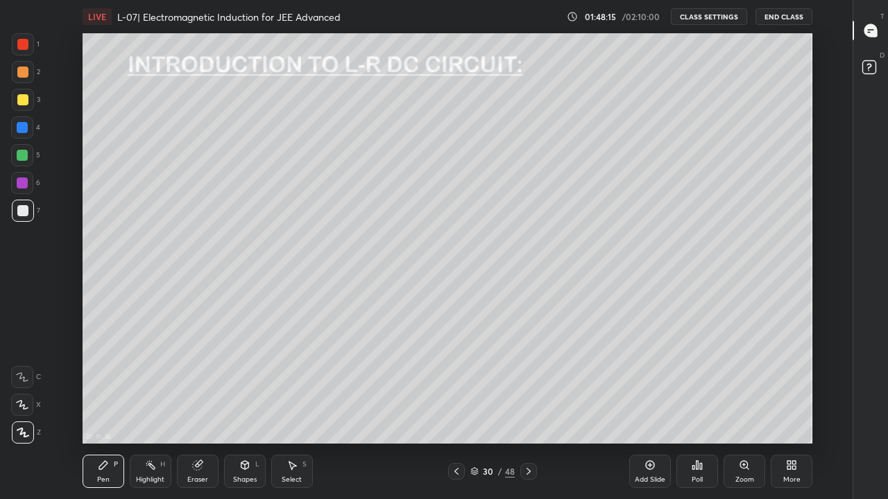
click at [19, 100] on div at bounding box center [22, 99] width 11 height 11
click at [23, 70] on div at bounding box center [22, 72] width 11 height 11
click at [25, 159] on div at bounding box center [22, 155] width 11 height 11
click at [24, 184] on div at bounding box center [22, 183] width 11 height 11
click at [21, 213] on div at bounding box center [22, 210] width 11 height 11
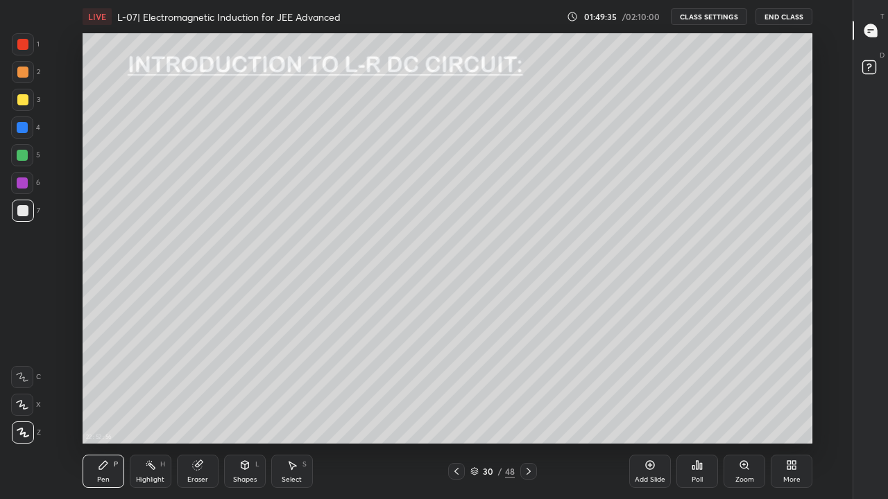
click at [208, 410] on div "Eraser" at bounding box center [198, 471] width 42 height 33
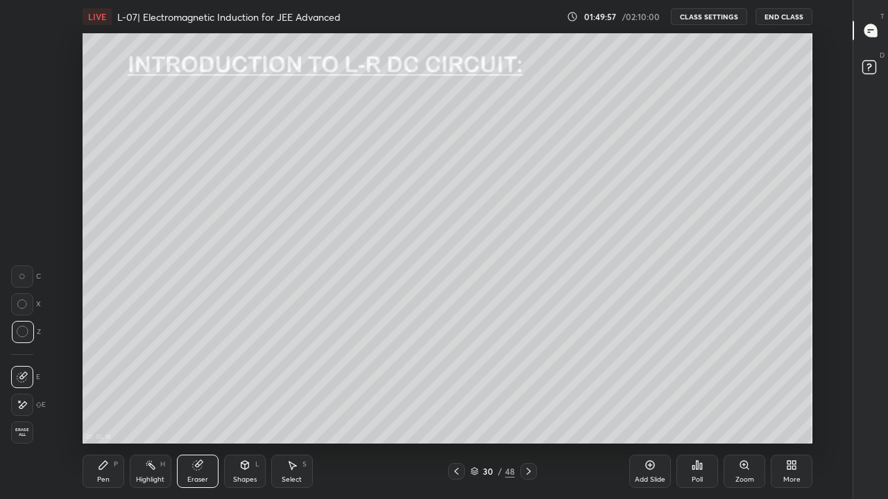
click at [111, 410] on div "Pen P" at bounding box center [104, 471] width 42 height 33
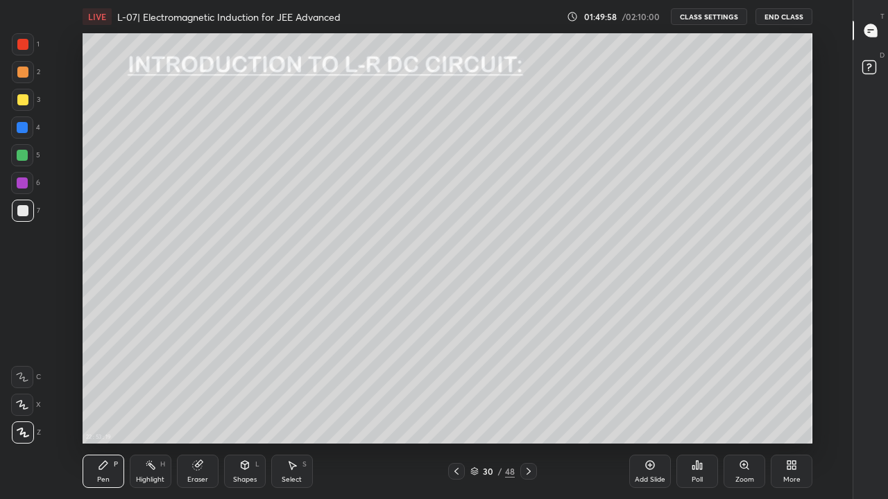
click at [21, 183] on div at bounding box center [22, 183] width 11 height 11
click at [22, 155] on div at bounding box center [22, 155] width 11 height 11
click at [23, 99] on div at bounding box center [22, 99] width 11 height 11
click at [21, 131] on div at bounding box center [22, 127] width 11 height 11
click at [26, 101] on div at bounding box center [22, 99] width 11 height 11
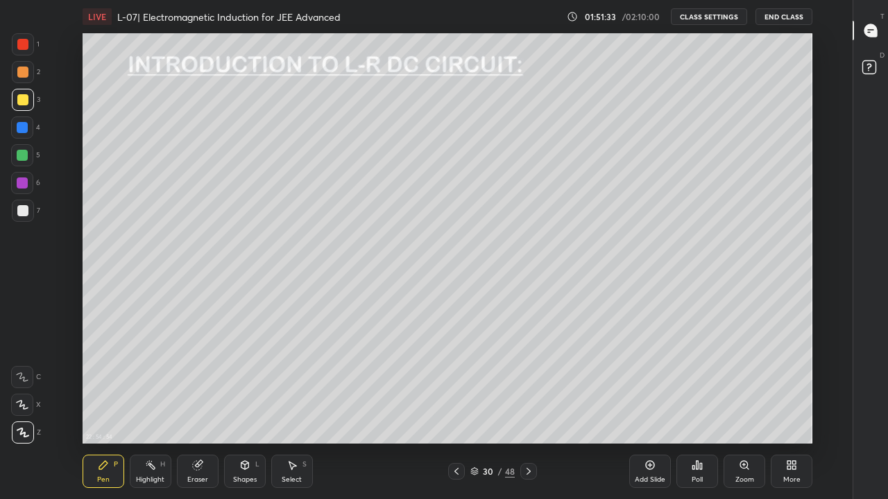
click at [653, 410] on div "Add Slide" at bounding box center [649, 479] width 31 height 7
click at [20, 157] on div at bounding box center [22, 155] width 11 height 11
click at [243, 410] on div "Shapes L" at bounding box center [245, 471] width 42 height 33
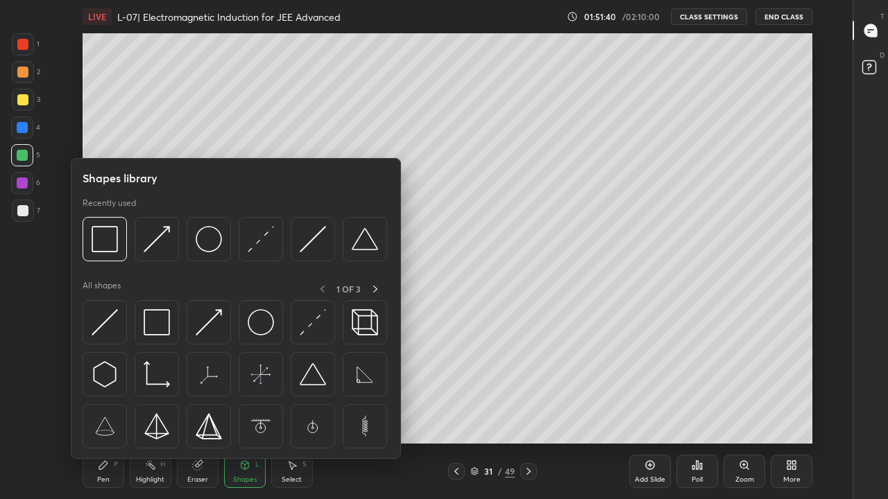
click at [201, 410] on div "Eraser" at bounding box center [197, 479] width 21 height 7
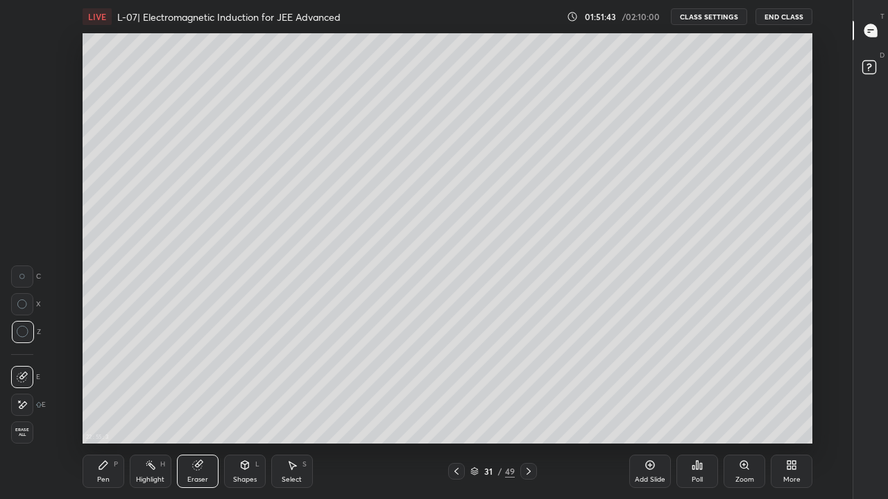
click at [110, 410] on div "Pen P" at bounding box center [104, 471] width 42 height 33
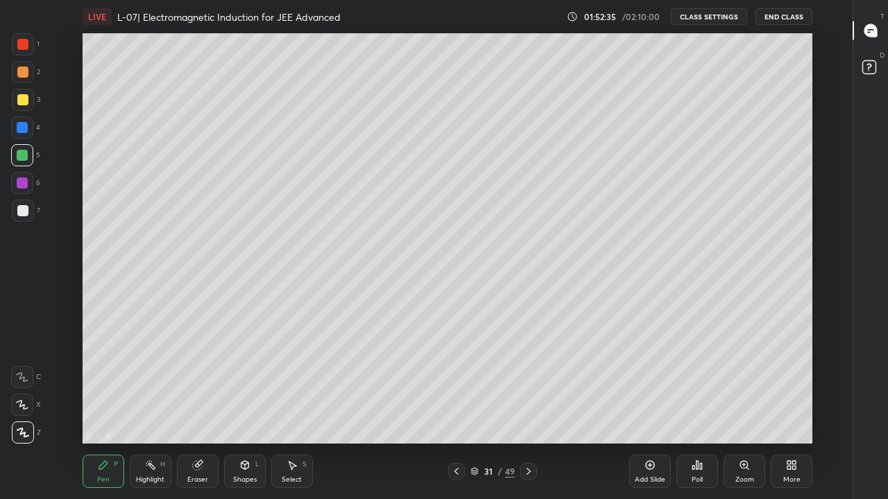
click at [24, 101] on div at bounding box center [22, 99] width 11 height 11
click at [644, 410] on icon at bounding box center [649, 465] width 11 height 11
click at [23, 178] on div at bounding box center [22, 183] width 11 height 11
click at [26, 76] on div at bounding box center [22, 72] width 11 height 11
click at [19, 207] on div at bounding box center [22, 210] width 11 height 11
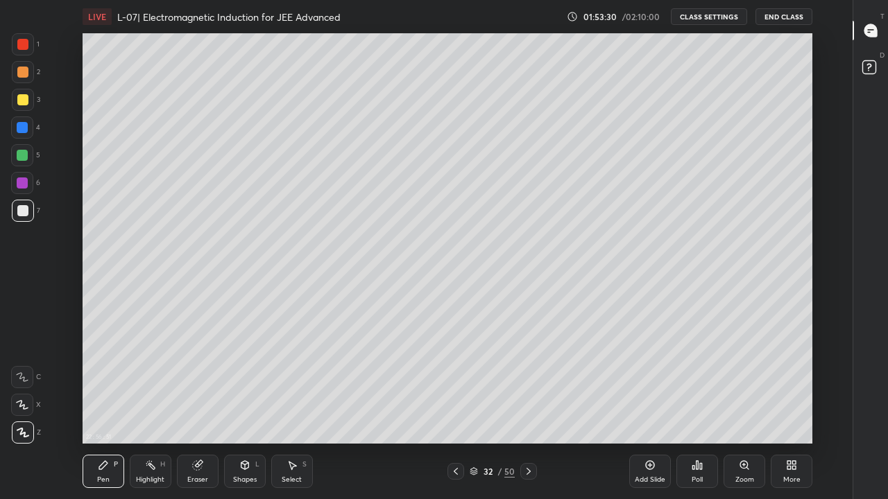
click at [21, 152] on div at bounding box center [22, 155] width 11 height 11
click at [21, 101] on div at bounding box center [22, 99] width 11 height 11
click at [21, 74] on div at bounding box center [22, 72] width 11 height 11
click at [19, 132] on div at bounding box center [22, 127] width 11 height 11
click at [22, 106] on div at bounding box center [23, 100] width 22 height 22
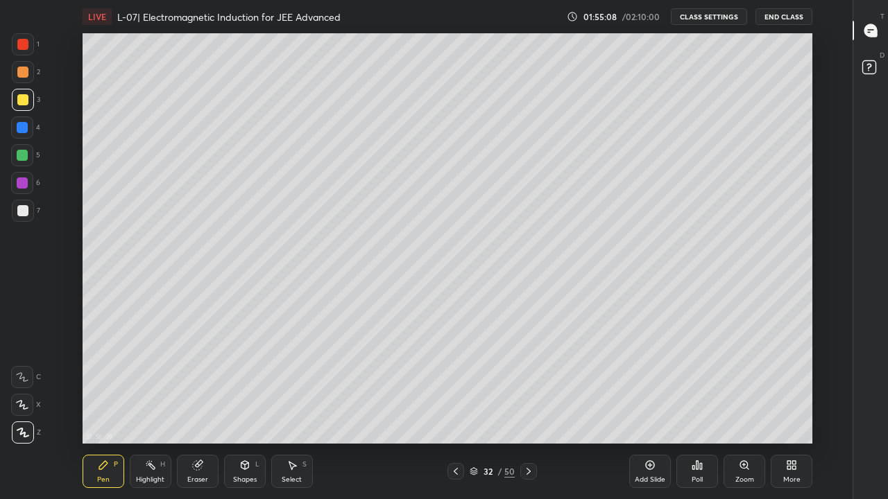
click at [25, 128] on div at bounding box center [22, 127] width 11 height 11
click at [28, 73] on div at bounding box center [23, 72] width 22 height 22
click at [18, 209] on div at bounding box center [22, 210] width 11 height 11
click at [449, 410] on div at bounding box center [455, 471] width 17 height 17
click at [529, 410] on icon at bounding box center [528, 471] width 11 height 11
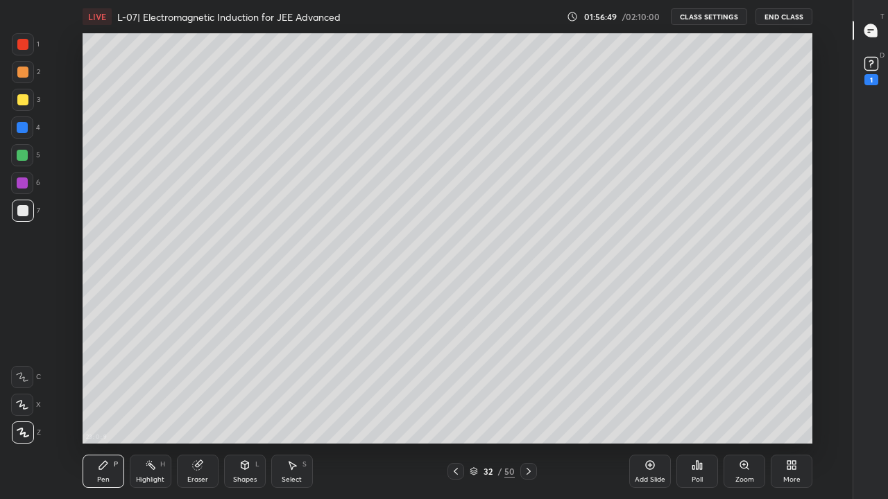
click at [157, 410] on div "Highlight" at bounding box center [150, 479] width 28 height 7
click at [107, 410] on div "Pen P" at bounding box center [104, 471] width 42 height 33
click at [25, 101] on div at bounding box center [22, 99] width 11 height 11
click at [450, 410] on div at bounding box center [455, 471] width 17 height 17
click at [527, 410] on div at bounding box center [528, 471] width 17 height 17
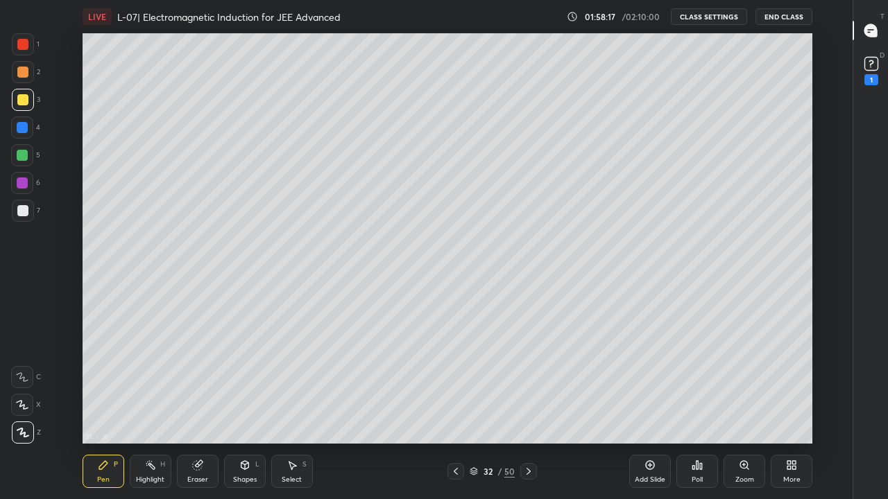
click at [453, 410] on icon at bounding box center [455, 471] width 11 height 11
click at [528, 410] on icon at bounding box center [528, 471] width 11 height 11
click at [460, 410] on div at bounding box center [455, 471] width 17 height 17
click at [528, 410] on icon at bounding box center [528, 471] width 11 height 11
click at [458, 410] on div at bounding box center [455, 471] width 17 height 17
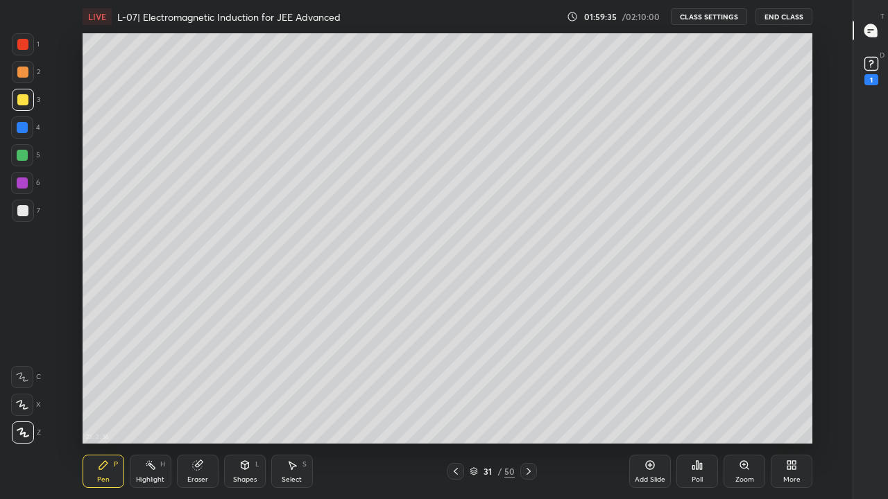
click at [22, 158] on div at bounding box center [22, 155] width 11 height 11
click at [528, 410] on icon at bounding box center [528, 471] width 11 height 11
click at [528, 410] on div at bounding box center [528, 471] width 17 height 17
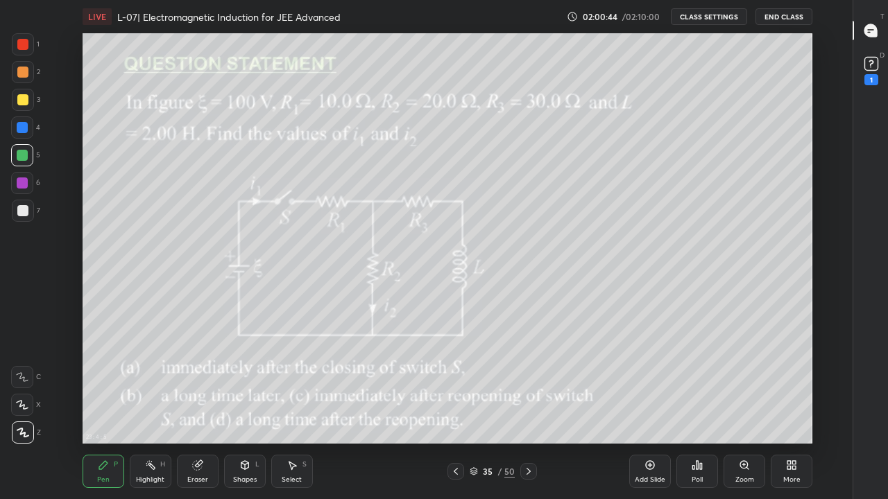
click at [24, 208] on div at bounding box center [22, 210] width 11 height 11
click at [147, 410] on icon at bounding box center [150, 465] width 11 height 11
click at [529, 410] on div at bounding box center [528, 471] width 17 height 17
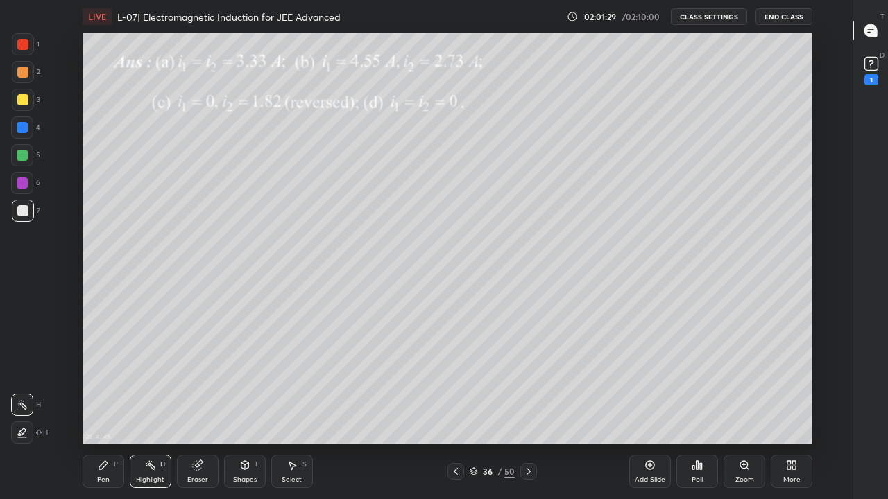
click at [454, 410] on icon at bounding box center [455, 471] width 11 height 11
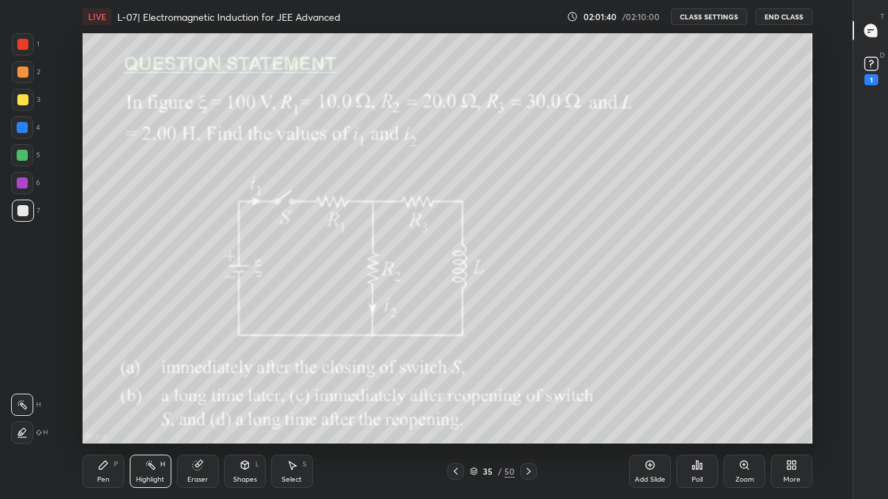
click at [460, 410] on div at bounding box center [455, 471] width 17 height 17
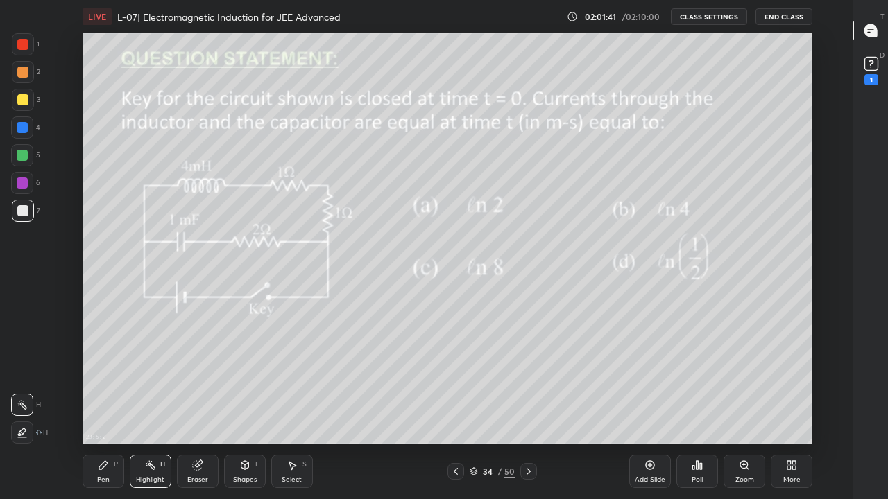
click at [452, 410] on icon at bounding box center [455, 471] width 11 height 11
click at [454, 410] on div at bounding box center [455, 471] width 17 height 17
click at [453, 410] on icon at bounding box center [455, 471] width 11 height 11
click at [528, 410] on icon at bounding box center [528, 471] width 11 height 11
click at [530, 410] on icon at bounding box center [528, 471] width 11 height 11
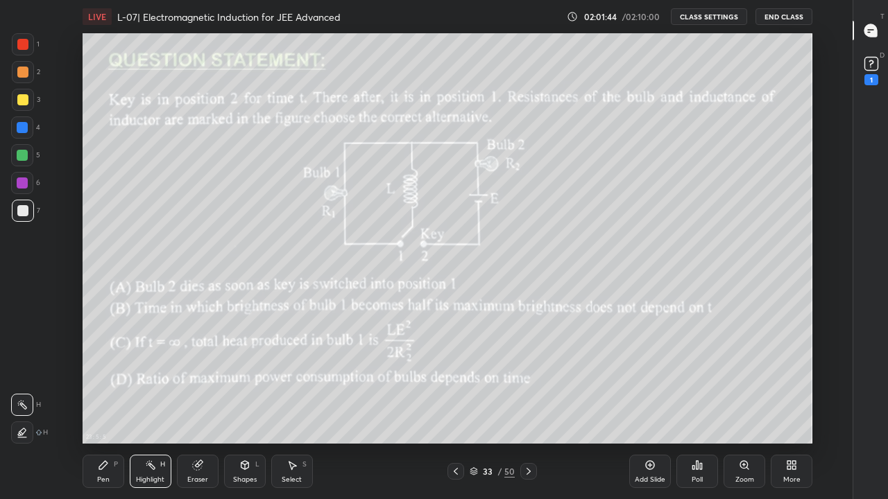
click at [529, 410] on div at bounding box center [528, 471] width 17 height 17
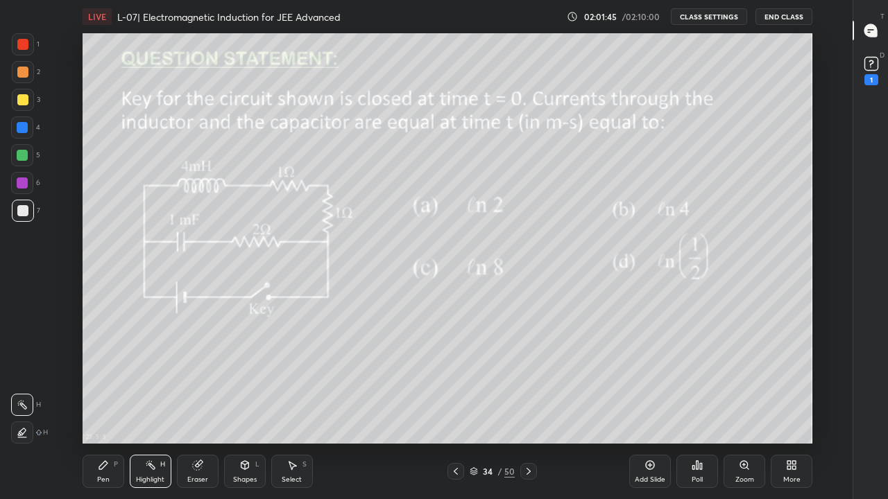
click at [527, 410] on div at bounding box center [528, 471] width 17 height 17
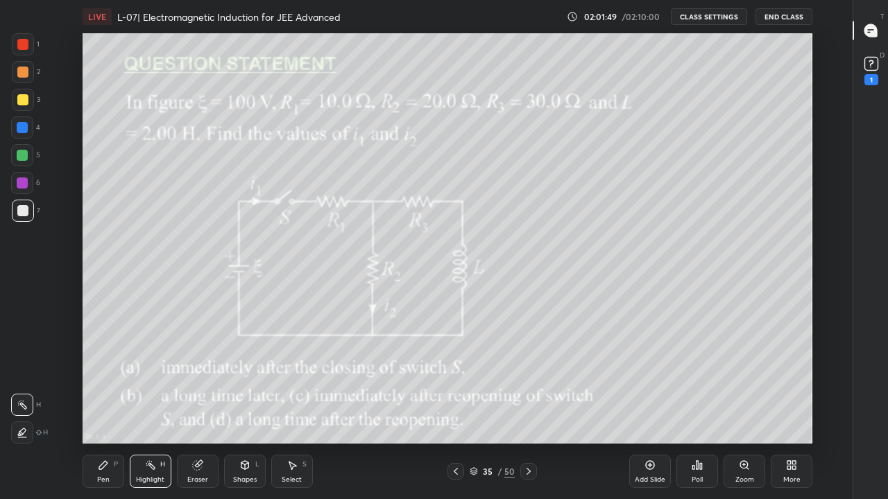
click at [875, 64] on rect at bounding box center [870, 64] width 13 height 13
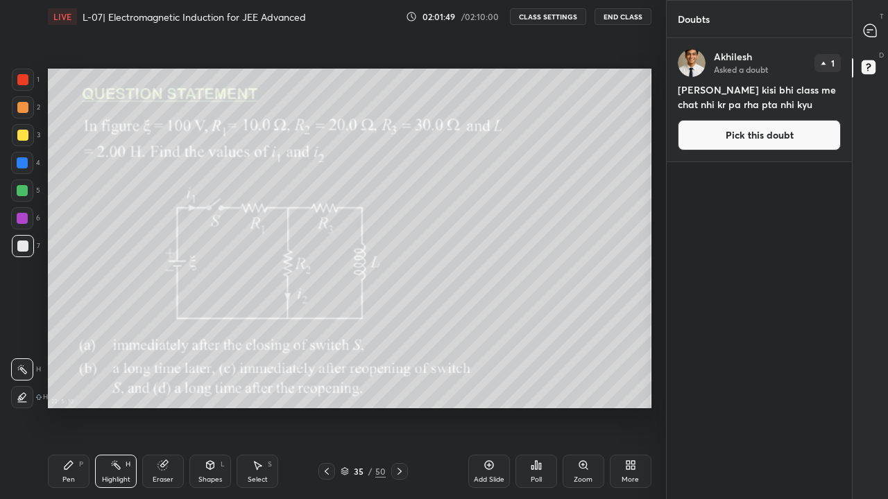
scroll to position [68928, 68728]
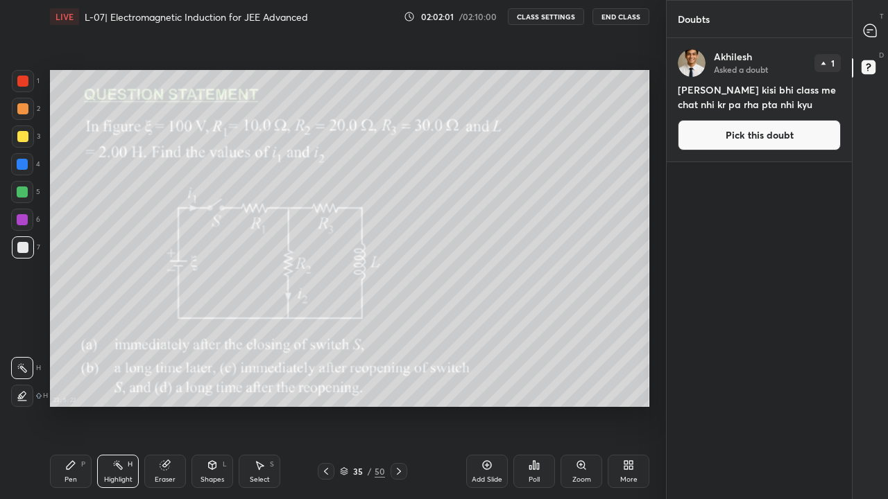
click at [874, 33] on icon at bounding box center [869, 30] width 12 height 12
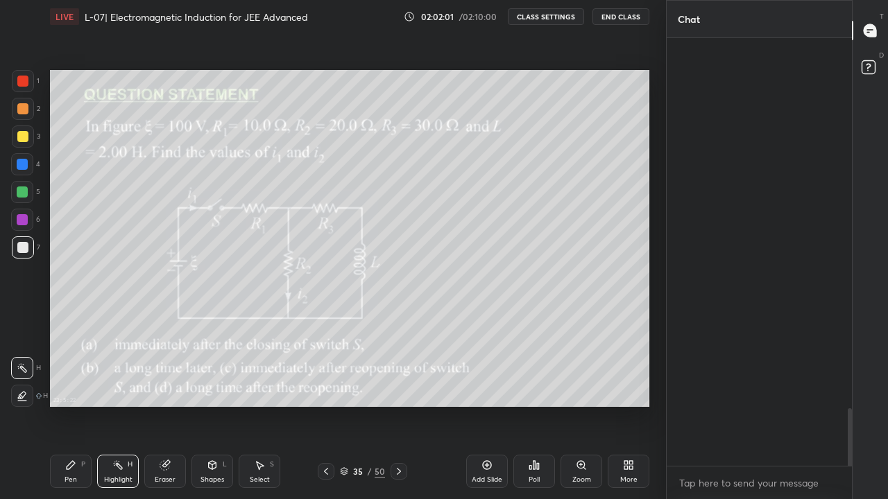
scroll to position [424, 181]
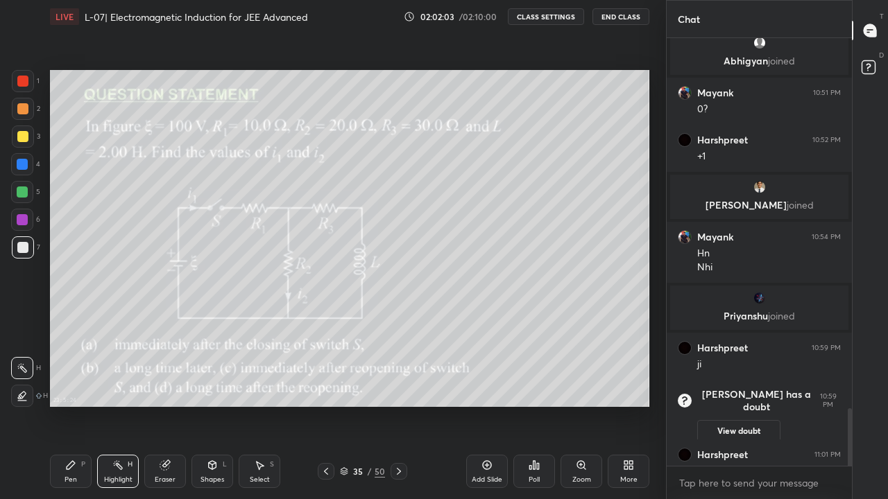
click at [633, 410] on div "More" at bounding box center [628, 471] width 42 height 33
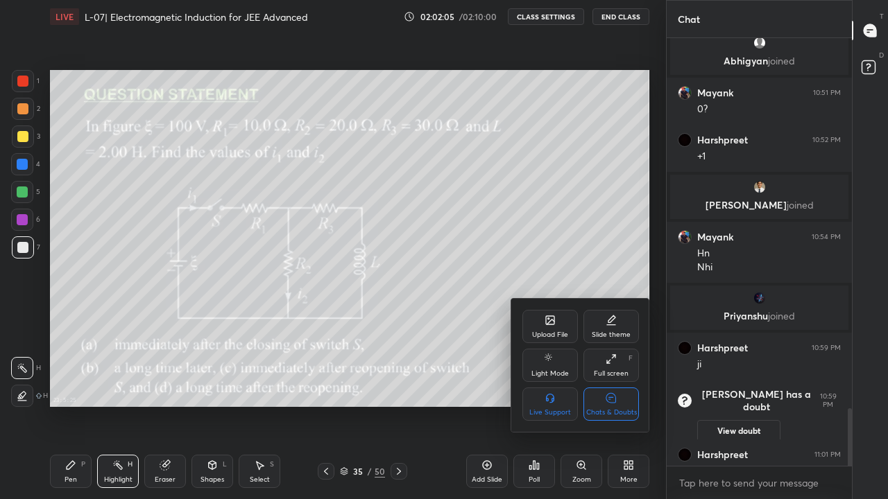
click at [609, 400] on icon at bounding box center [611, 398] width 10 height 10
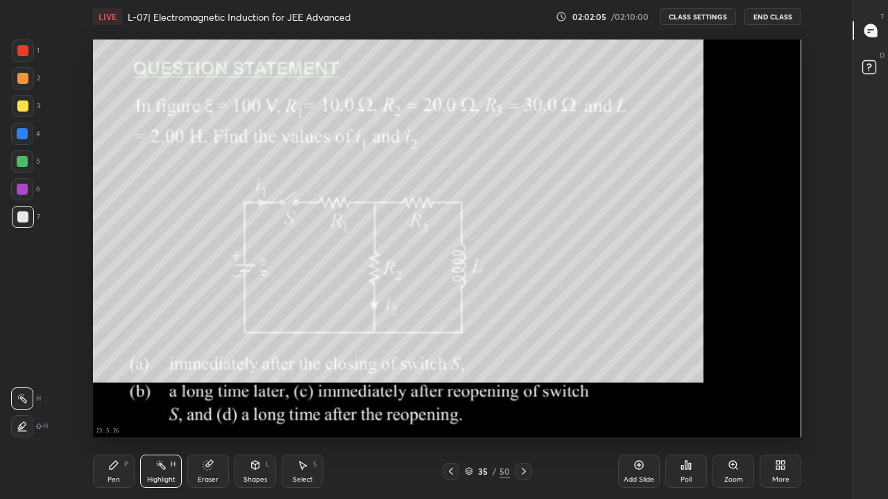
scroll to position [0, 0]
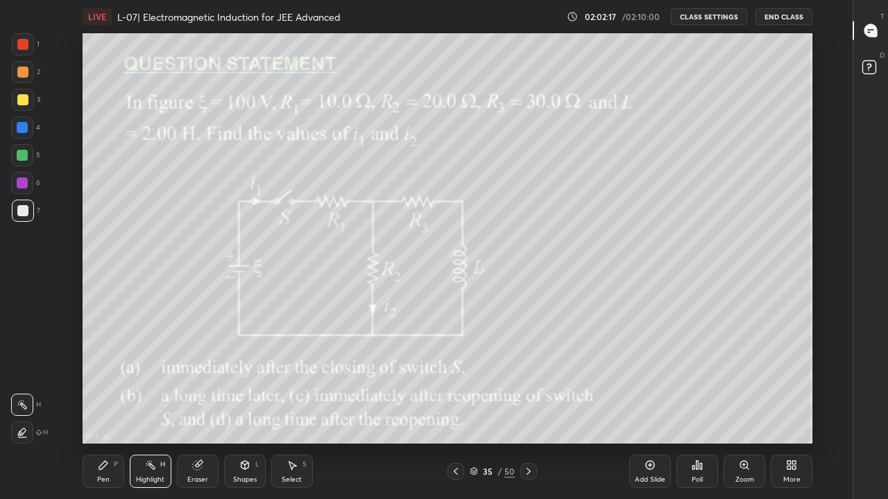
click at [487, 410] on div "35" at bounding box center [488, 471] width 14 height 8
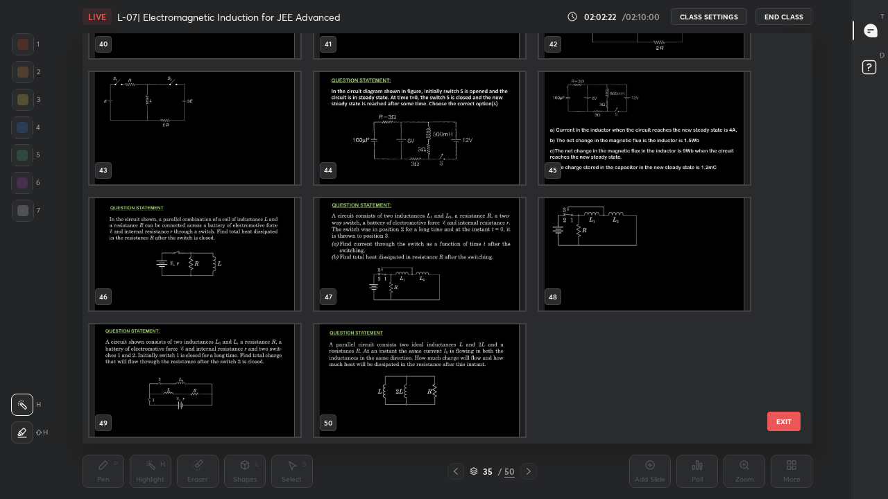
scroll to position [1737, 0]
click at [398, 397] on img "grid" at bounding box center [419, 381] width 211 height 112
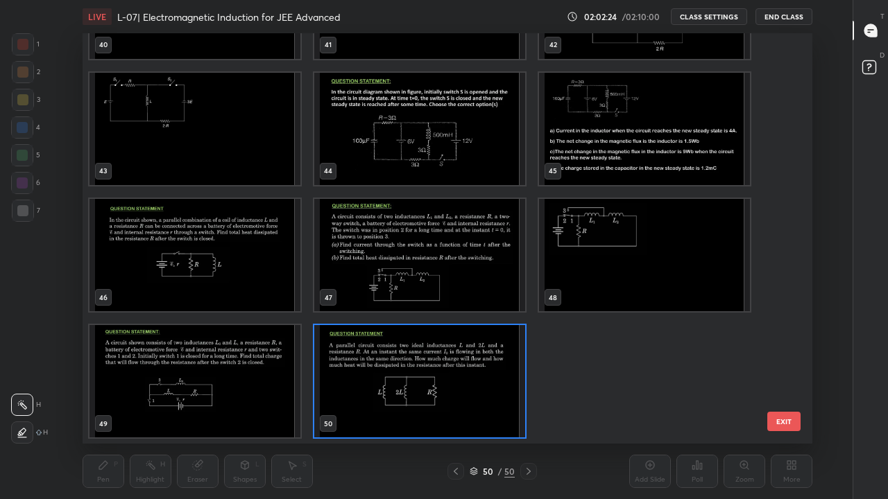
scroll to position [1738, 0]
click at [402, 392] on img "grid" at bounding box center [419, 381] width 211 height 112
click at [408, 399] on img "grid" at bounding box center [419, 381] width 211 height 112
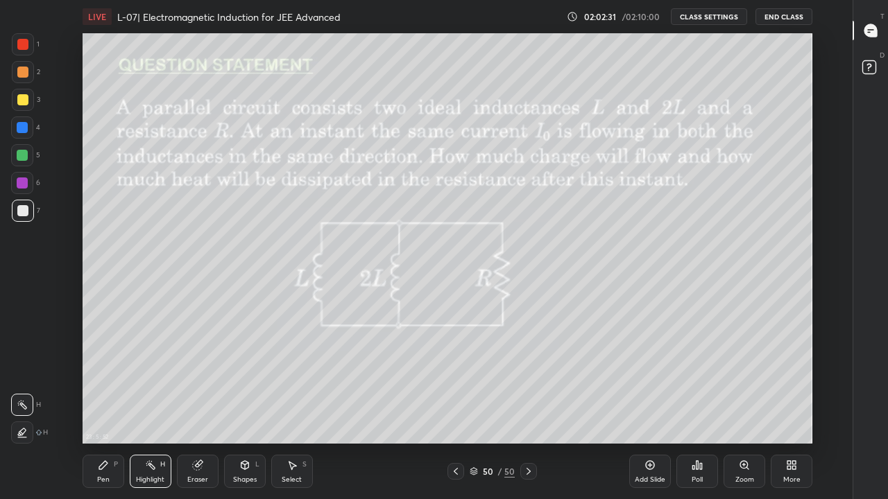
click at [451, 410] on div at bounding box center [455, 471] width 17 height 17
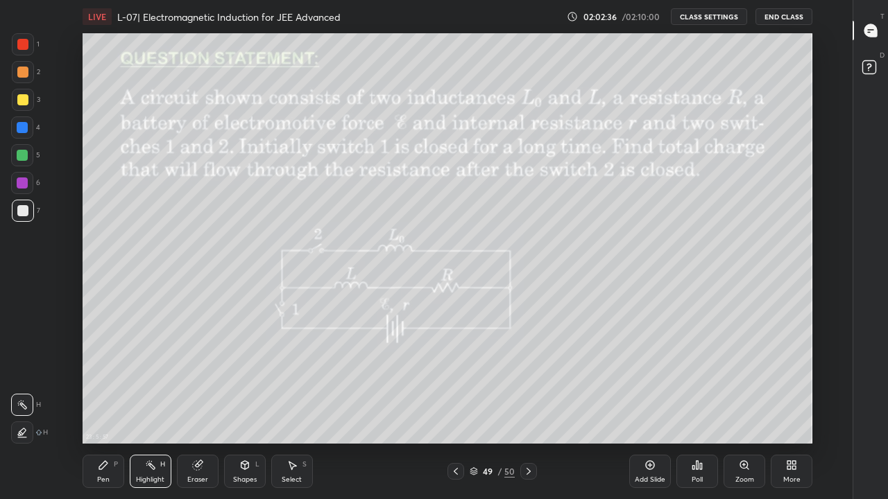
click at [498, 410] on div "/" at bounding box center [499, 471] width 4 height 8
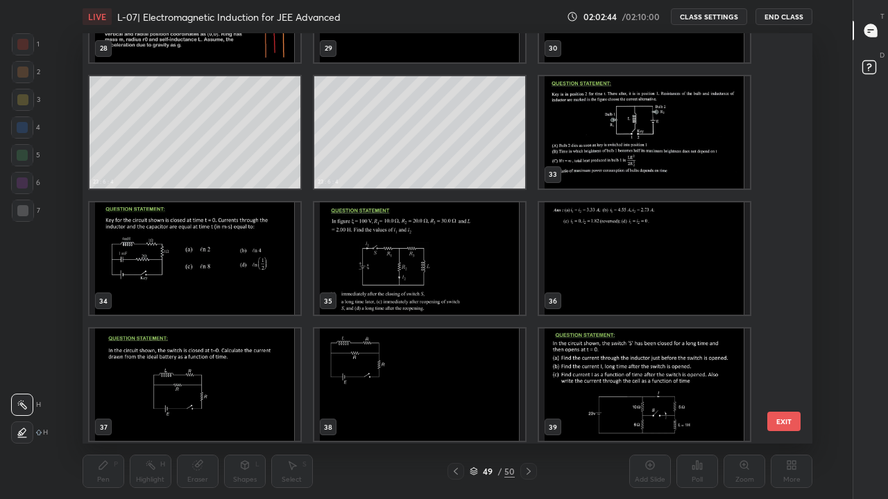
click at [431, 284] on img "grid" at bounding box center [419, 258] width 211 height 112
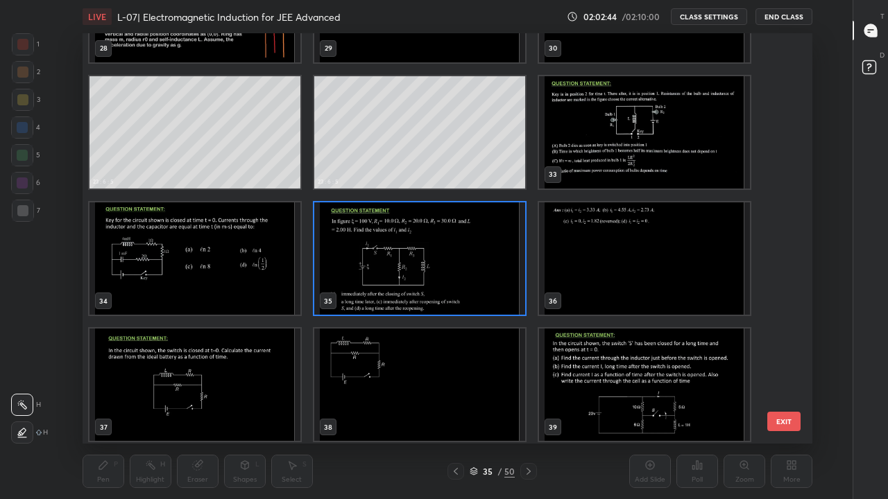
click at [440, 286] on img "grid" at bounding box center [419, 258] width 211 height 112
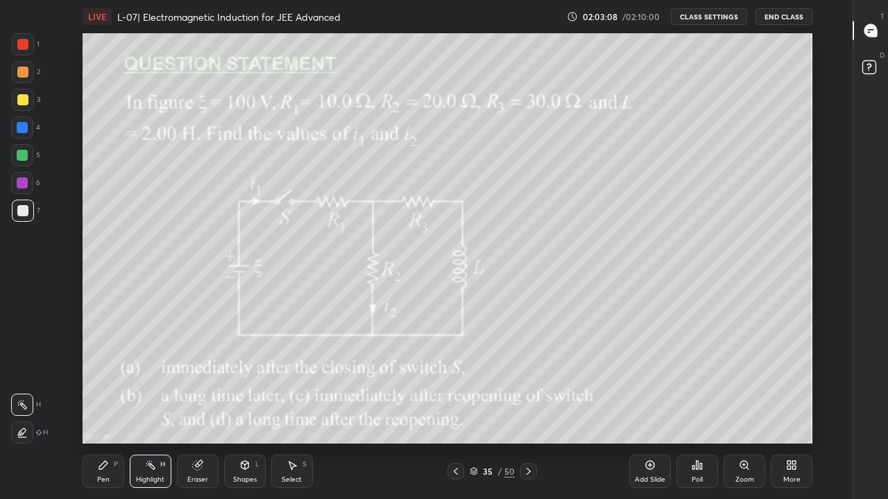
click at [21, 99] on div at bounding box center [22, 99] width 11 height 11
click at [528, 410] on icon at bounding box center [528, 471] width 11 height 11
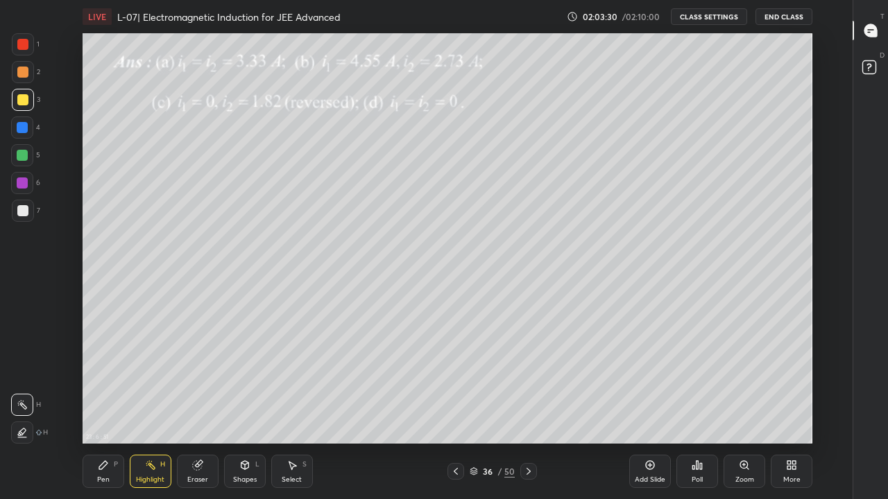
click at [450, 410] on div at bounding box center [455, 471] width 17 height 17
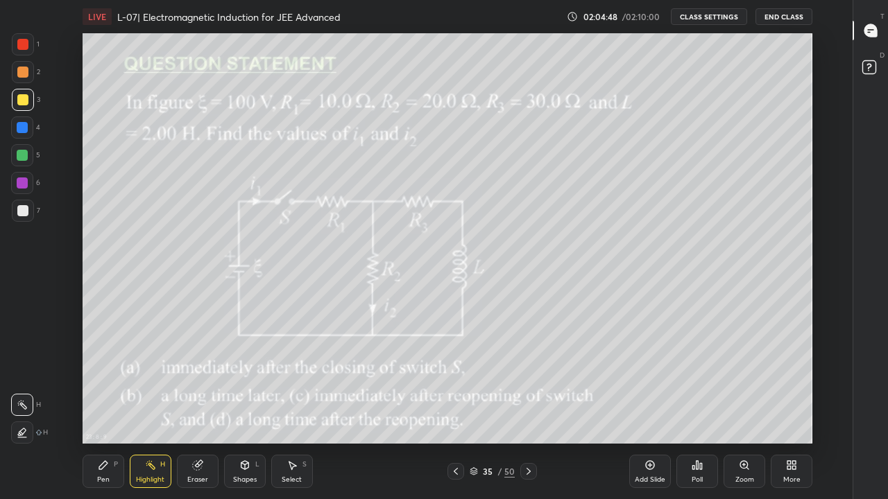
click at [109, 410] on div "Pen P" at bounding box center [104, 471] width 42 height 33
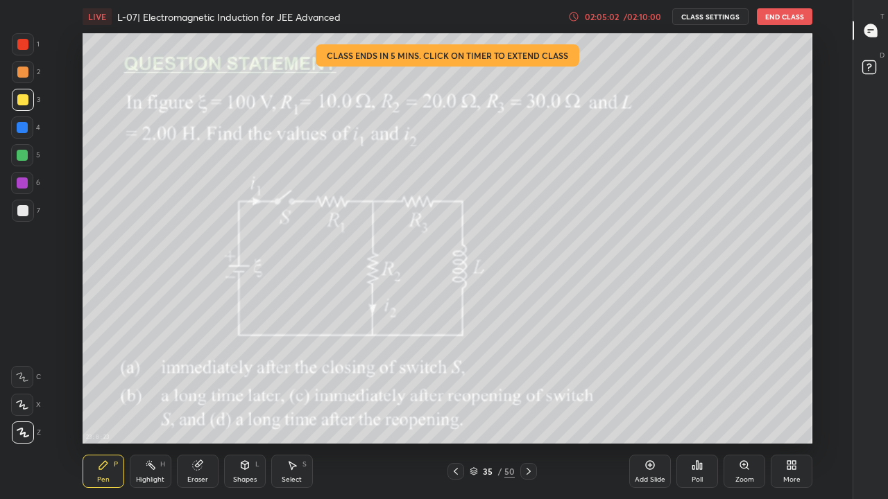
click at [614, 14] on div "02:05:02" at bounding box center [601, 16] width 39 height 8
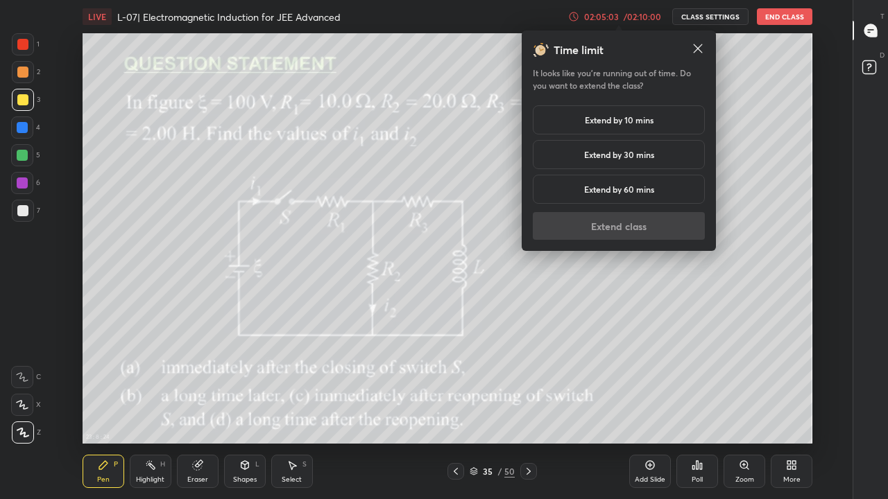
click at [625, 116] on h5 "Extend by 10 mins" at bounding box center [619, 120] width 69 height 12
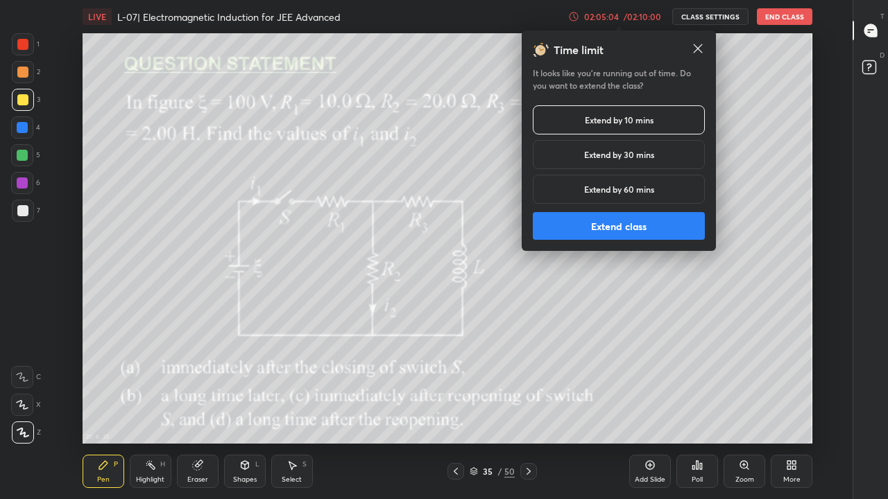
click at [599, 227] on button "Extend class" at bounding box center [619, 226] width 172 height 28
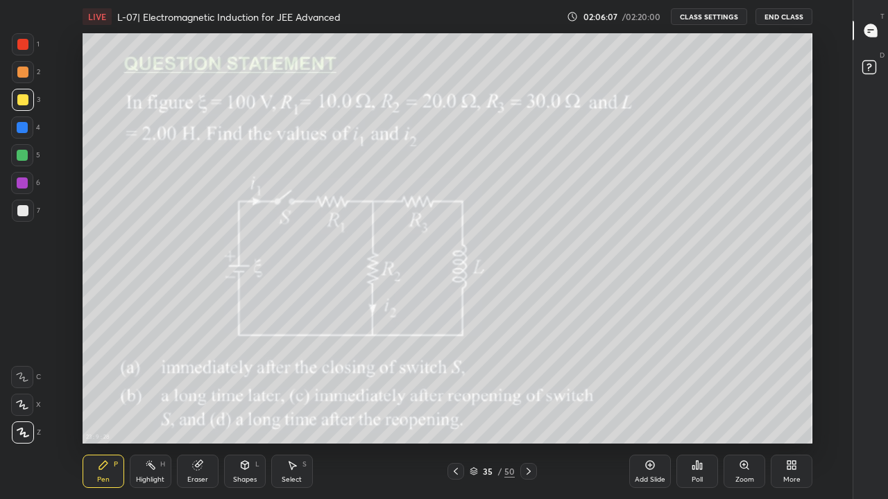
click at [24, 126] on div at bounding box center [22, 127] width 11 height 11
click at [20, 157] on div at bounding box center [22, 155] width 11 height 11
click at [24, 185] on div at bounding box center [22, 183] width 11 height 11
click at [22, 98] on div at bounding box center [22, 99] width 11 height 11
click at [25, 72] on div at bounding box center [22, 72] width 11 height 11
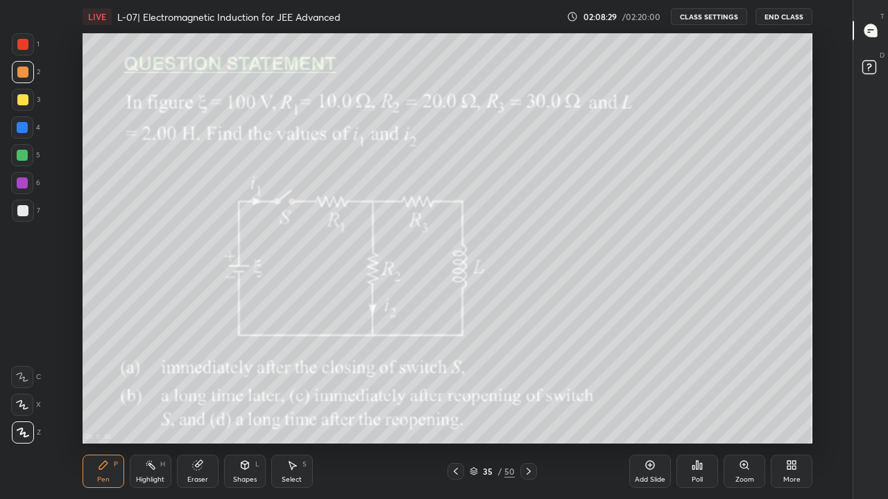
click at [528, 410] on icon at bounding box center [528, 471] width 11 height 11
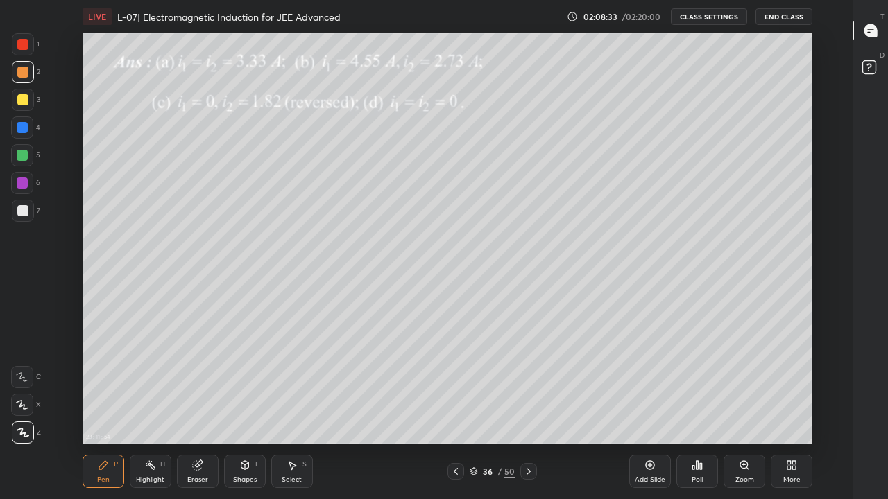
click at [196, 410] on div "Eraser" at bounding box center [197, 479] width 21 height 7
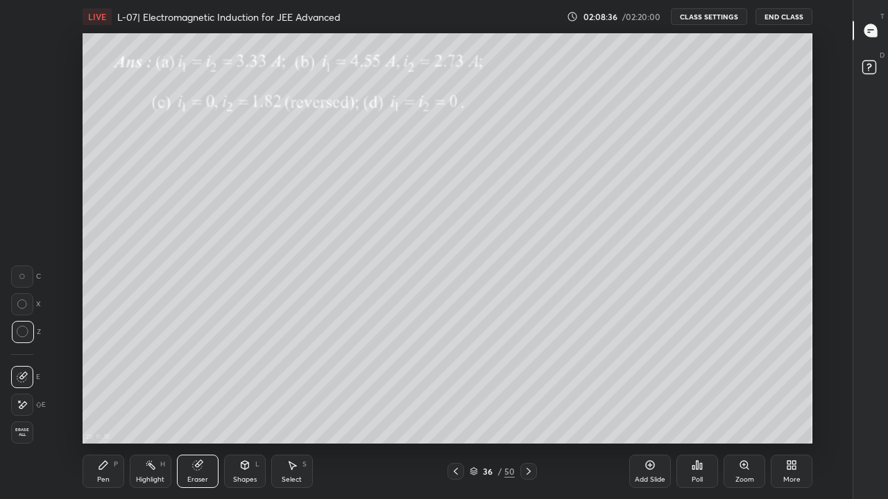
click at [97, 410] on div "Pen" at bounding box center [103, 479] width 12 height 7
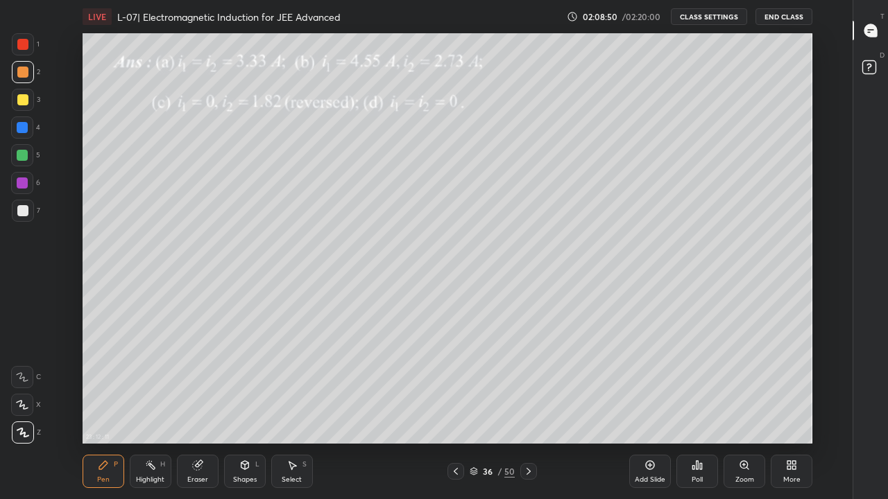
click at [456, 410] on icon at bounding box center [455, 471] width 11 height 11
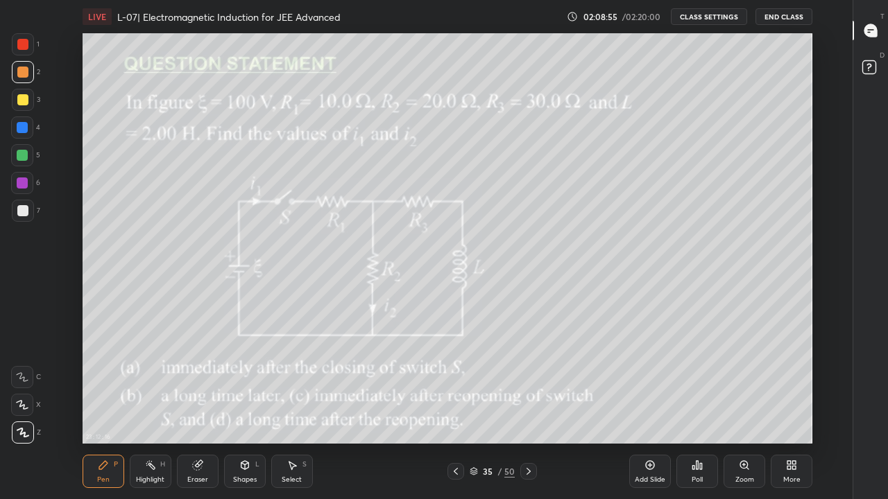
click at [528, 410] on icon at bounding box center [528, 471] width 11 height 11
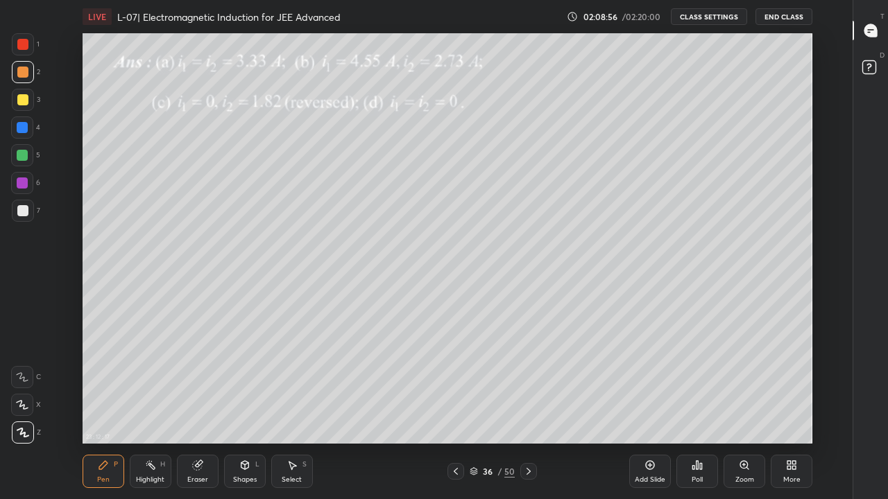
click at [461, 410] on icon at bounding box center [455, 471] width 11 height 11
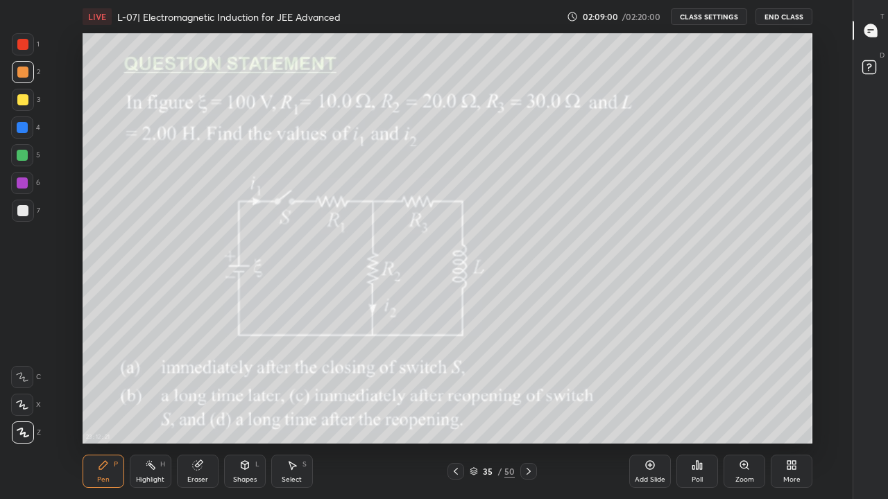
click at [528, 410] on div at bounding box center [528, 471] width 17 height 17
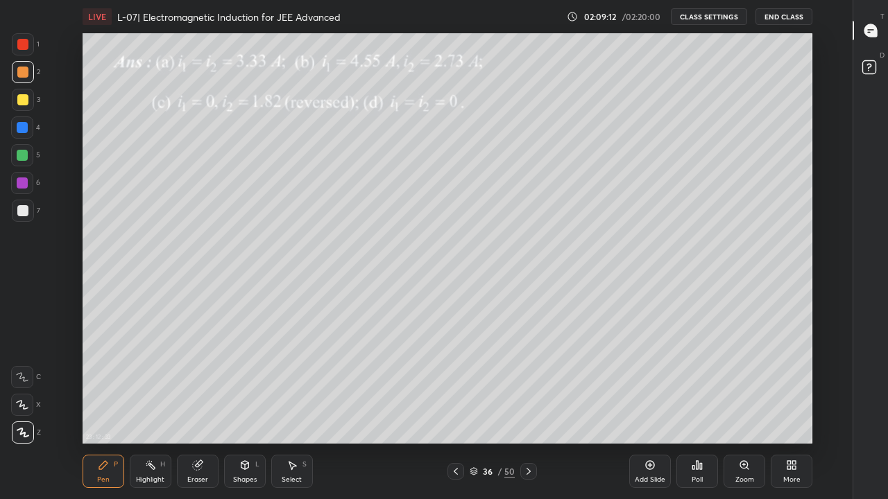
click at [520, 410] on div at bounding box center [528, 471] width 17 height 17
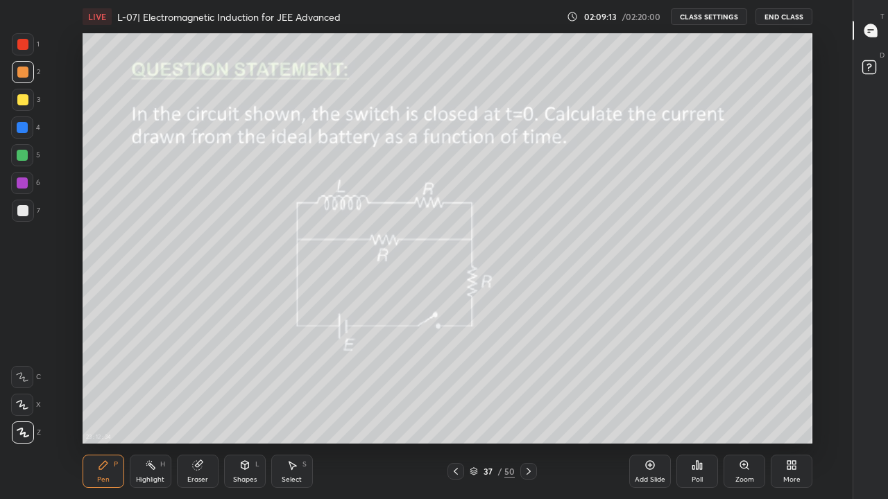
click at [449, 410] on div at bounding box center [455, 471] width 17 height 17
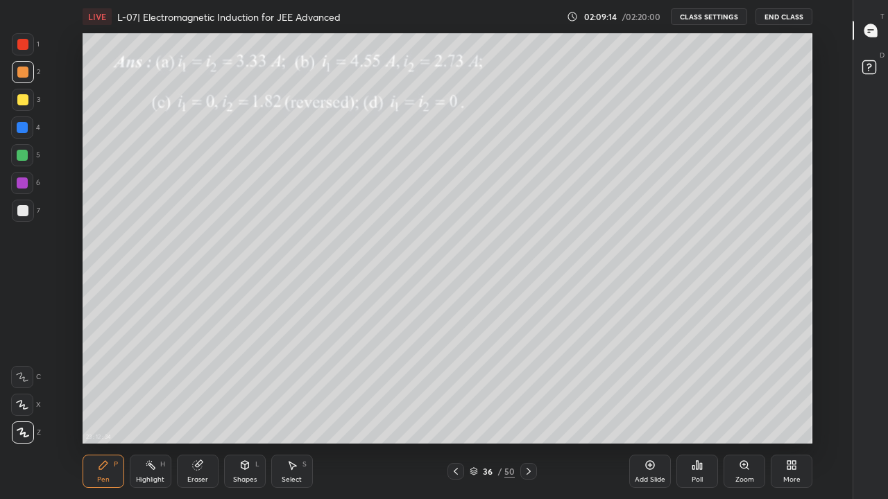
click at [456, 410] on icon at bounding box center [455, 471] width 11 height 11
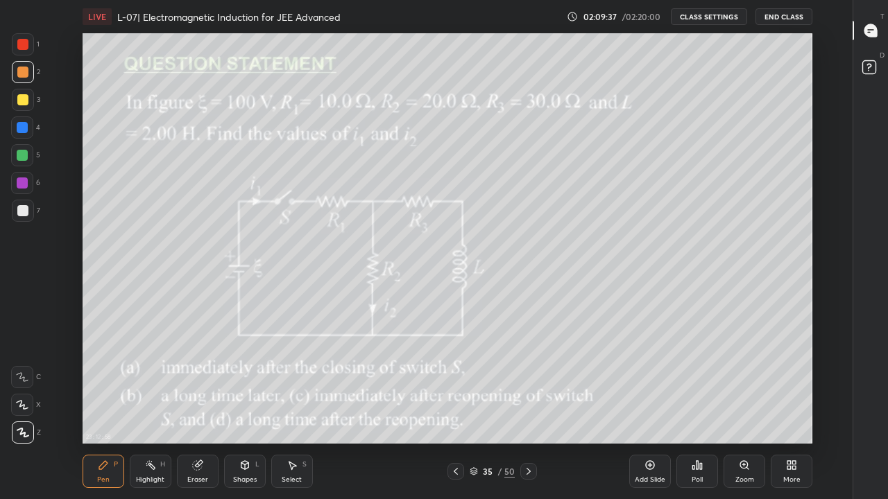
click at [529, 410] on icon at bounding box center [528, 471] width 4 height 7
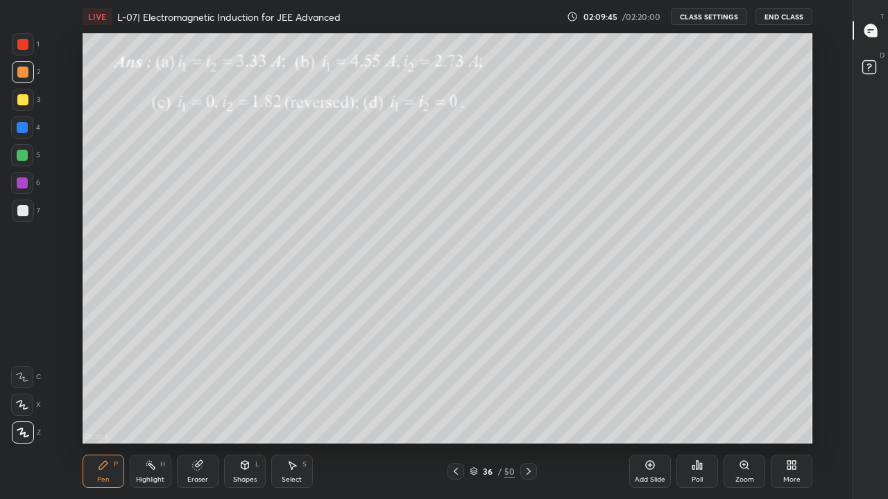
click at [530, 410] on icon at bounding box center [528, 471] width 4 height 7
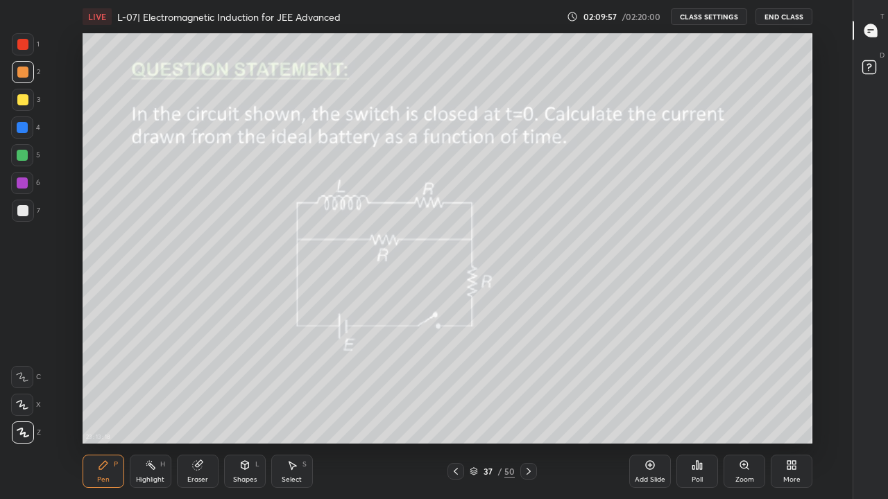
click at [21, 214] on div at bounding box center [22, 210] width 11 height 11
click at [21, 154] on div at bounding box center [22, 155] width 11 height 11
click at [456, 410] on icon at bounding box center [455, 471] width 11 height 11
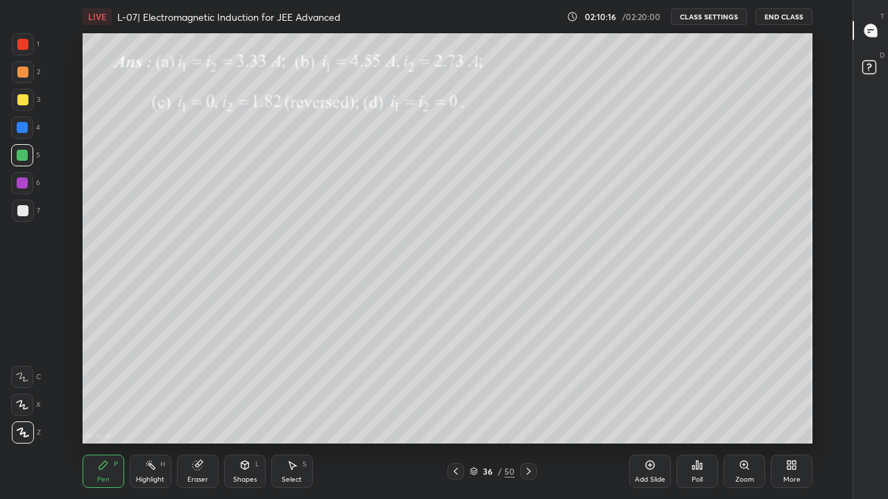
click at [528, 410] on icon at bounding box center [528, 471] width 11 height 11
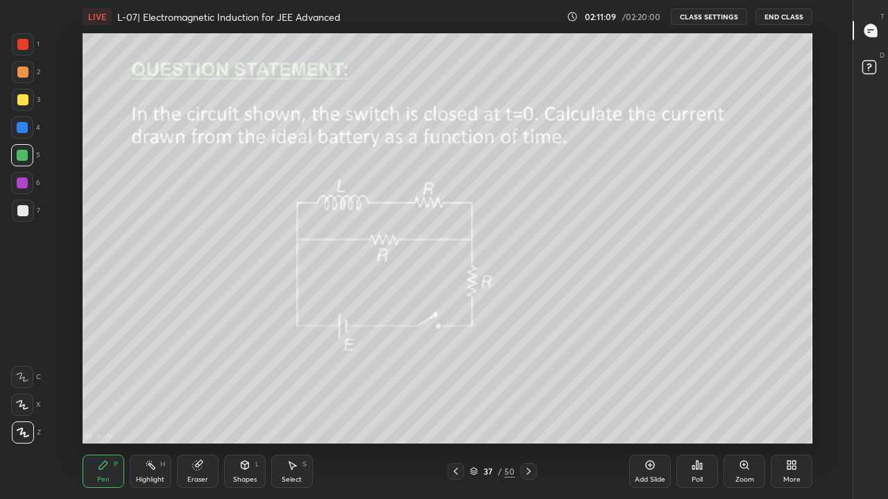
click at [456, 410] on icon at bounding box center [455, 471] width 11 height 11
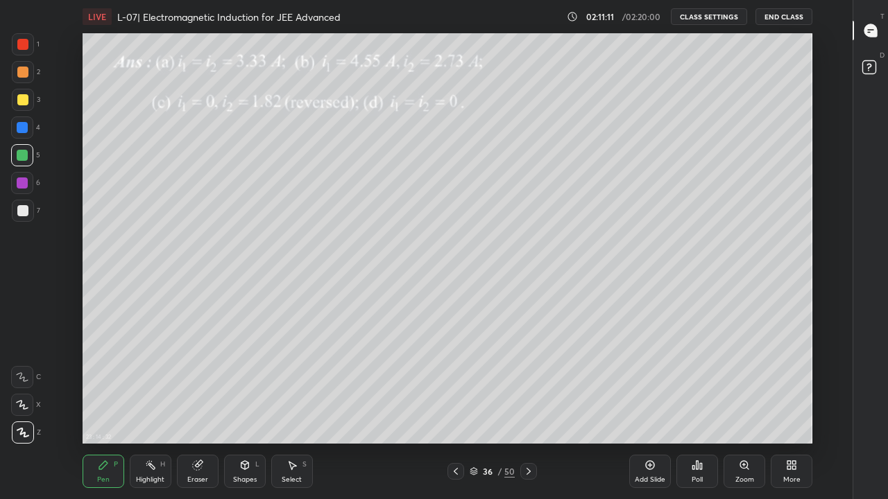
click at [528, 410] on icon at bounding box center [528, 471] width 11 height 11
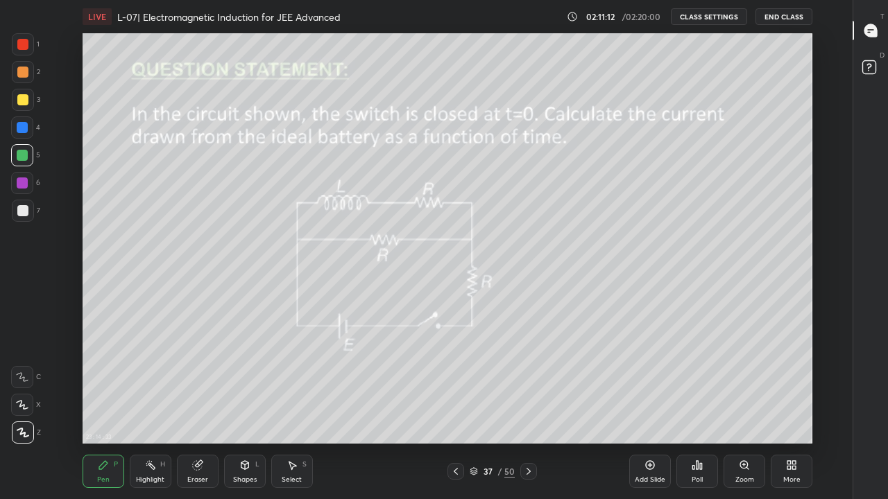
click at [534, 410] on div at bounding box center [528, 471] width 17 height 17
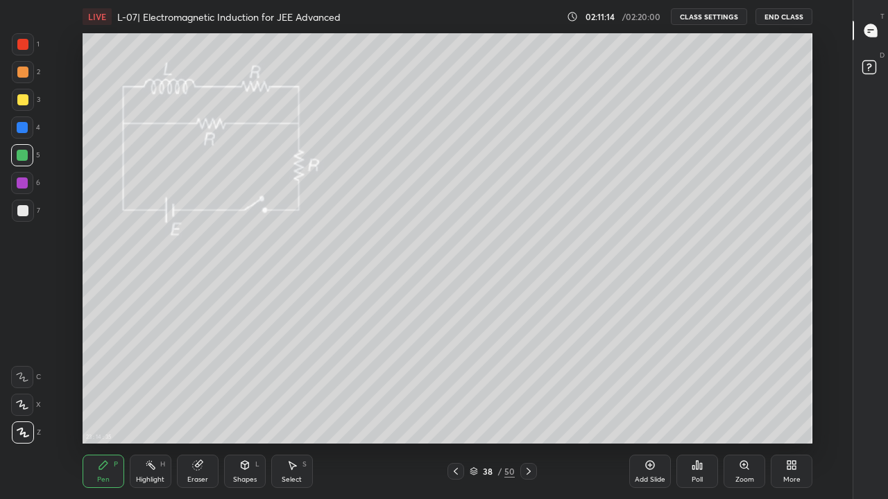
click at [529, 410] on icon at bounding box center [528, 471] width 11 height 11
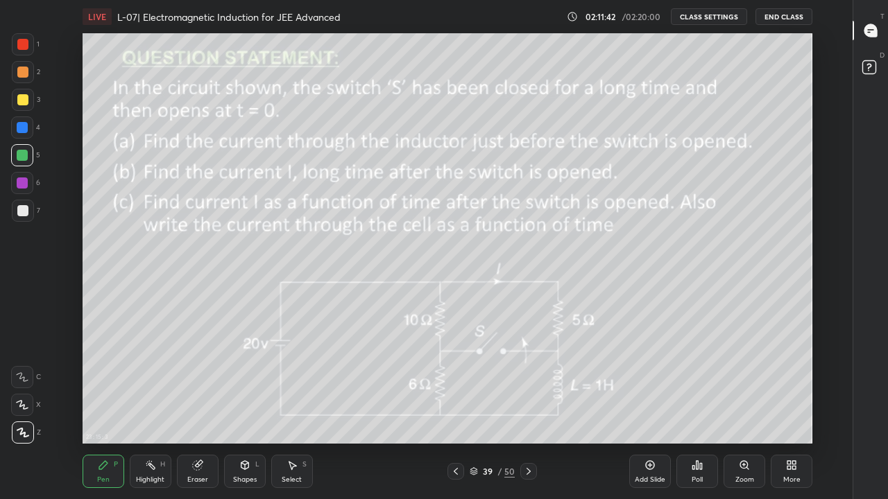
click at [458, 410] on icon at bounding box center [455, 471] width 11 height 11
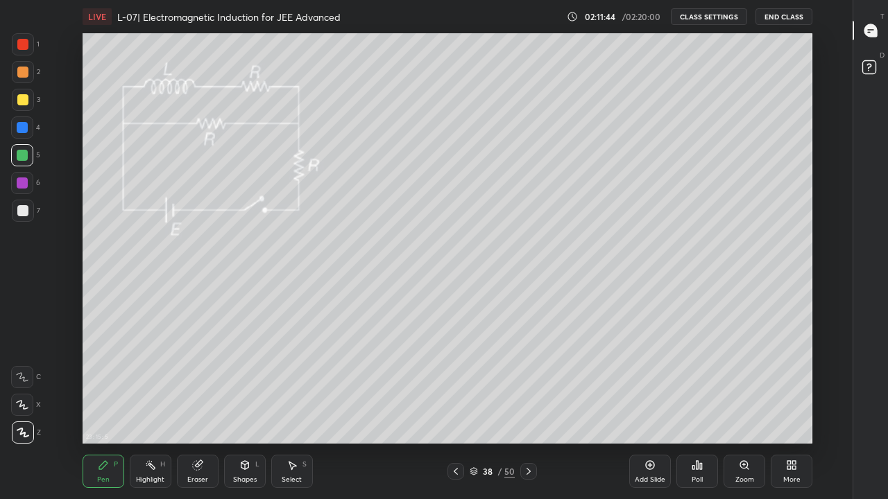
click at [460, 410] on div at bounding box center [455, 471] width 17 height 17
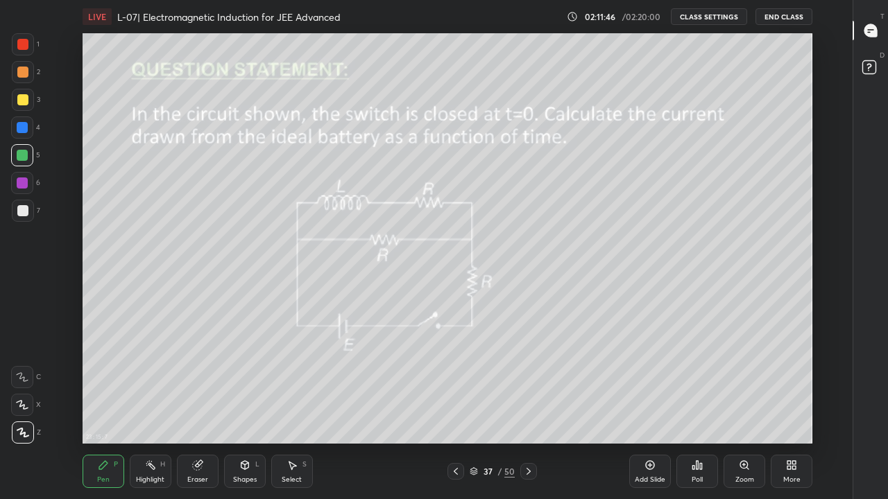
click at [456, 410] on icon at bounding box center [455, 471] width 11 height 11
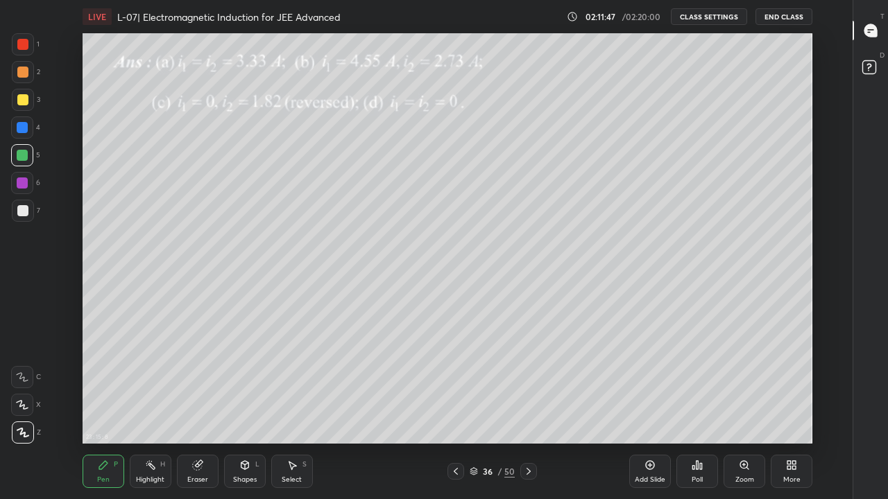
click at [643, 410] on div "Add Slide" at bounding box center [649, 479] width 31 height 7
click at [18, 71] on div at bounding box center [22, 72] width 11 height 11
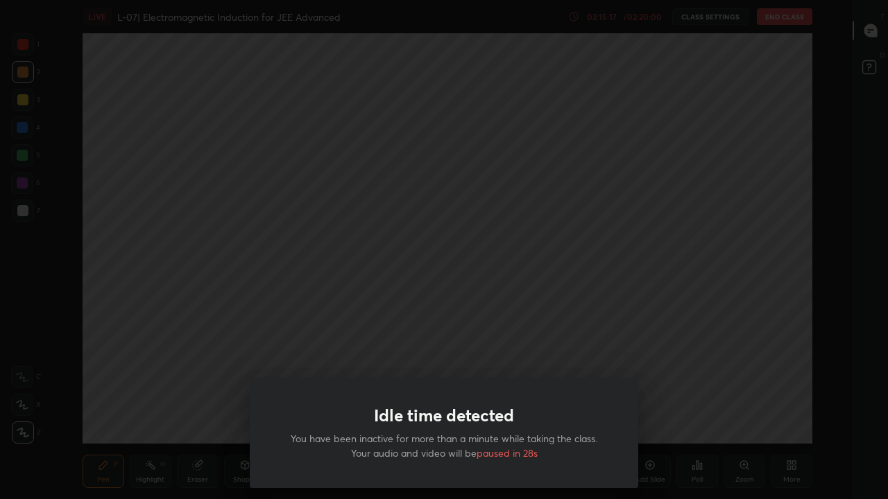
click at [632, 182] on div "Idle time detected You have been inactive for more than a minute while taking t…" at bounding box center [444, 249] width 888 height 499
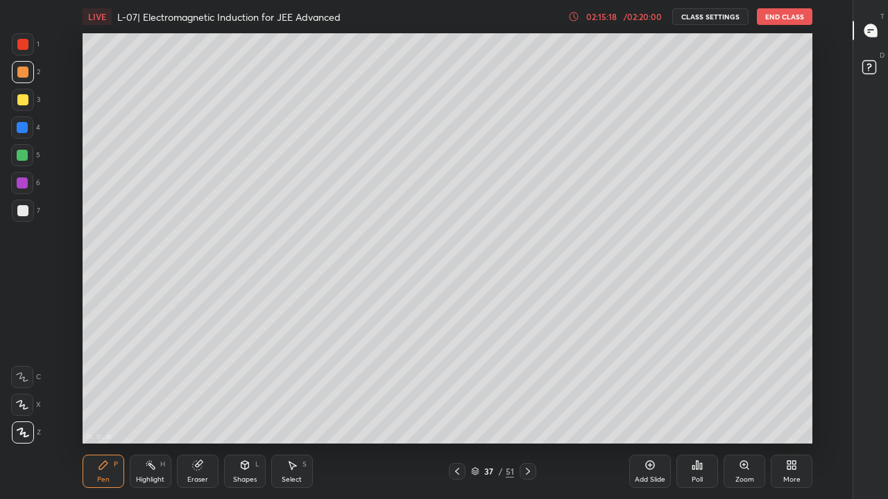
click at [780, 17] on button "End Class" at bounding box center [783, 16] width 55 height 17
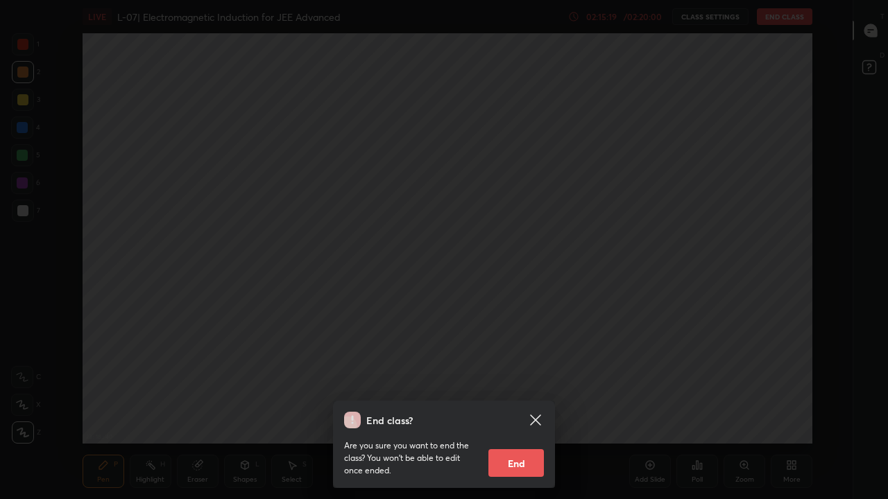
click at [513, 410] on button "End" at bounding box center [515, 463] width 55 height 28
type textarea "x"
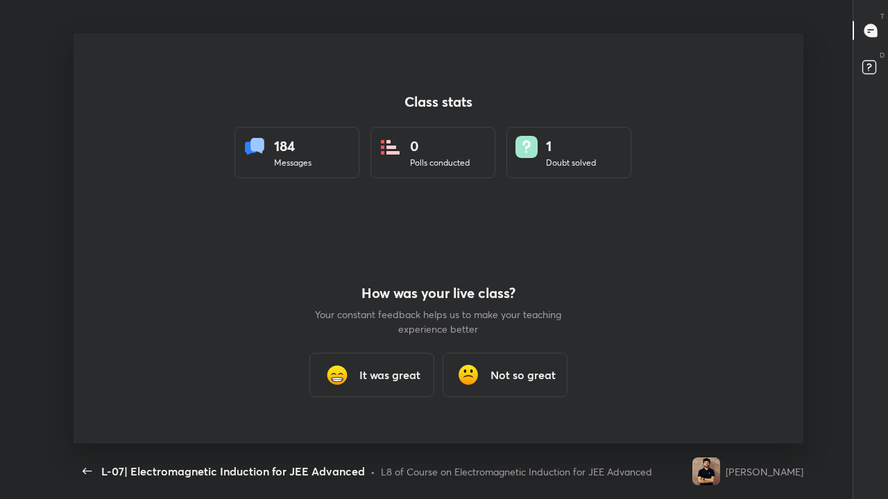
scroll to position [410, 876]
